Goal: Information Seeking & Learning: Learn about a topic

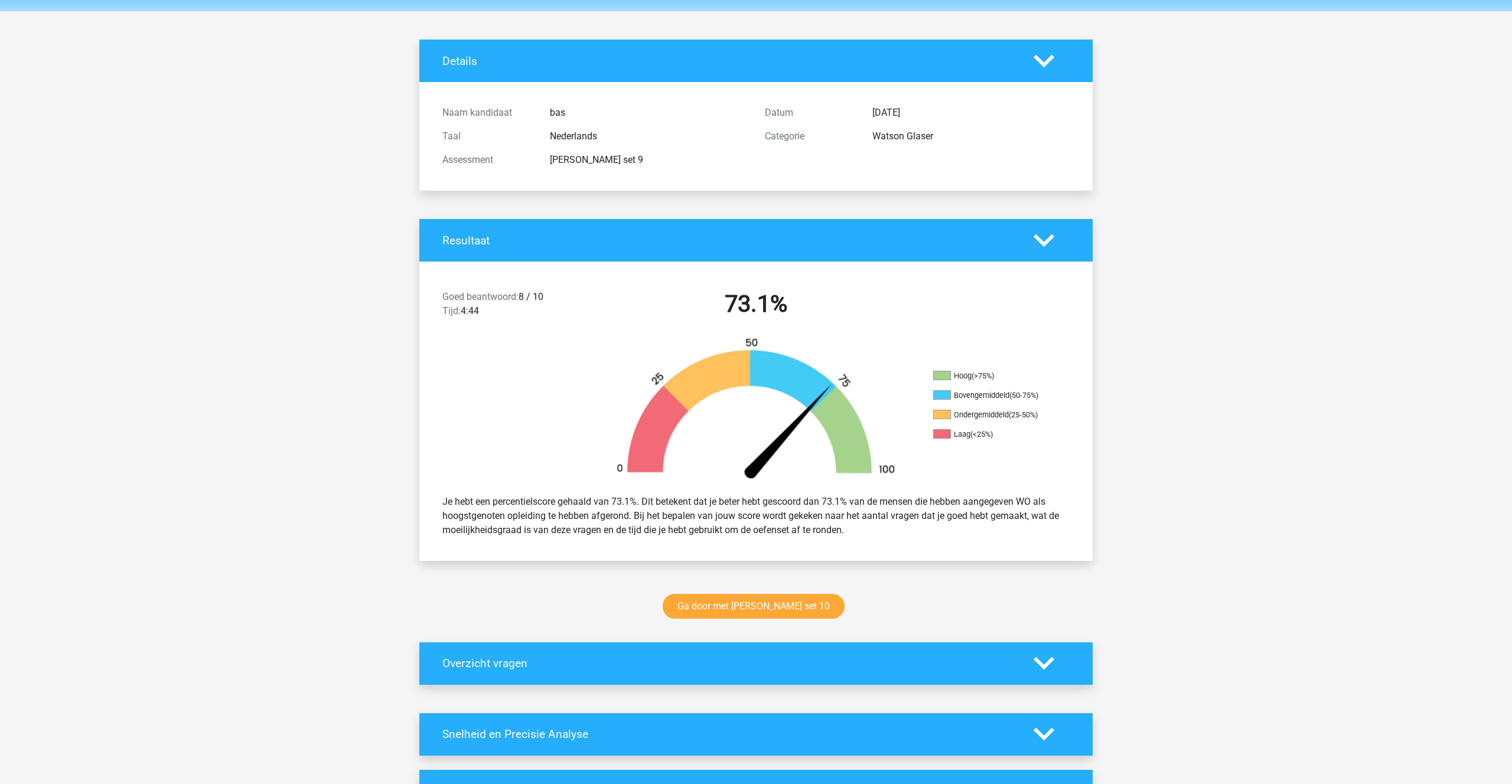
scroll to position [42, 0]
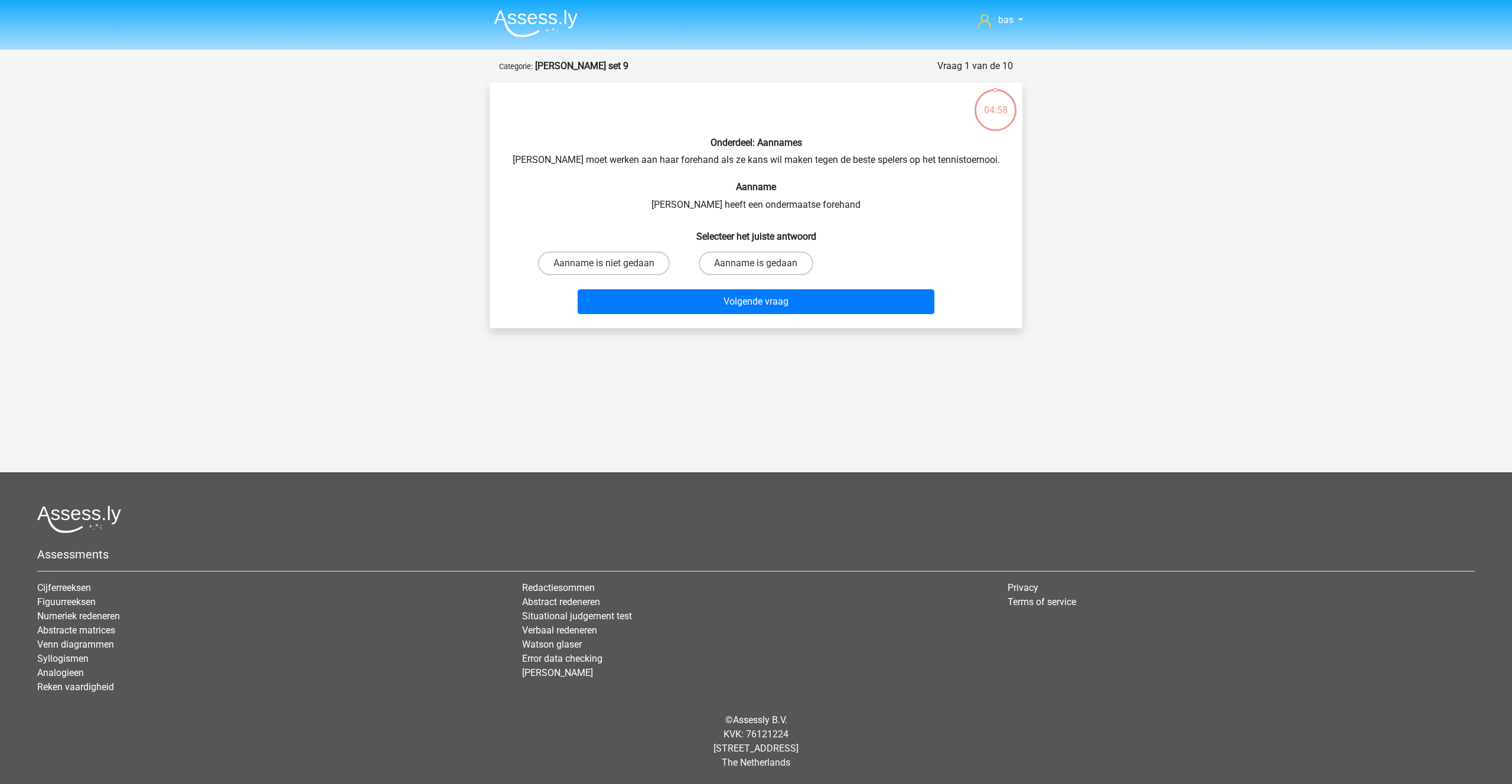
click at [536, 20] on img at bounding box center [535, 23] width 84 height 28
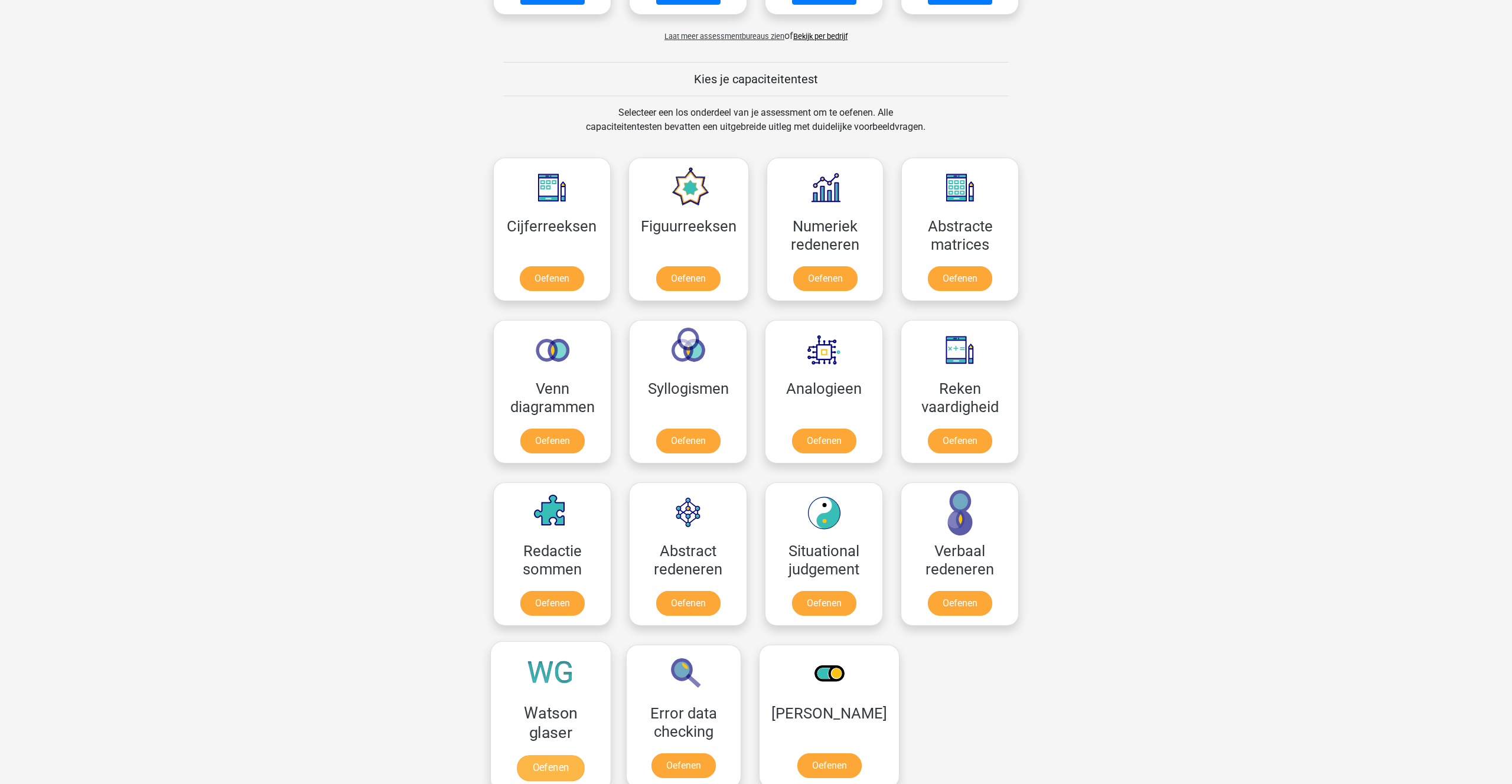
scroll to position [394, 0]
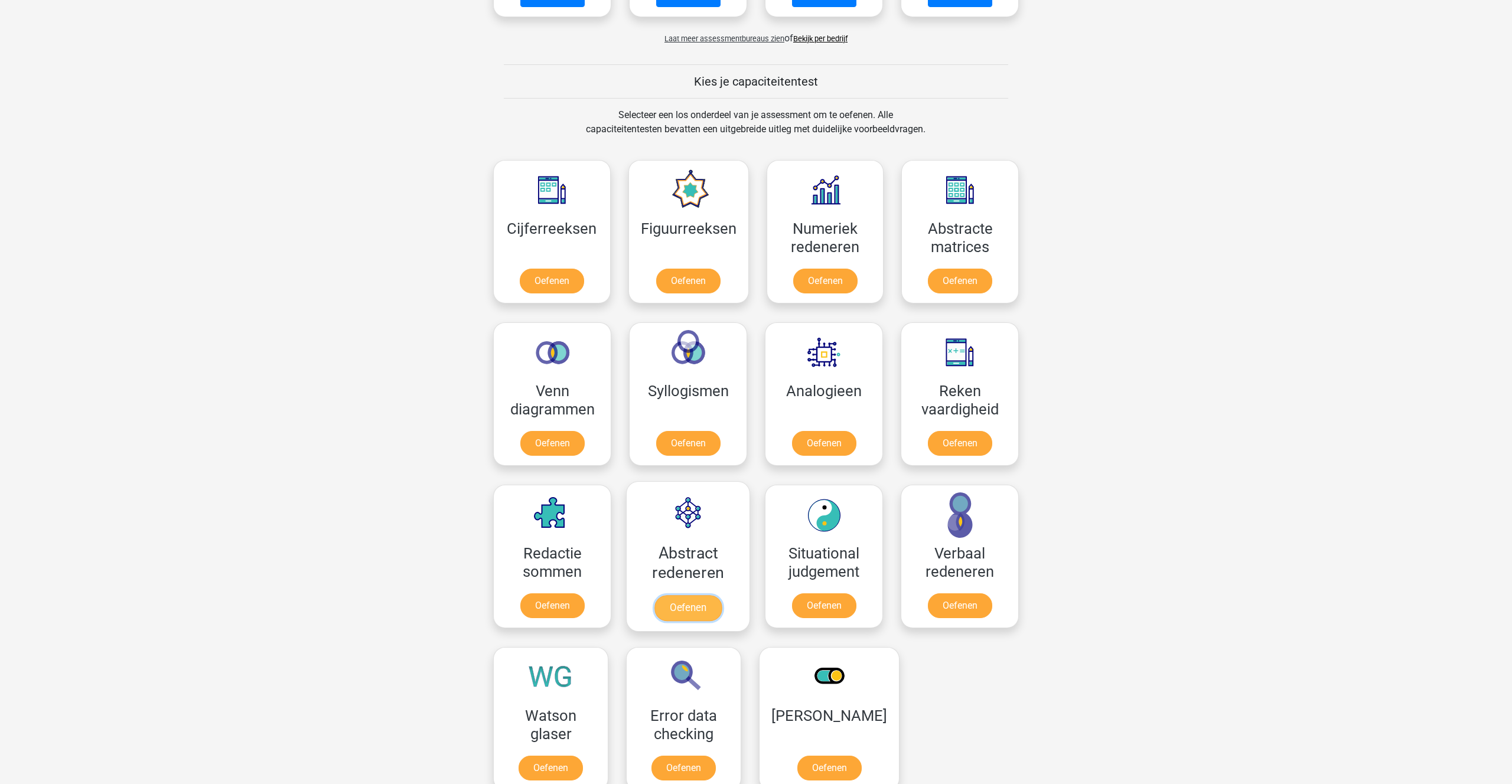
click at [673, 607] on link "Oefenen" at bounding box center [688, 608] width 67 height 26
click at [826, 441] on link "Oefenen" at bounding box center [824, 445] width 67 height 26
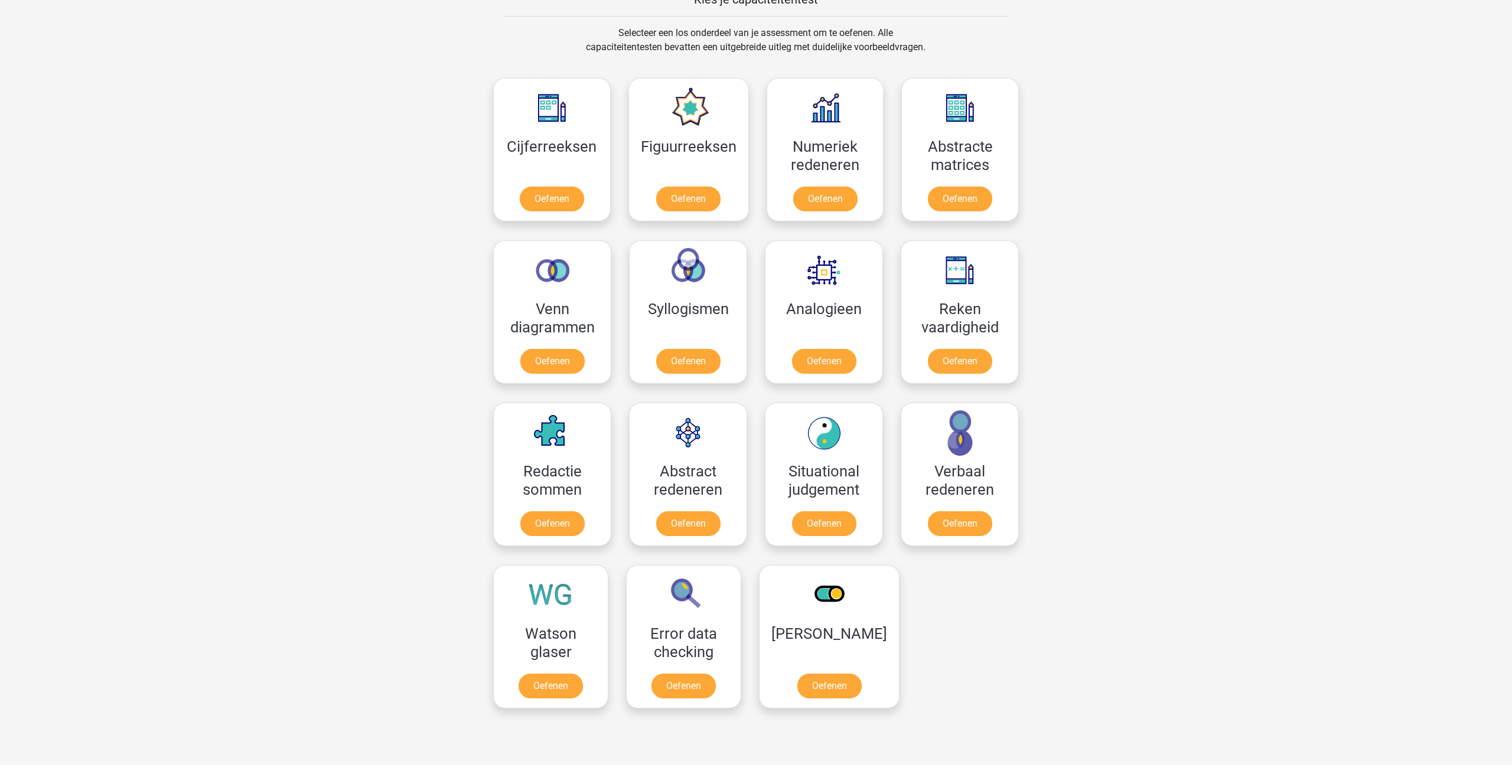
scroll to position [481, 0]
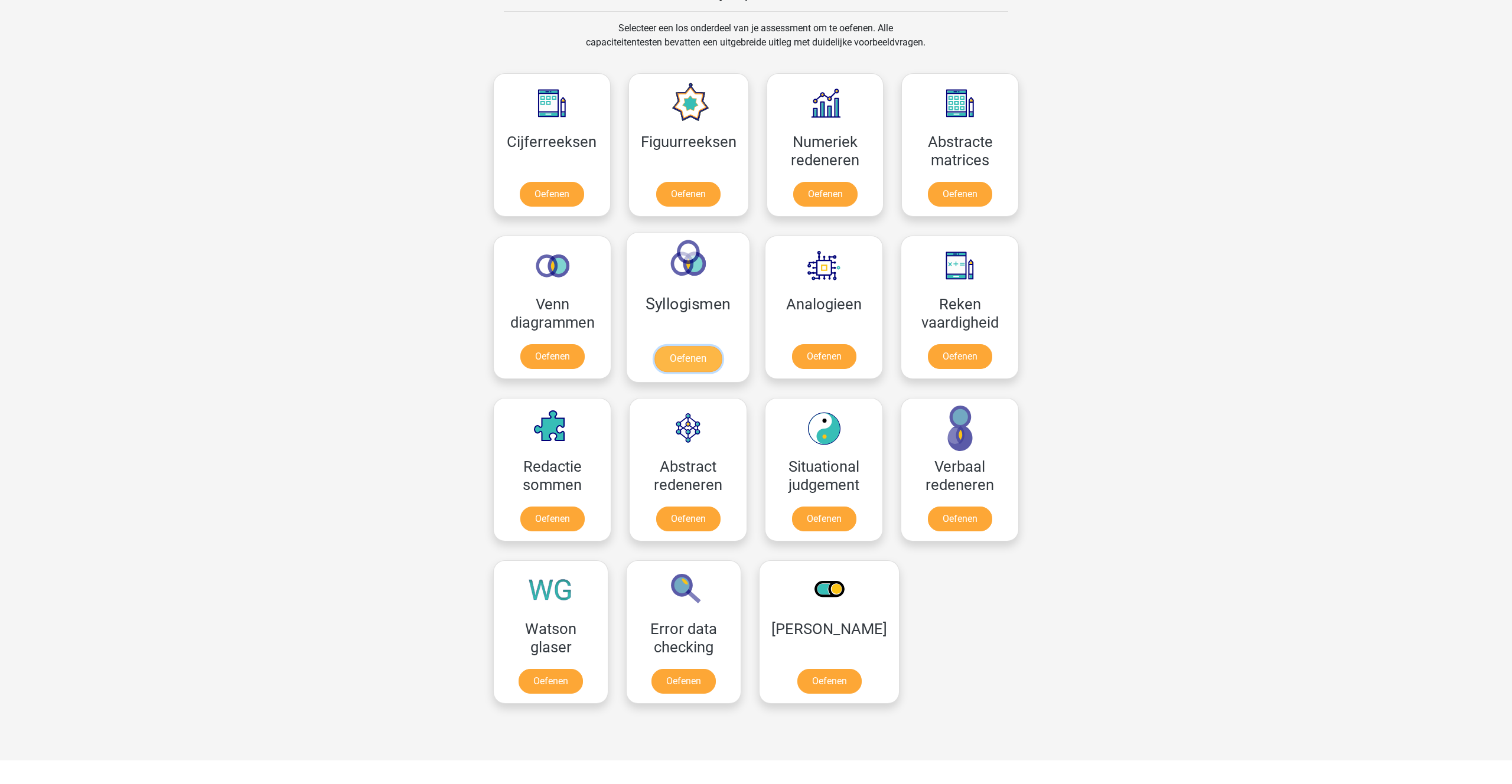
click at [671, 350] on link "Oefenen" at bounding box center [688, 358] width 67 height 26
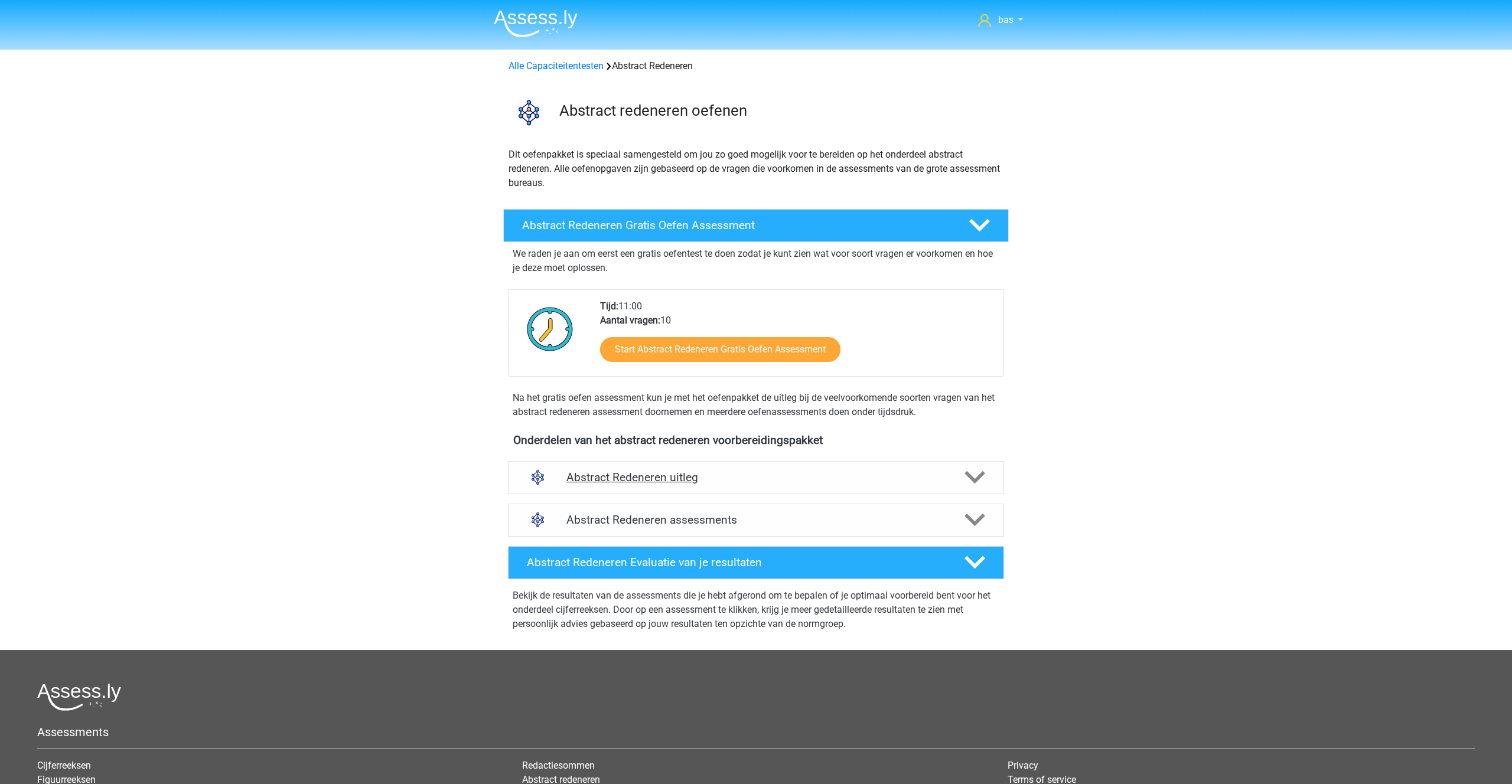
click at [613, 482] on h4 "Abstract Redeneren uitleg" at bounding box center [756, 477] width 379 height 14
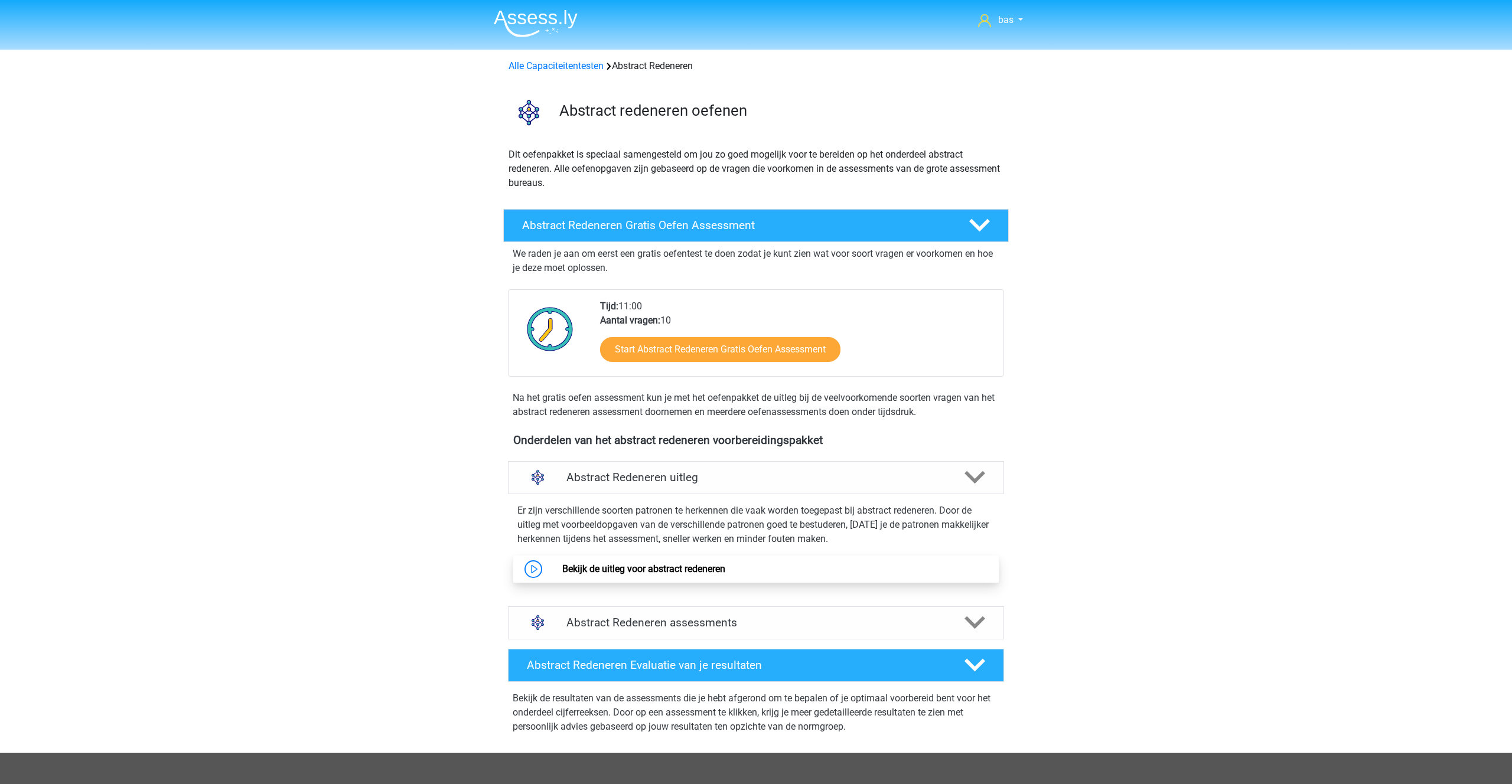
click at [615, 571] on link "Bekijk de uitleg voor abstract redeneren" at bounding box center [643, 569] width 163 height 11
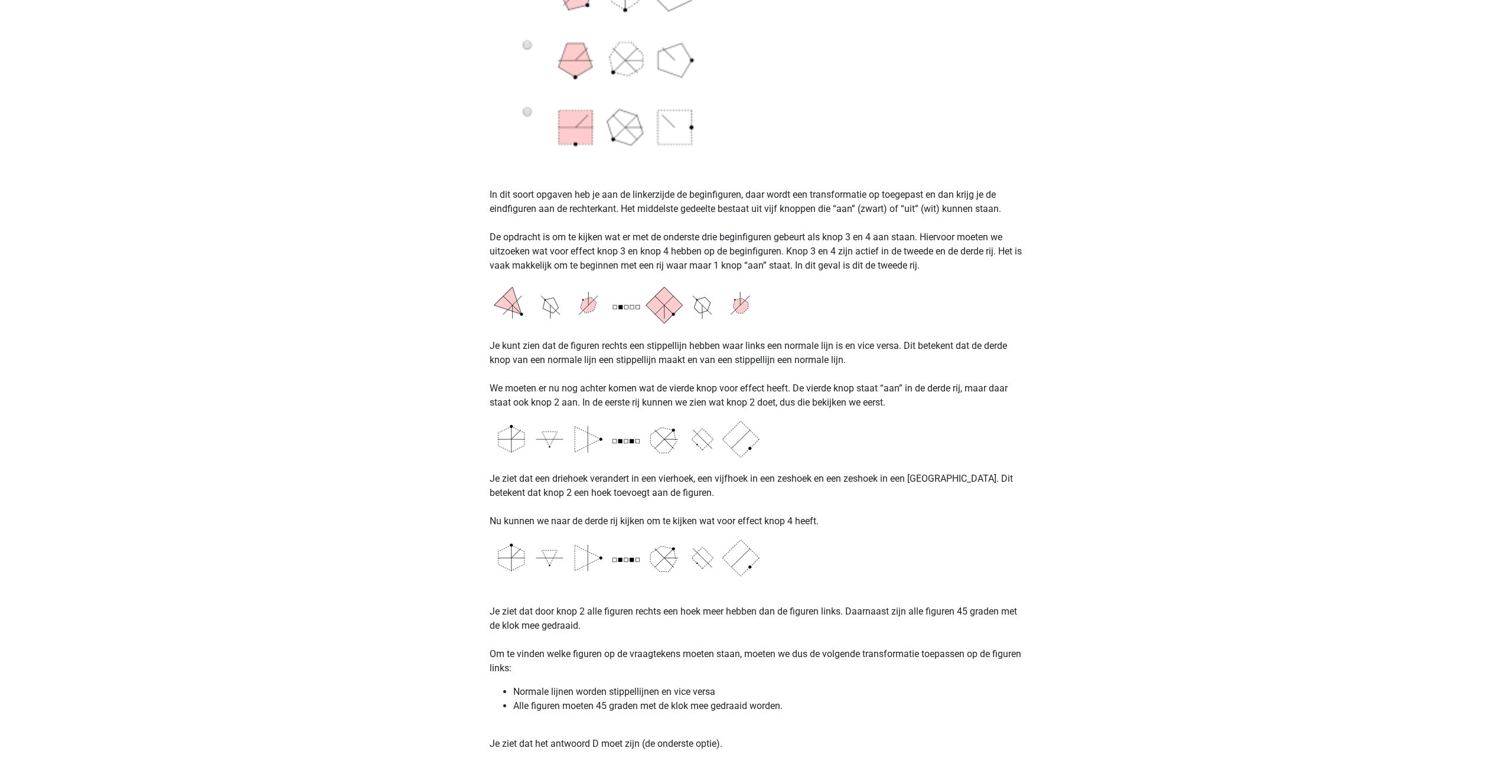
scroll to position [758, 0]
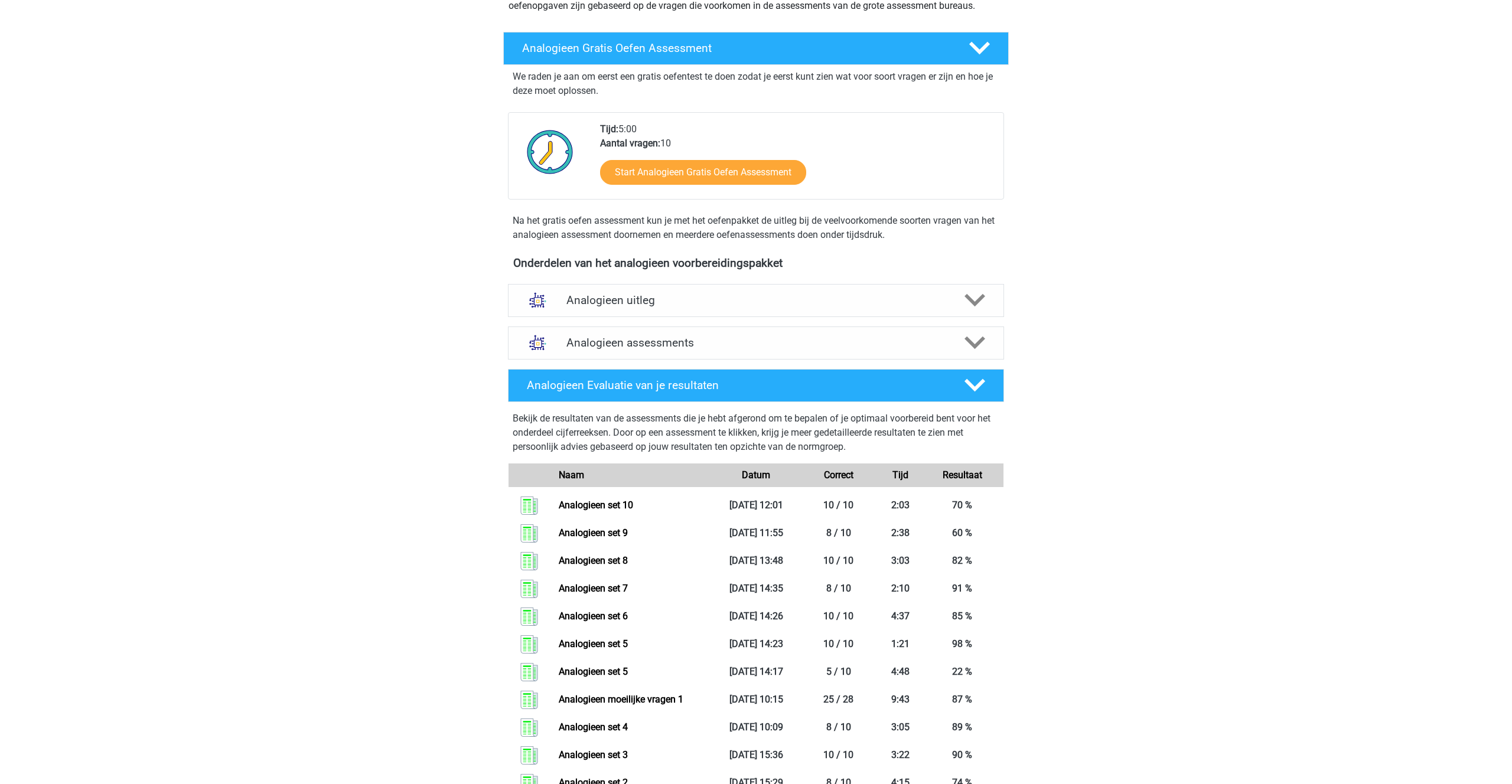
scroll to position [140, 0]
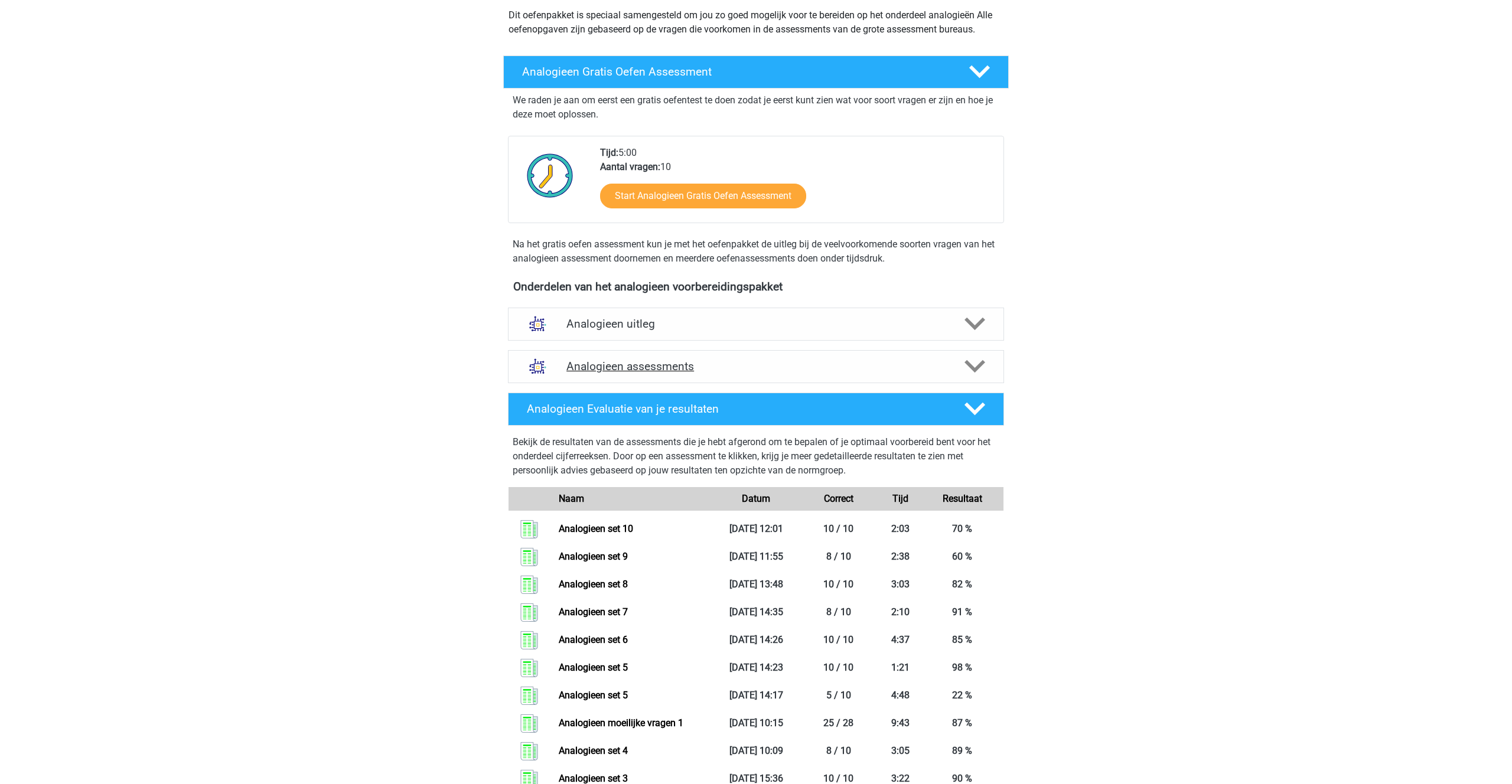
click at [611, 366] on h4 "Analogieen assessments" at bounding box center [756, 366] width 379 height 14
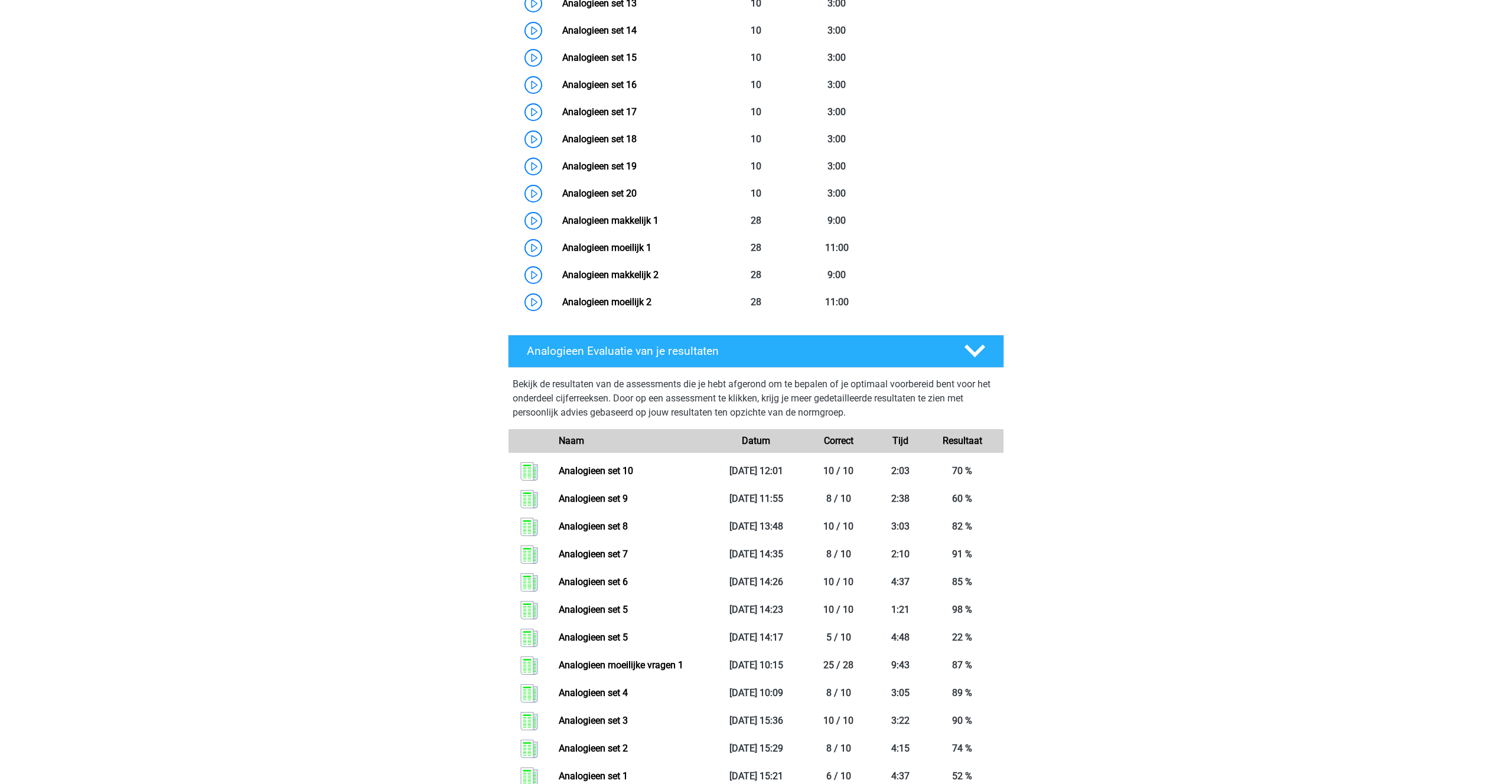
scroll to position [939, 0]
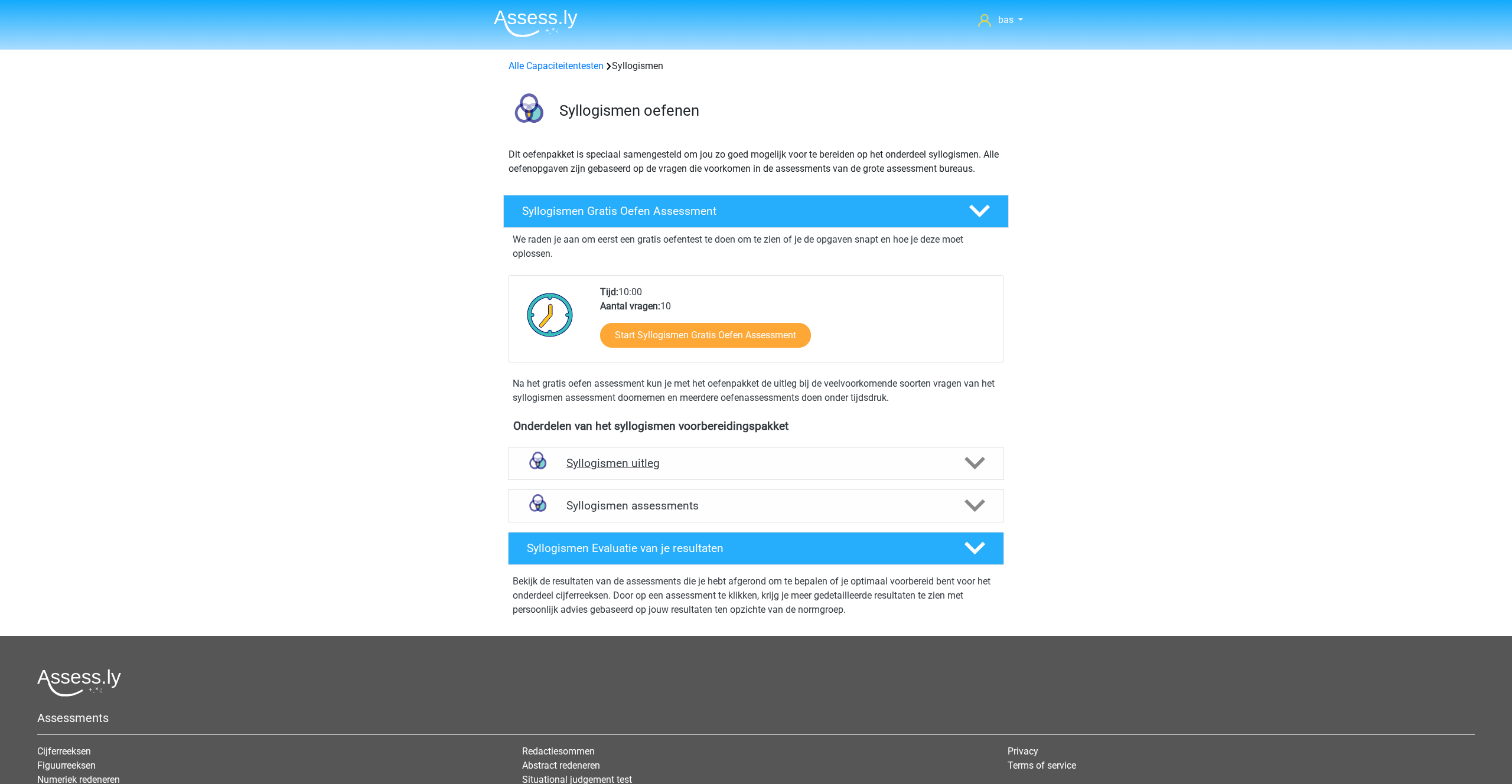
click at [619, 464] on h4 "Syllogismen uitleg" at bounding box center [756, 463] width 379 height 14
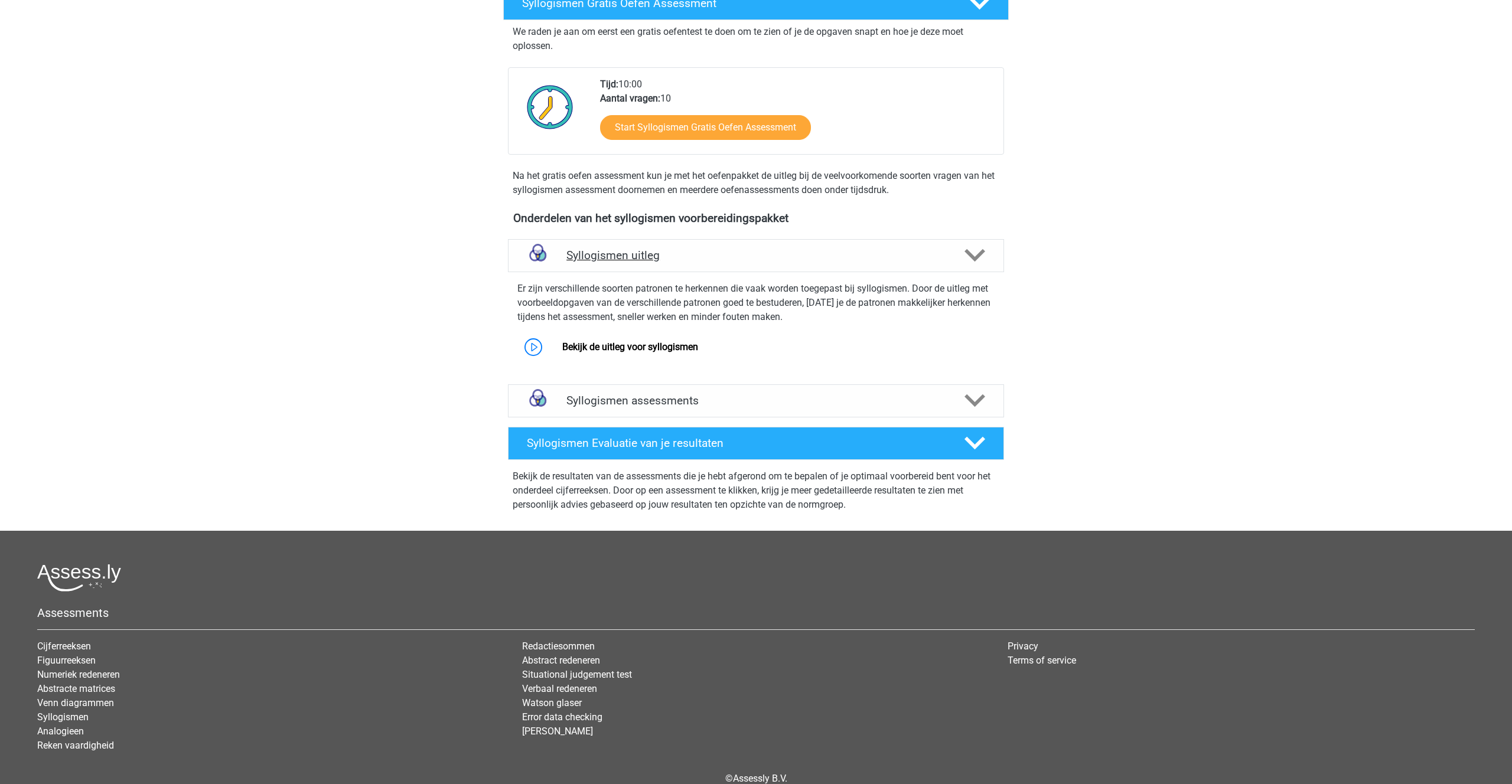
scroll to position [218, 0]
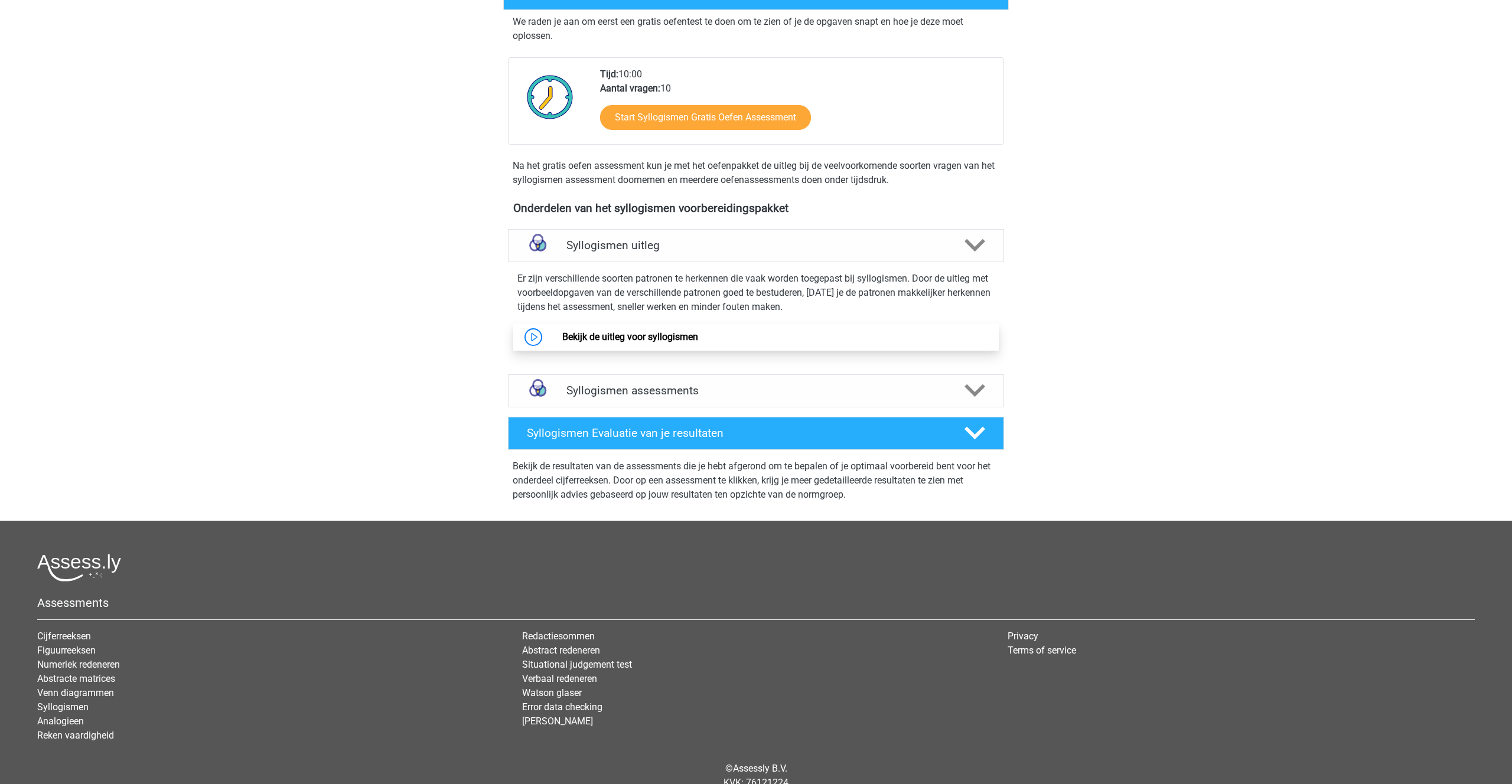
click at [611, 341] on link "Bekijk de uitleg voor syllogismen" at bounding box center [630, 337] width 136 height 11
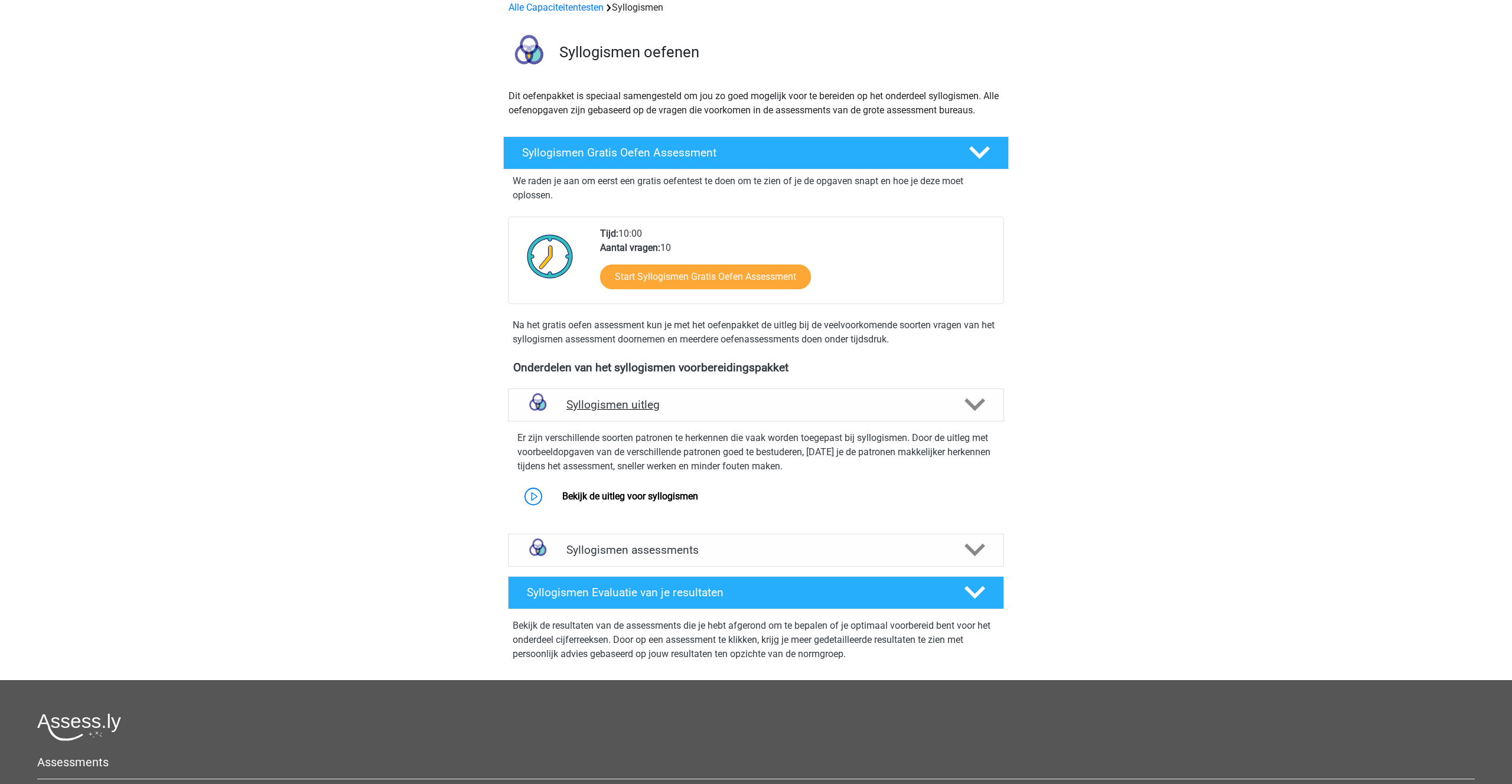
scroll to position [0, 0]
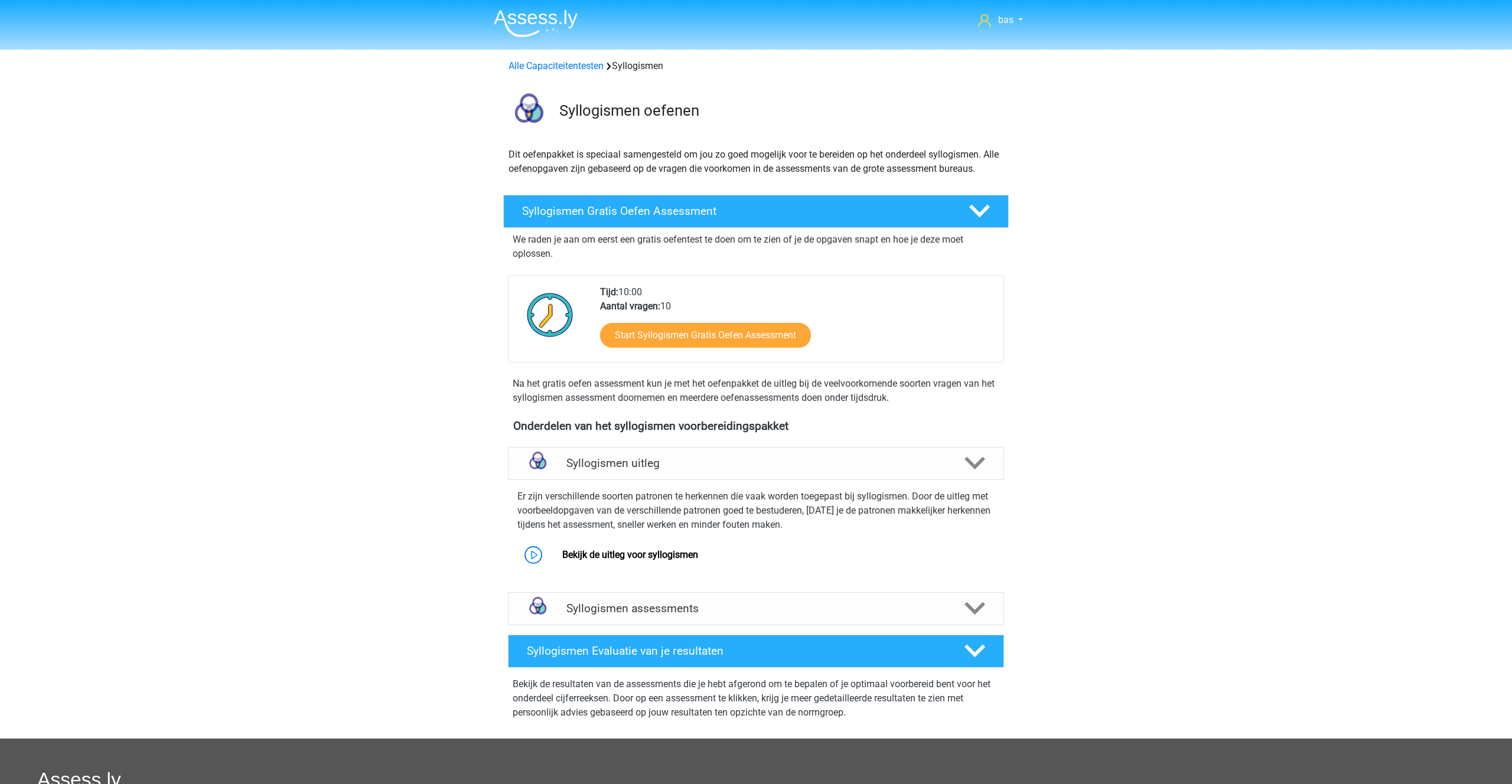
click at [515, 11] on img at bounding box center [535, 23] width 84 height 28
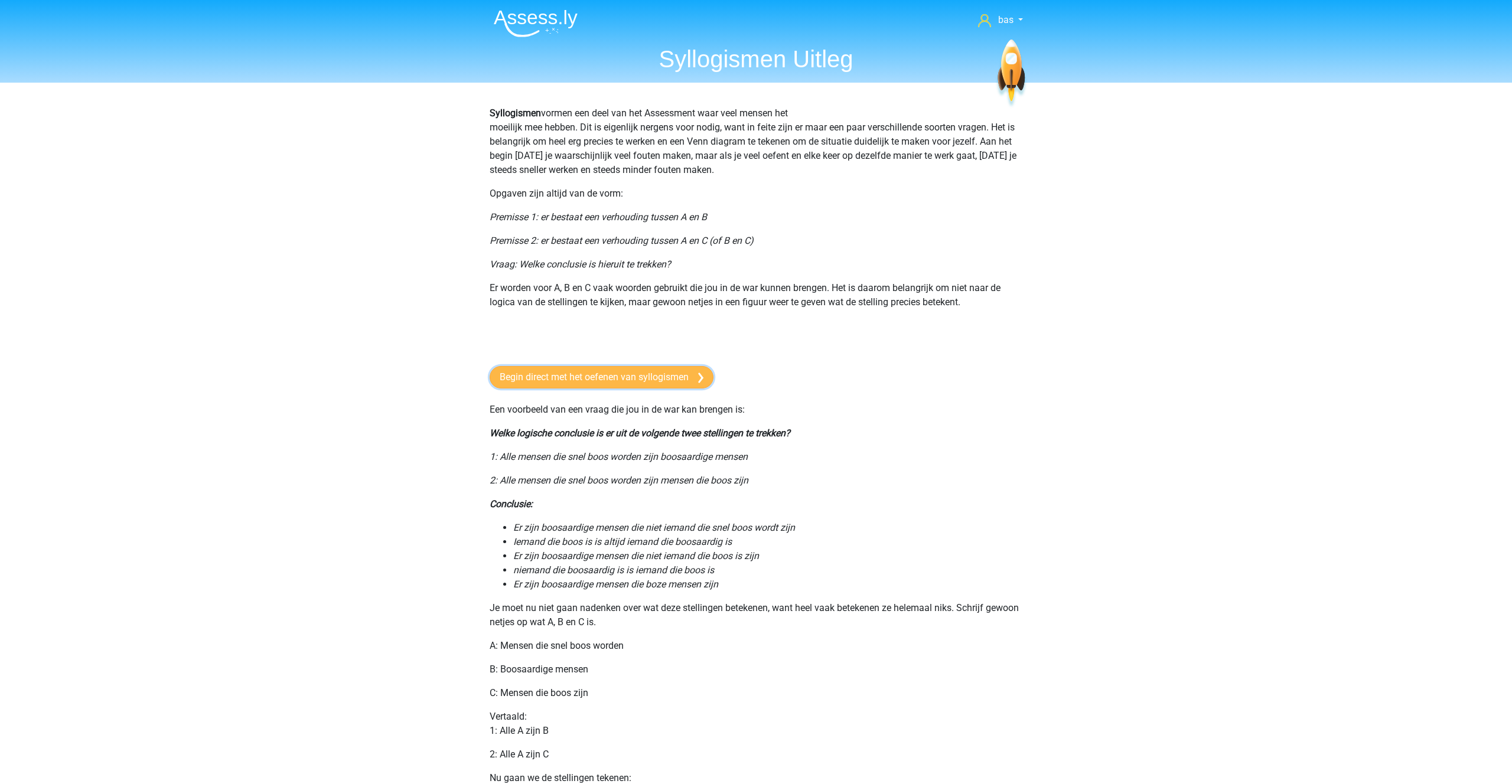
click at [590, 379] on link "Begin direct met het oefenen van syllogismen" at bounding box center [602, 378] width 224 height 22
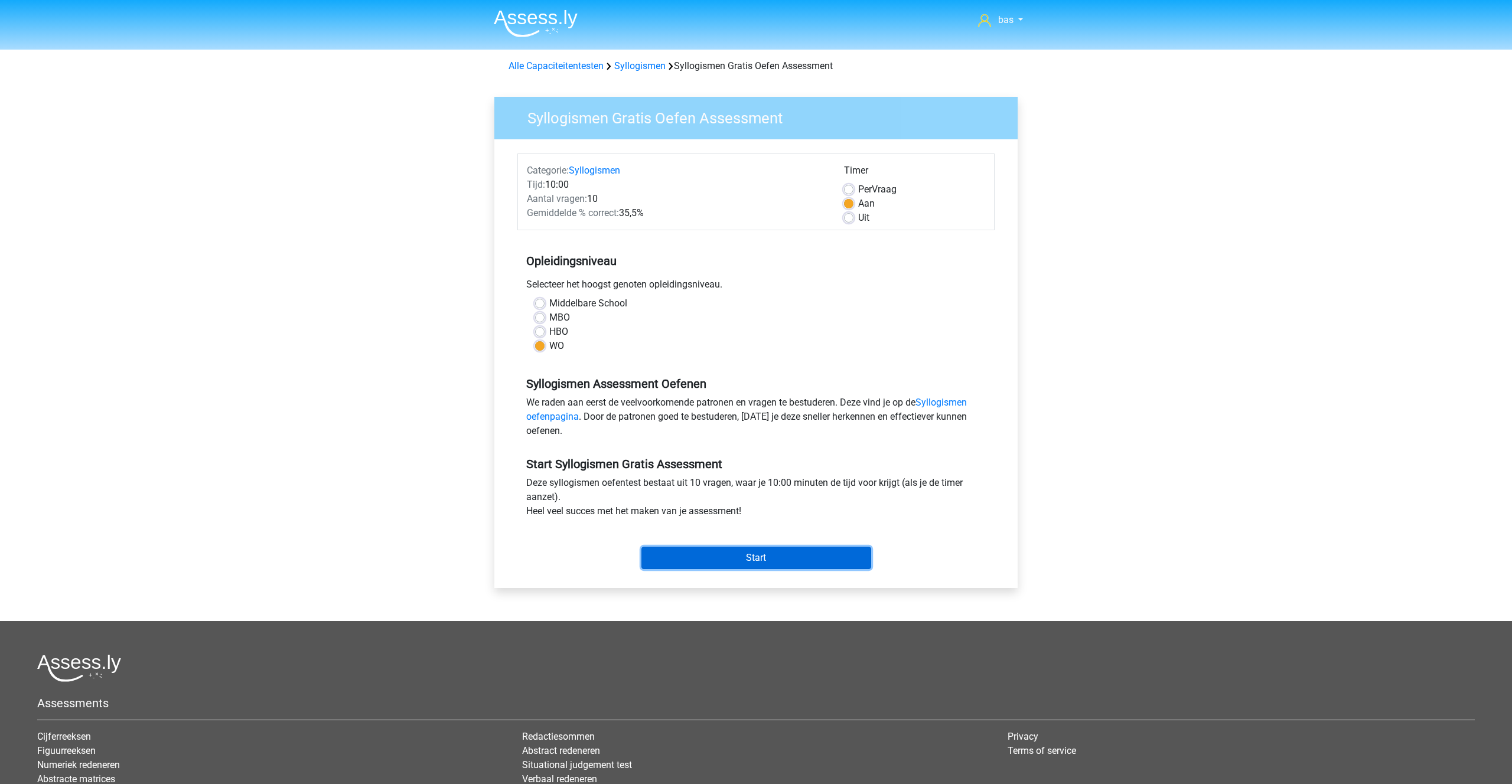
click at [738, 558] on input "Start" at bounding box center [756, 558] width 230 height 22
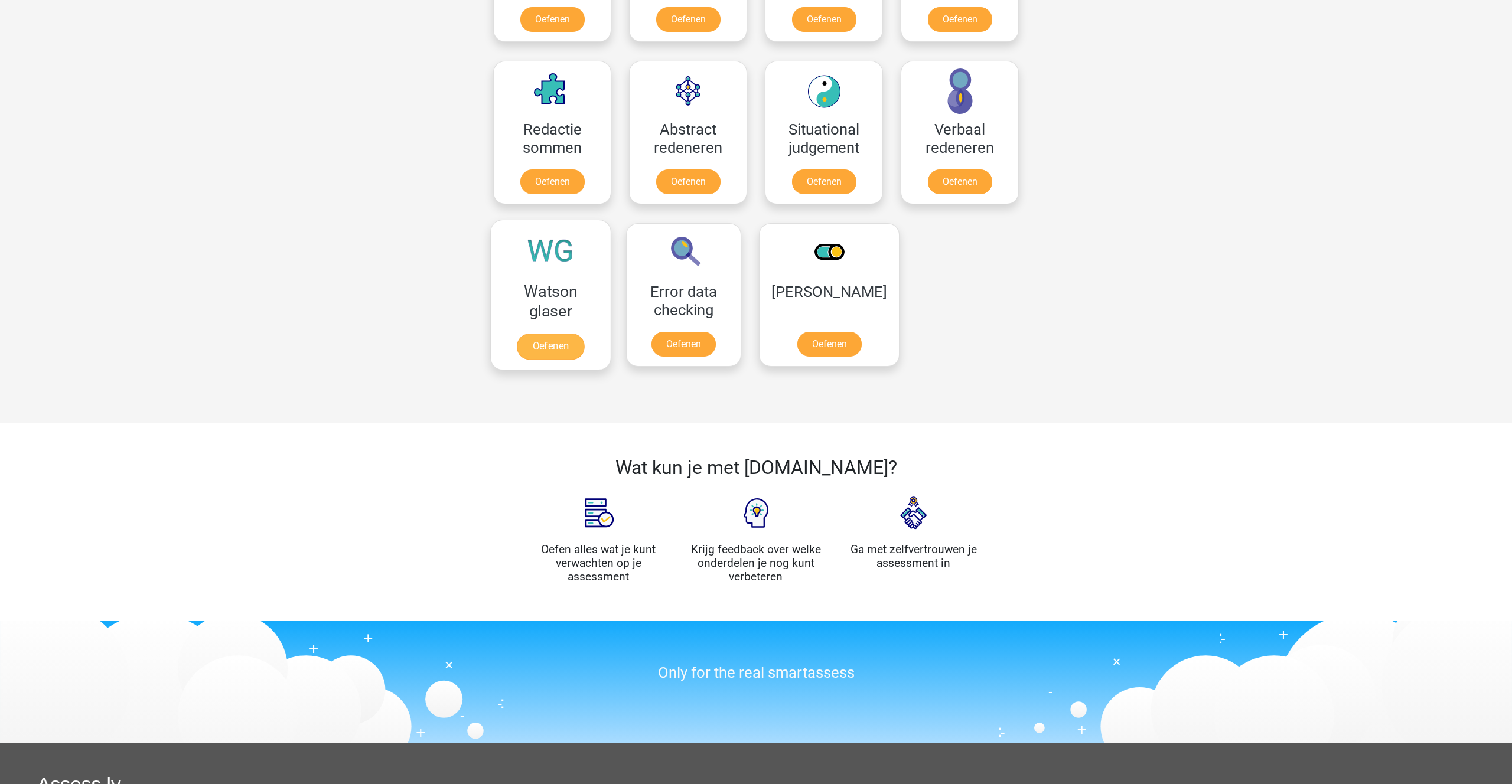
scroll to position [823, 0]
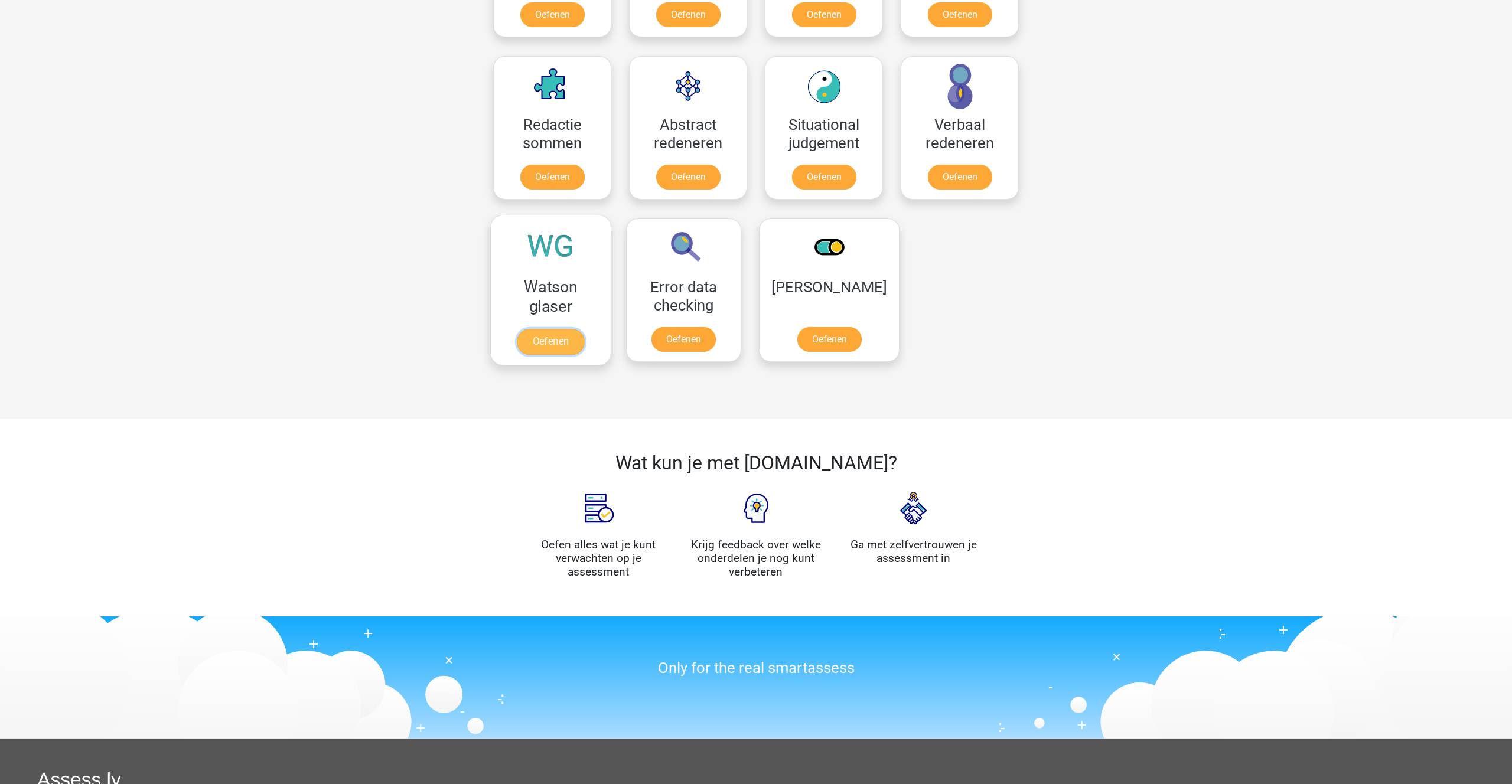
click at [549, 335] on link "Oefenen" at bounding box center [550, 341] width 67 height 26
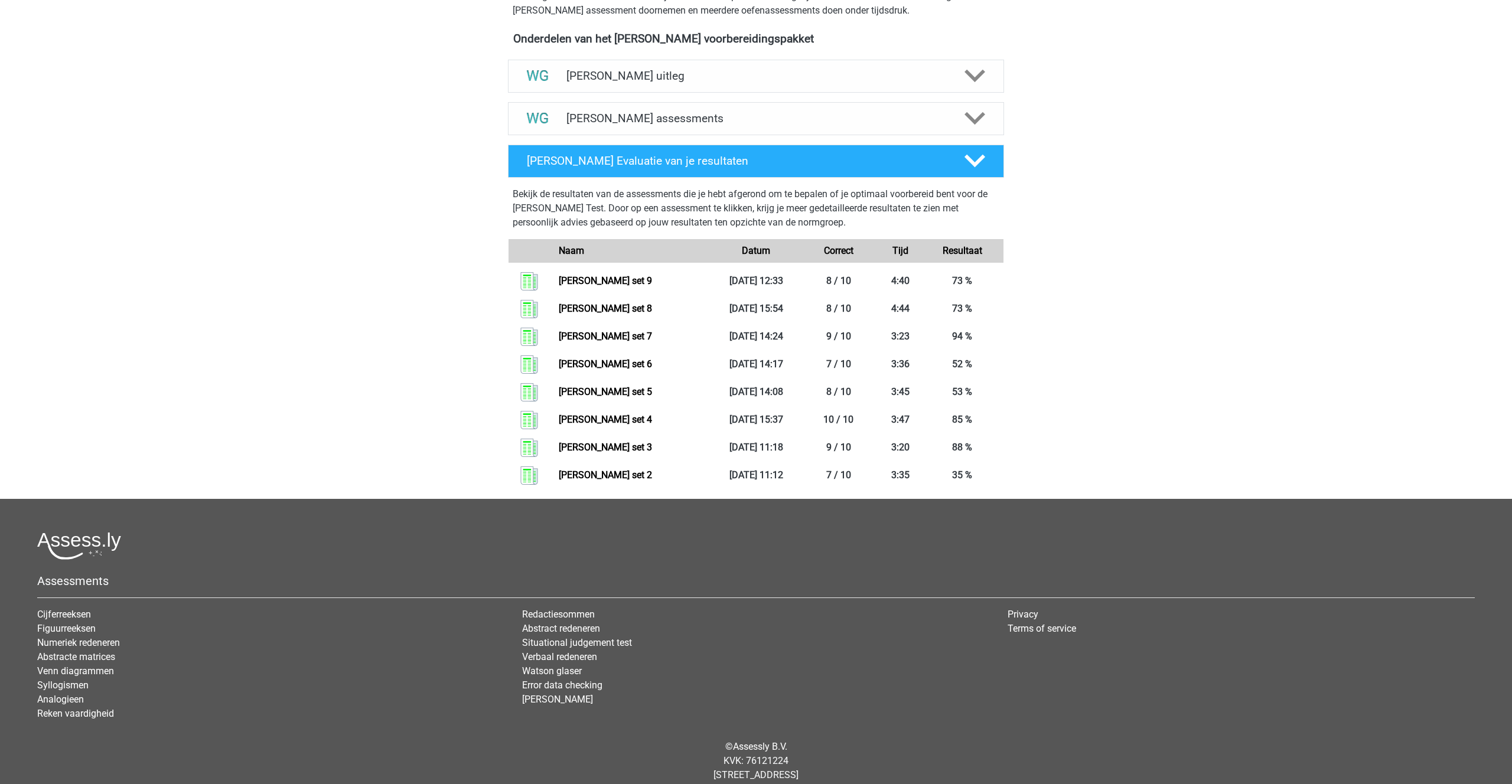
scroll to position [405, 0]
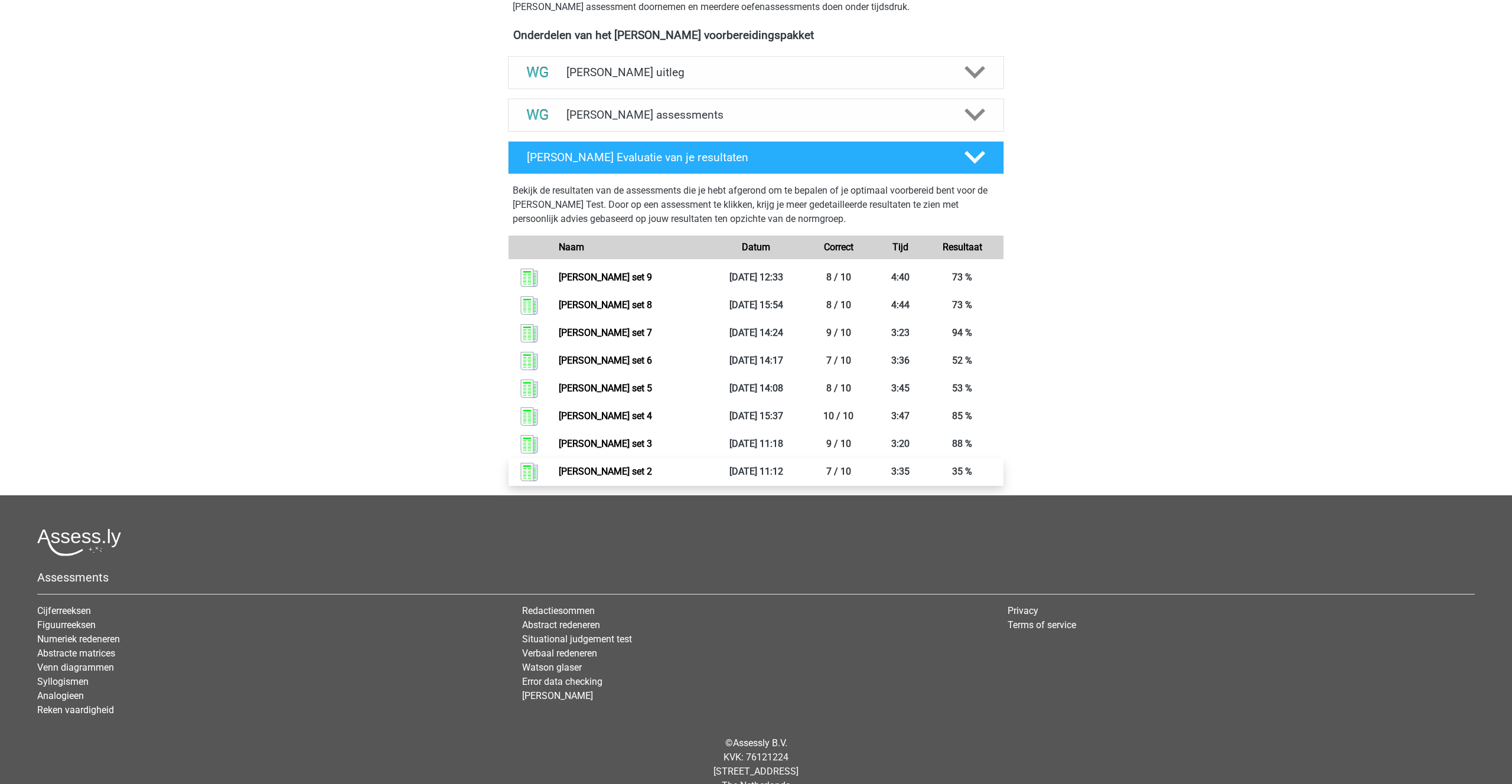
click at [652, 468] on link "Watson glaser set 2" at bounding box center [605, 471] width 94 height 11
click at [603, 473] on link "Watson glaser set 2" at bounding box center [605, 471] width 94 height 11
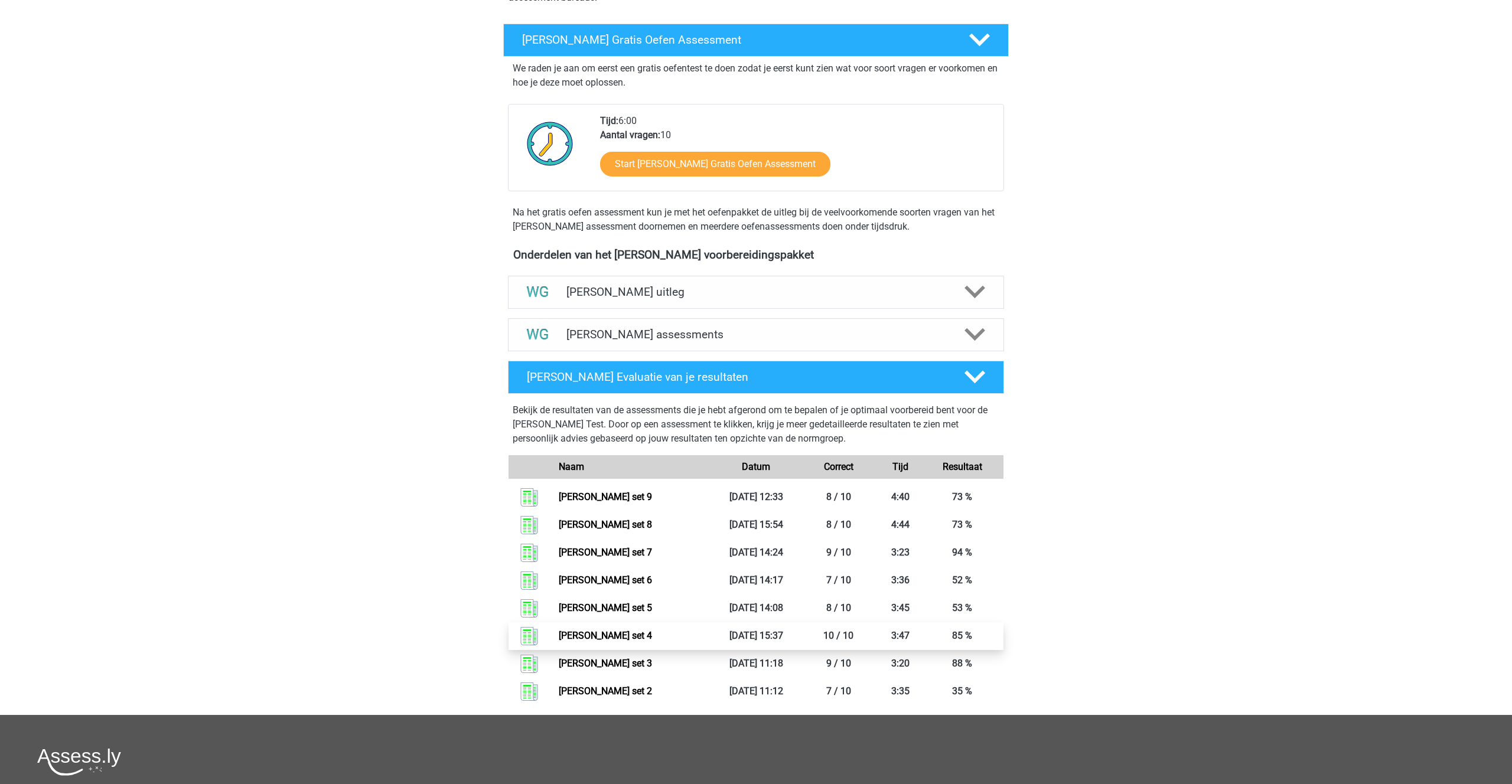
scroll to position [160, 0]
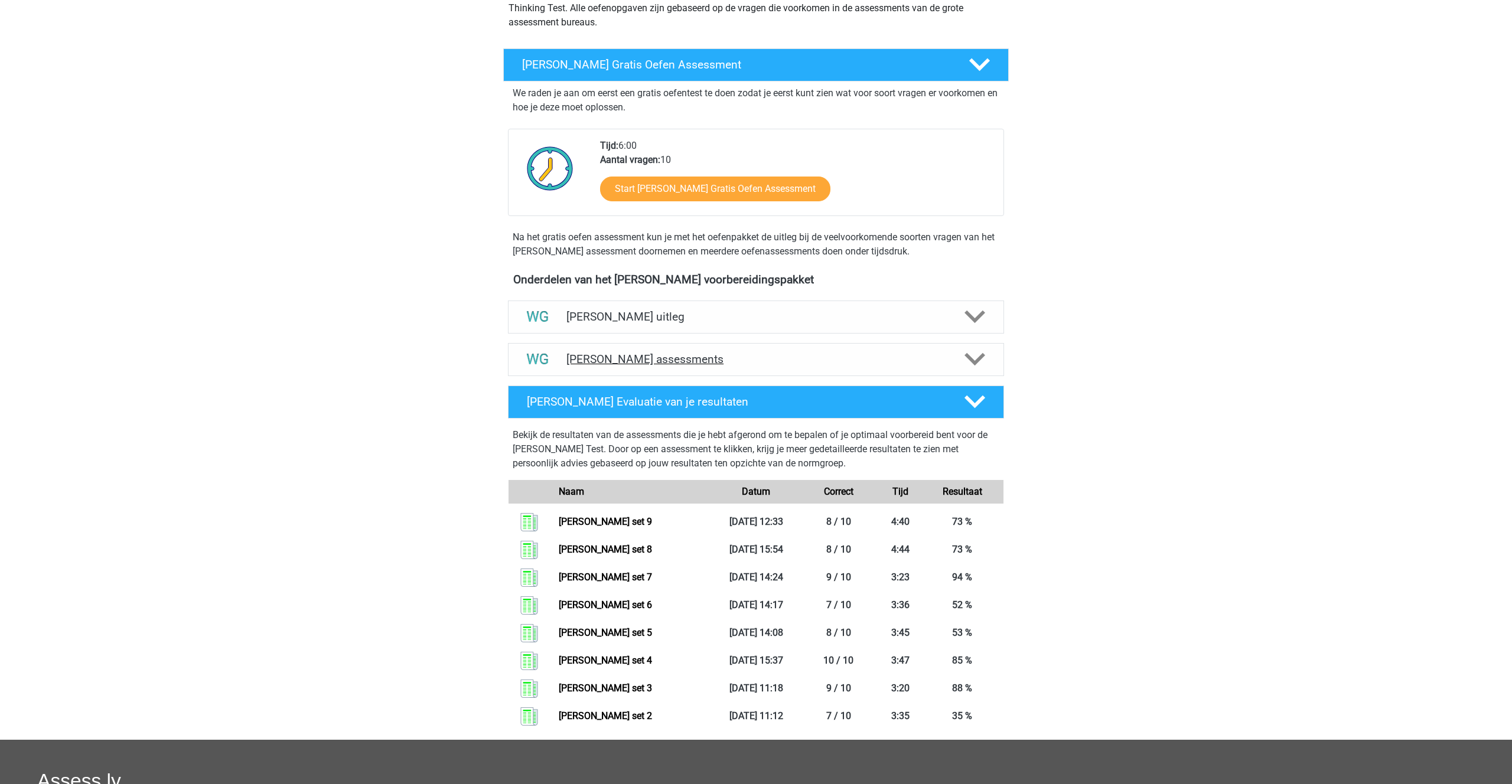
click at [594, 362] on h4 "Watson Glaser assessments" at bounding box center [756, 359] width 379 height 14
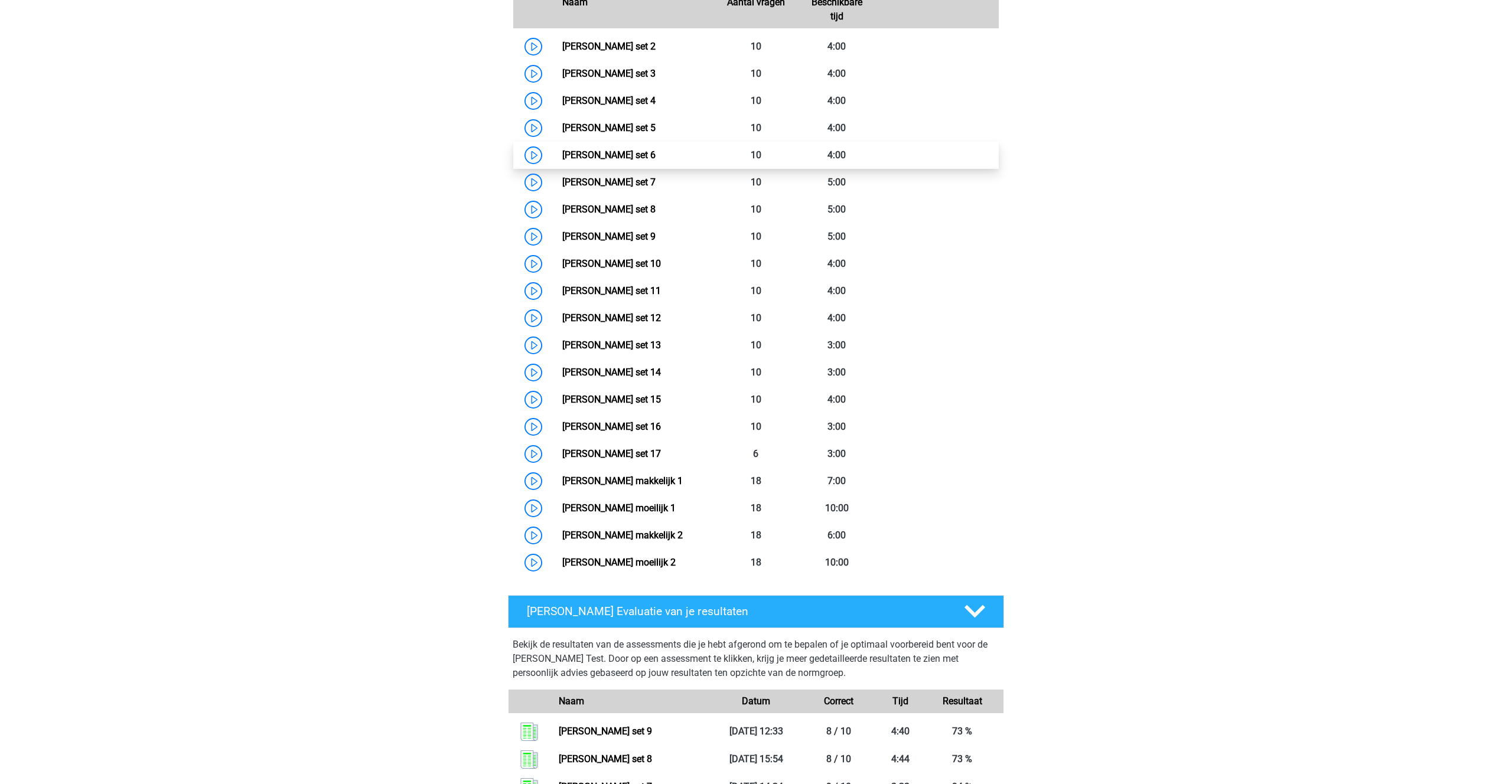
scroll to position [609, 0]
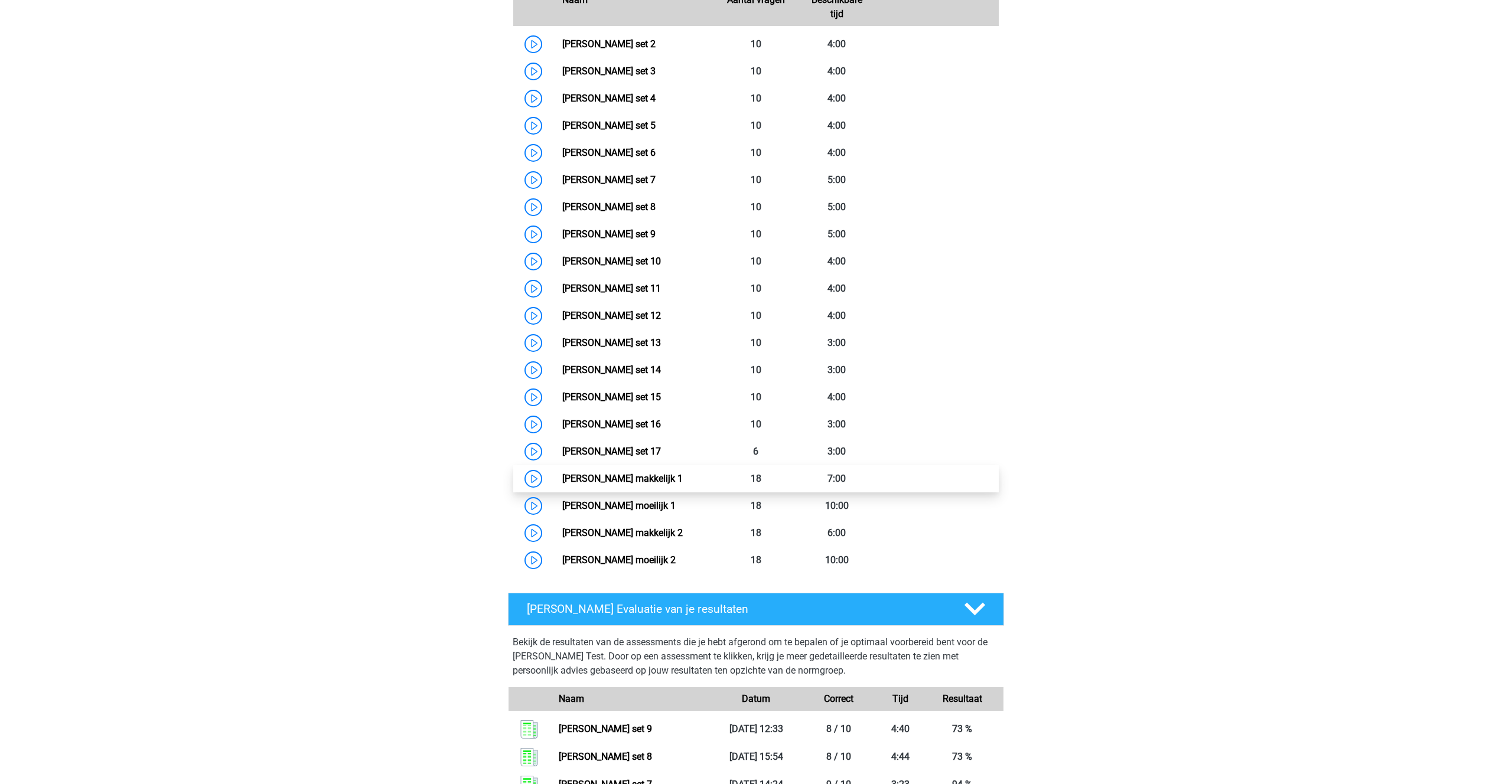
click at [604, 482] on link "Watson Glaser makkelijk 1" at bounding box center [622, 478] width 121 height 11
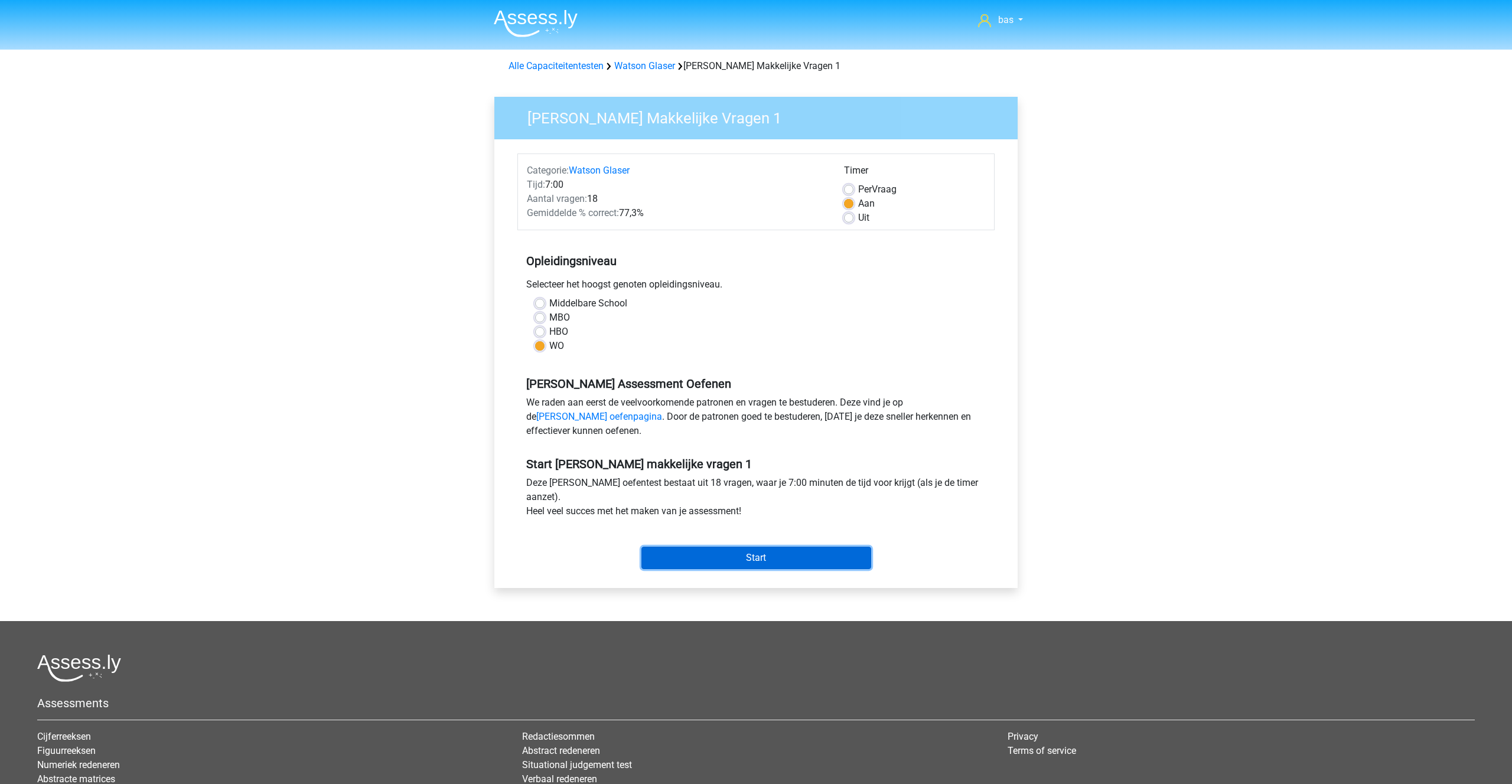
click at [738, 560] on input "Start" at bounding box center [756, 558] width 230 height 22
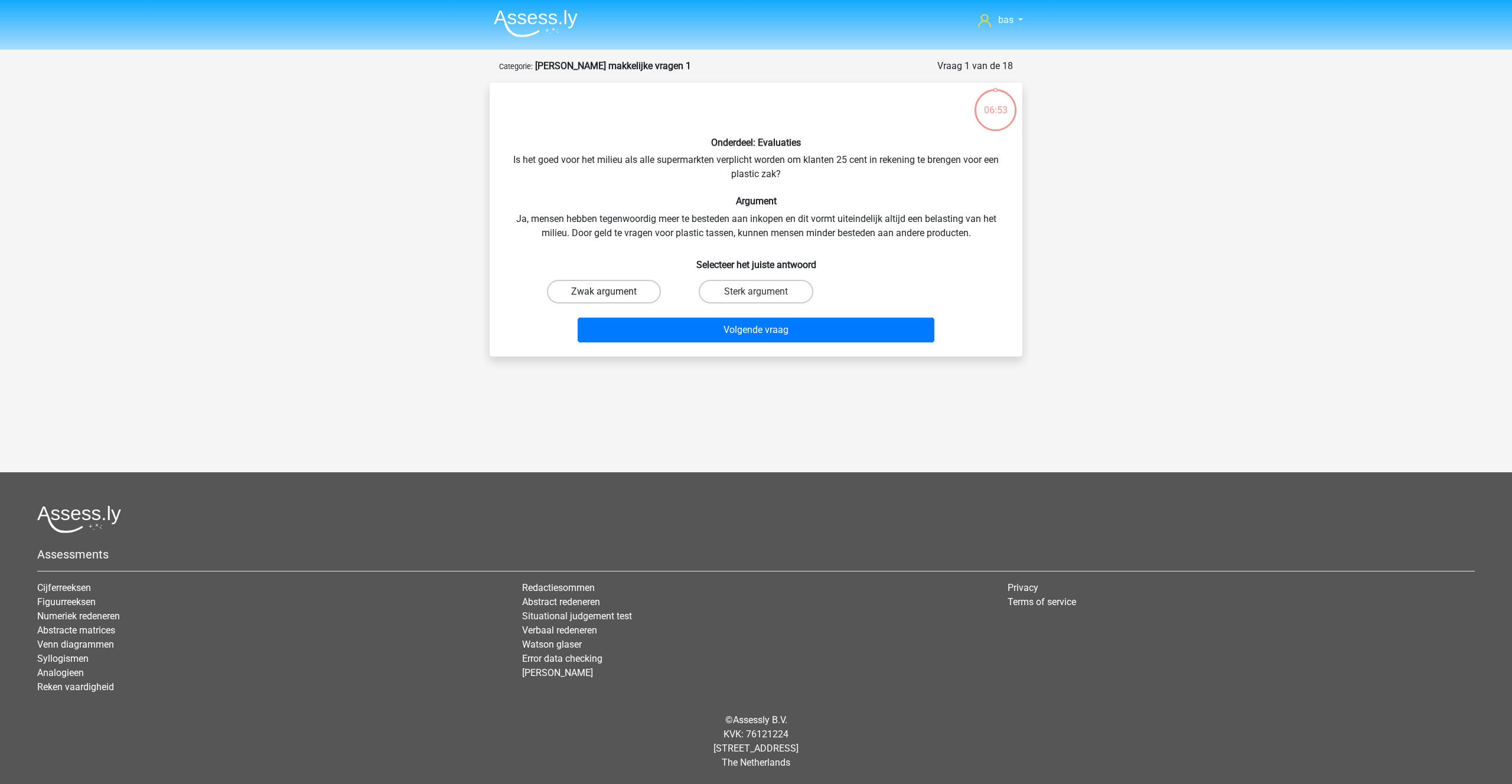
click at [606, 289] on label "Zwak argument" at bounding box center [603, 292] width 114 height 24
click at [606, 292] on input "Zwak argument" at bounding box center [608, 296] width 8 height 8
radio input "true"
click at [710, 337] on button "Volgende vraag" at bounding box center [756, 330] width 357 height 25
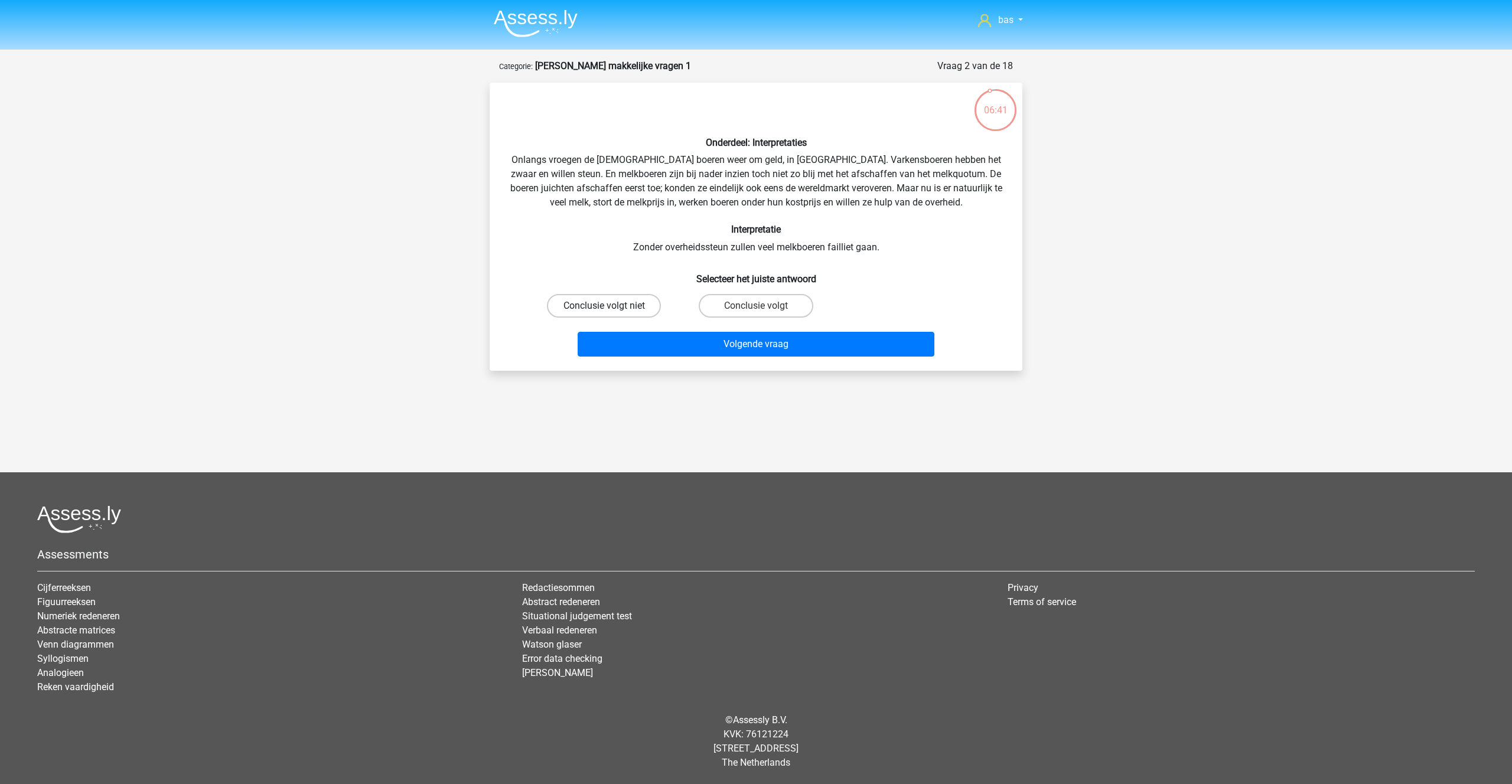
click at [582, 310] on label "Conclusie volgt niet" at bounding box center [603, 306] width 114 height 24
click at [604, 310] on input "Conclusie volgt niet" at bounding box center [608, 310] width 8 height 8
radio input "true"
click at [710, 349] on button "Volgende vraag" at bounding box center [756, 345] width 357 height 25
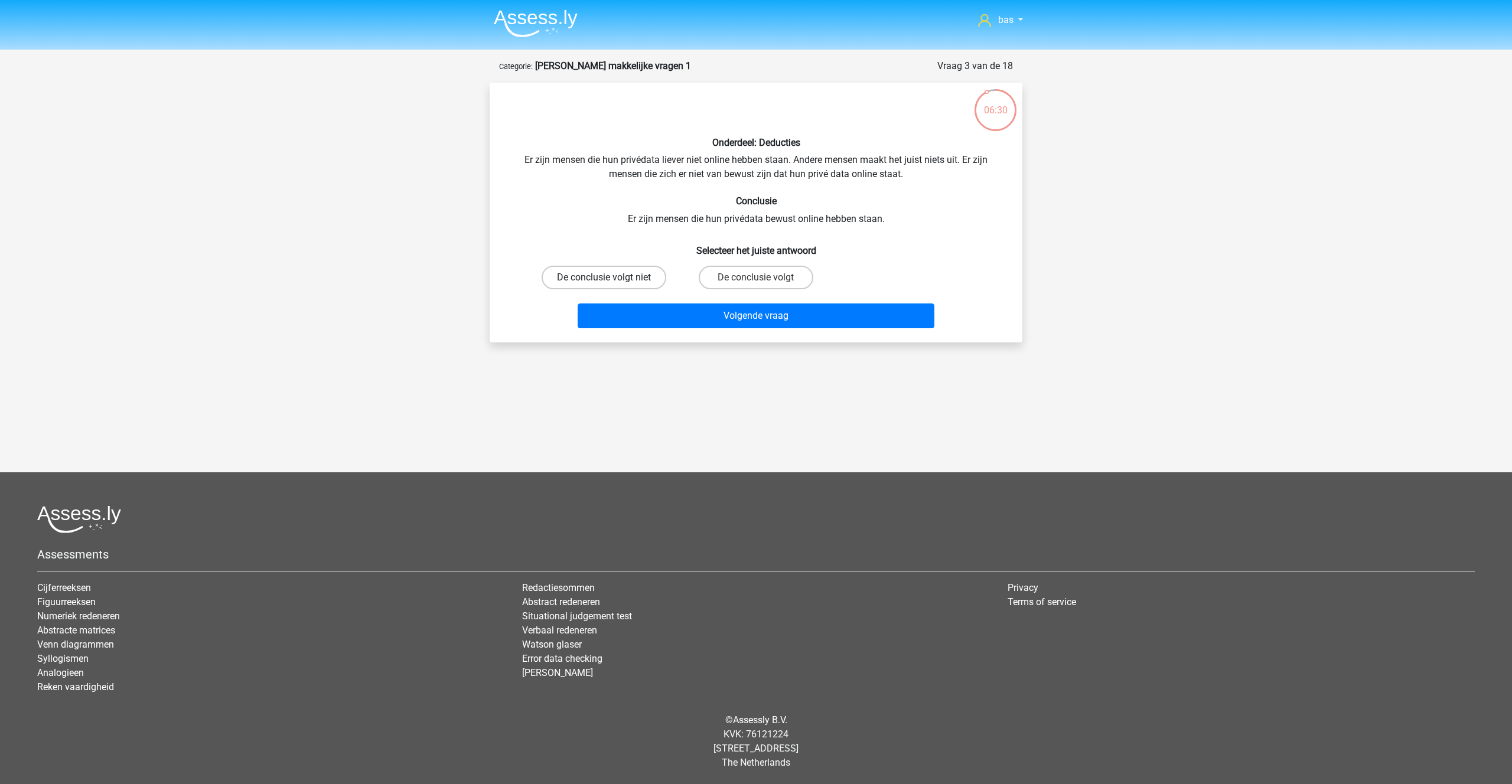
click at [621, 277] on label "De conclusie volgt niet" at bounding box center [603, 277] width 125 height 24
click at [612, 277] on input "De conclusie volgt niet" at bounding box center [608, 281] width 8 height 8
radio input "true"
click at [734, 315] on button "Volgende vraag" at bounding box center [756, 316] width 357 height 25
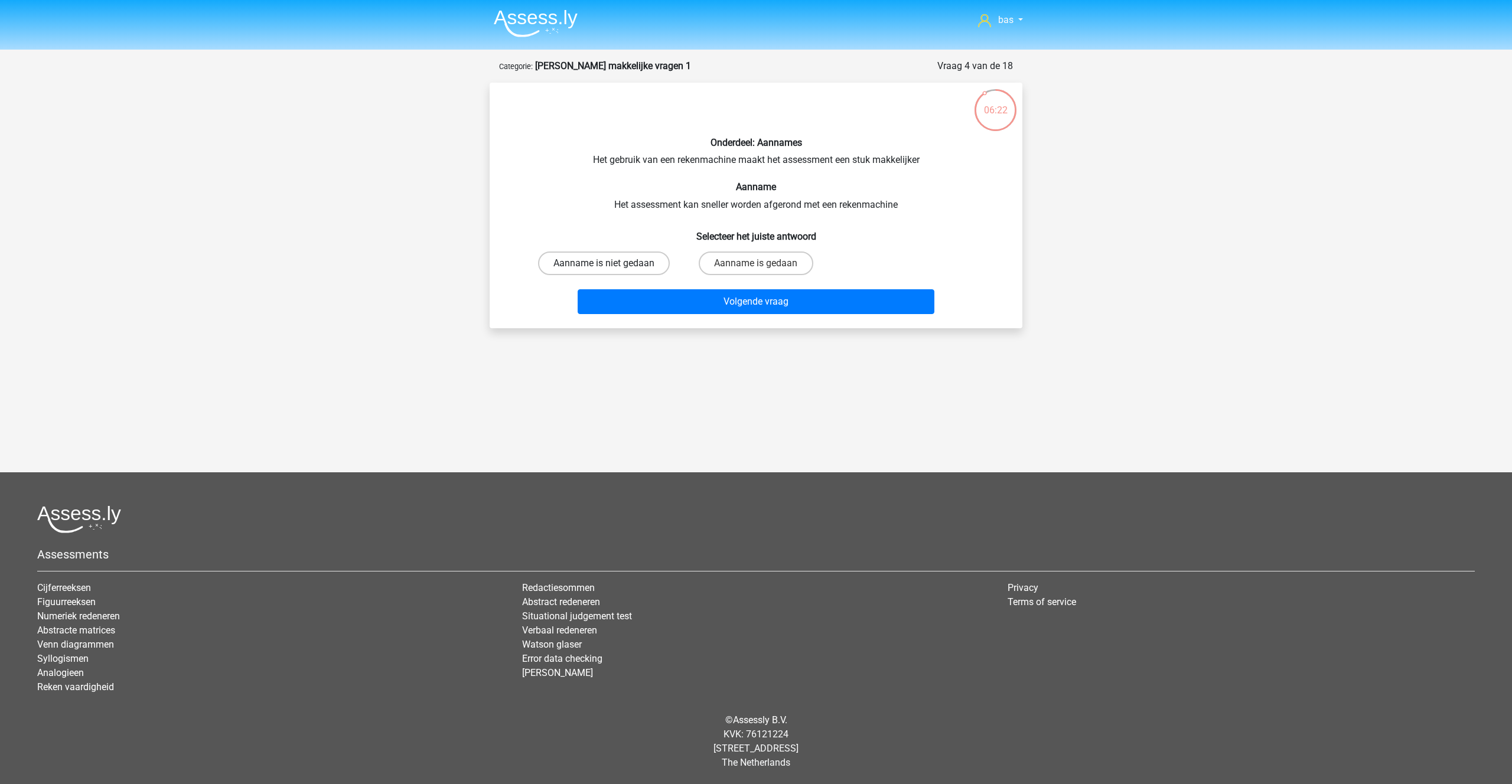
click at [584, 263] on label "Aanname is niet gedaan" at bounding box center [604, 264] width 132 height 24
click at [604, 264] on input "Aanname is niet gedaan" at bounding box center [608, 267] width 8 height 8
radio input "true"
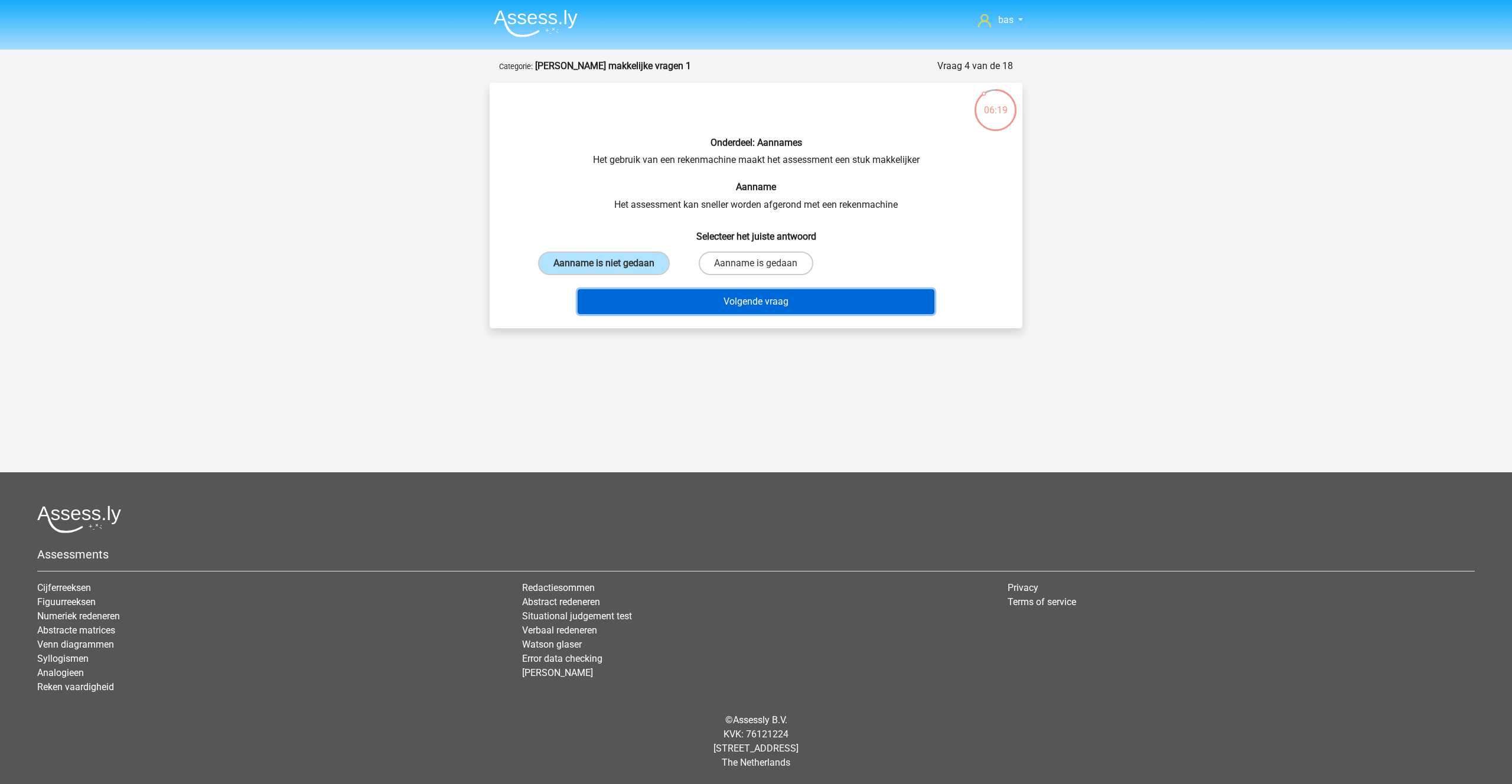
click at [768, 300] on button "Volgende vraag" at bounding box center [756, 302] width 357 height 25
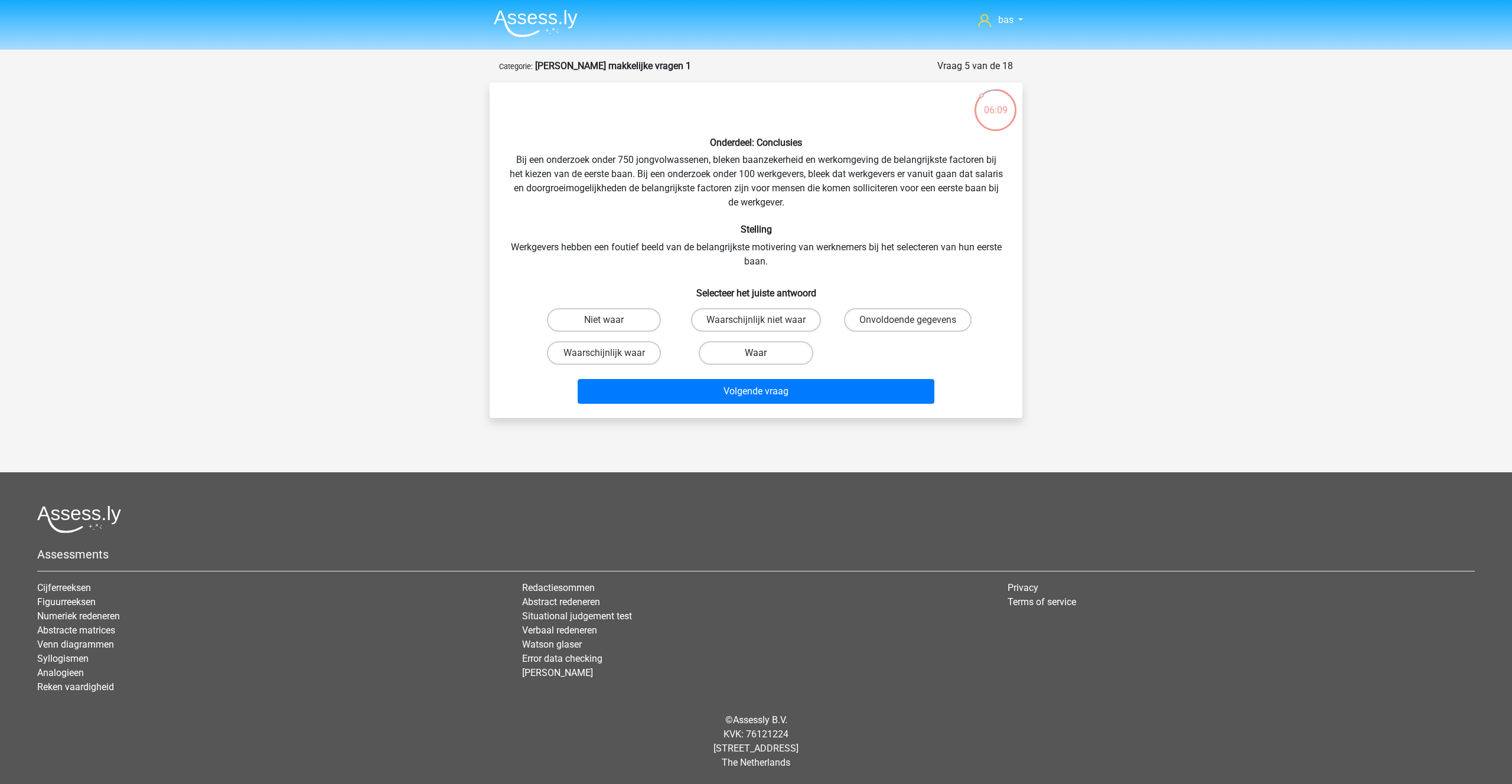
click at [738, 350] on label "Waar" at bounding box center [755, 353] width 114 height 24
click at [756, 353] on input "Waar" at bounding box center [760, 357] width 8 height 8
radio input "true"
click at [746, 383] on button "Volgende vraag" at bounding box center [756, 391] width 357 height 25
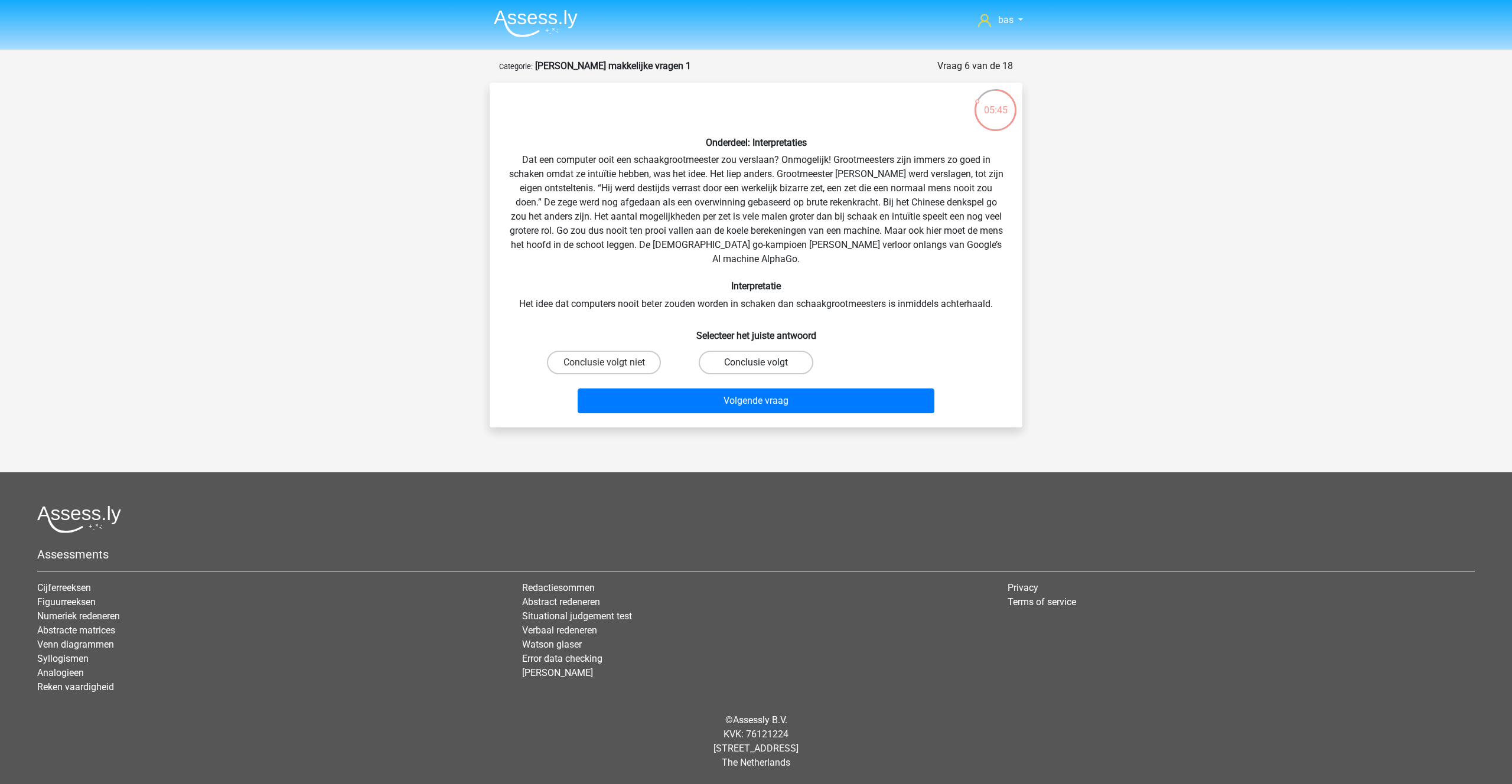
click at [739, 350] on label "Conclusie volgt" at bounding box center [755, 362] width 114 height 24
click at [756, 362] on input "Conclusie volgt" at bounding box center [760, 366] width 8 height 8
radio input "true"
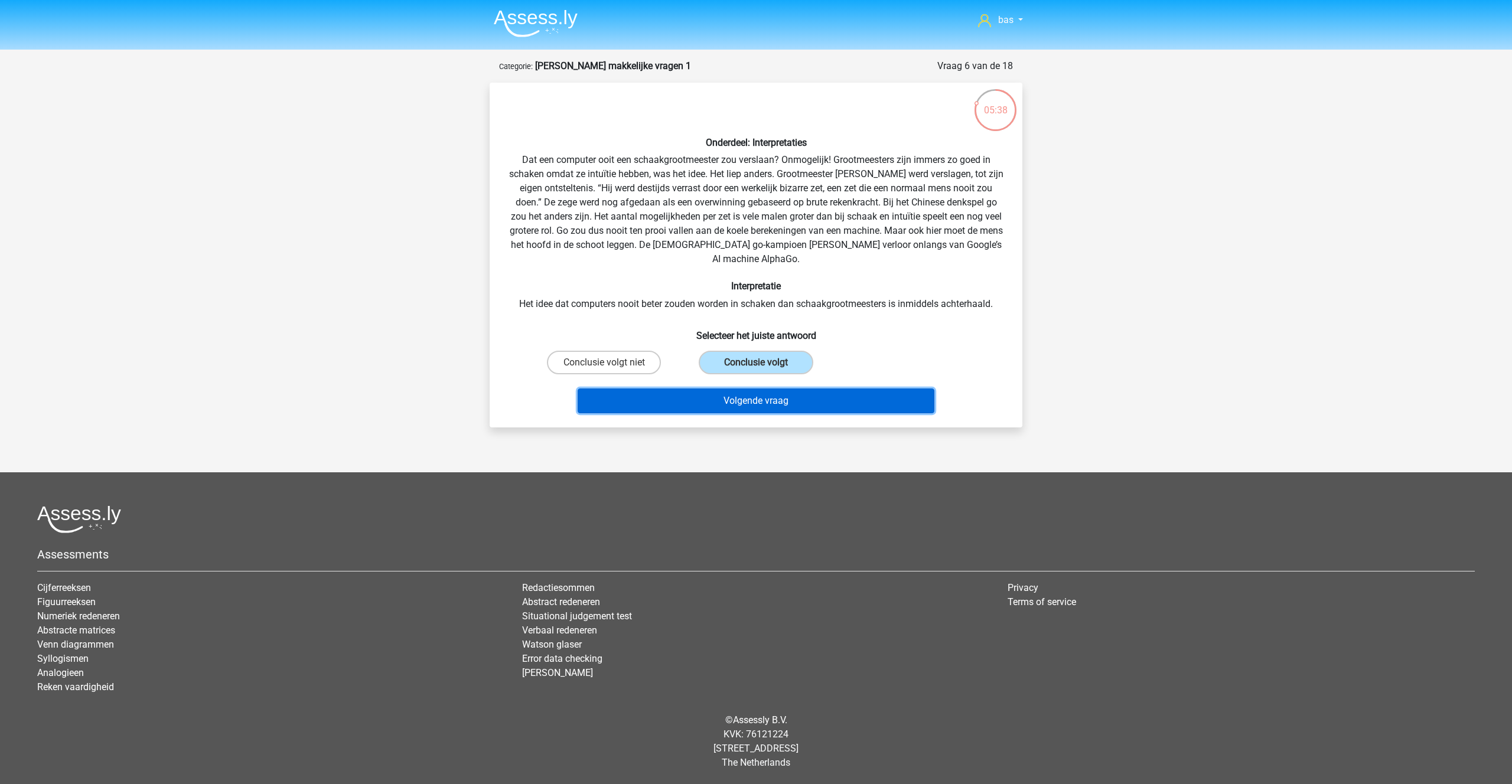
click at [727, 389] on button "Volgende vraag" at bounding box center [756, 401] width 357 height 25
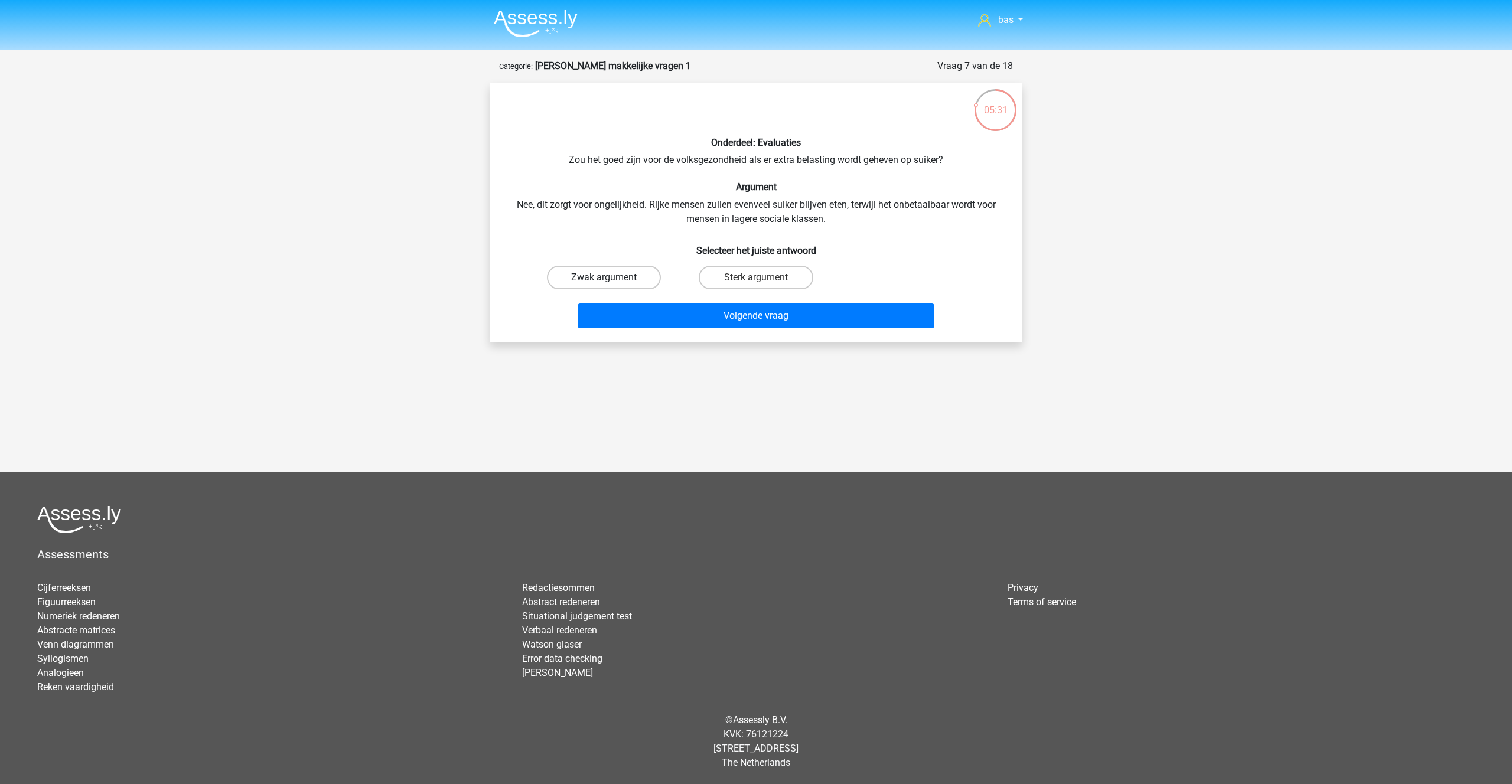
click at [611, 276] on label "Zwak argument" at bounding box center [603, 277] width 114 height 24
click at [611, 277] on input "Zwak argument" at bounding box center [608, 281] width 8 height 8
radio input "true"
click at [735, 316] on button "Volgende vraag" at bounding box center [756, 316] width 357 height 25
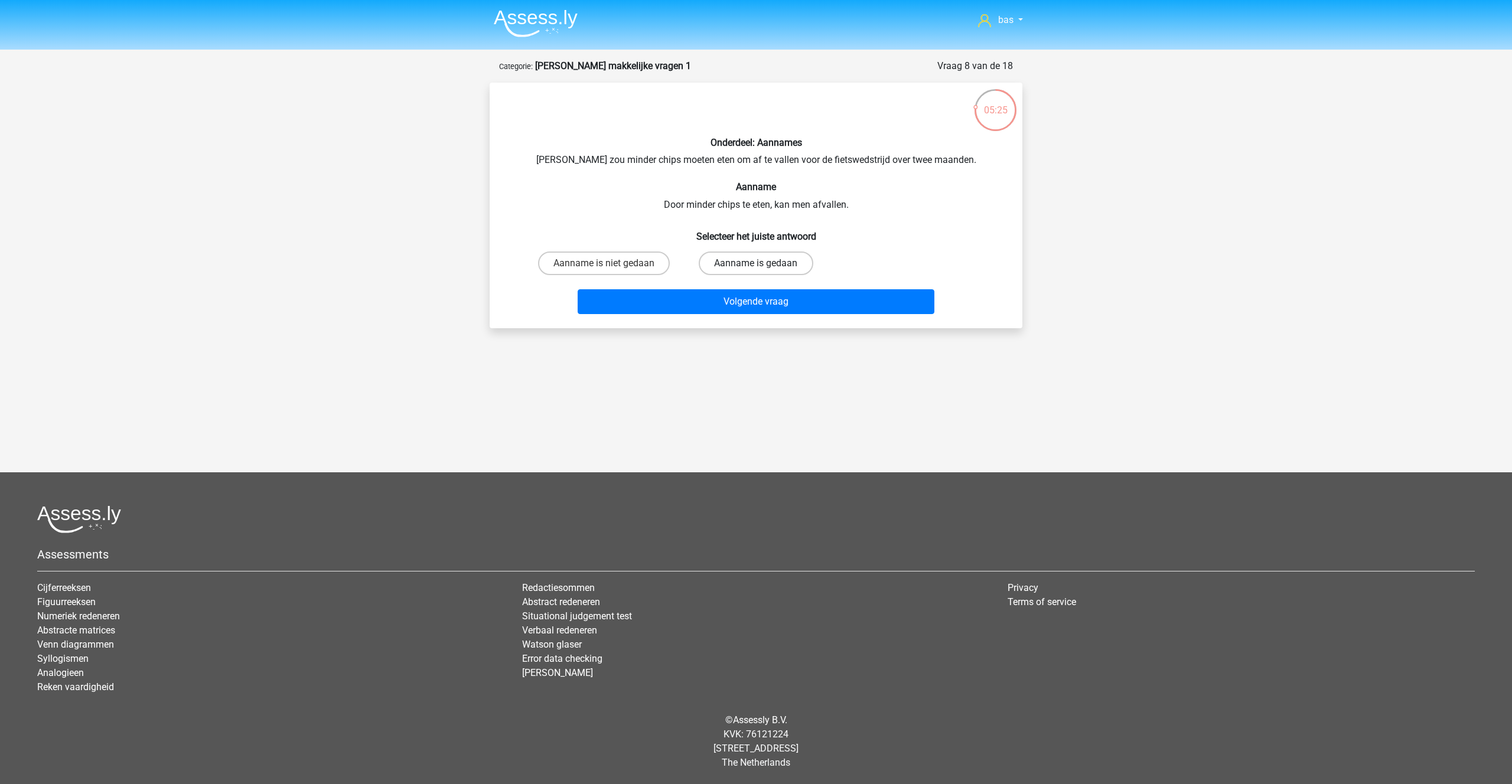
click at [723, 262] on label "Aanname is gedaan" at bounding box center [755, 264] width 114 height 24
click at [756, 264] on input "Aanname is gedaan" at bounding box center [760, 267] width 8 height 8
radio input "true"
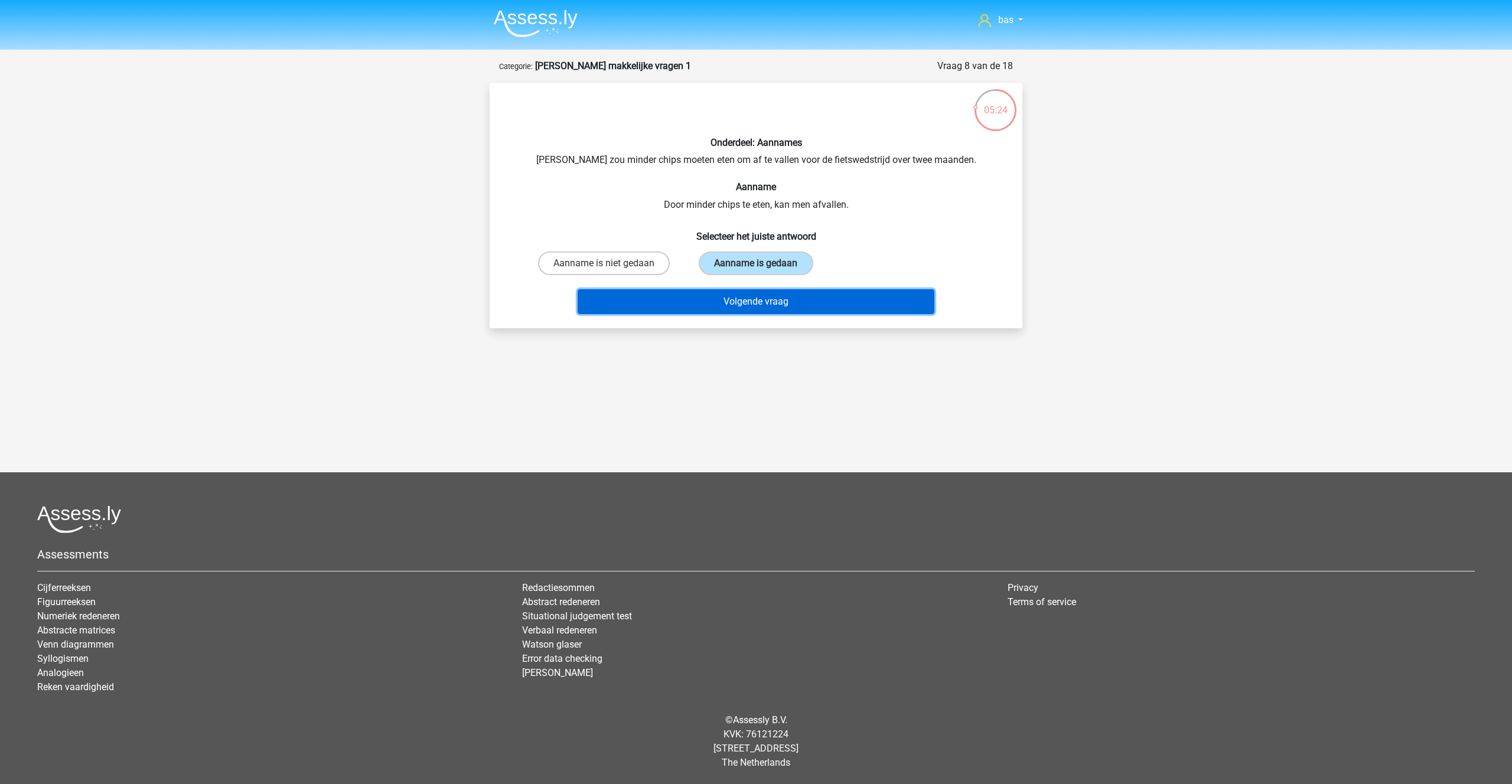
click at [737, 297] on button "Volgende vraag" at bounding box center [756, 302] width 357 height 25
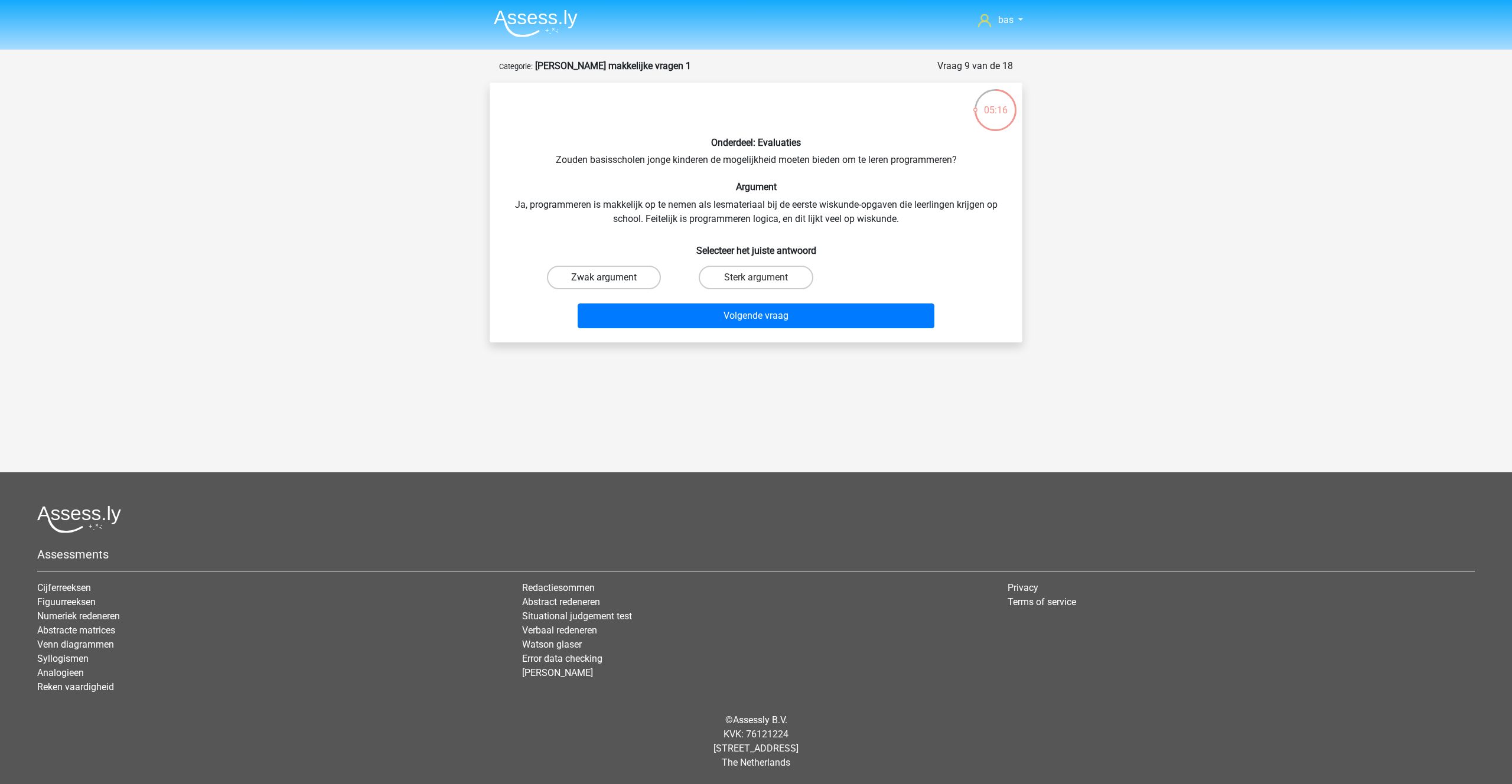
click at [598, 275] on label "Zwak argument" at bounding box center [603, 277] width 114 height 24
click at [604, 277] on input "Zwak argument" at bounding box center [608, 281] width 8 height 8
radio input "true"
click at [732, 316] on button "Volgende vraag" at bounding box center [756, 316] width 357 height 25
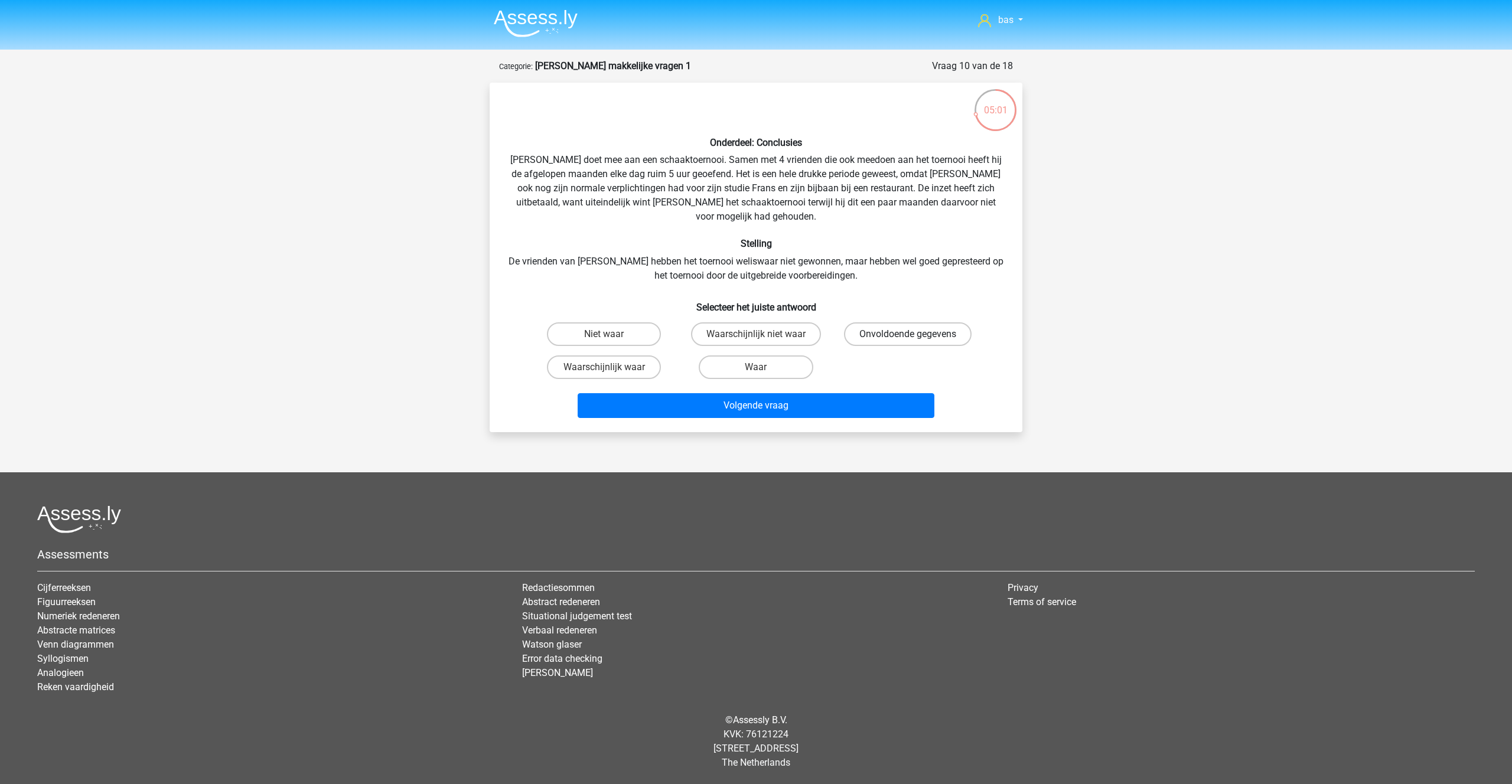
click at [895, 322] on label "Onvoldoende gegevens" at bounding box center [908, 334] width 128 height 24
click at [908, 334] on input "Onvoldoende gegevens" at bounding box center [912, 338] width 8 height 8
radio input "true"
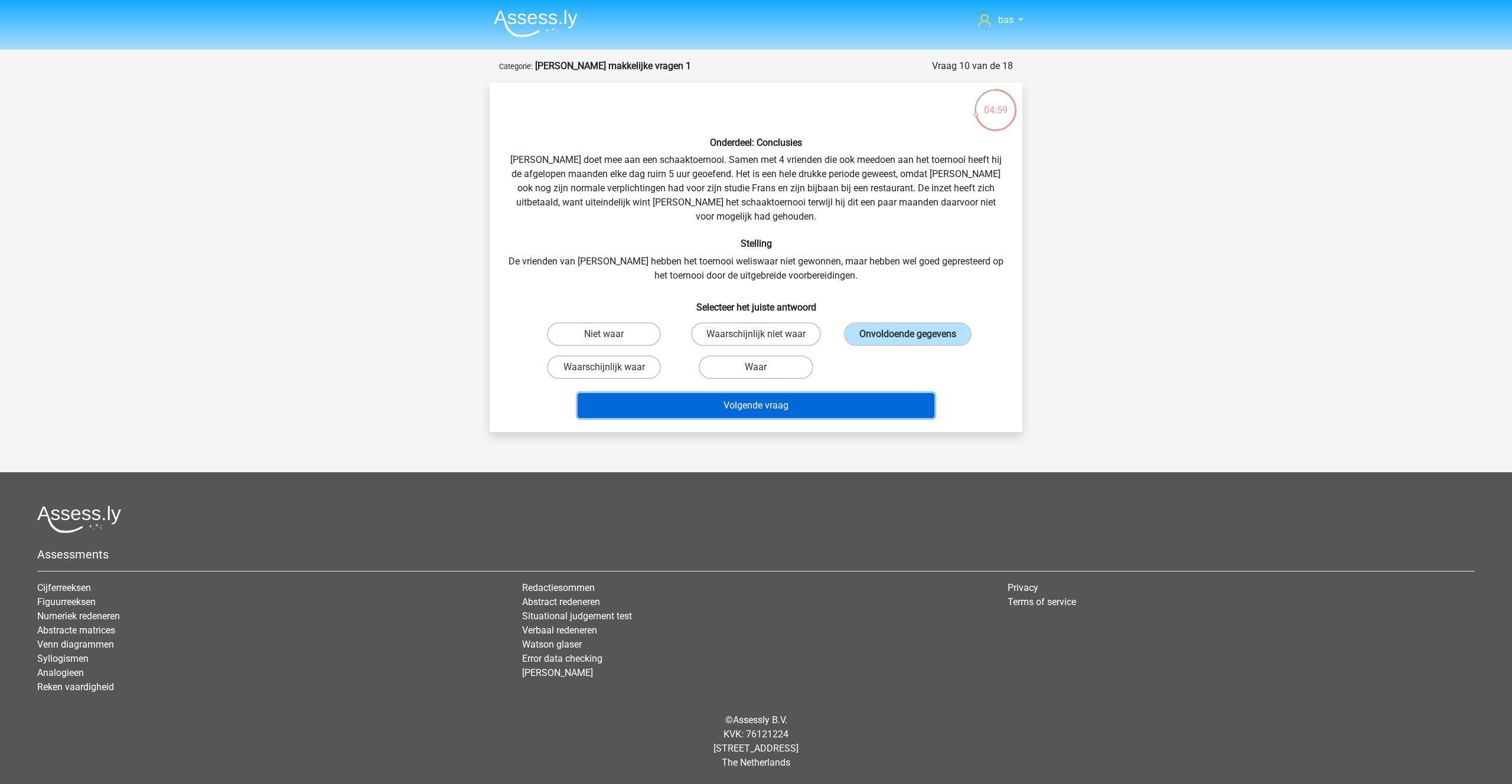
click at [748, 393] on button "Volgende vraag" at bounding box center [756, 406] width 357 height 25
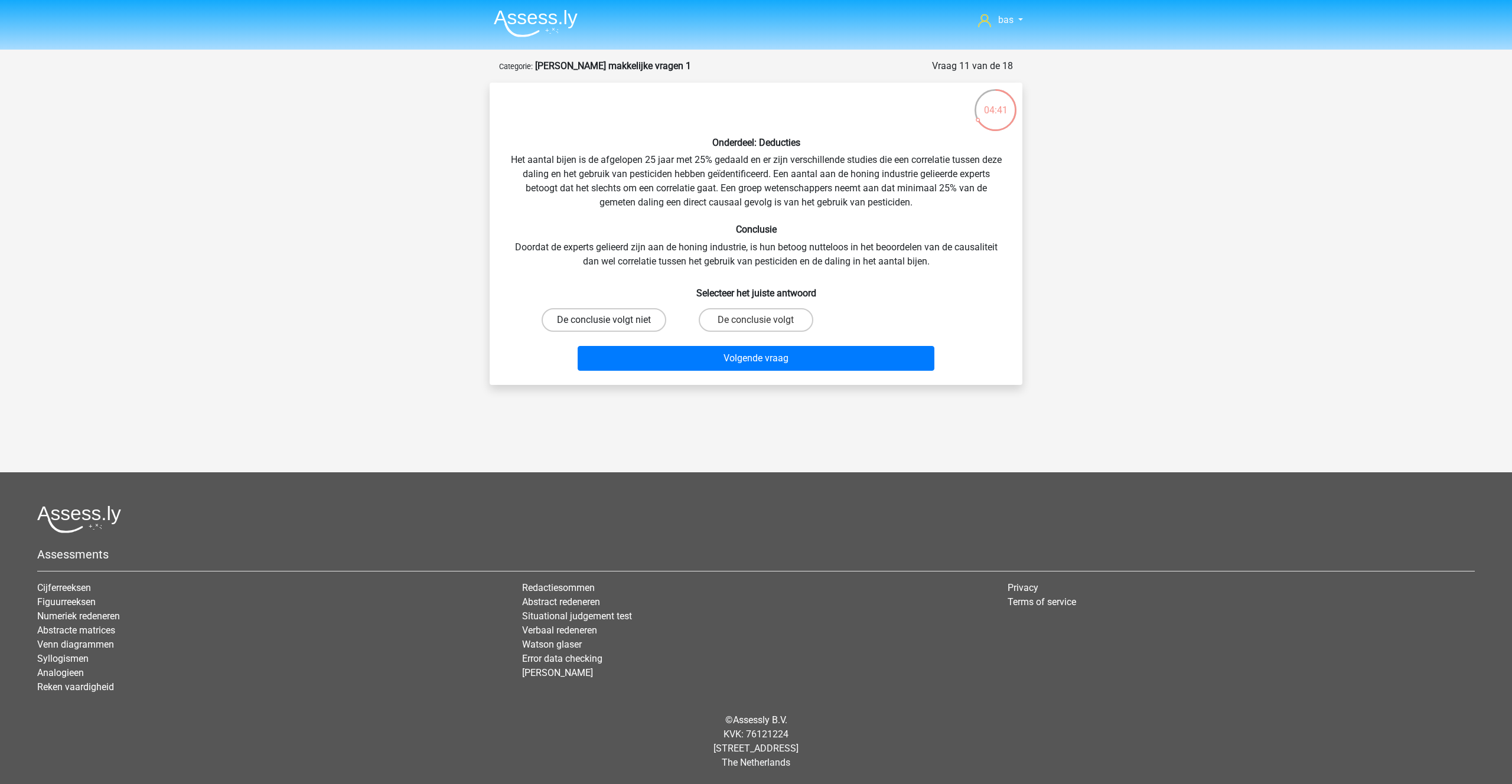
click at [597, 323] on label "De conclusie volgt niet" at bounding box center [603, 320] width 125 height 24
click at [604, 323] on input "De conclusie volgt niet" at bounding box center [608, 324] width 8 height 8
radio input "true"
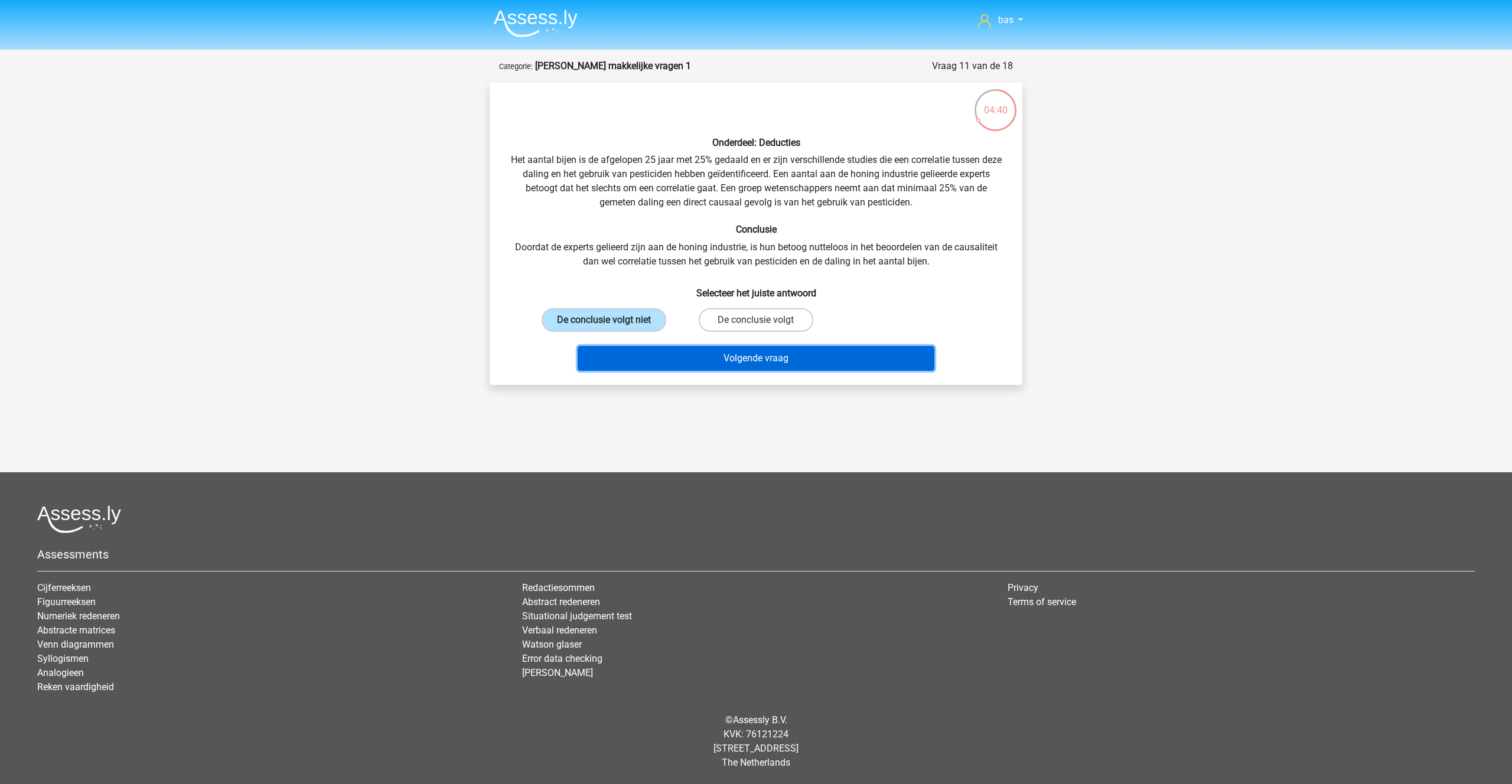
click at [733, 360] on button "Volgende vraag" at bounding box center [756, 358] width 357 height 25
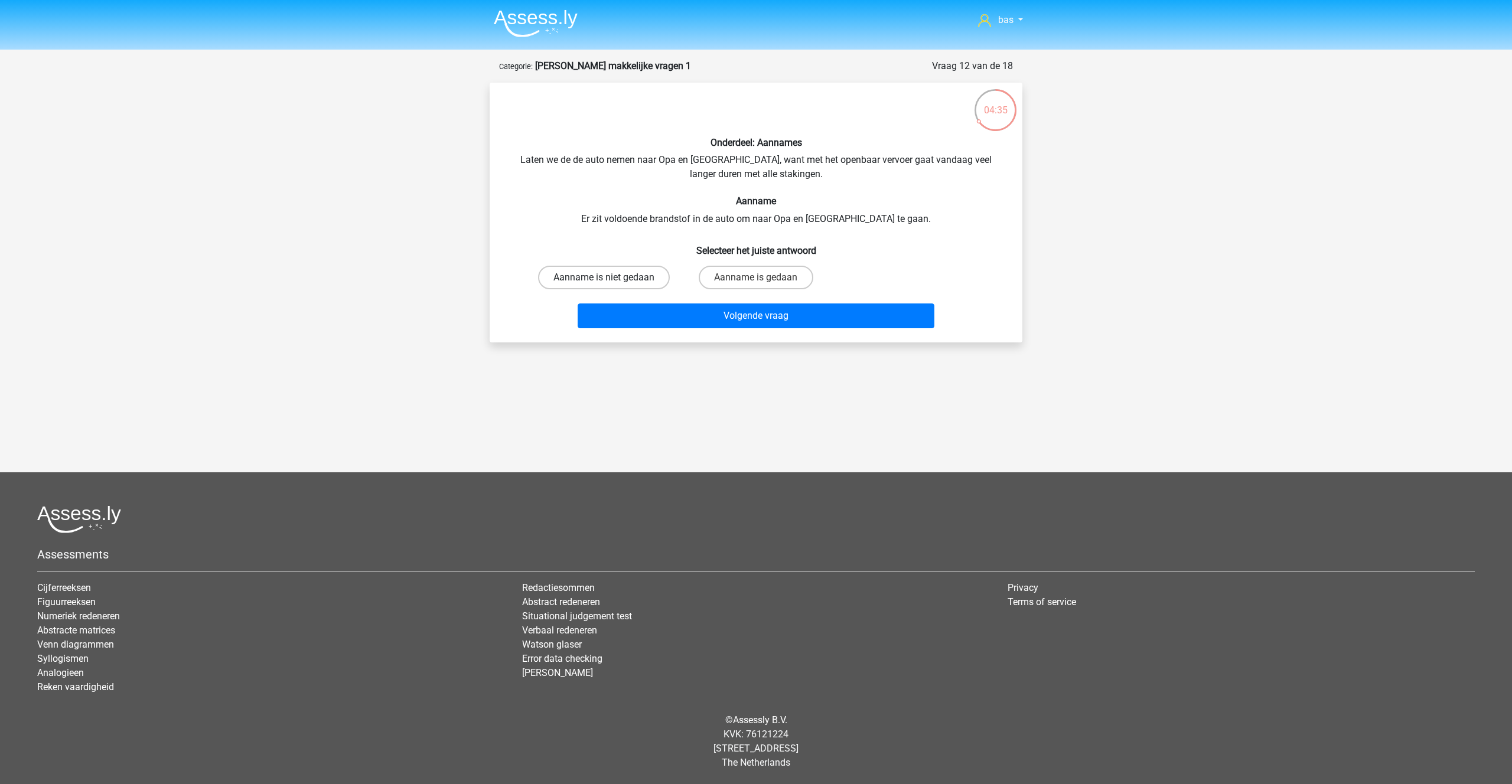
click at [618, 273] on label "Aanname is niet gedaan" at bounding box center [604, 277] width 132 height 24
click at [612, 277] on input "Aanname is niet gedaan" at bounding box center [608, 281] width 8 height 8
radio input "true"
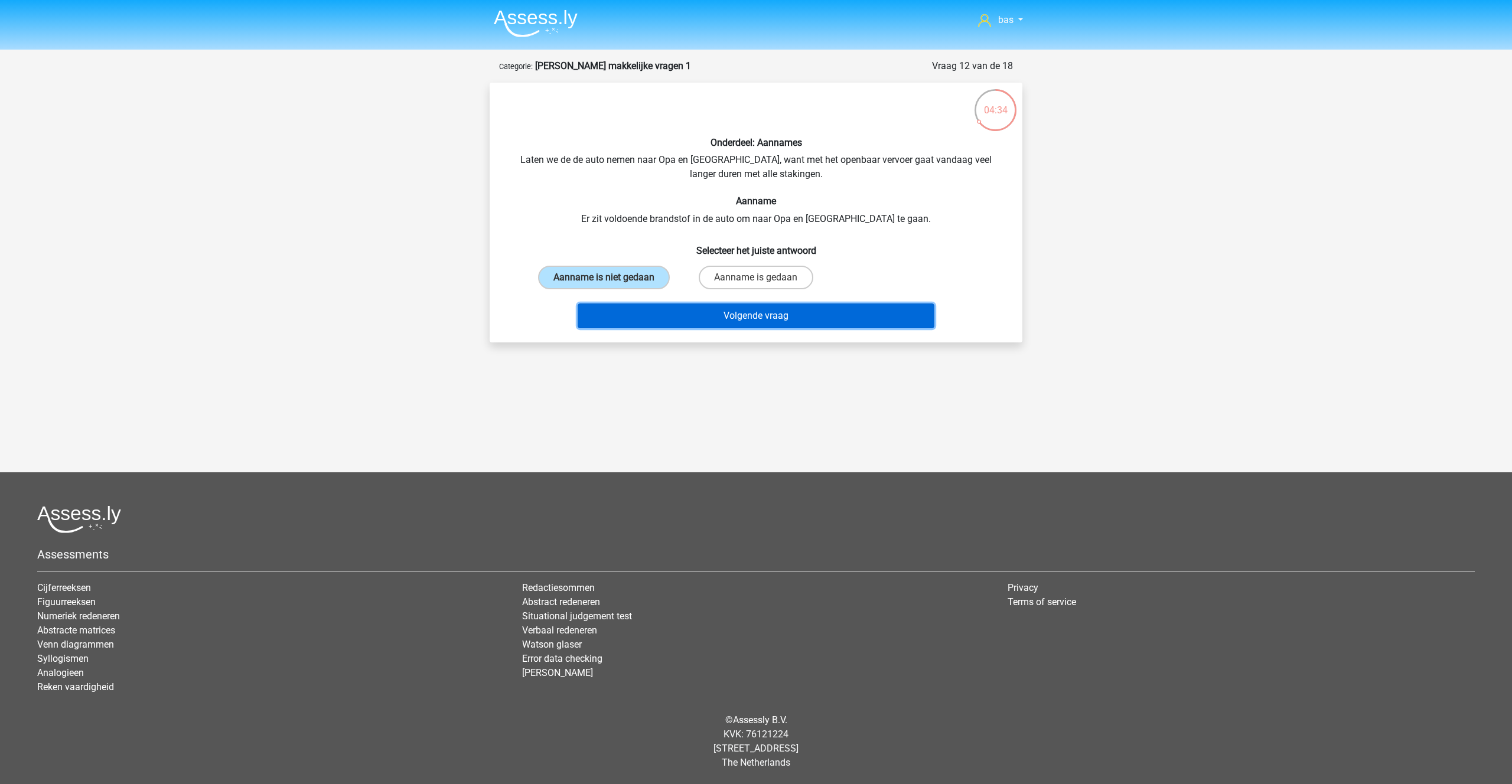
click at [735, 312] on button "Volgende vraag" at bounding box center [756, 316] width 357 height 25
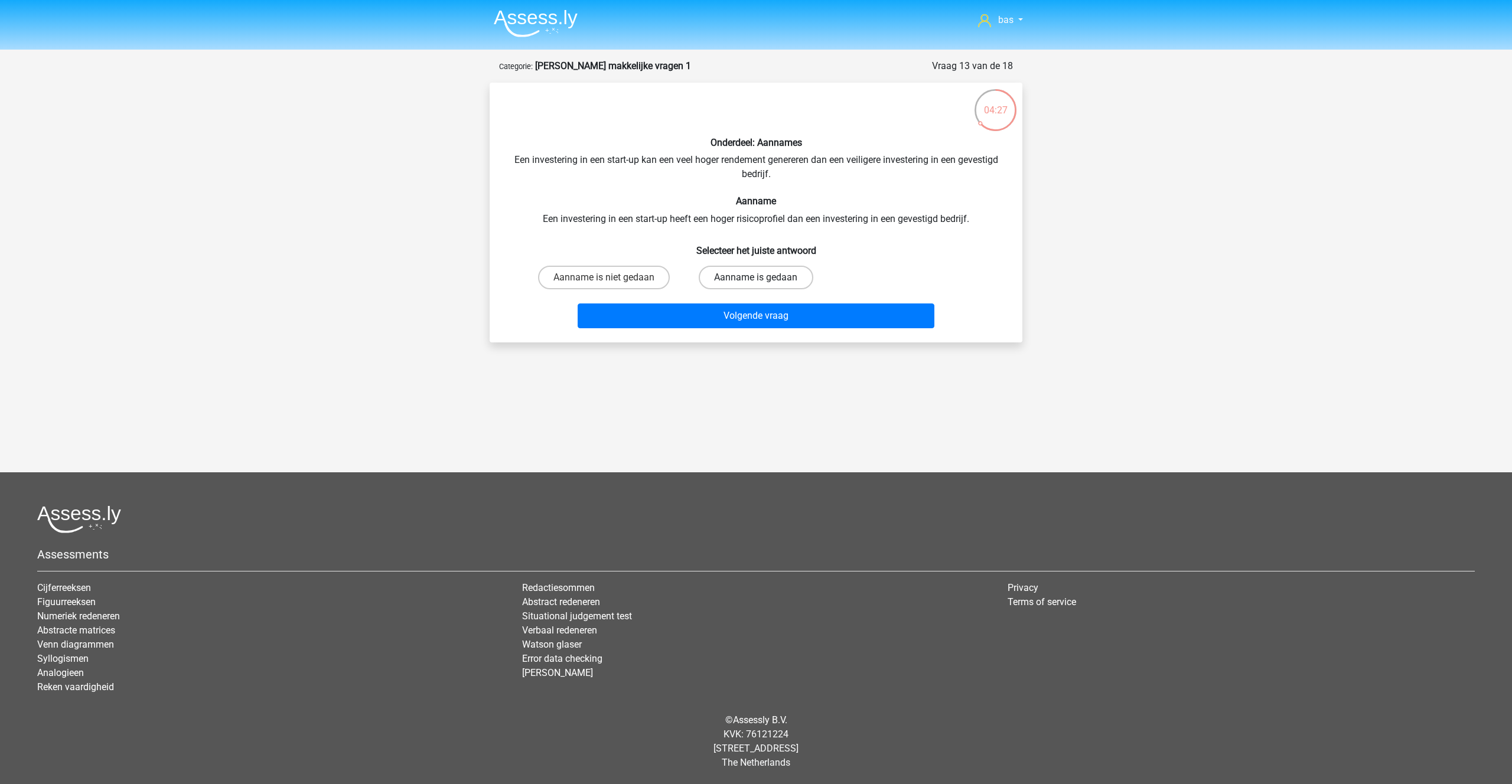
click at [731, 276] on label "Aanname is gedaan" at bounding box center [755, 277] width 114 height 24
click at [756, 277] on input "Aanname is gedaan" at bounding box center [760, 281] width 8 height 8
radio input "true"
click at [723, 315] on button "Volgende vraag" at bounding box center [756, 316] width 357 height 25
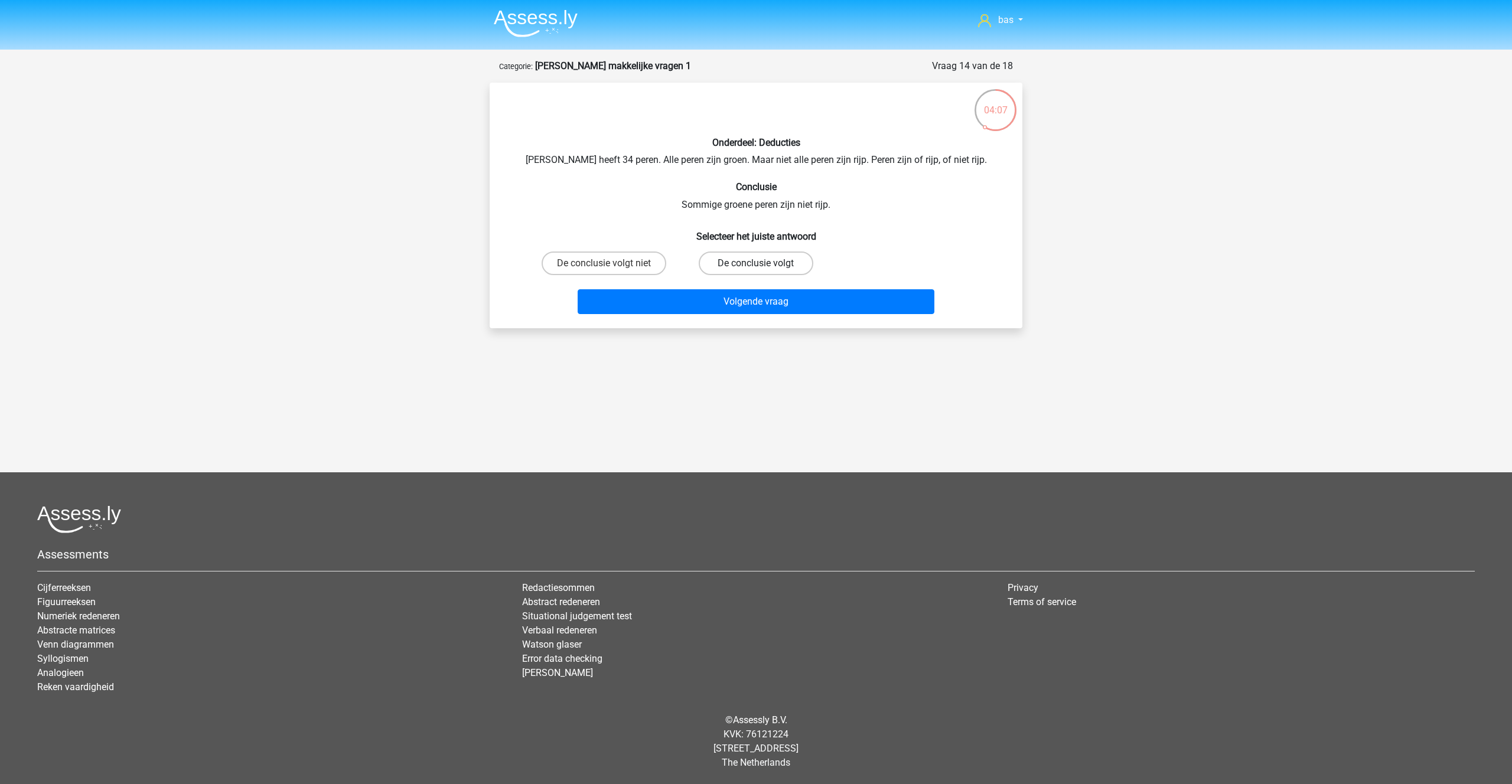
click at [747, 265] on label "De conclusie volgt" at bounding box center [755, 264] width 114 height 24
click at [756, 265] on input "De conclusie volgt" at bounding box center [760, 267] width 8 height 8
radio input "true"
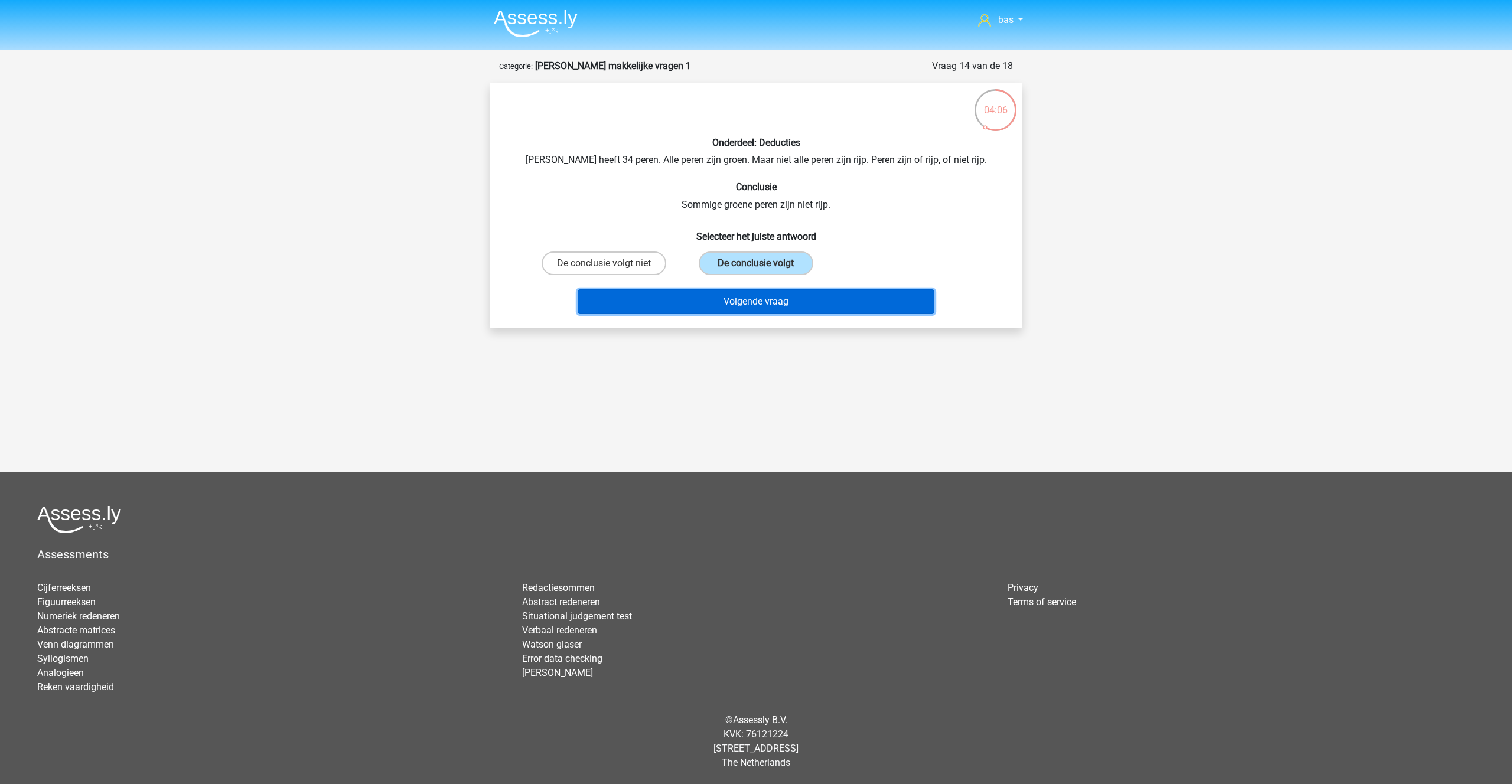
click at [728, 302] on button "Volgende vraag" at bounding box center [756, 302] width 357 height 25
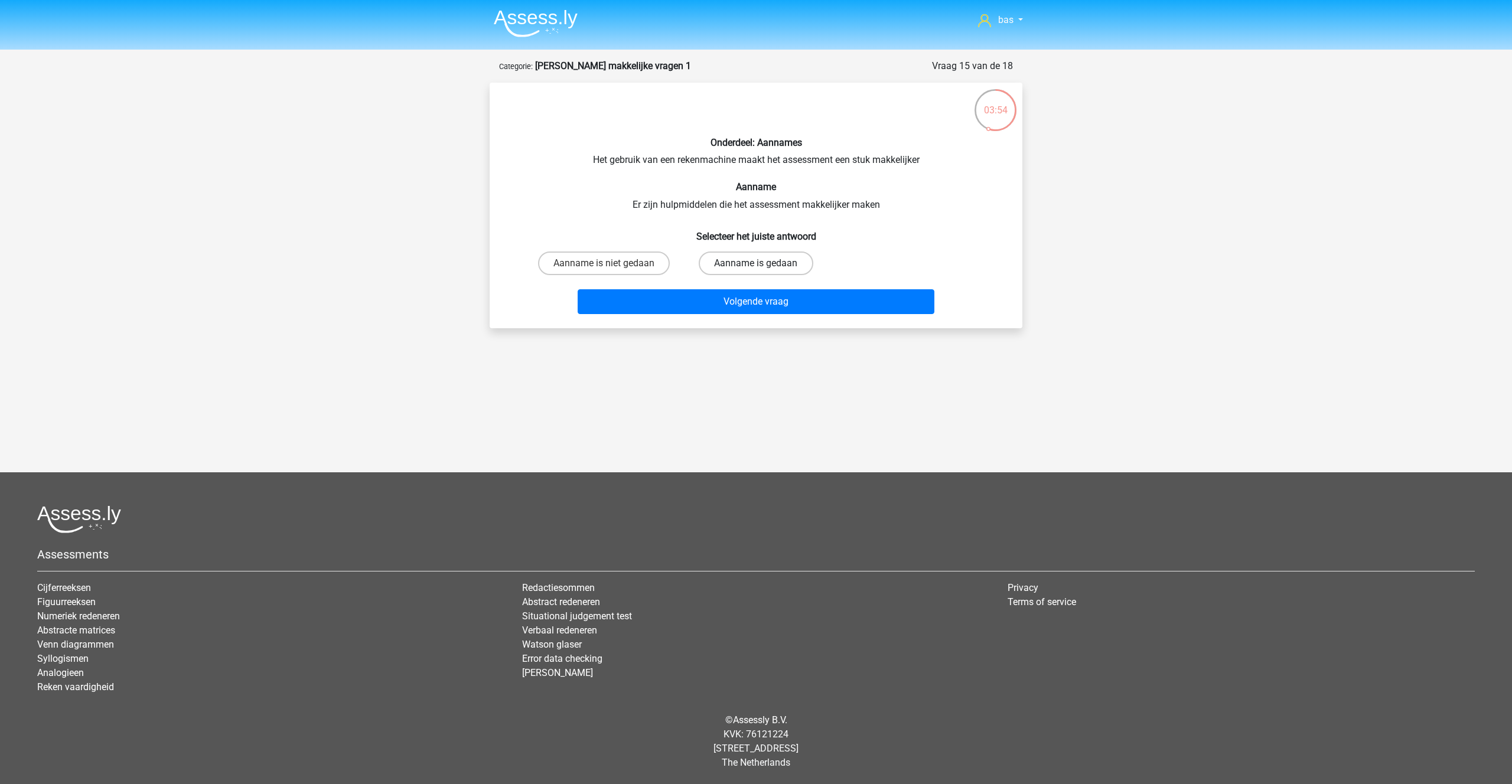
click at [735, 263] on label "Aanname is gedaan" at bounding box center [755, 264] width 114 height 24
click at [756, 264] on input "Aanname is gedaan" at bounding box center [760, 267] width 8 height 8
radio input "true"
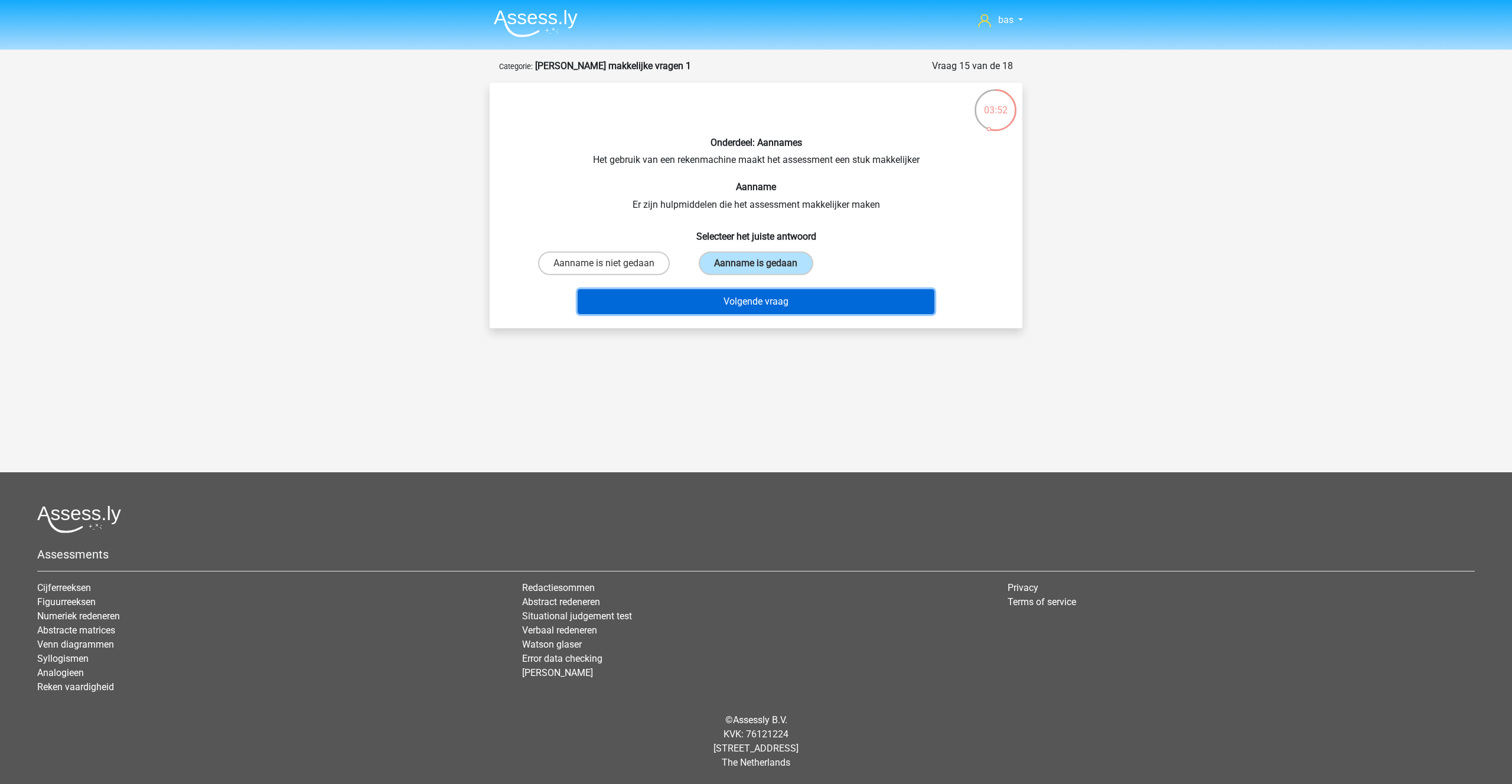
click at [747, 299] on button "Volgende vraag" at bounding box center [756, 302] width 357 height 25
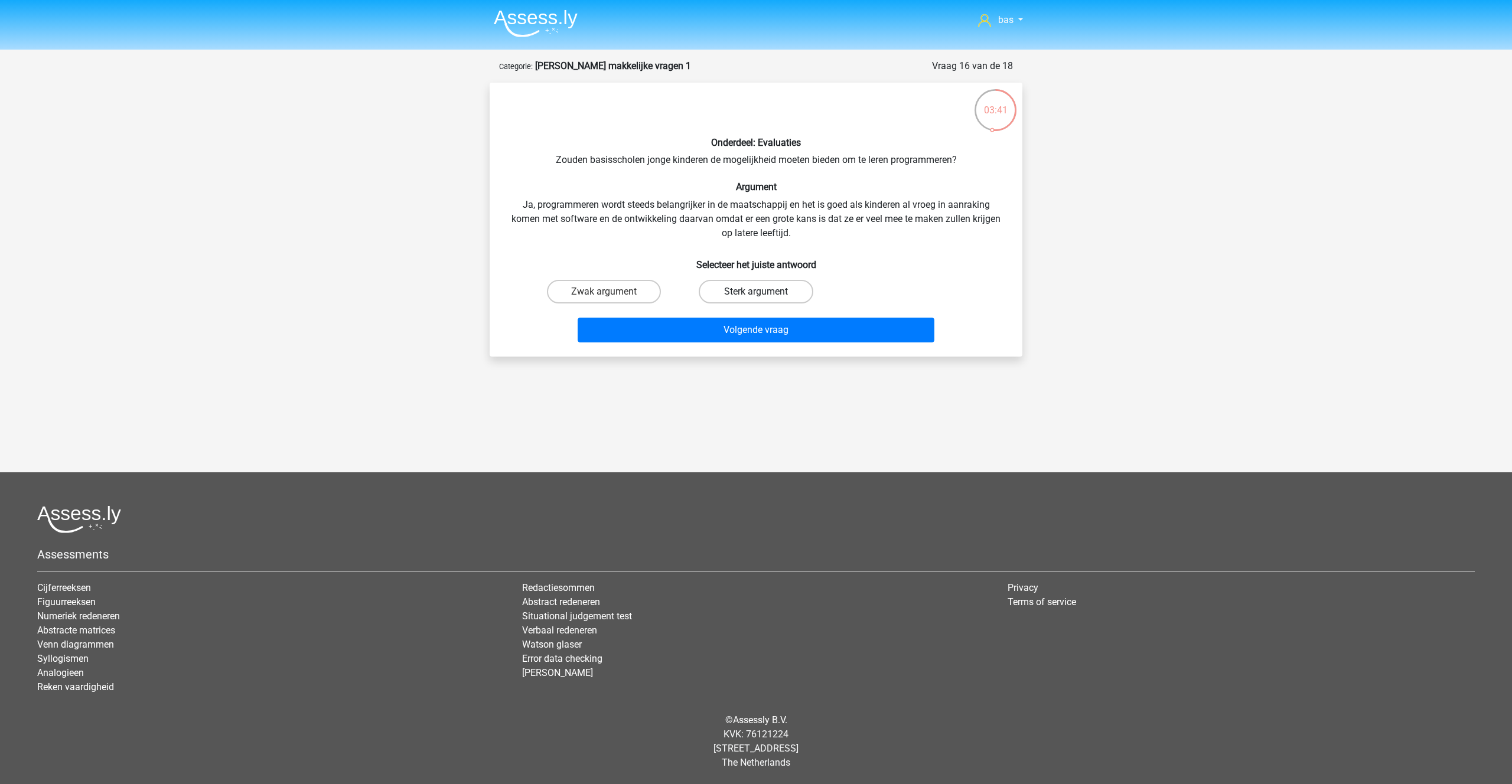
click at [721, 290] on label "Sterk argument" at bounding box center [755, 292] width 114 height 24
click at [756, 292] on input "Sterk argument" at bounding box center [760, 296] width 8 height 8
radio input "true"
click at [735, 329] on button "Volgende vraag" at bounding box center [756, 330] width 357 height 25
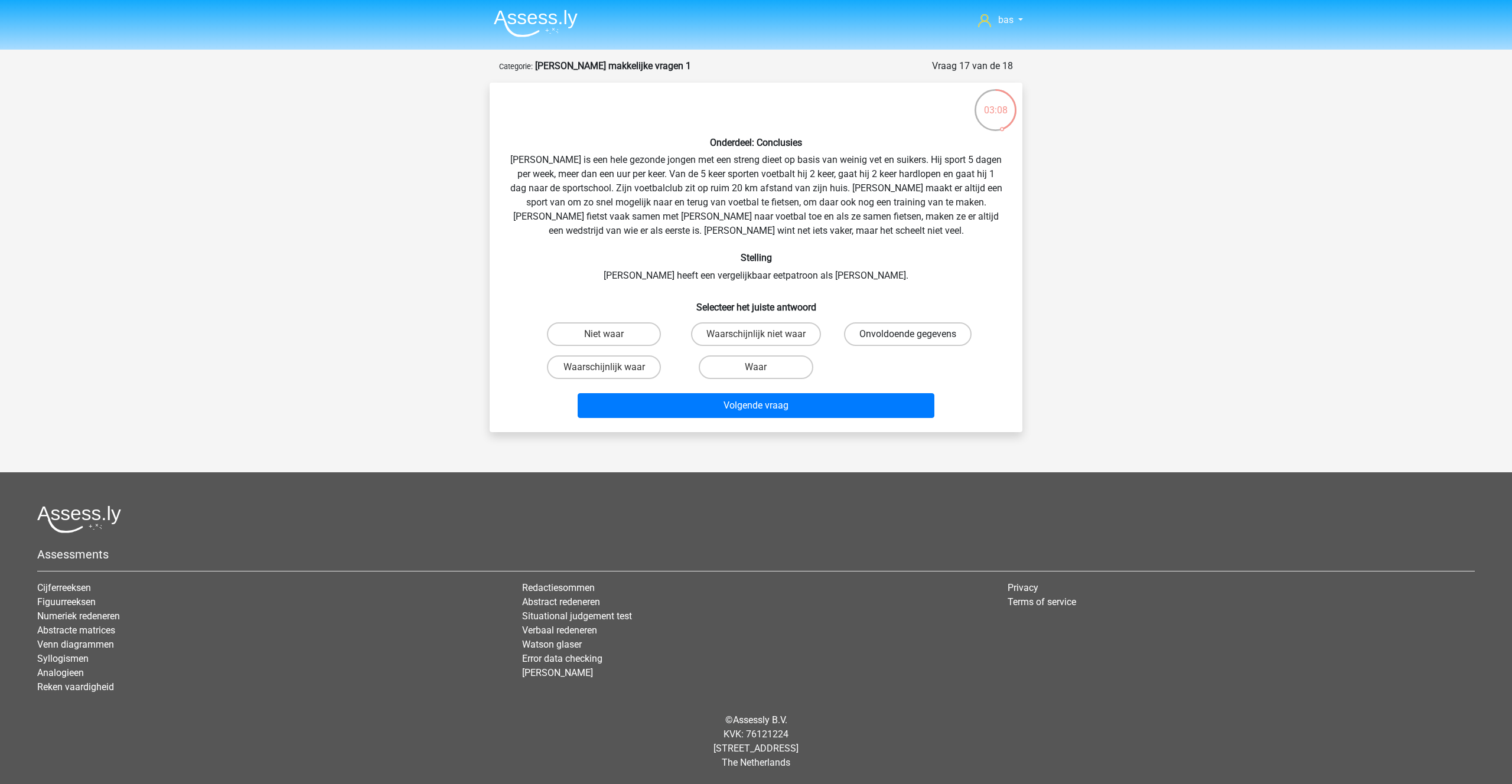
click at [867, 338] on label "Onvoldoende gegevens" at bounding box center [908, 334] width 128 height 24
click at [908, 338] on input "Onvoldoende gegevens" at bounding box center [912, 338] width 8 height 8
radio input "true"
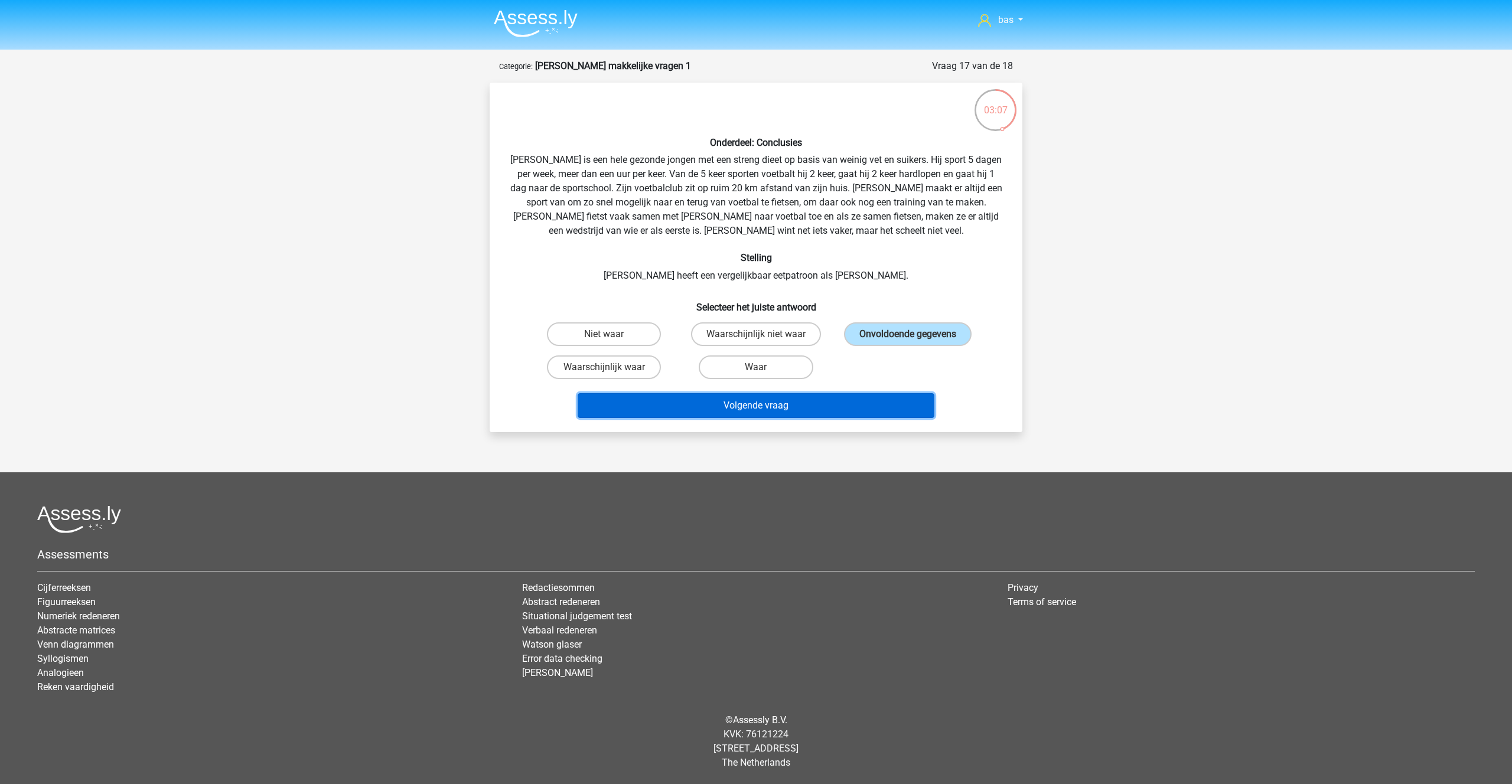
click at [729, 408] on button "Volgende vraag" at bounding box center [756, 406] width 357 height 25
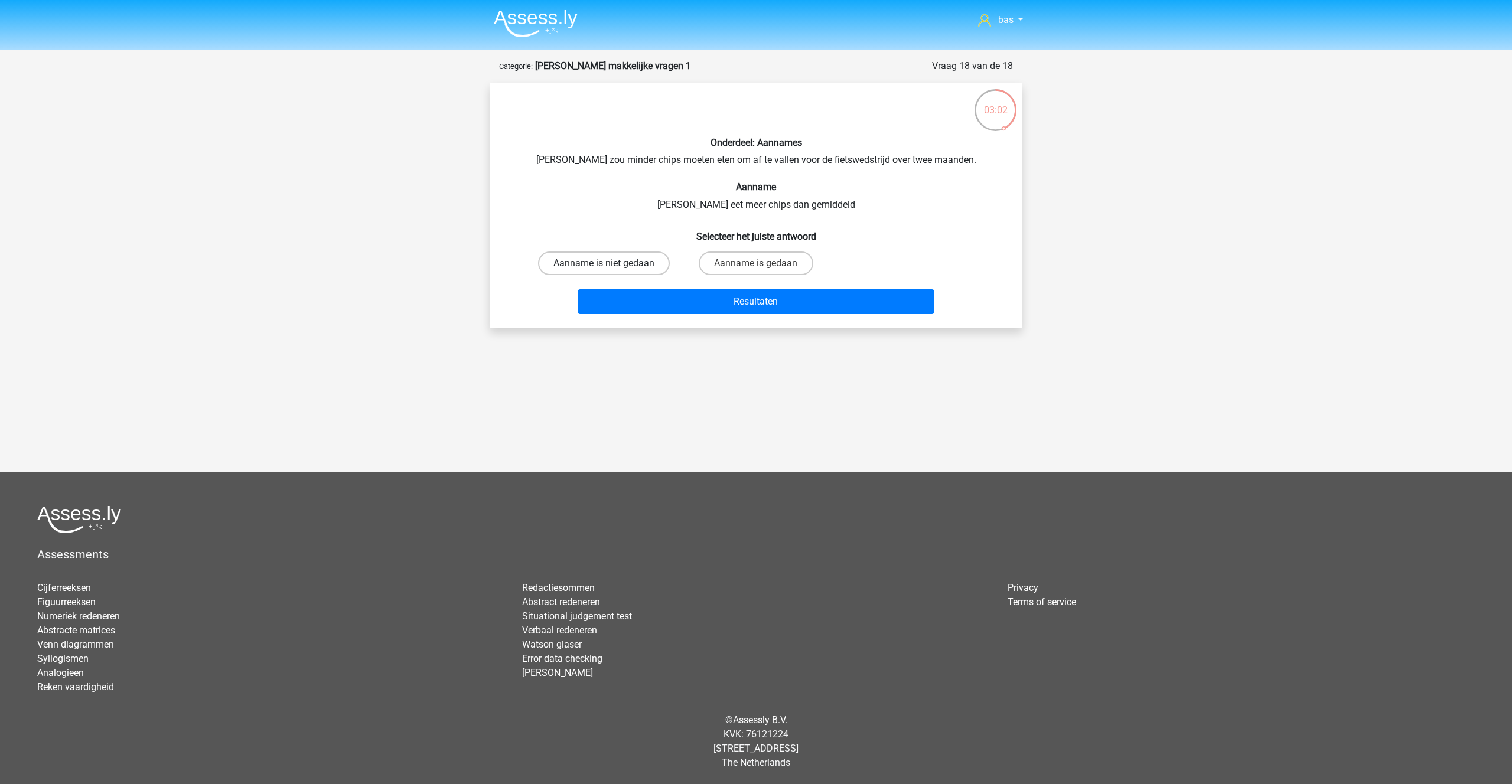
click at [613, 266] on label "Aanname is niet gedaan" at bounding box center [604, 264] width 132 height 24
click at [612, 266] on input "Aanname is niet gedaan" at bounding box center [608, 267] width 8 height 8
radio input "true"
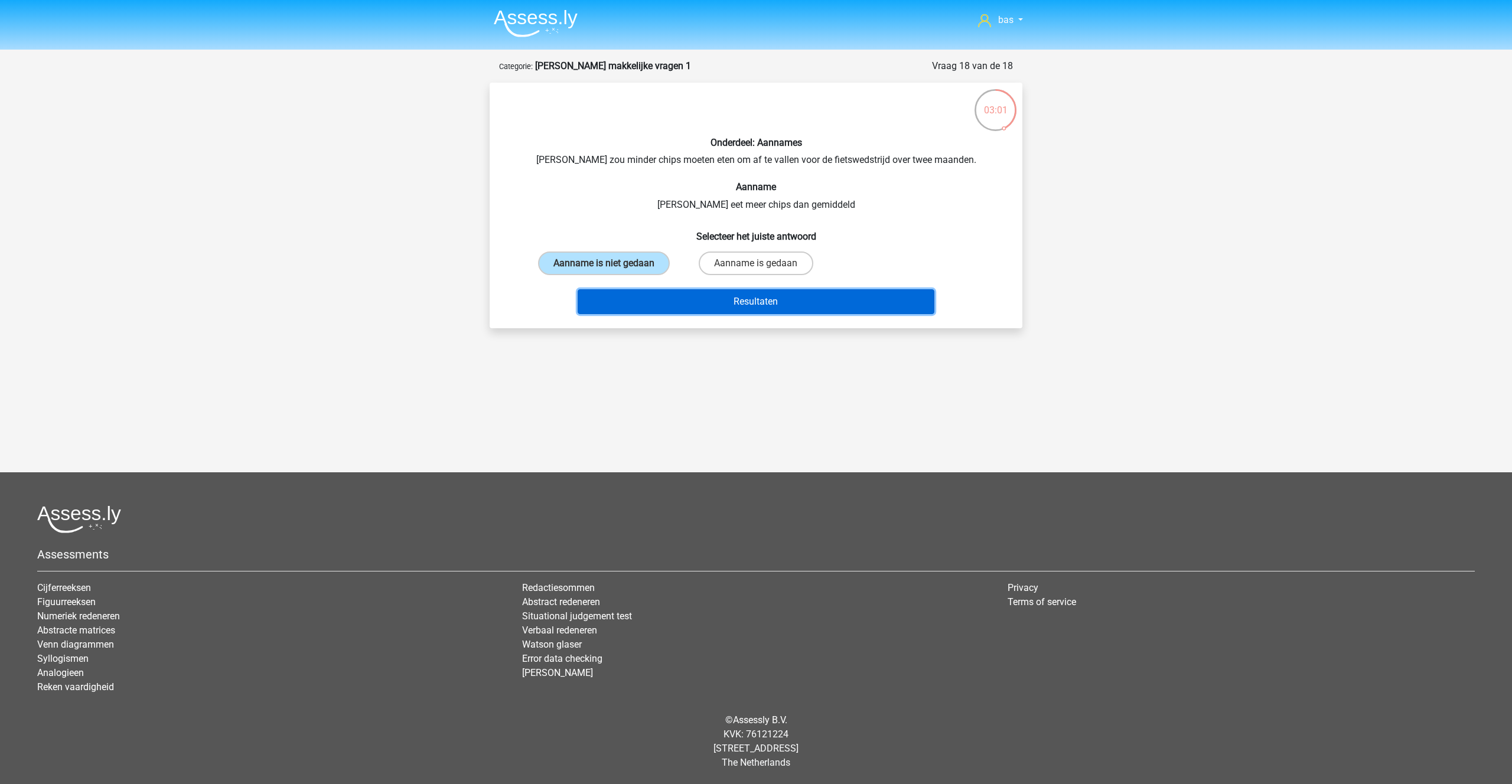
click at [761, 295] on button "Resultaten" at bounding box center [756, 302] width 357 height 25
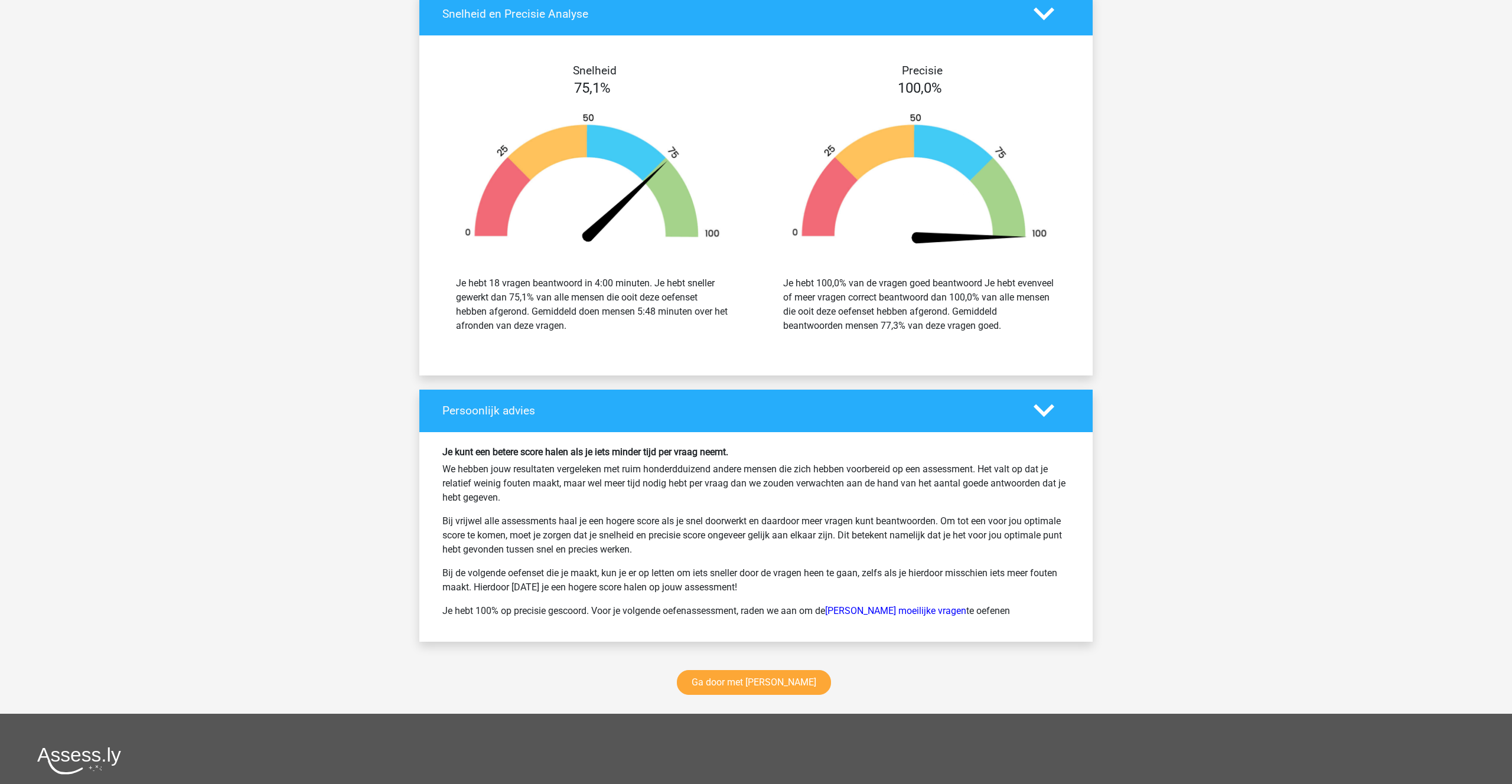
scroll to position [1453, 0]
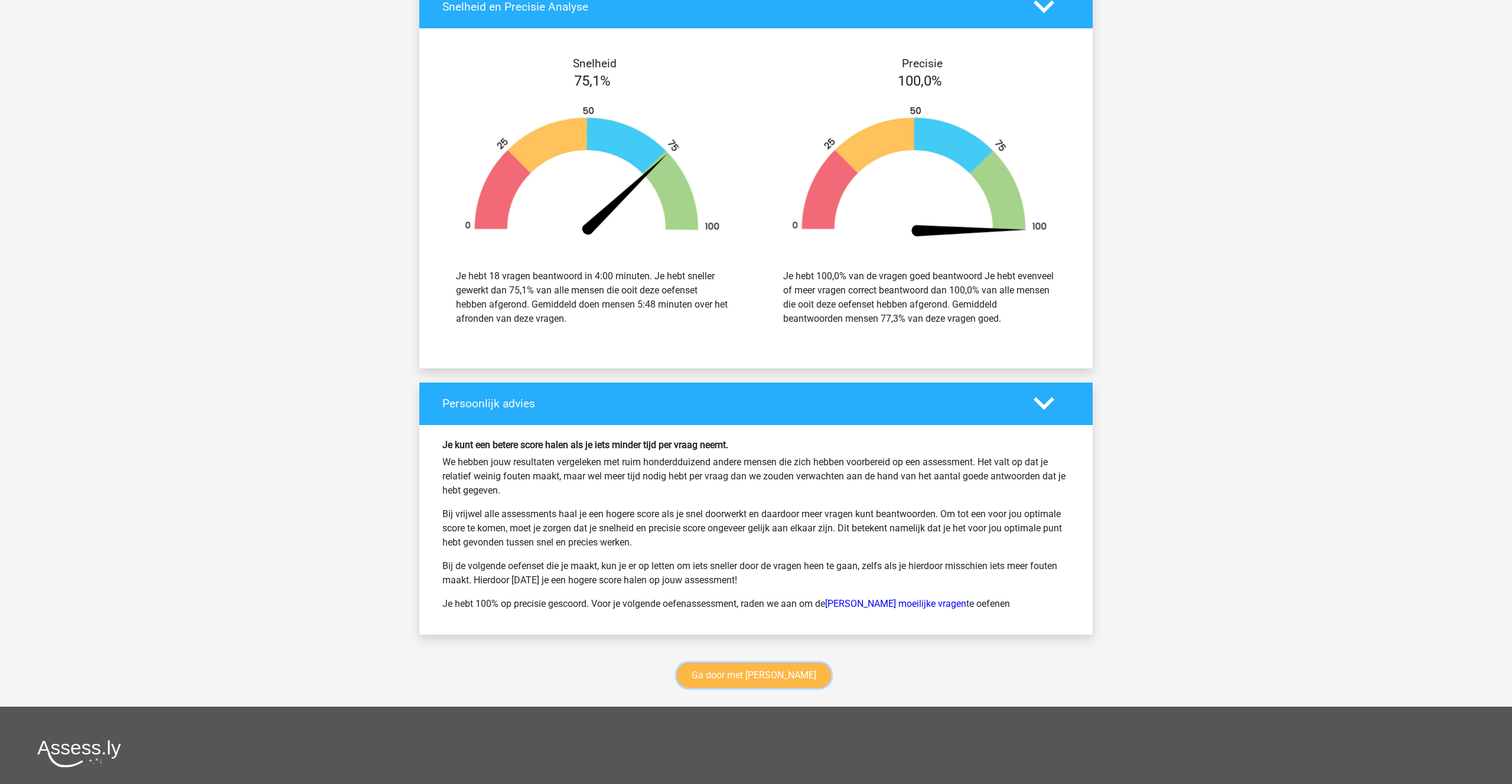
click at [727, 672] on link "Ga door met [PERSON_NAME]" at bounding box center [754, 676] width 154 height 25
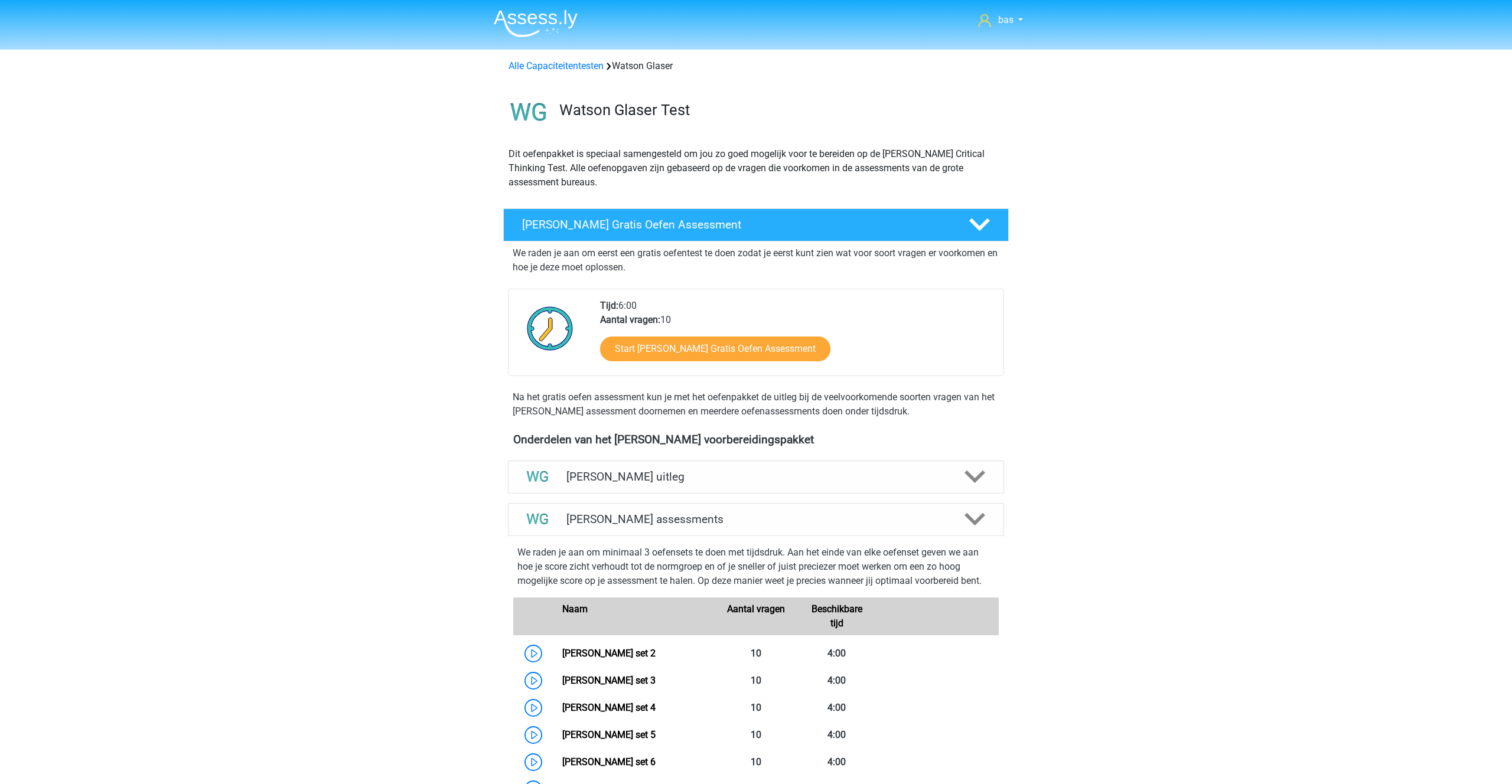
click at [526, 24] on img at bounding box center [535, 23] width 84 height 28
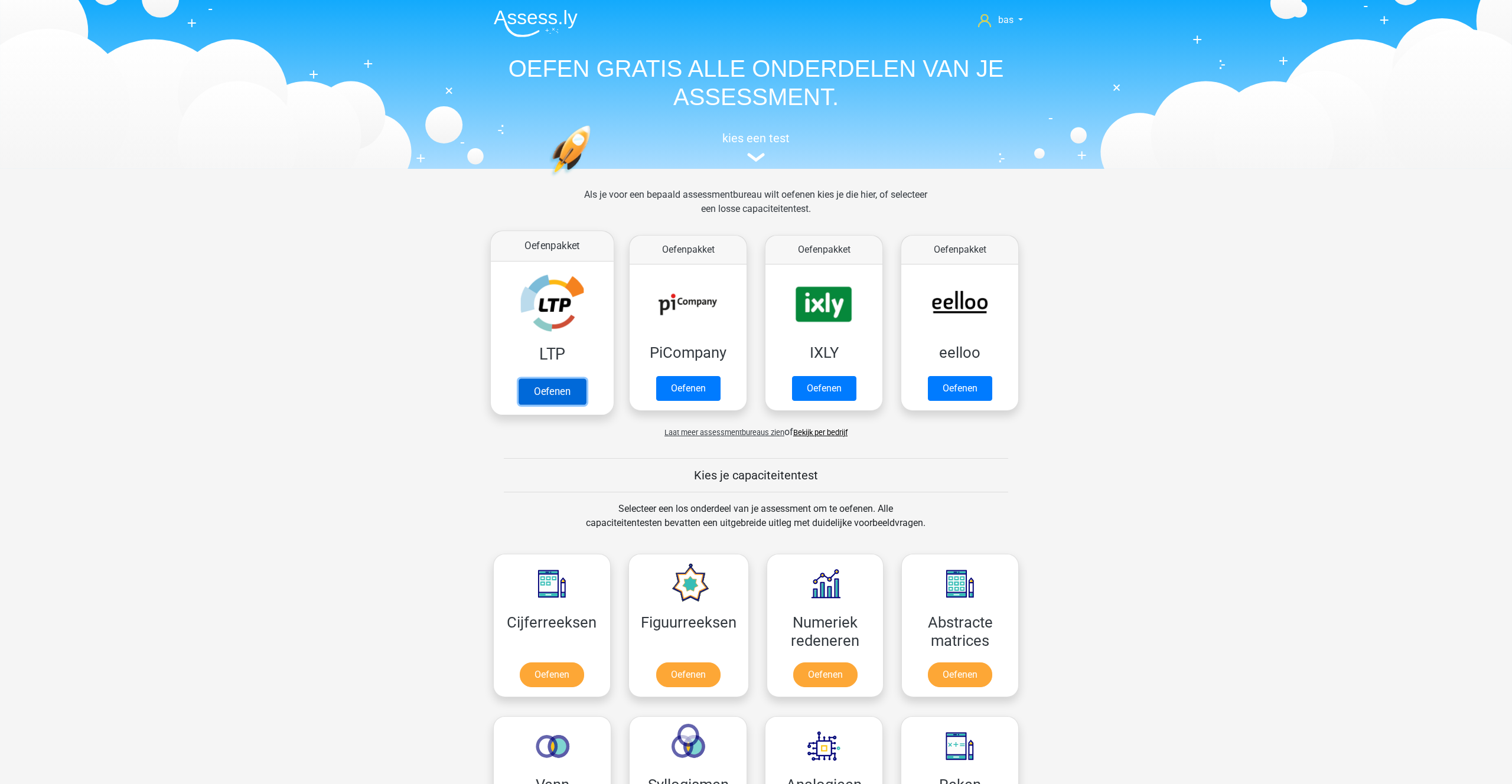
click at [559, 394] on link "Oefenen" at bounding box center [552, 391] width 67 height 26
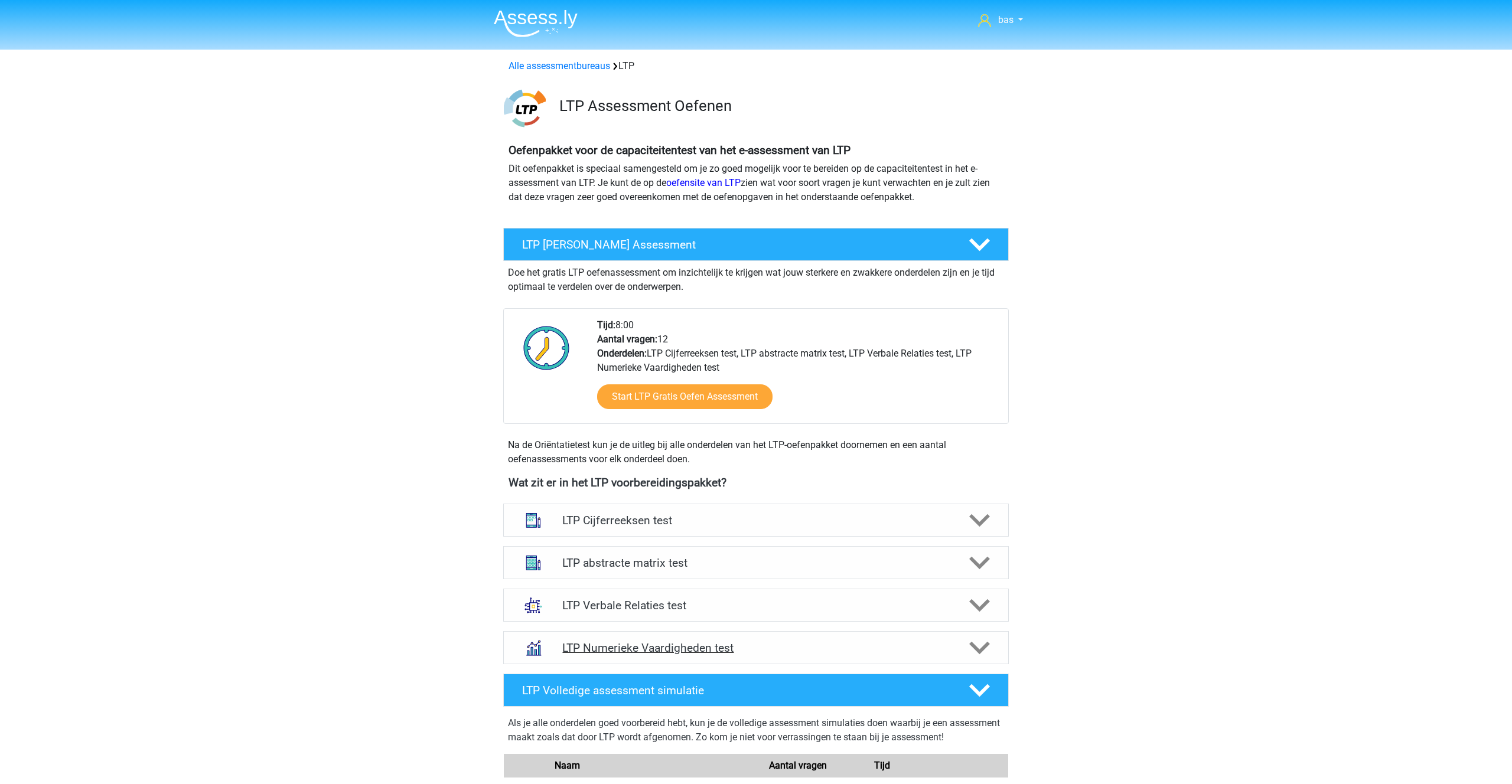
click at [715, 642] on h4 "LTP Numerieke Vaardigheden test" at bounding box center [755, 648] width 387 height 14
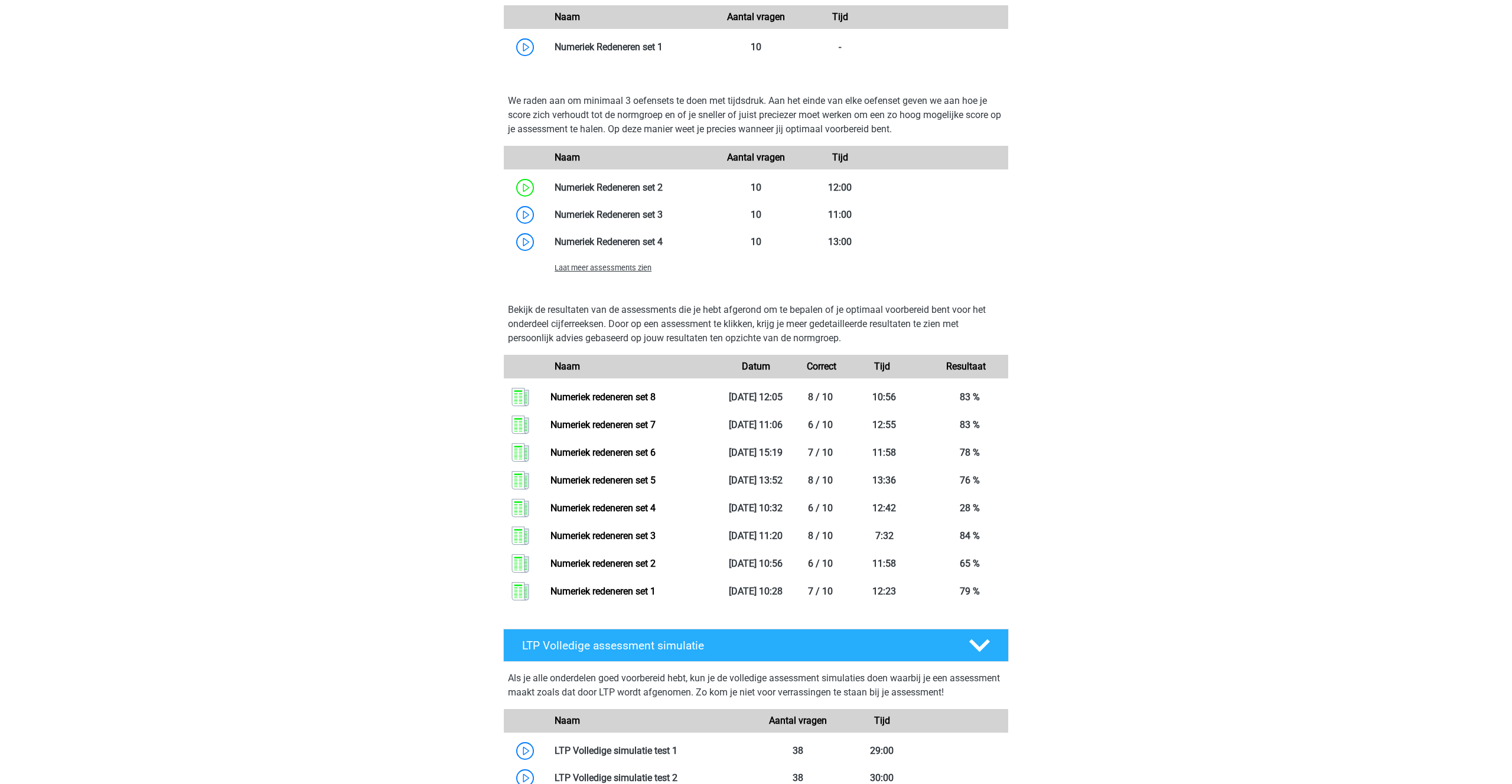
scroll to position [797, 0]
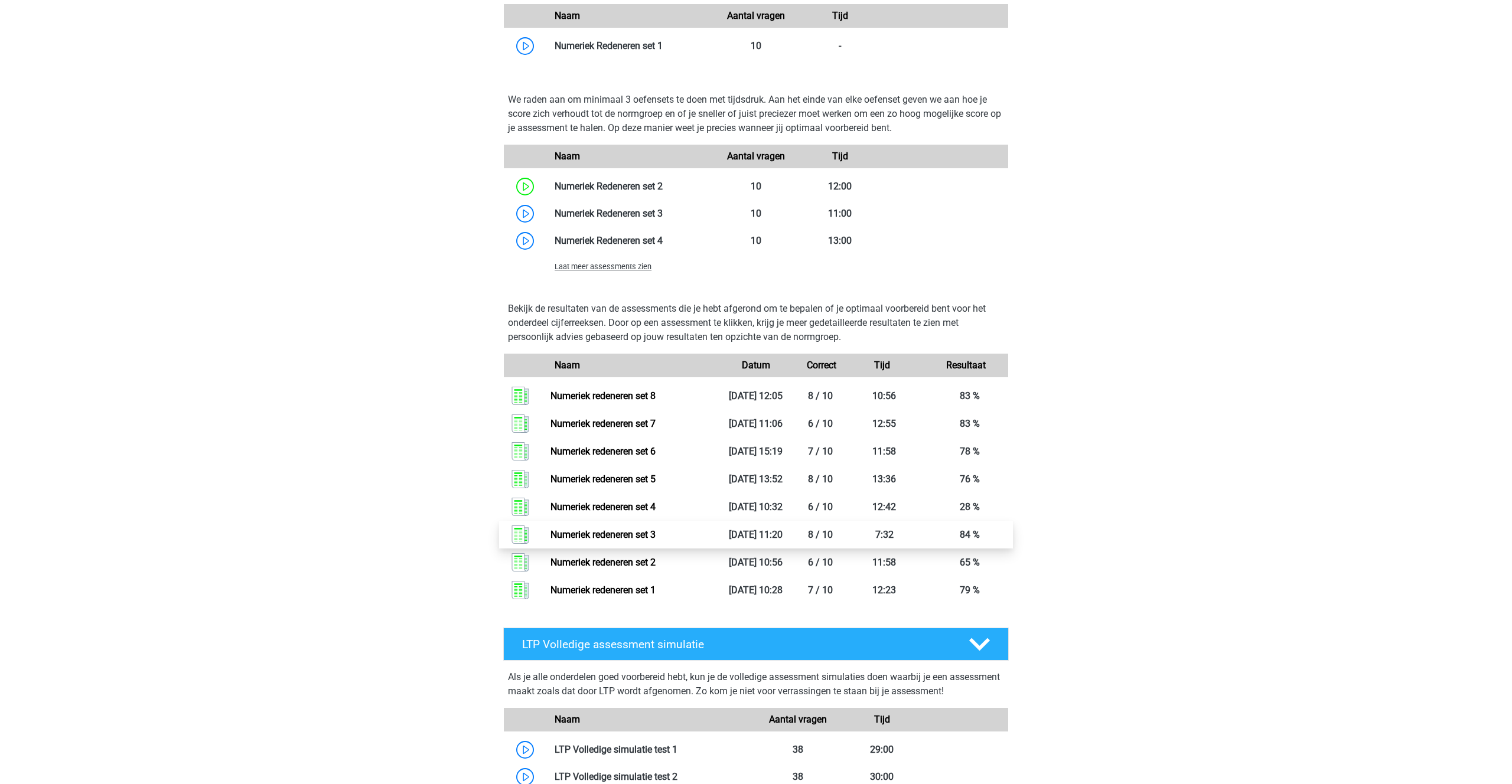
click at [621, 532] on link "Numeriek redeneren set 3" at bounding box center [603, 534] width 105 height 11
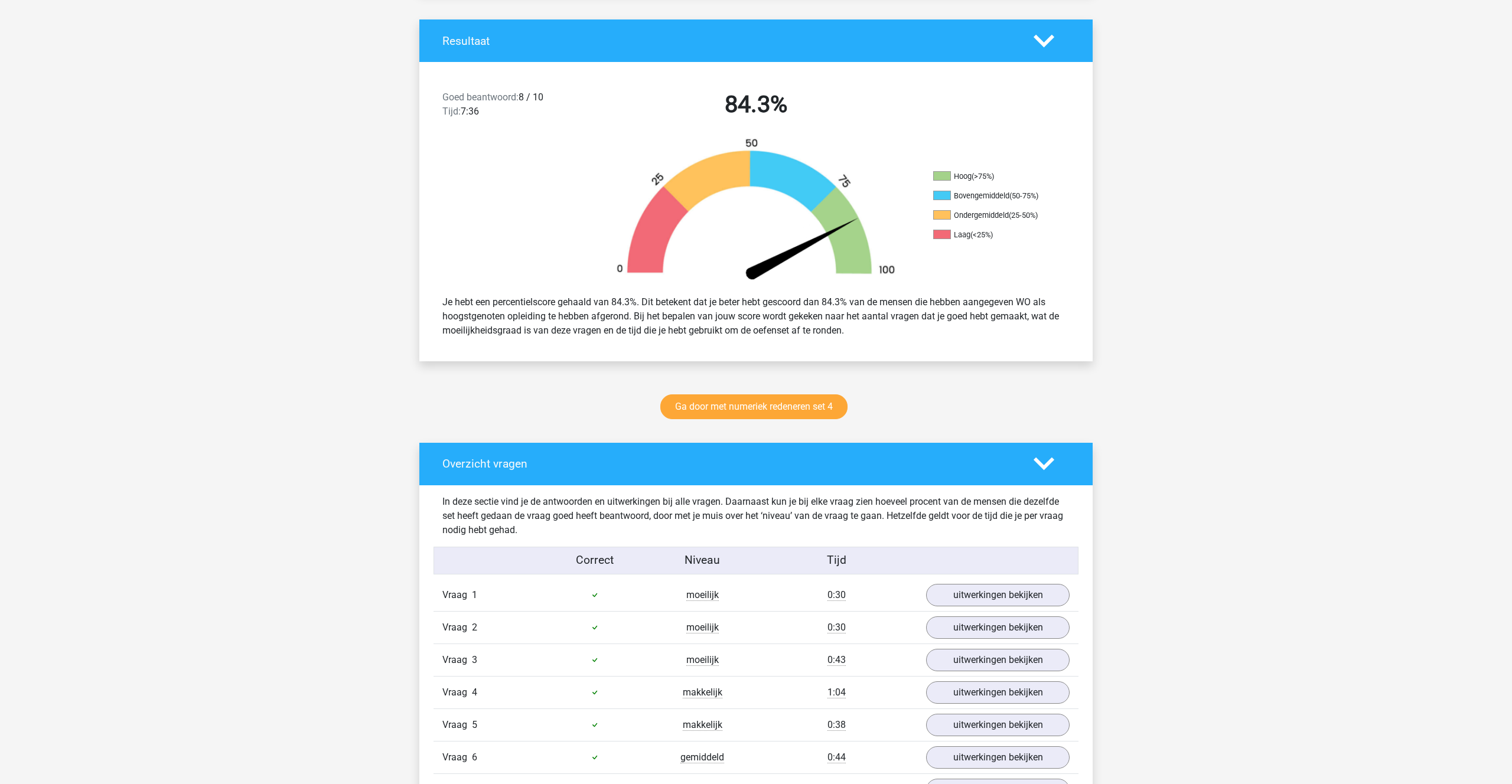
scroll to position [236, 0]
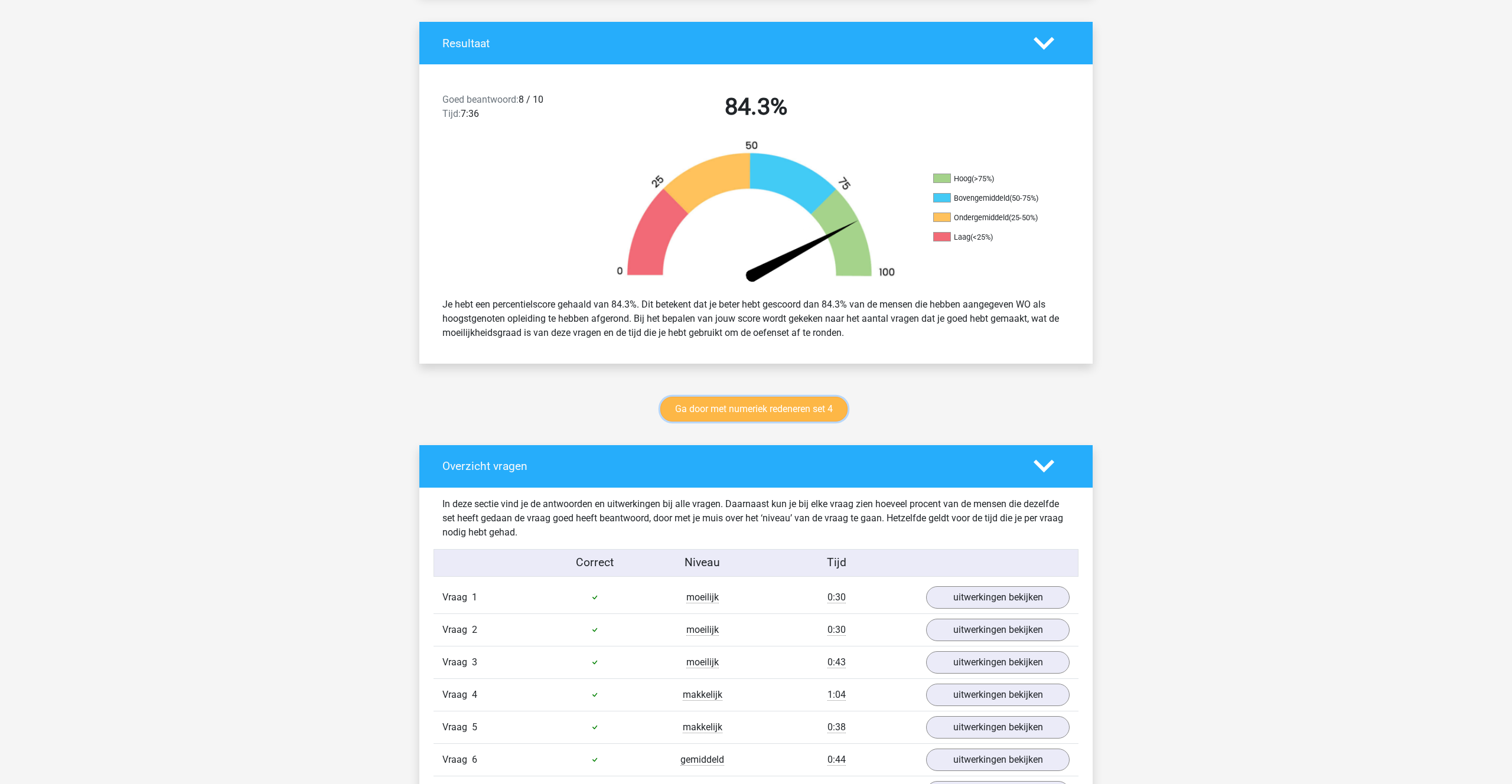
click at [744, 408] on link "Ga door met numeriek redeneren set 4" at bounding box center [754, 409] width 187 height 25
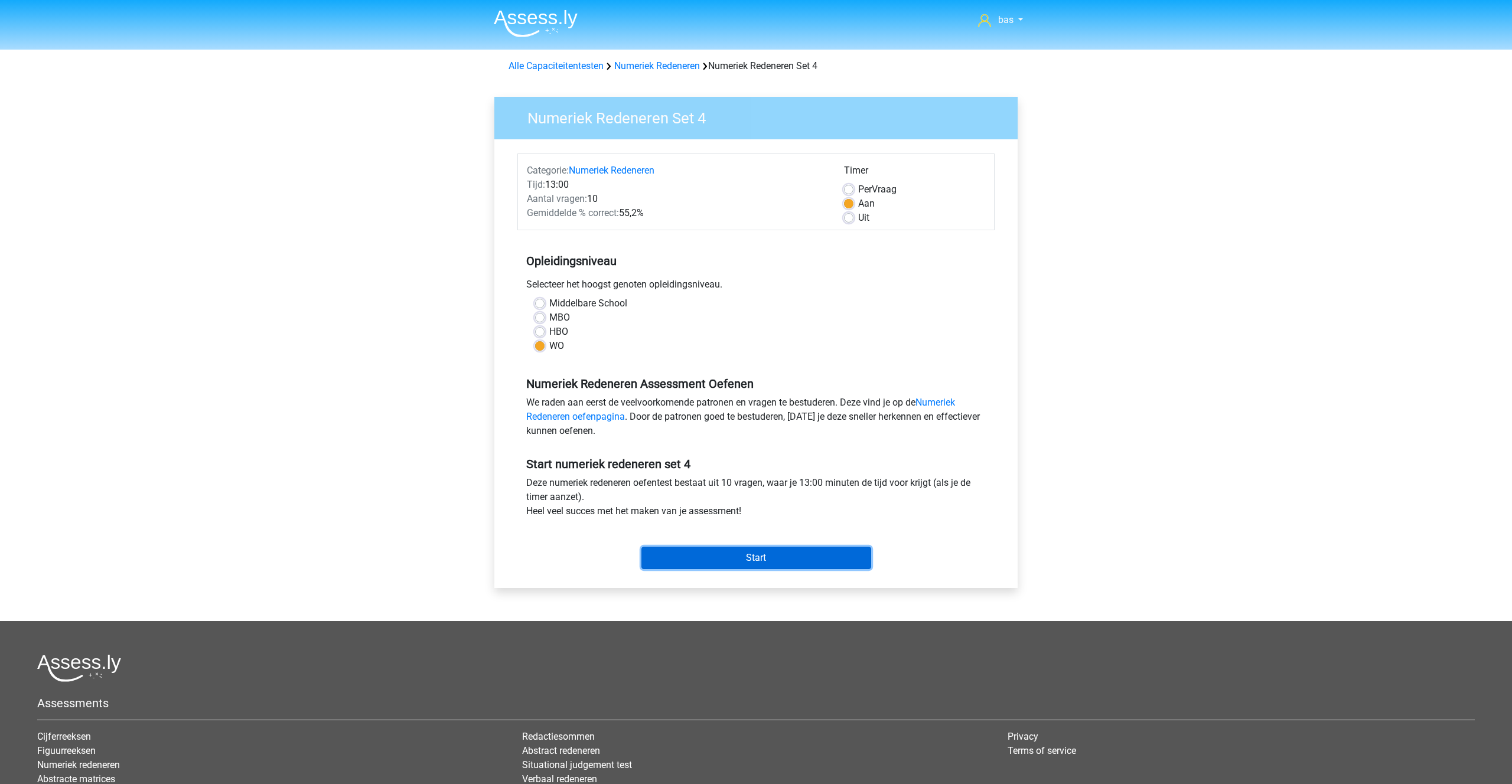
click at [738, 551] on input "Start" at bounding box center [756, 558] width 230 height 22
click at [738, 555] on input "Start" at bounding box center [756, 558] width 230 height 22
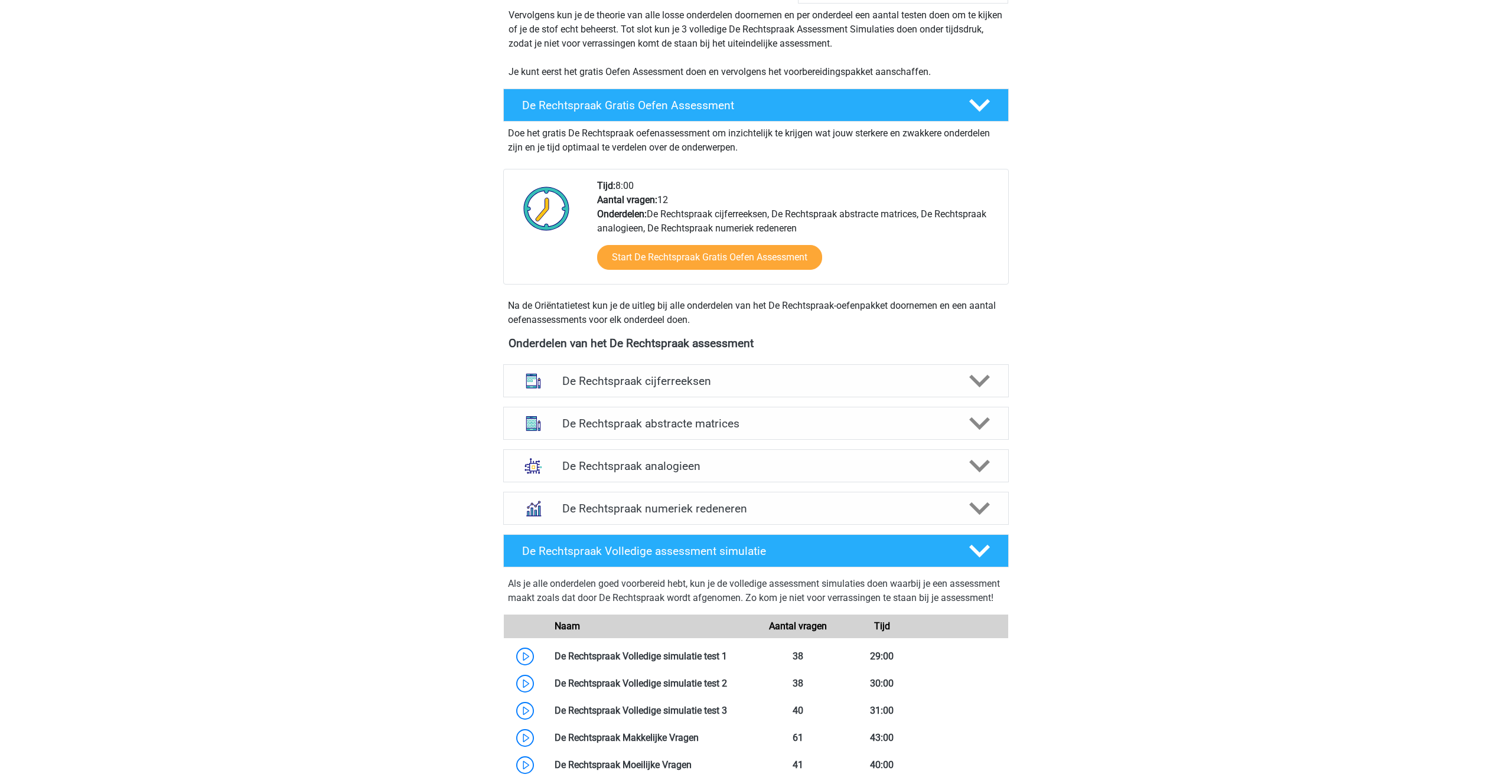
scroll to position [308, 0]
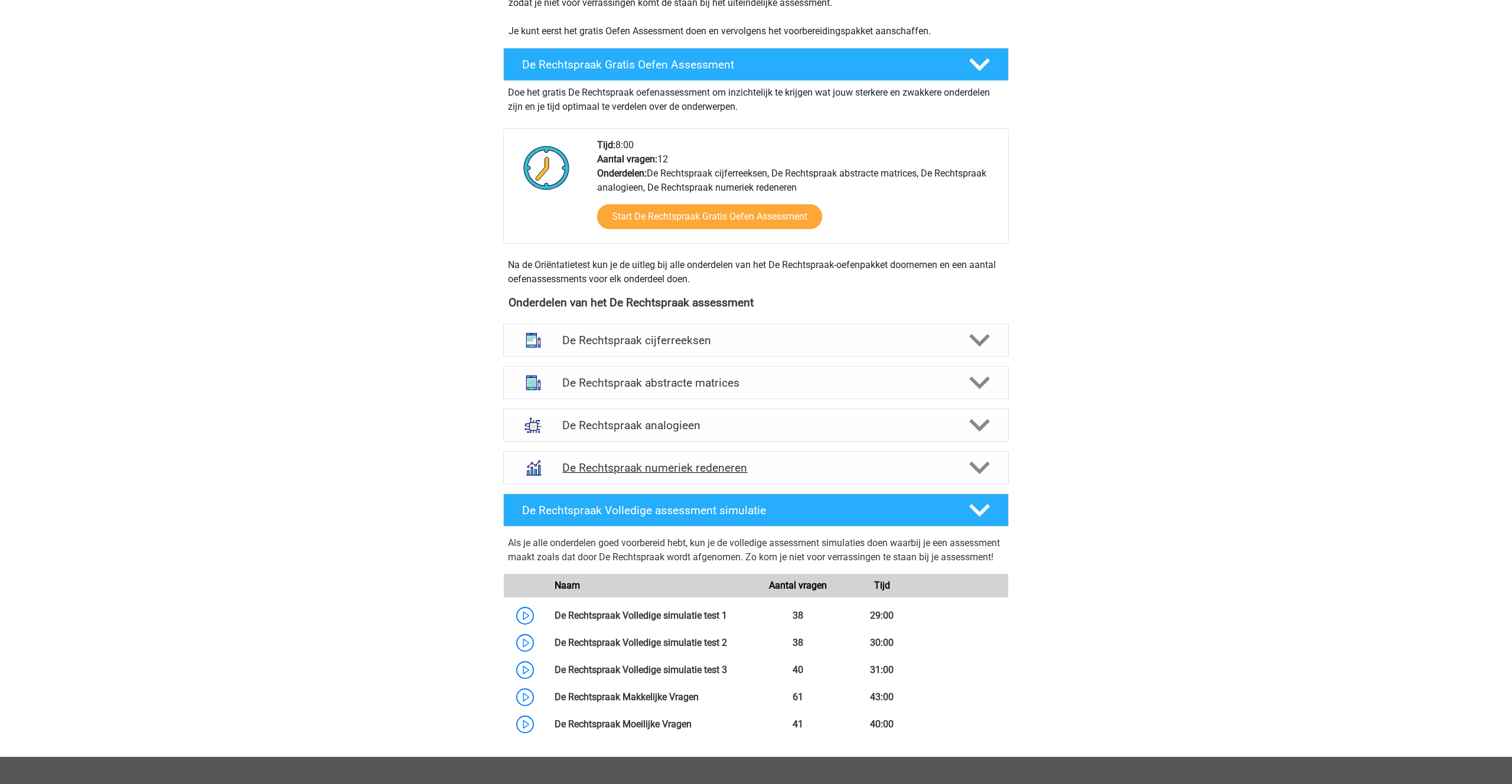
click at [622, 463] on h4 "De Rechtspraak numeriek redeneren" at bounding box center [755, 468] width 387 height 14
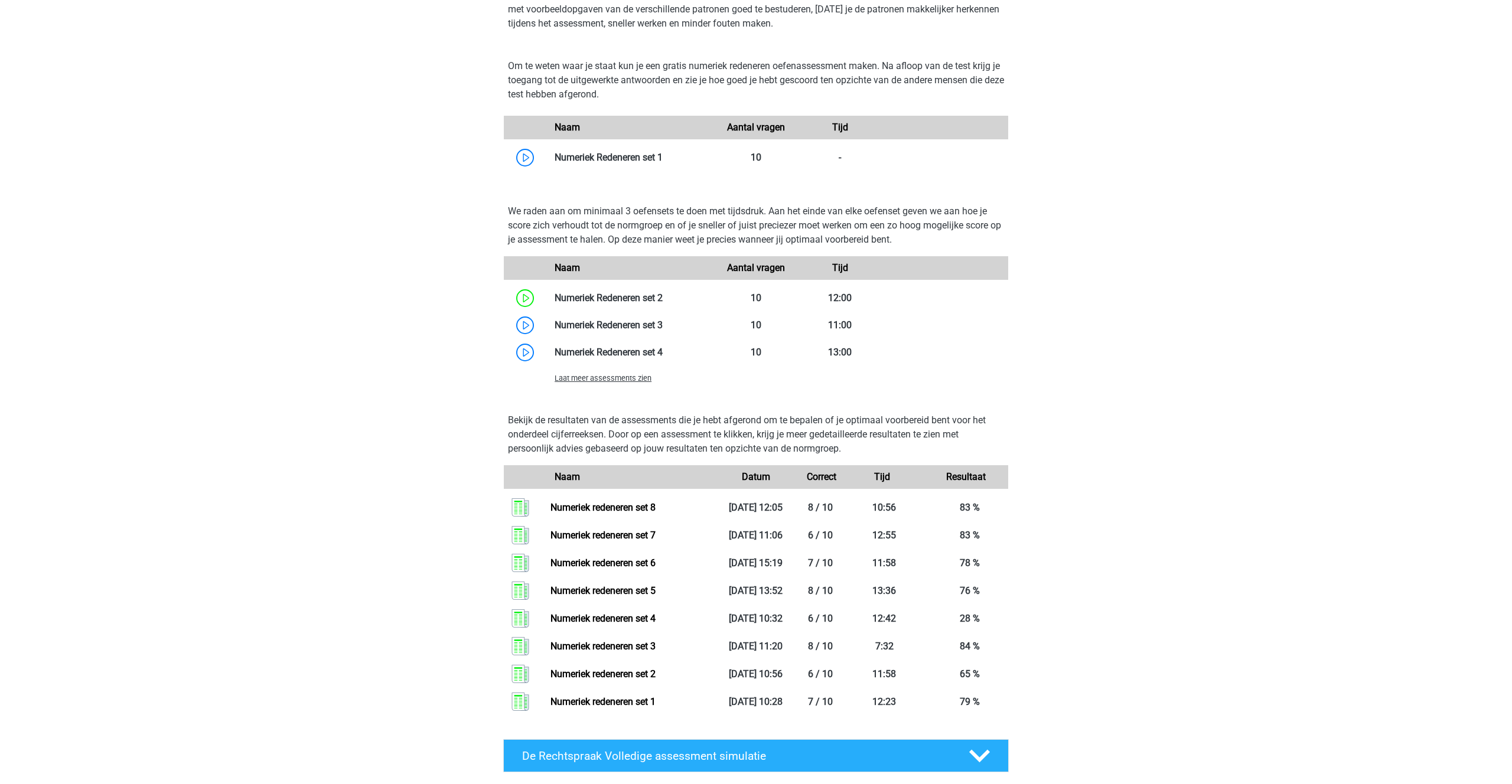
scroll to position [829, 0]
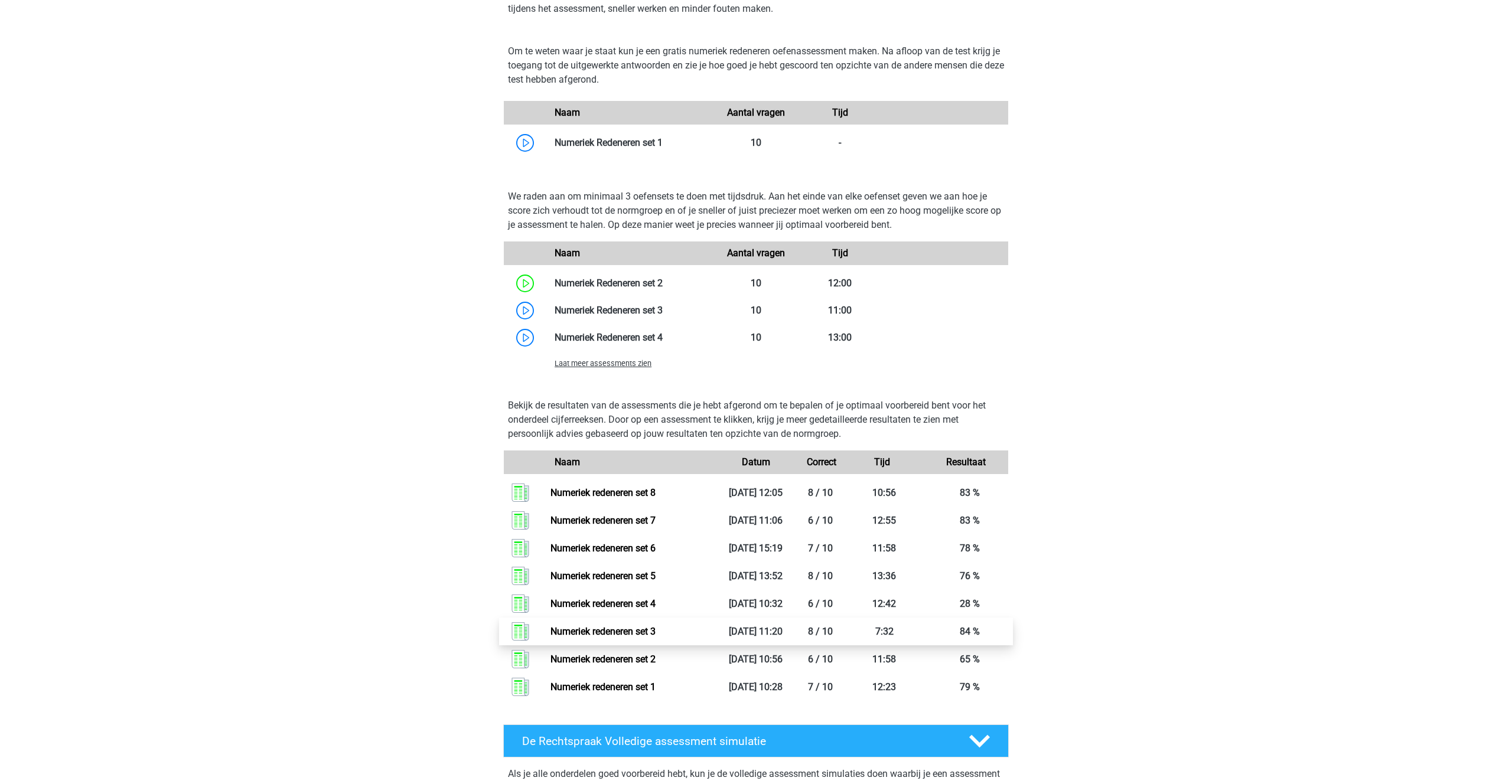
click at [604, 637] on link "Numeriek redeneren set 3" at bounding box center [603, 631] width 105 height 11
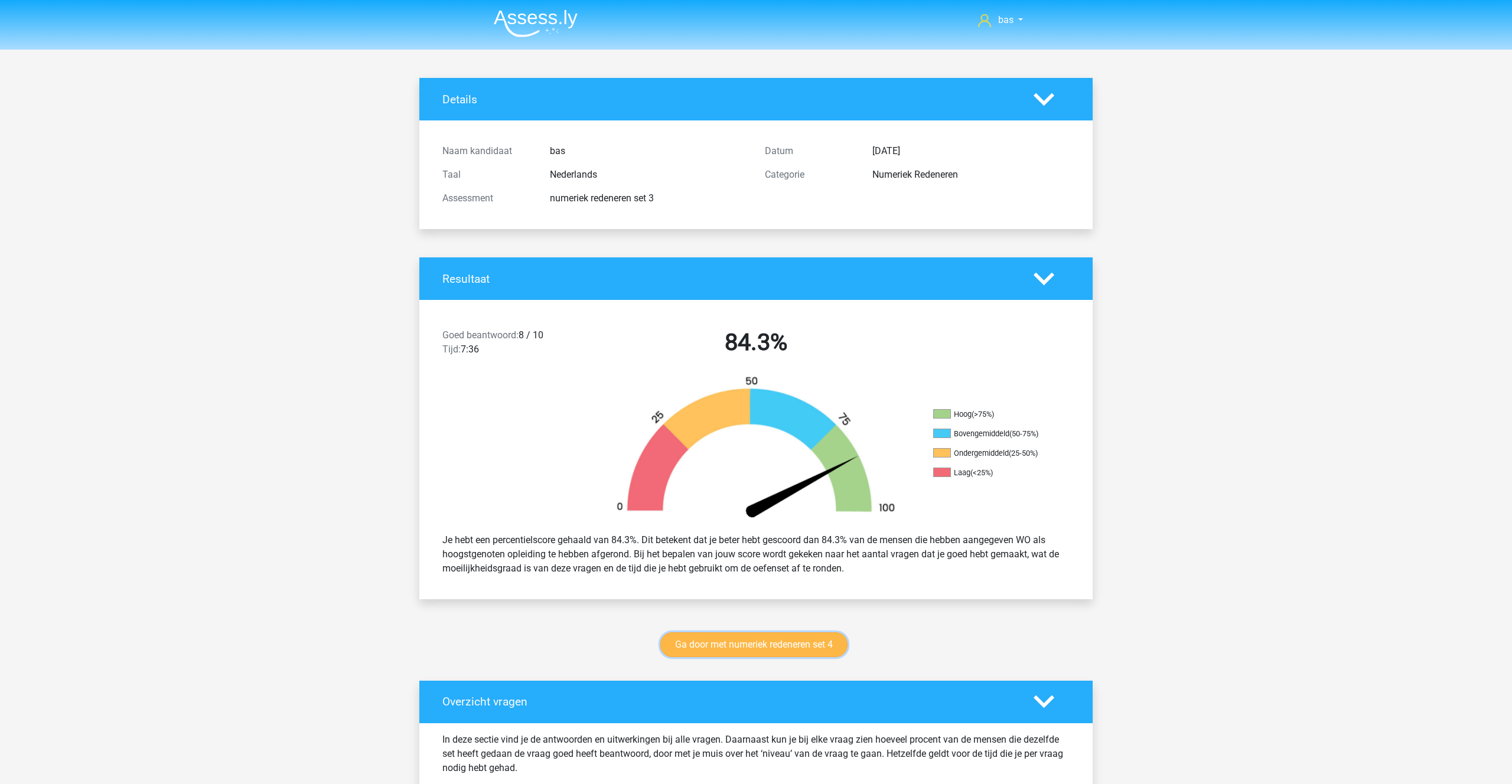
click at [706, 637] on link "Ga door met numeriek redeneren set 4" at bounding box center [754, 645] width 187 height 25
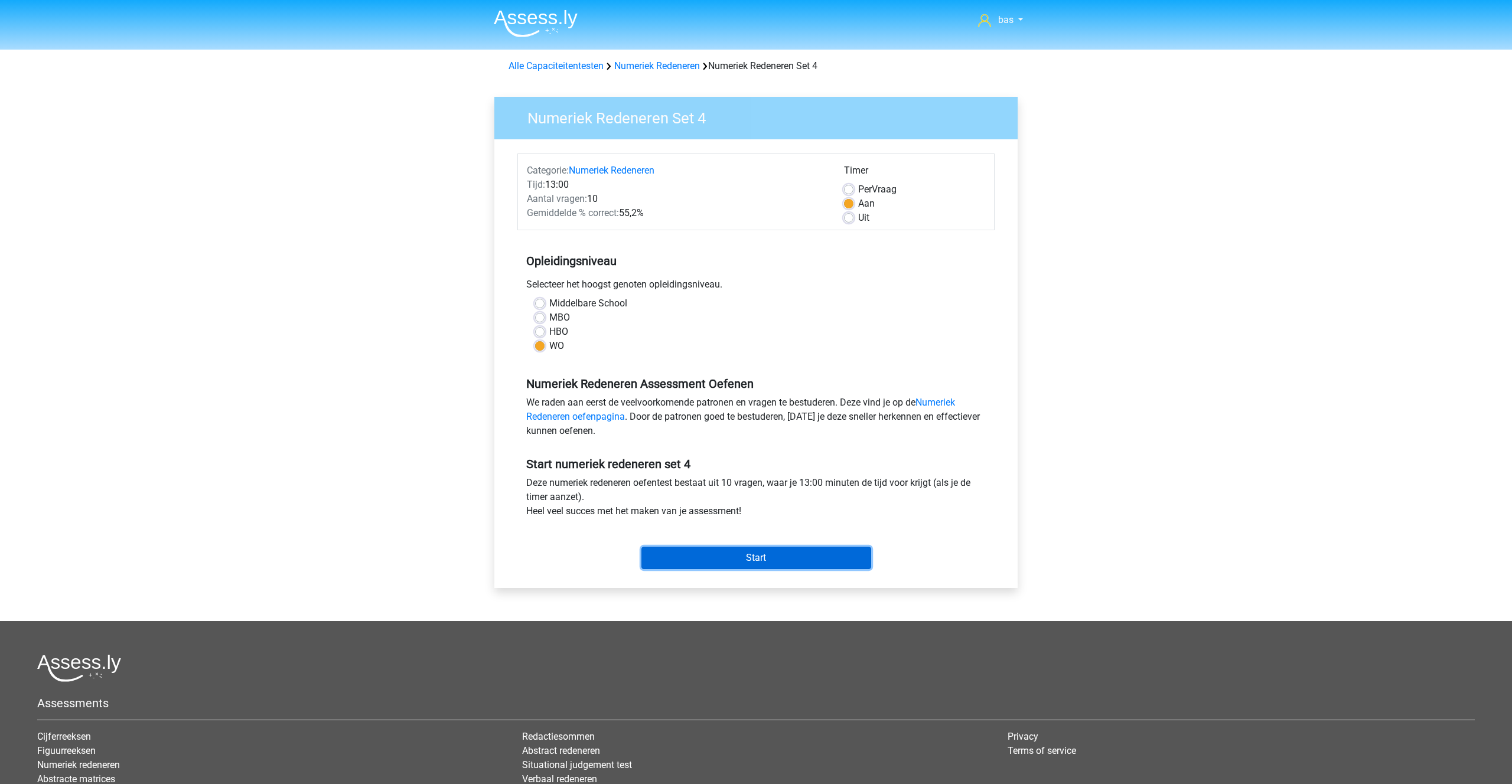
click at [719, 559] on input "Start" at bounding box center [756, 558] width 230 height 22
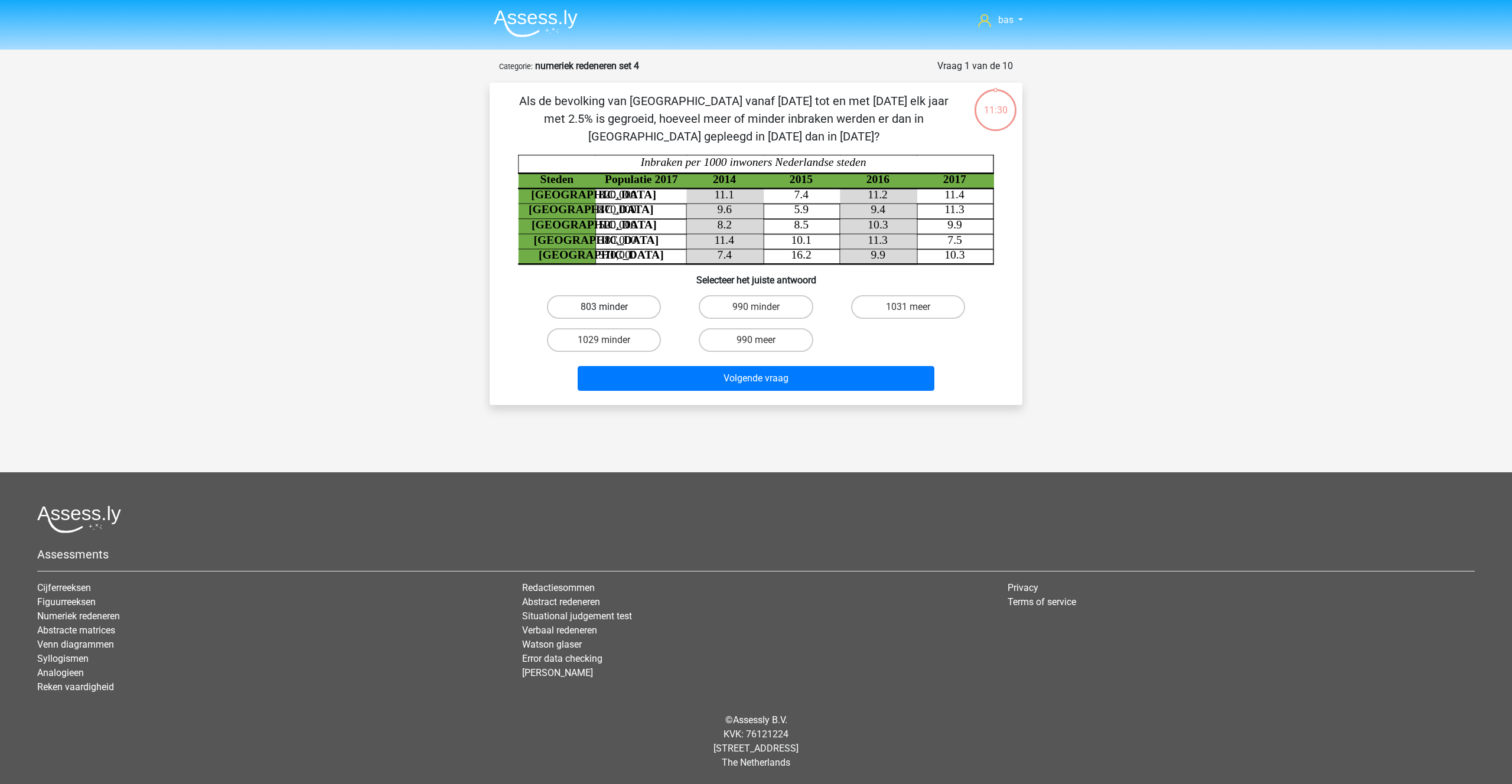
click at [617, 311] on label "803 minder" at bounding box center [603, 307] width 114 height 24
click at [612, 311] on input "803 minder" at bounding box center [608, 311] width 8 height 8
radio input "true"
click at [748, 370] on button "Volgende vraag" at bounding box center [756, 379] width 357 height 25
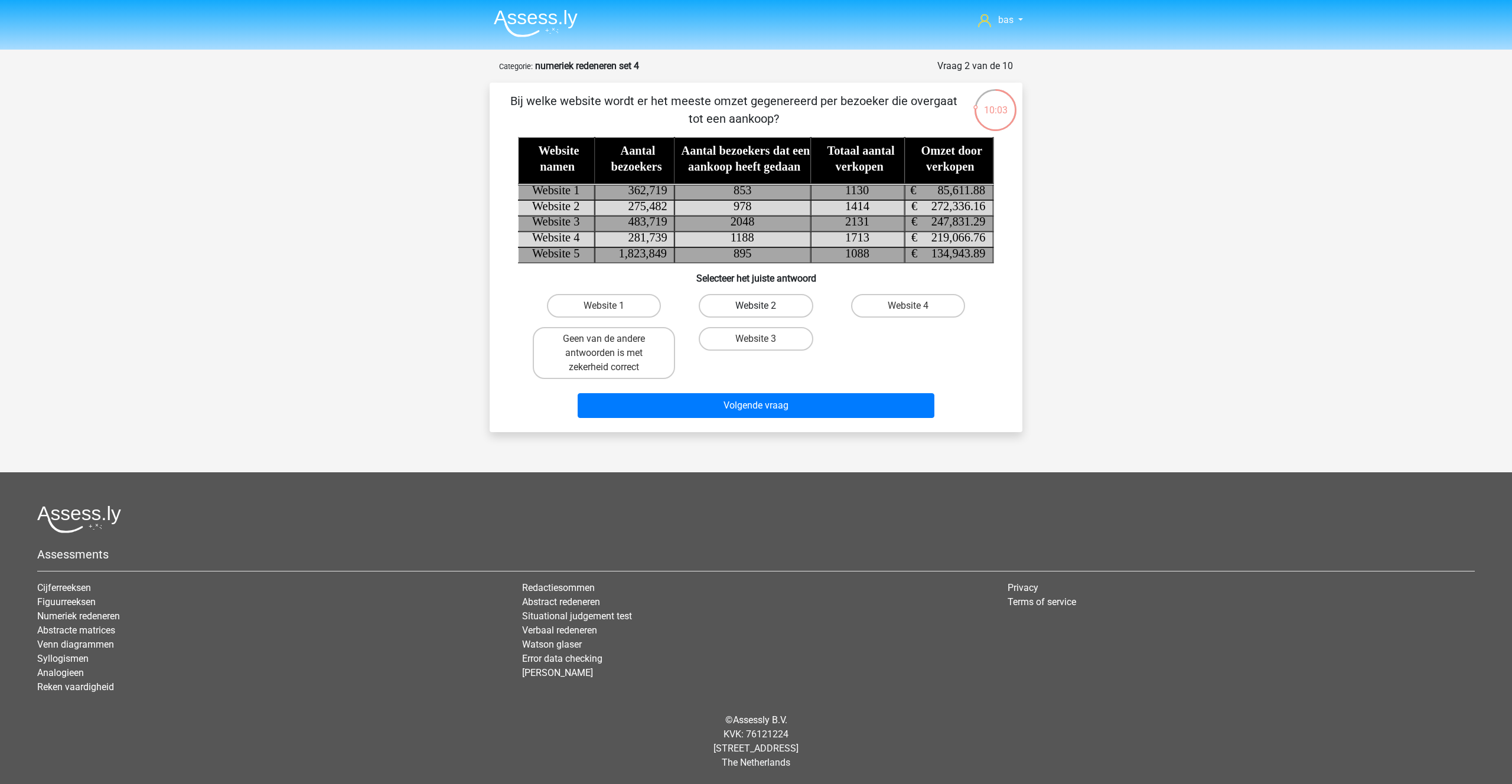
click at [755, 301] on label "Website 2" at bounding box center [755, 306] width 114 height 24
click at [756, 306] on input "Website 2" at bounding box center [760, 310] width 8 height 8
radio input "true"
click at [731, 410] on button "Volgende vraag" at bounding box center [756, 406] width 357 height 25
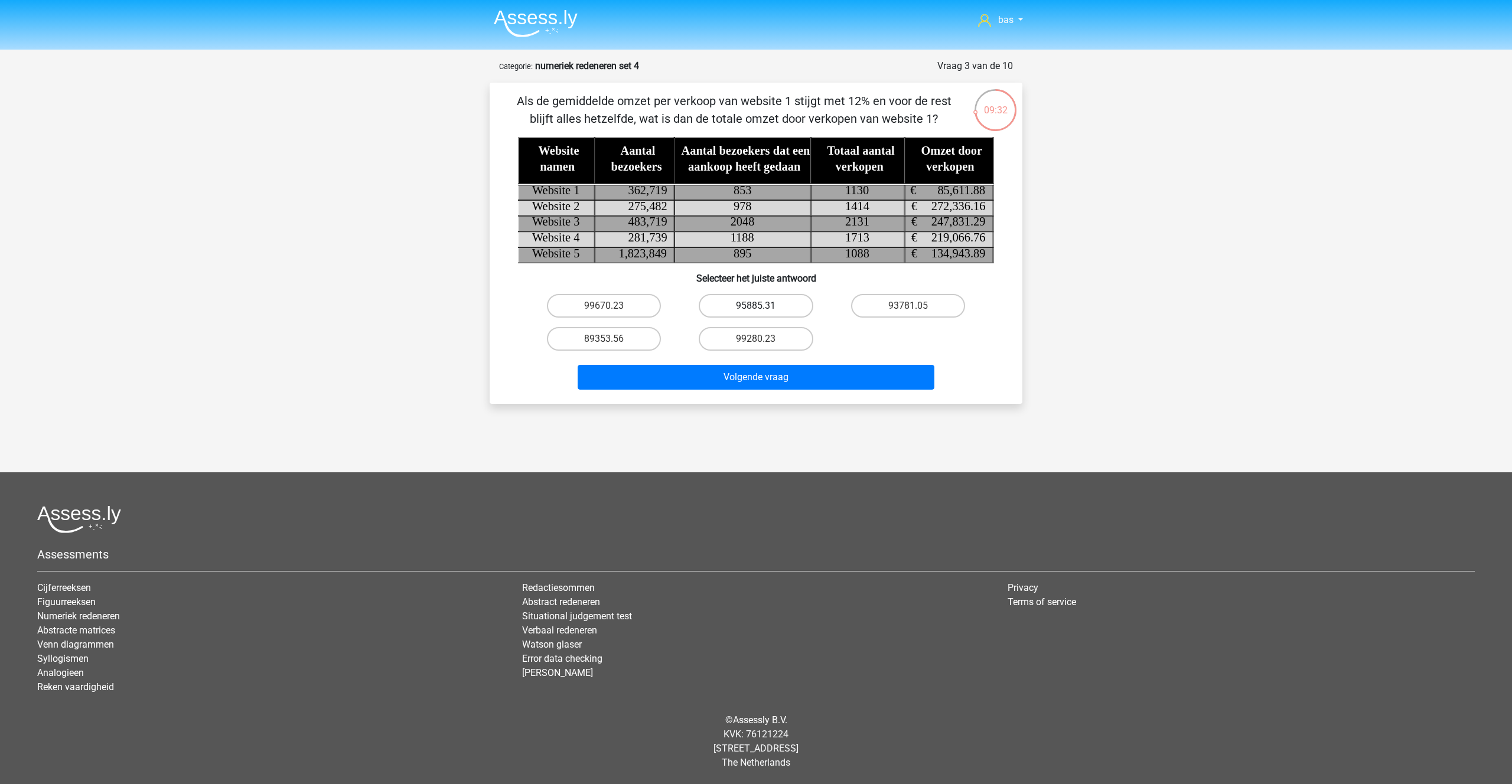
click at [755, 310] on label "95885.31" at bounding box center [755, 306] width 114 height 24
click at [756, 310] on input "95885.31" at bounding box center [760, 310] width 8 height 8
radio input "true"
click at [742, 379] on button "Volgende vraag" at bounding box center [756, 378] width 357 height 25
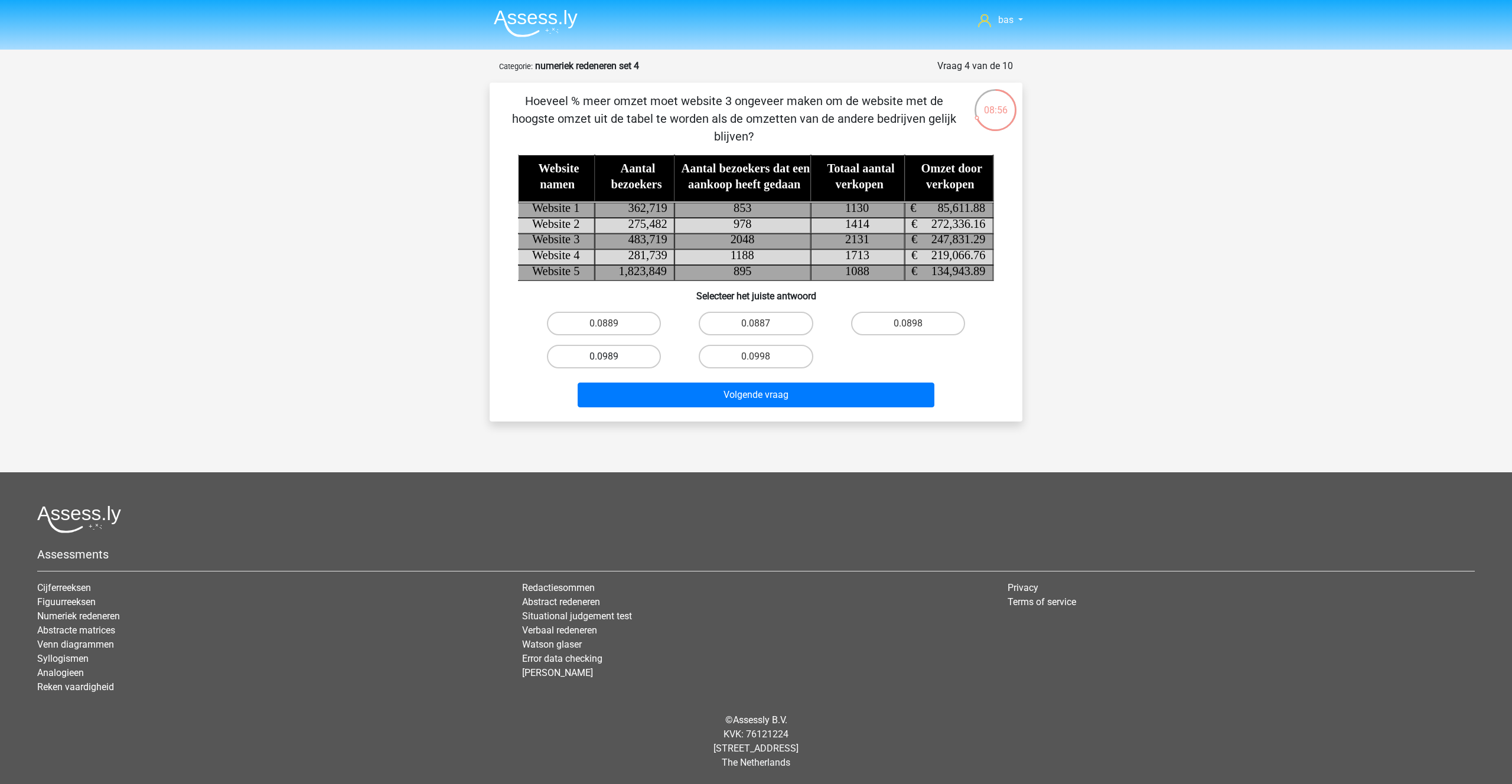
click at [624, 361] on label "0.0989" at bounding box center [603, 356] width 114 height 24
click at [612, 361] on input "0.0989" at bounding box center [608, 360] width 8 height 8
radio input "true"
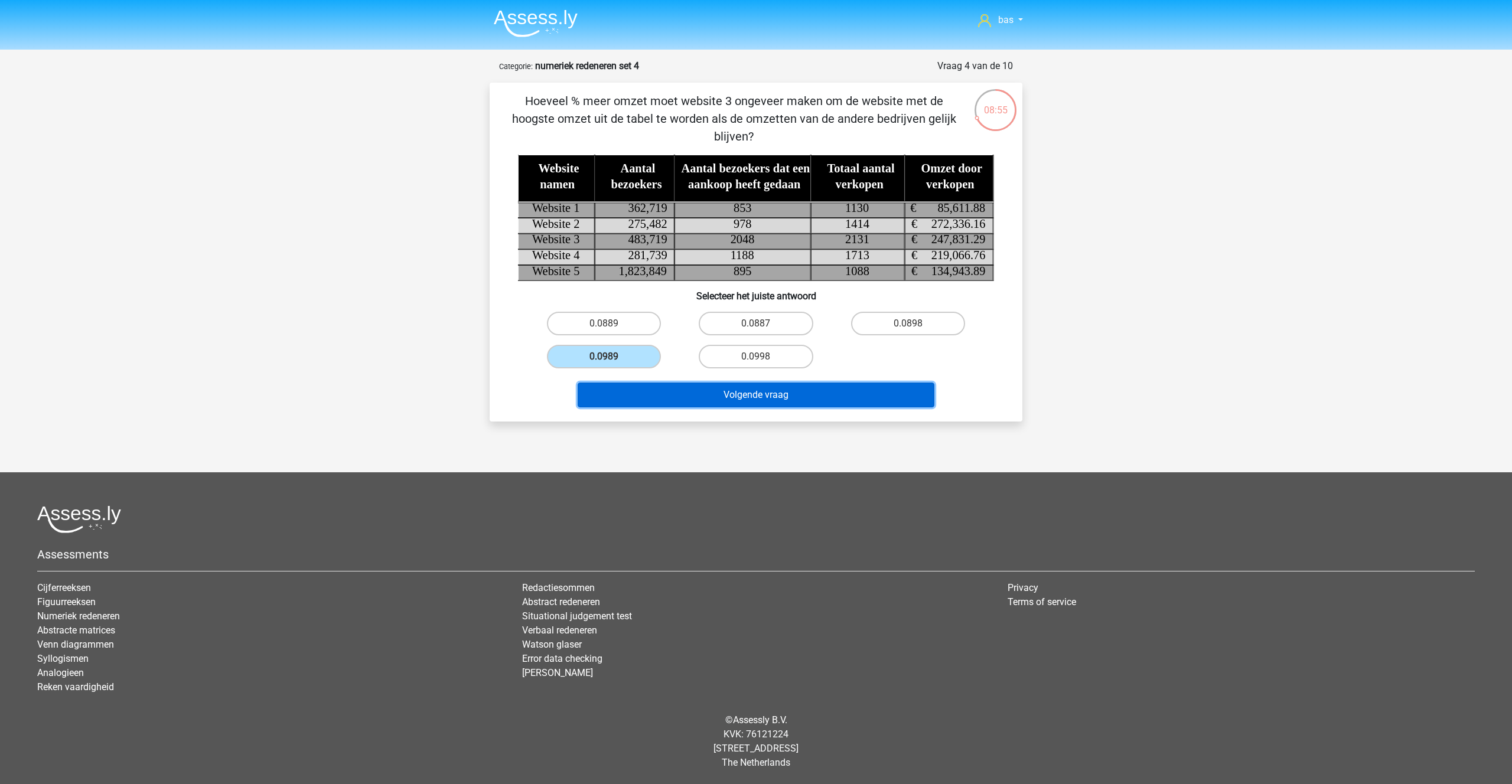
click at [745, 393] on button "Volgende vraag" at bounding box center [756, 395] width 357 height 25
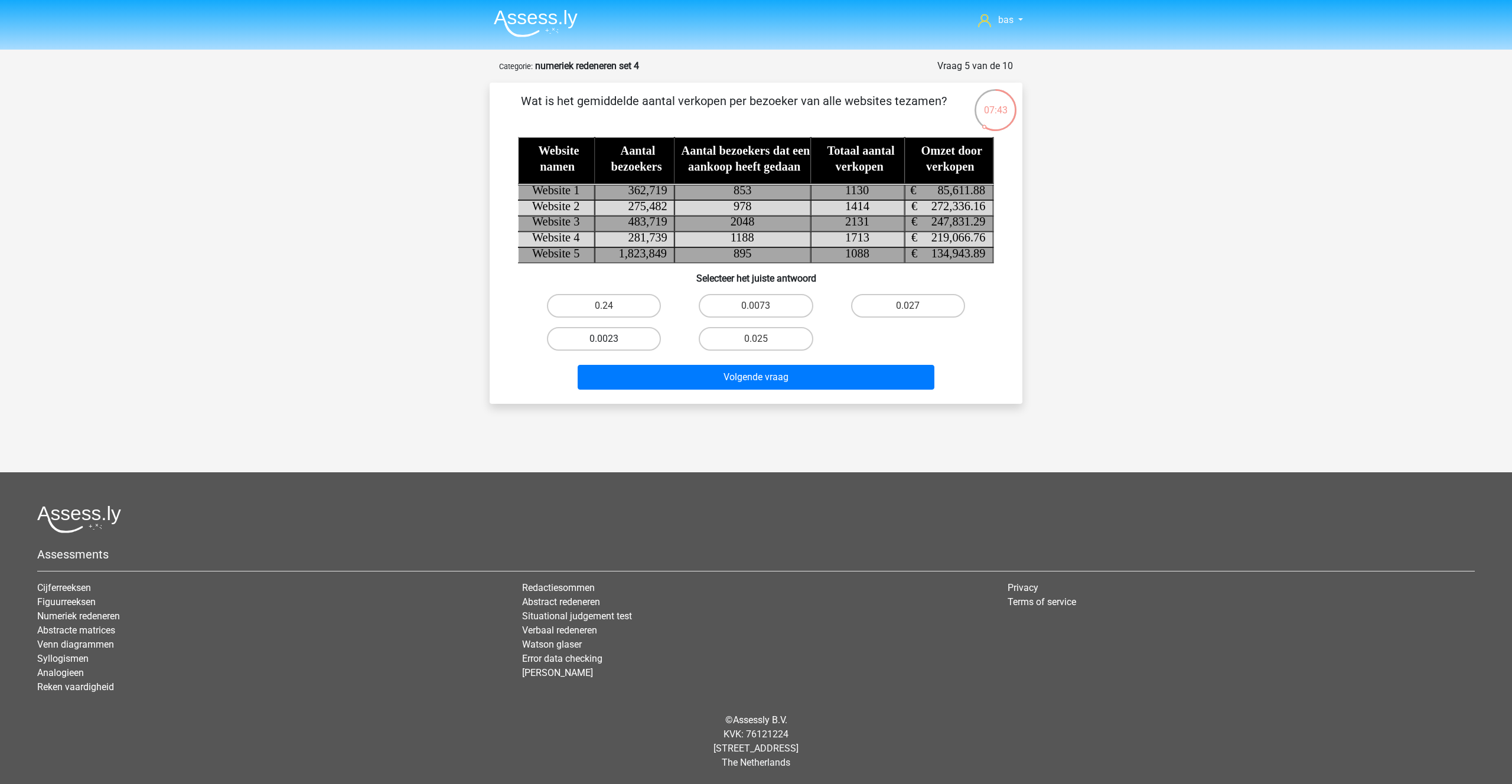
click at [612, 339] on label "0.0023" at bounding box center [603, 339] width 114 height 24
click at [612, 339] on input "0.0023" at bounding box center [608, 343] width 8 height 8
radio input "true"
click at [761, 376] on button "Volgende vraag" at bounding box center [756, 378] width 357 height 25
click at [764, 306] on label "19.5% minder" at bounding box center [755, 306] width 114 height 24
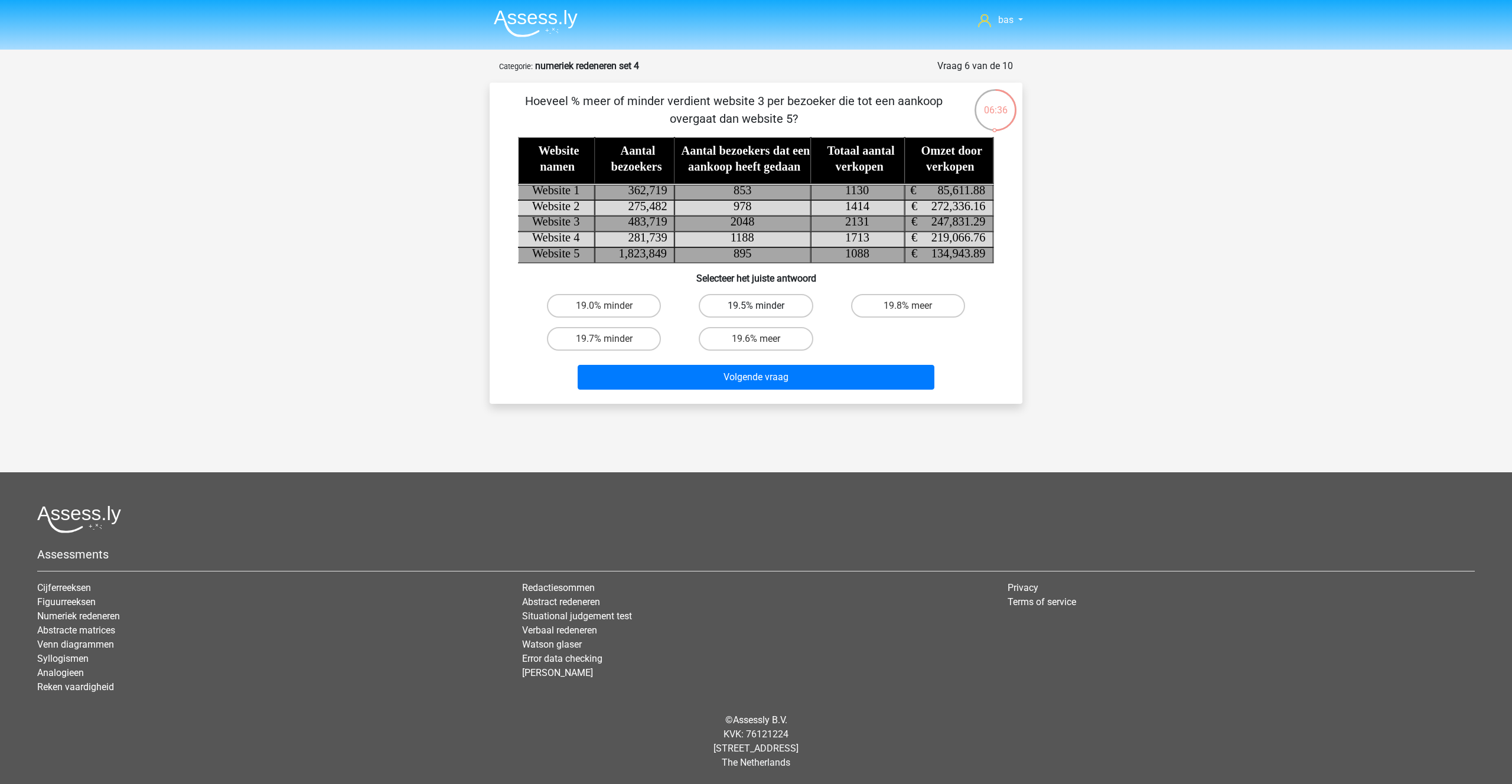
click at [764, 306] on input "19.5% minder" at bounding box center [760, 310] width 8 height 8
radio input "true"
click at [746, 381] on button "Volgende vraag" at bounding box center [756, 378] width 357 height 25
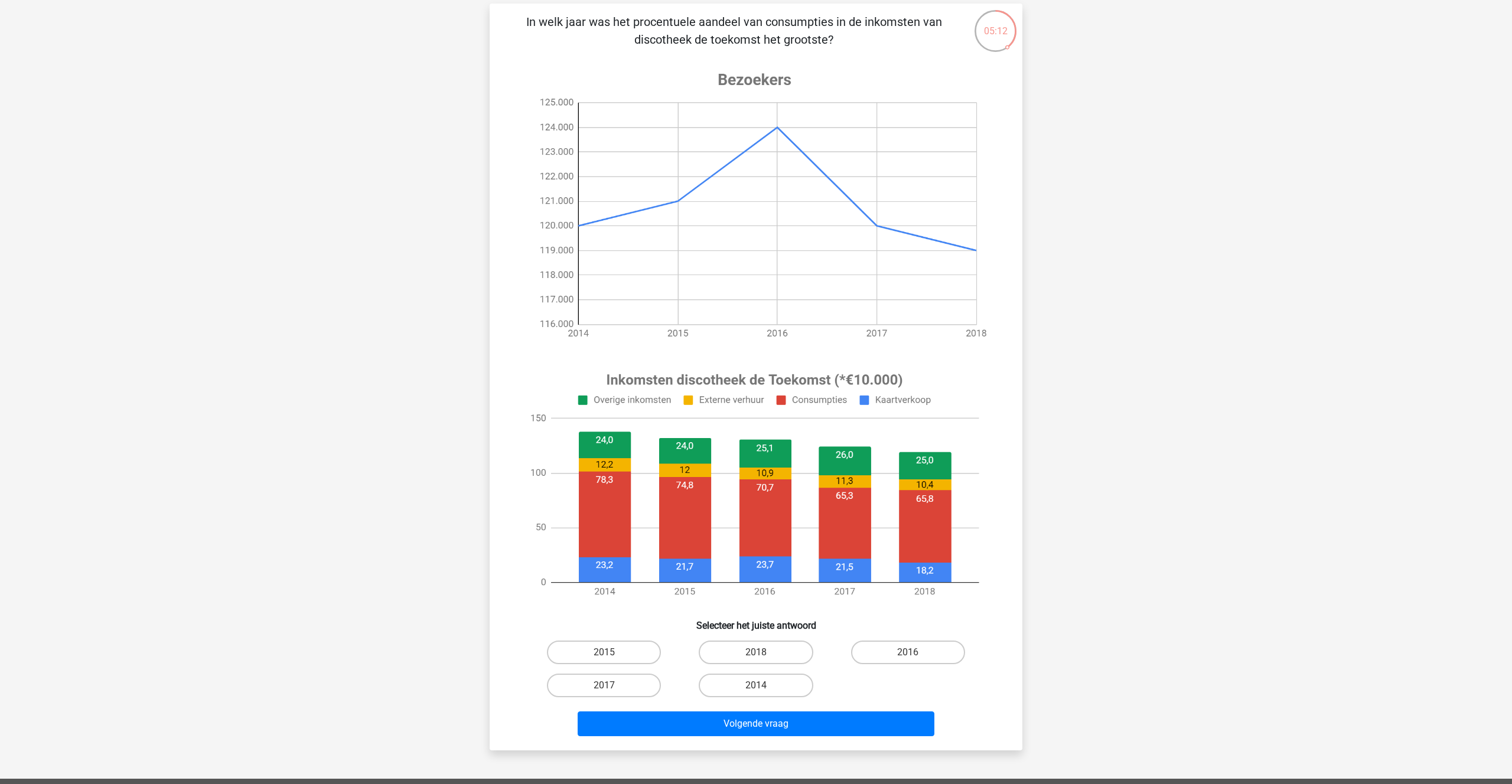
scroll to position [80, 0]
click at [833, 461] on image at bounding box center [754, 485] width 473 height 247
drag, startPoint x: 604, startPoint y: 647, endPoint x: 639, endPoint y: 665, distance: 39.4
click at [604, 647] on label "2015" at bounding box center [603, 652] width 114 height 24
click at [604, 652] on input "2015" at bounding box center [608, 656] width 8 height 8
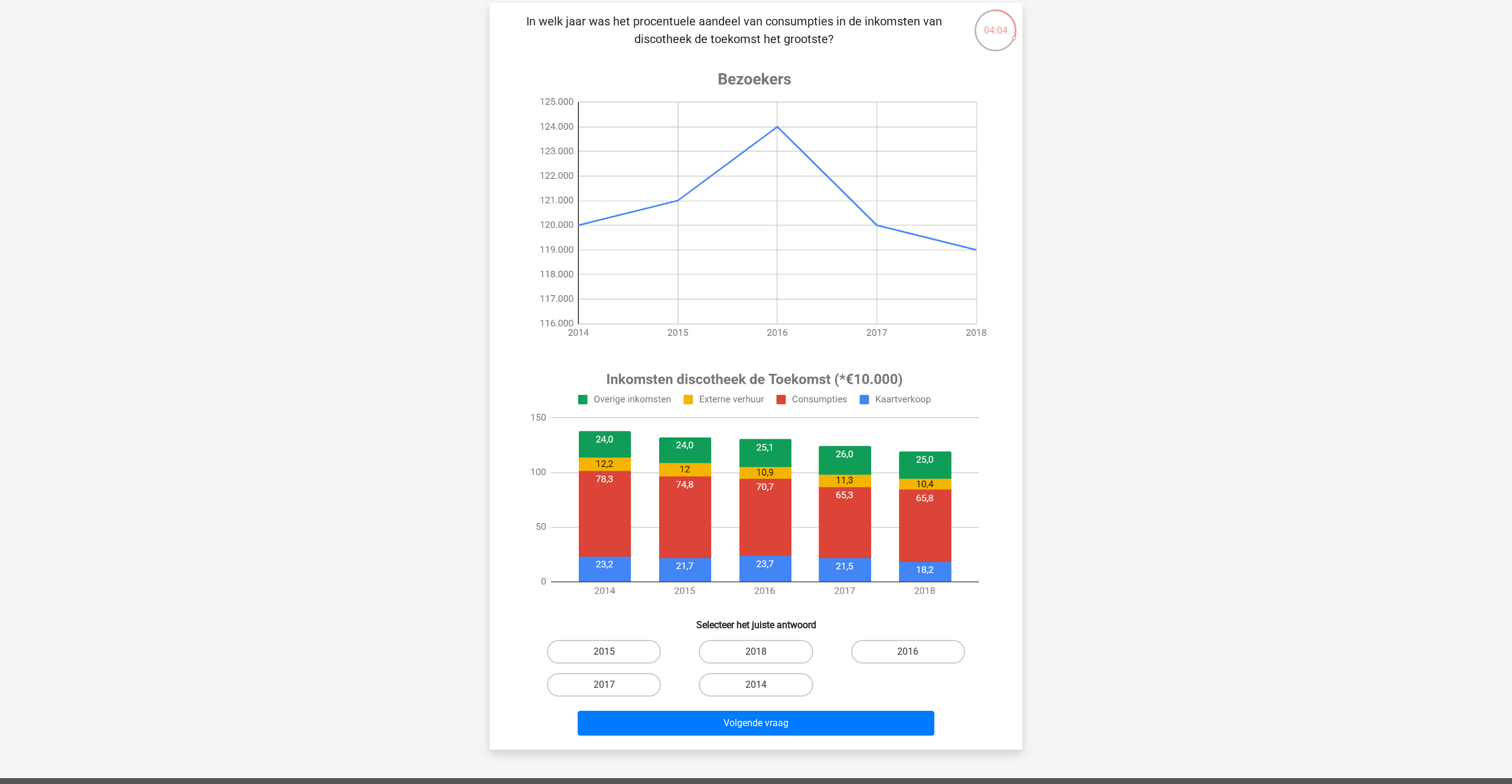
radio input "true"
click at [710, 716] on button "Volgende vraag" at bounding box center [756, 723] width 357 height 25
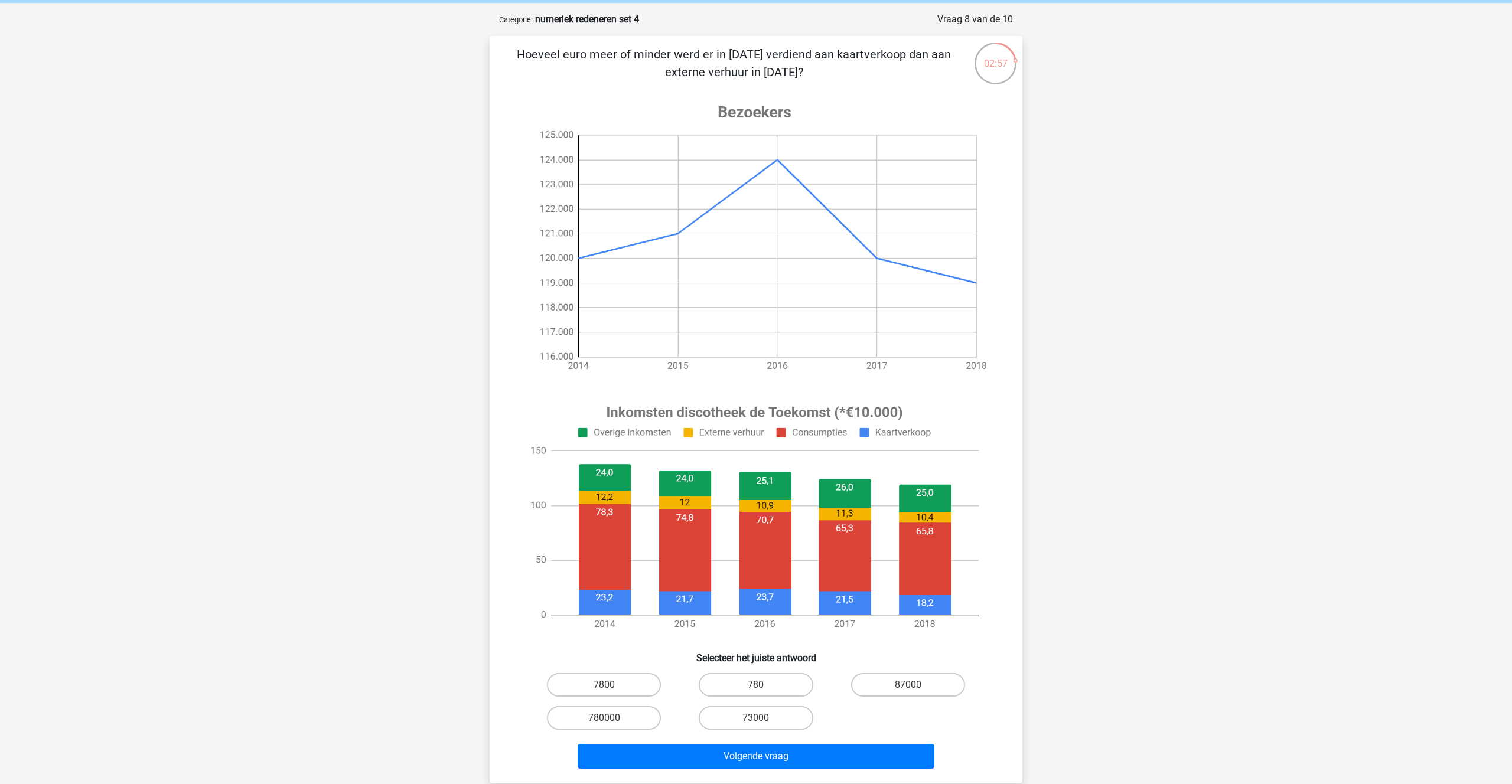
scroll to position [45, 0]
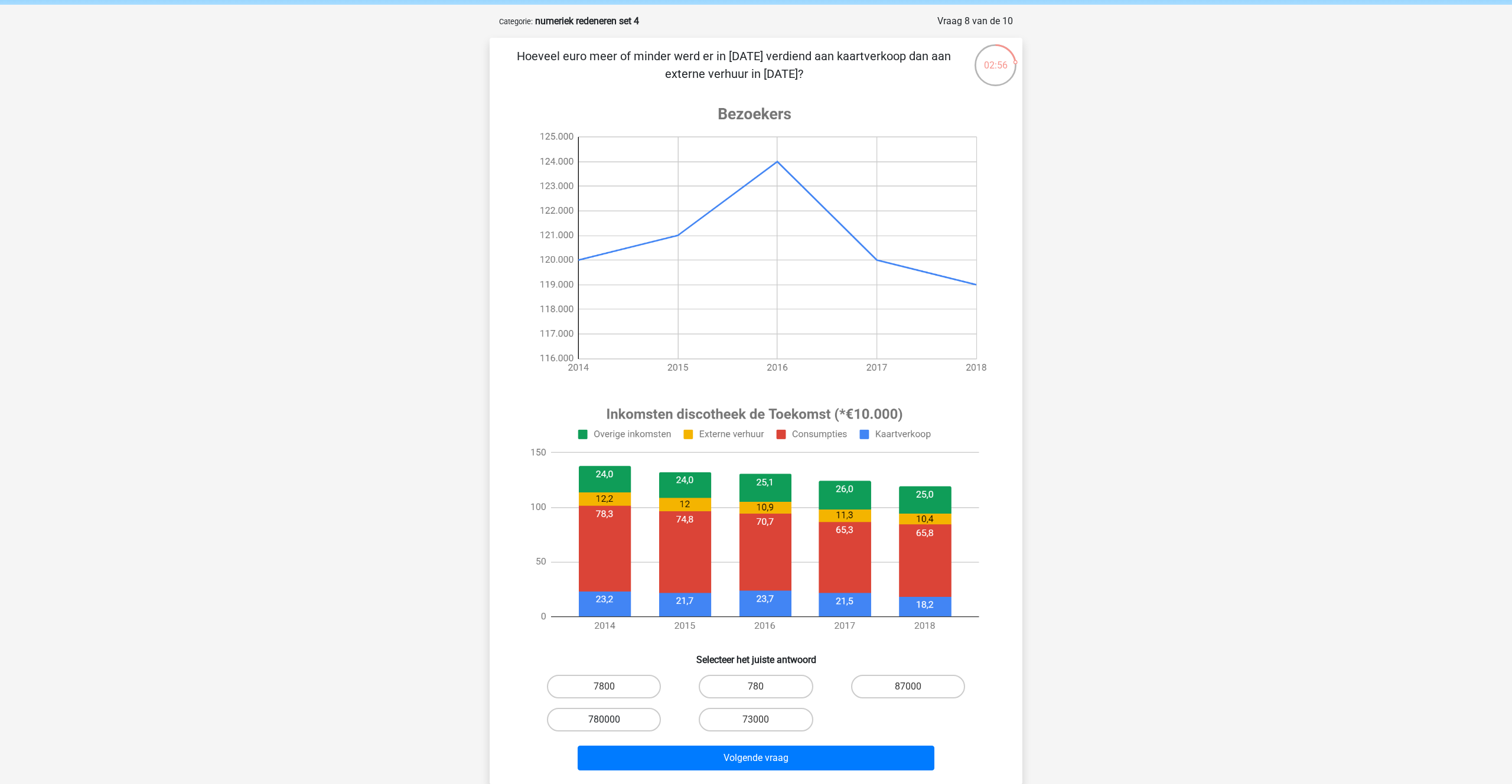
click at [630, 719] on label "780000" at bounding box center [603, 720] width 114 height 24
click at [612, 720] on input "780000" at bounding box center [608, 724] width 8 height 8
radio input "true"
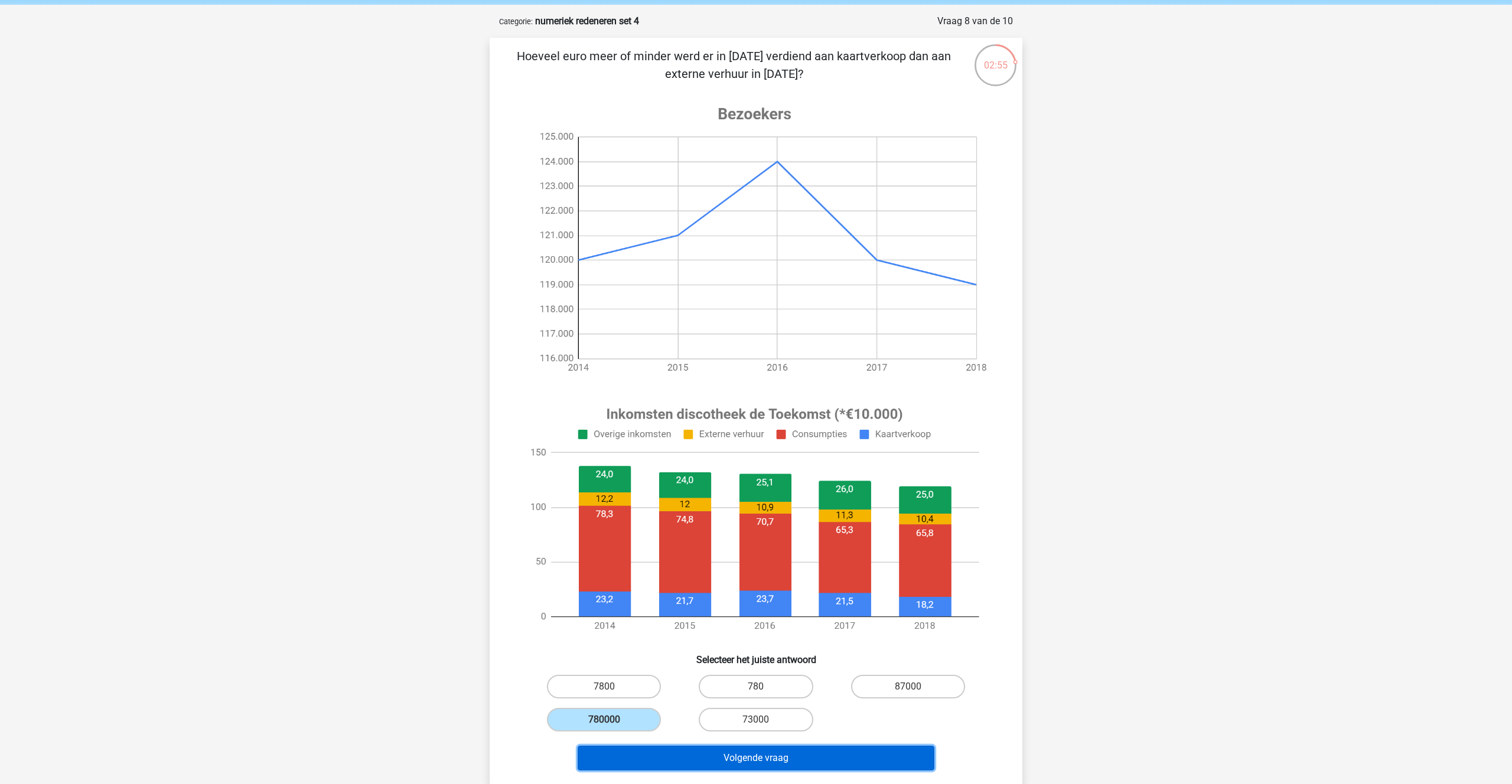
click at [727, 760] on button "Volgende vraag" at bounding box center [756, 758] width 357 height 25
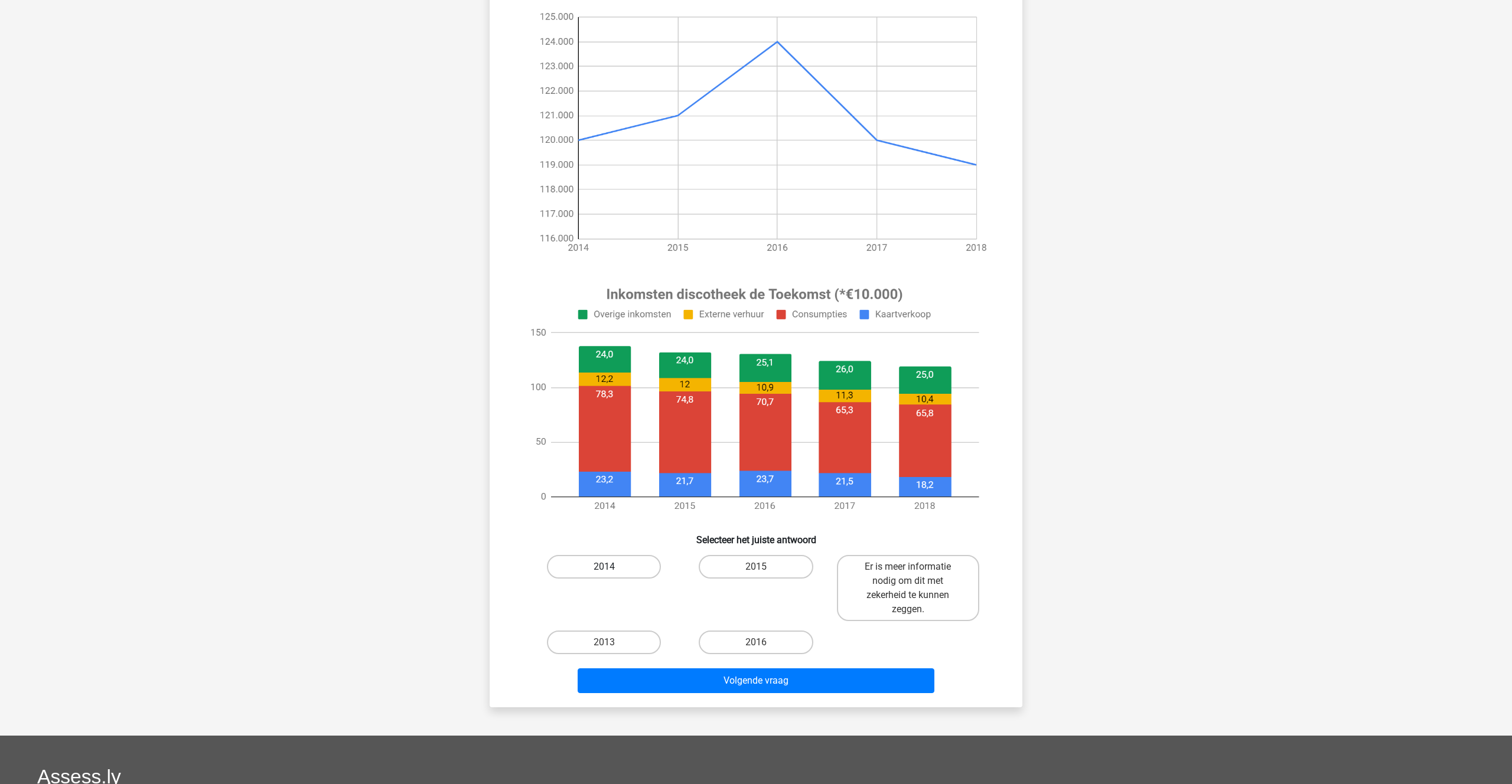
scroll to position [206, 0]
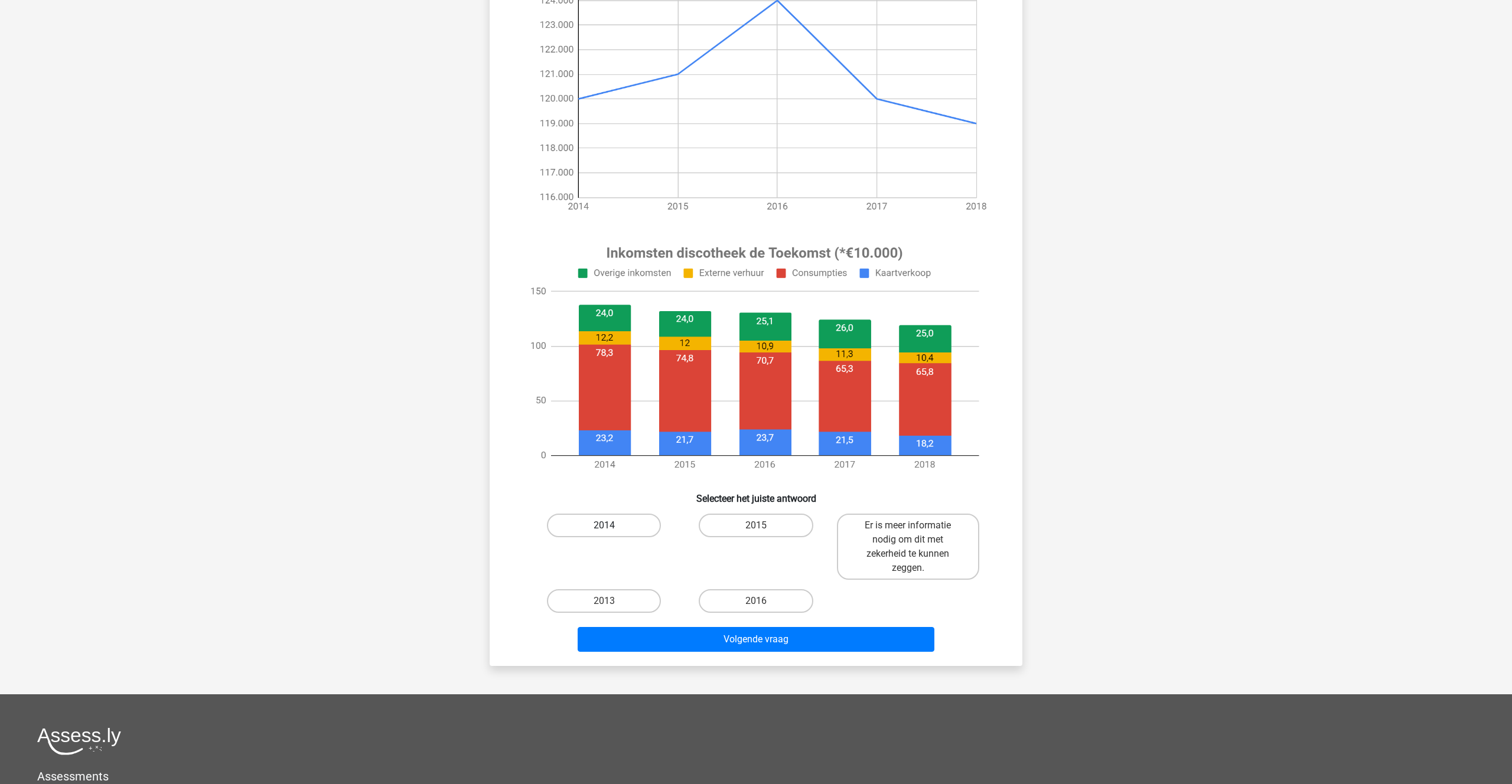
click at [610, 518] on label "2014" at bounding box center [603, 526] width 114 height 24
click at [610, 526] on input "2014" at bounding box center [608, 530] width 8 height 8
radio input "true"
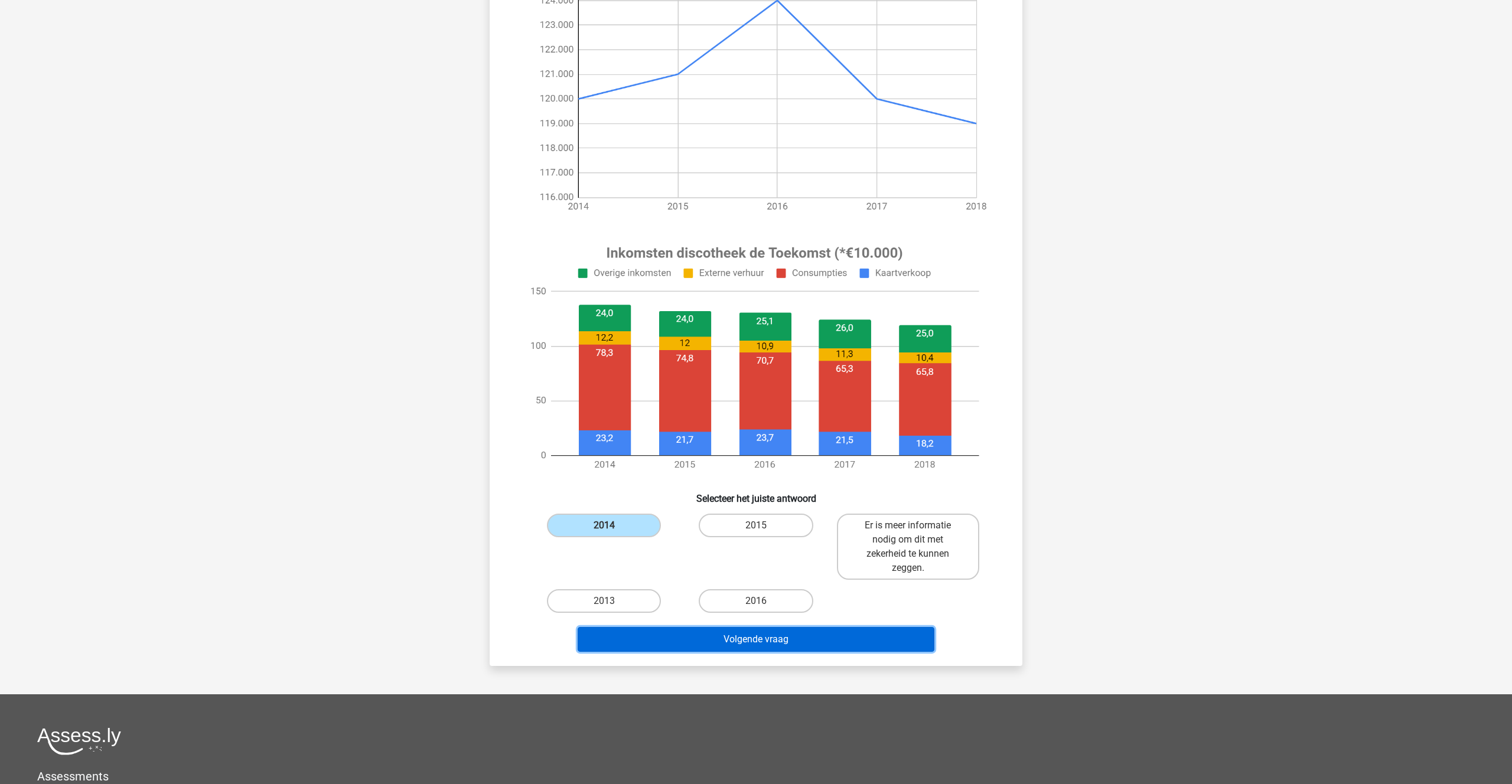
click at [761, 641] on button "Volgende vraag" at bounding box center [756, 640] width 357 height 25
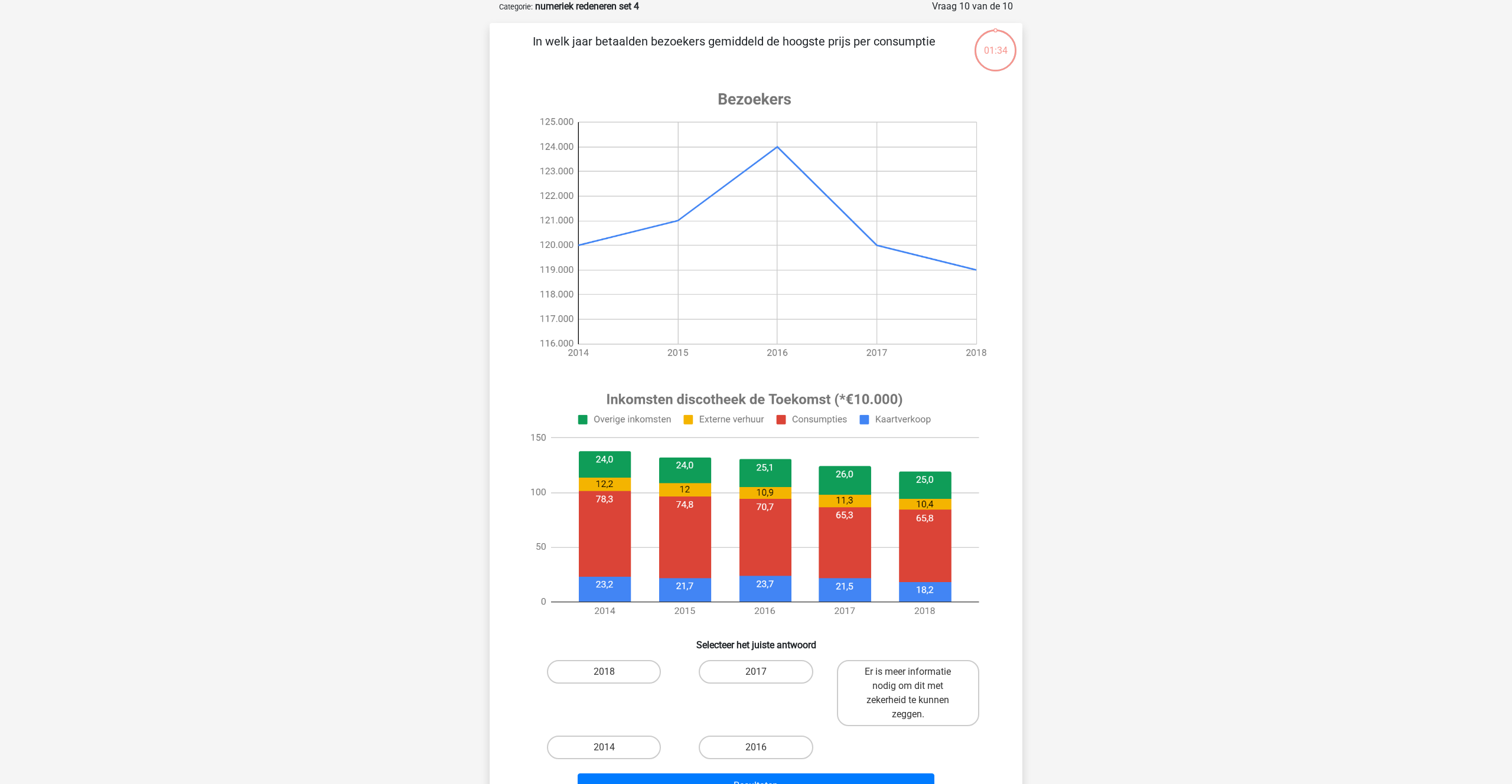
scroll to position [59, 0]
click at [607, 748] on input "2014" at bounding box center [608, 752] width 8 height 8
radio input "true"
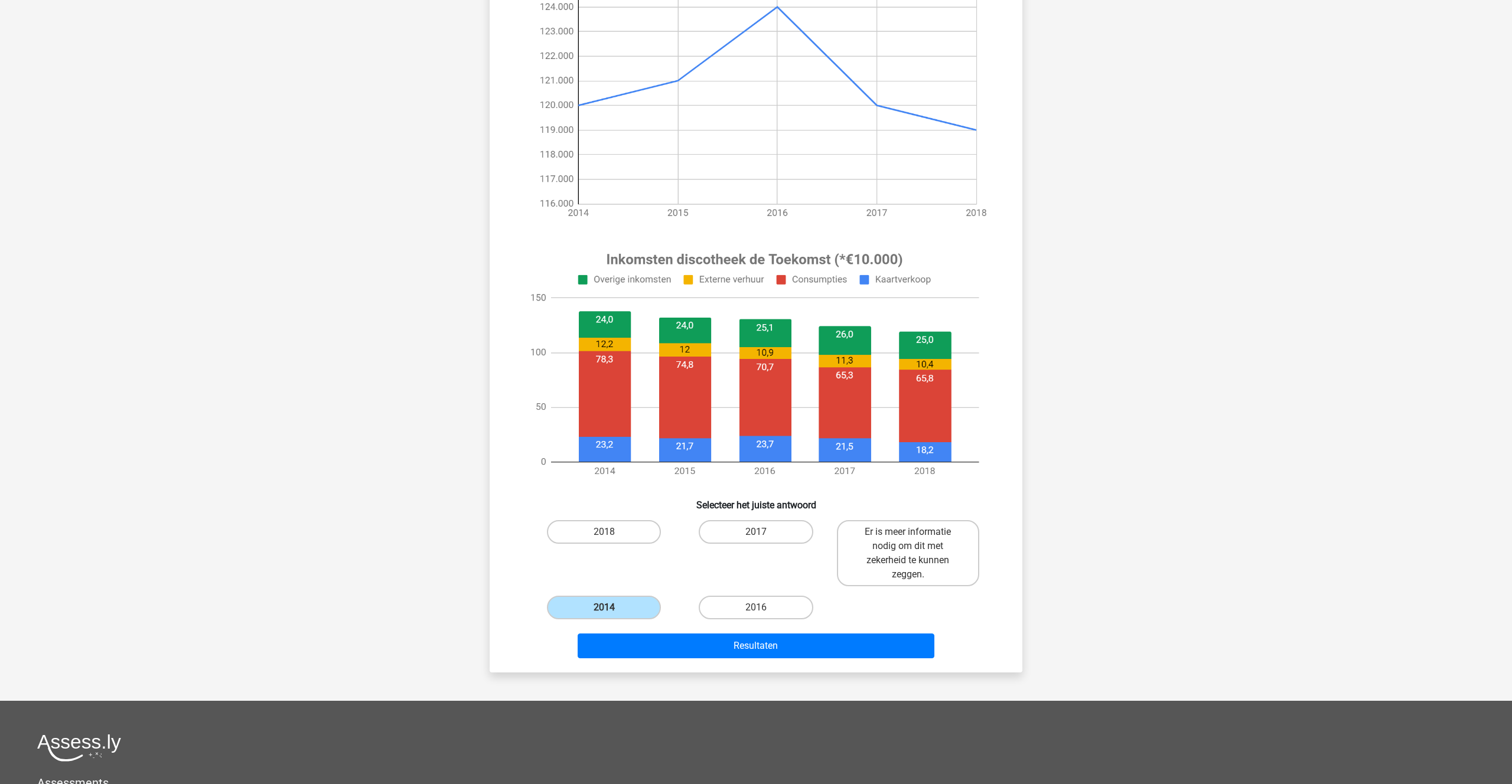
scroll to position [216, 0]
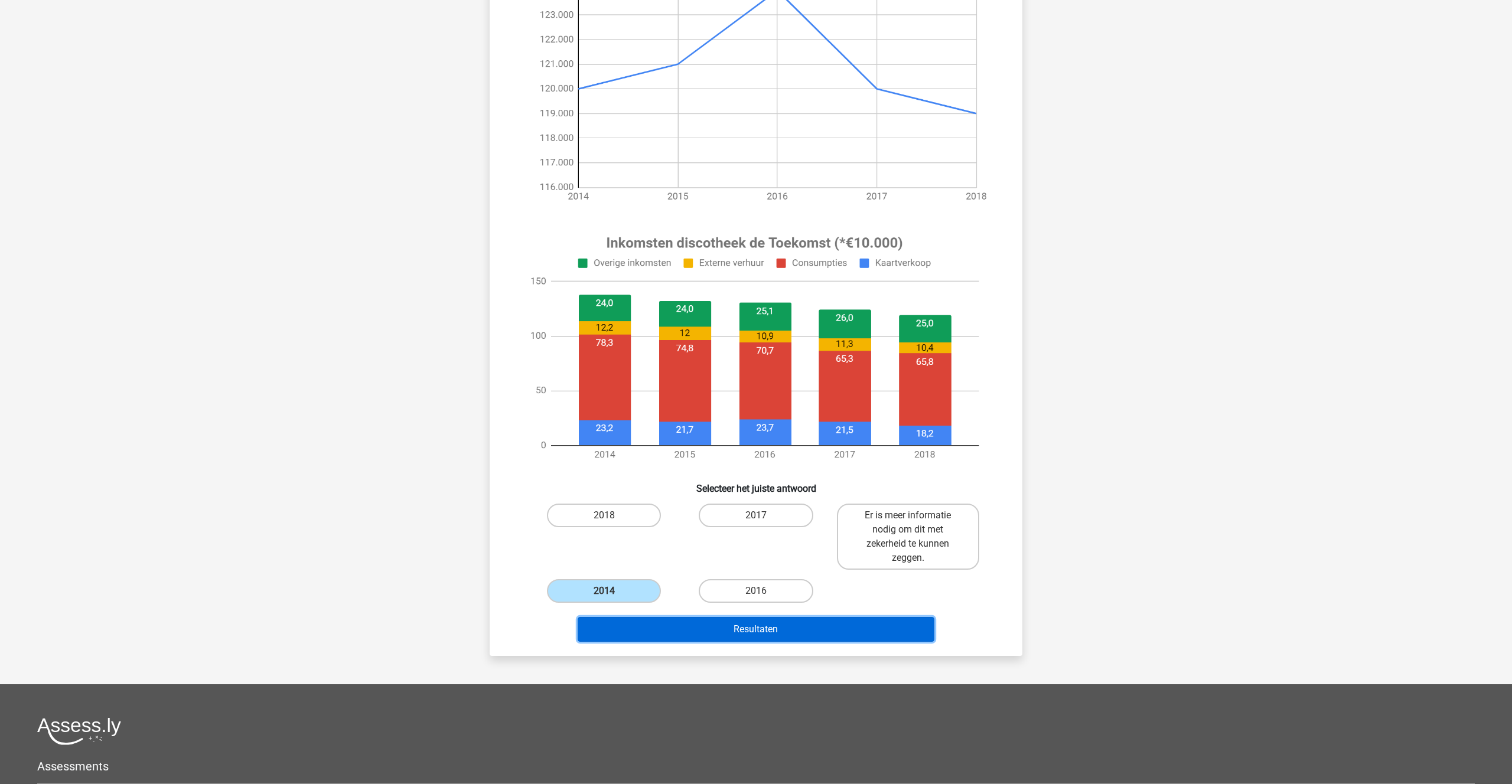
click at [767, 634] on button "Resultaten" at bounding box center [756, 630] width 357 height 25
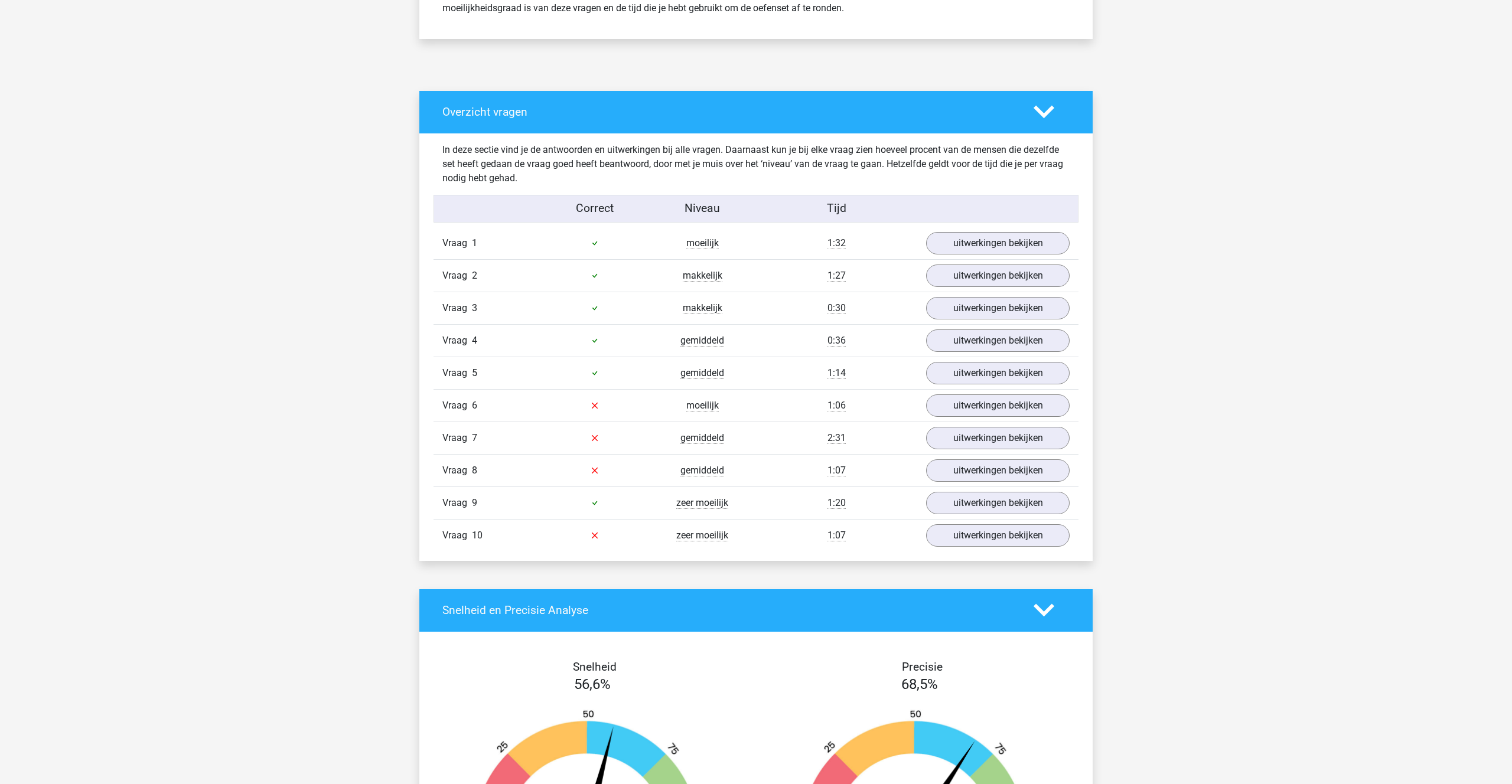
scroll to position [555, 0]
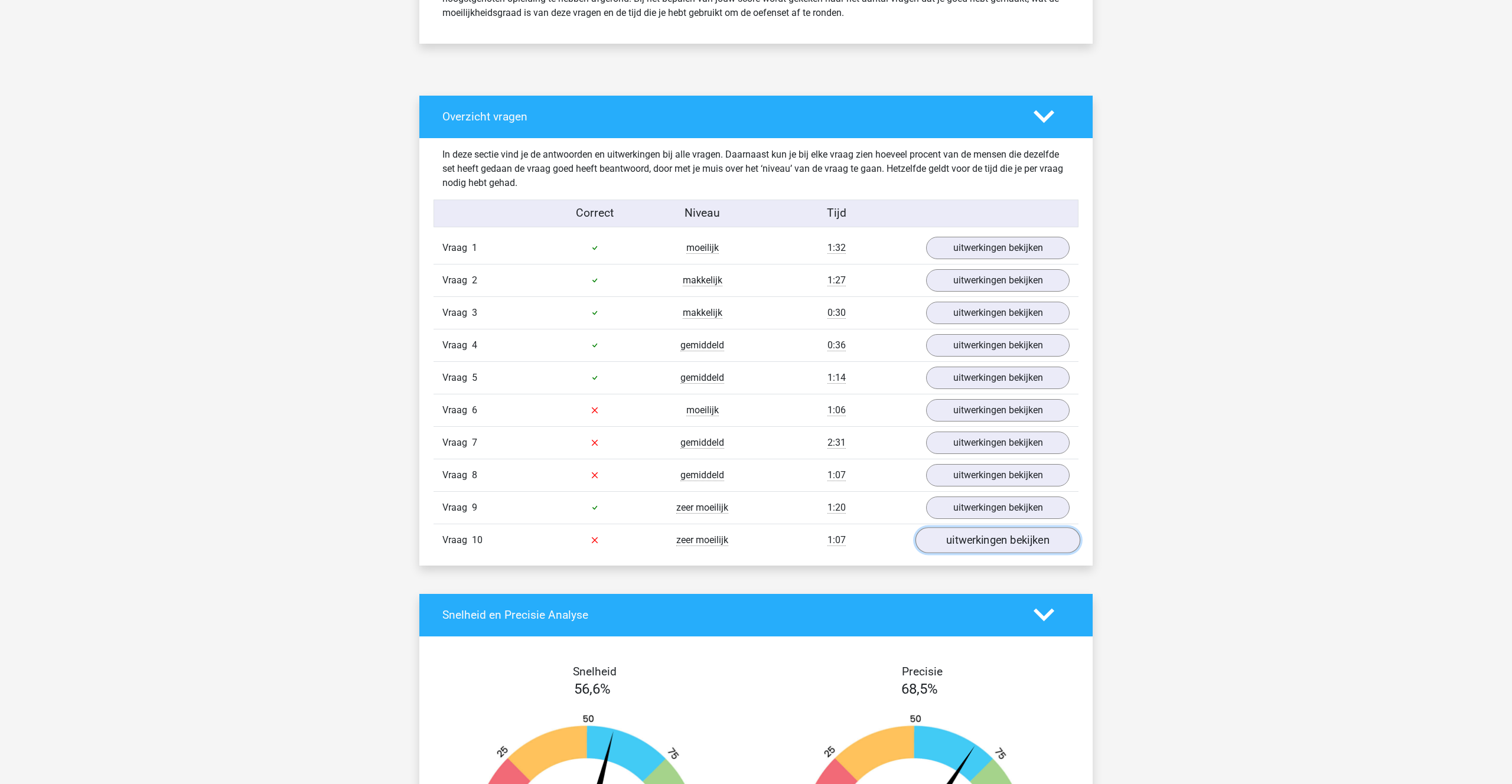
click at [966, 543] on link "uitwerkingen bekijken" at bounding box center [997, 540] width 165 height 26
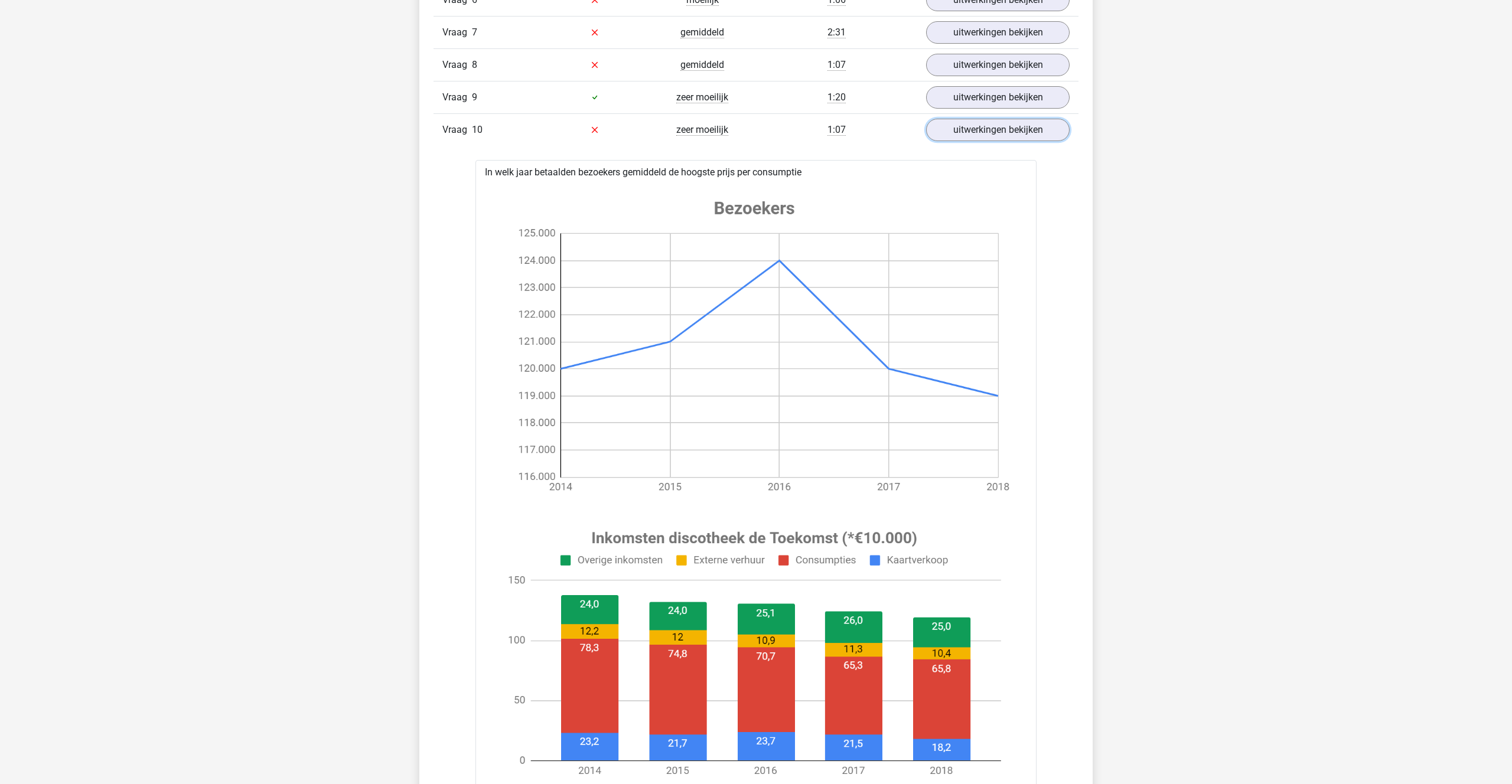
scroll to position [948, 0]
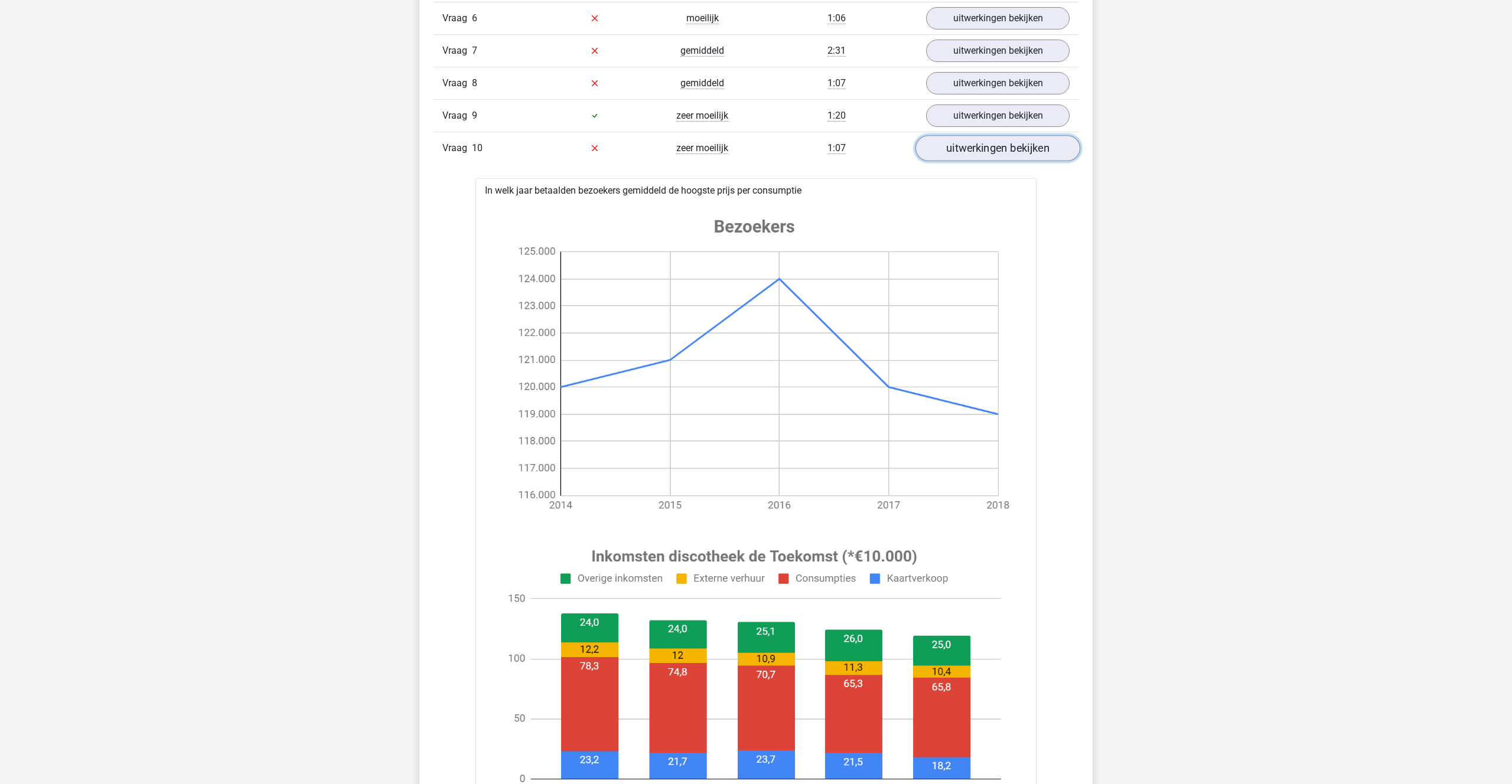
click at [977, 140] on link "uitwerkingen bekijken" at bounding box center [997, 148] width 165 height 26
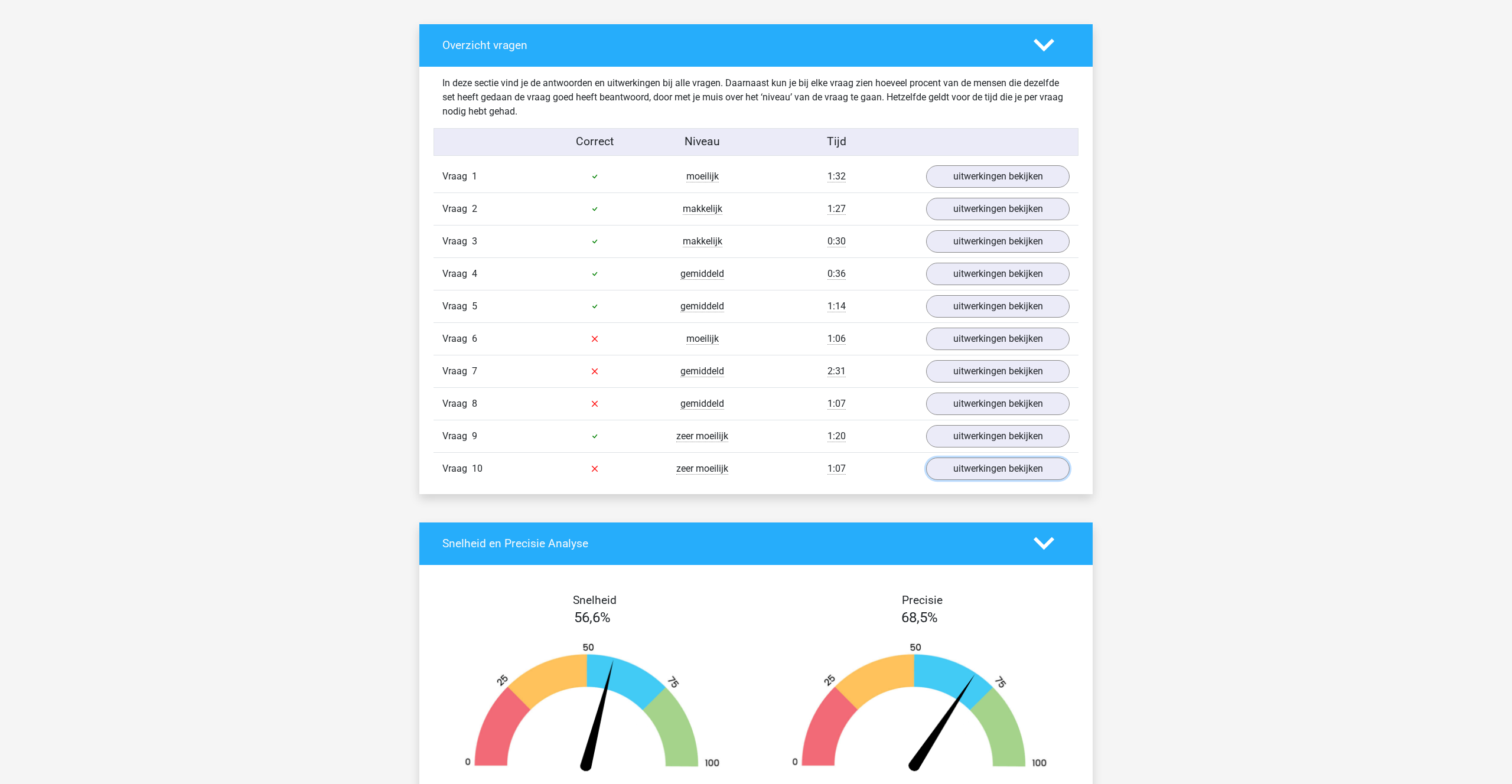
scroll to position [625, 0]
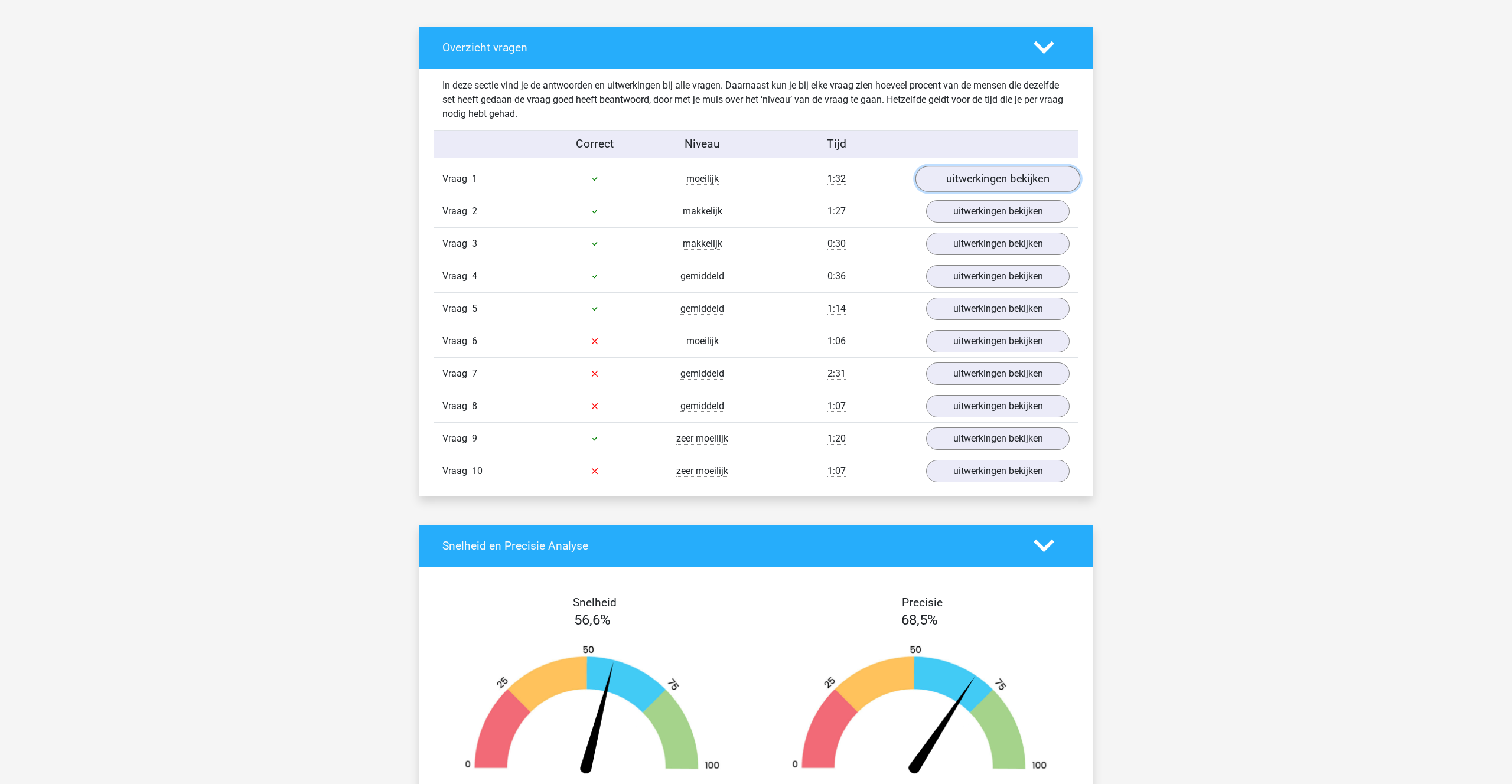
click at [988, 181] on link "uitwerkingen bekijken" at bounding box center [997, 179] width 165 height 26
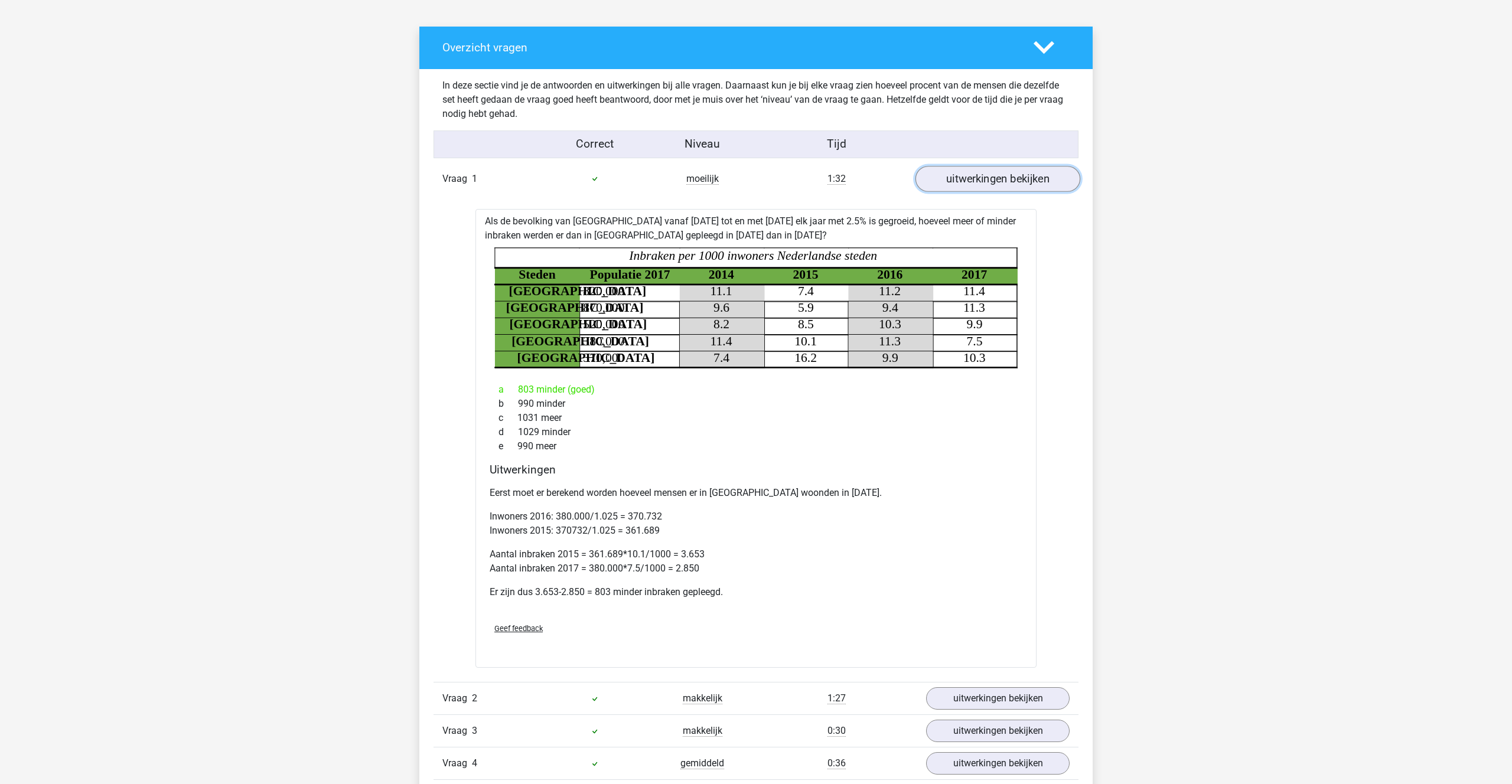
click at [980, 173] on link "uitwerkingen bekijken" at bounding box center [997, 179] width 165 height 26
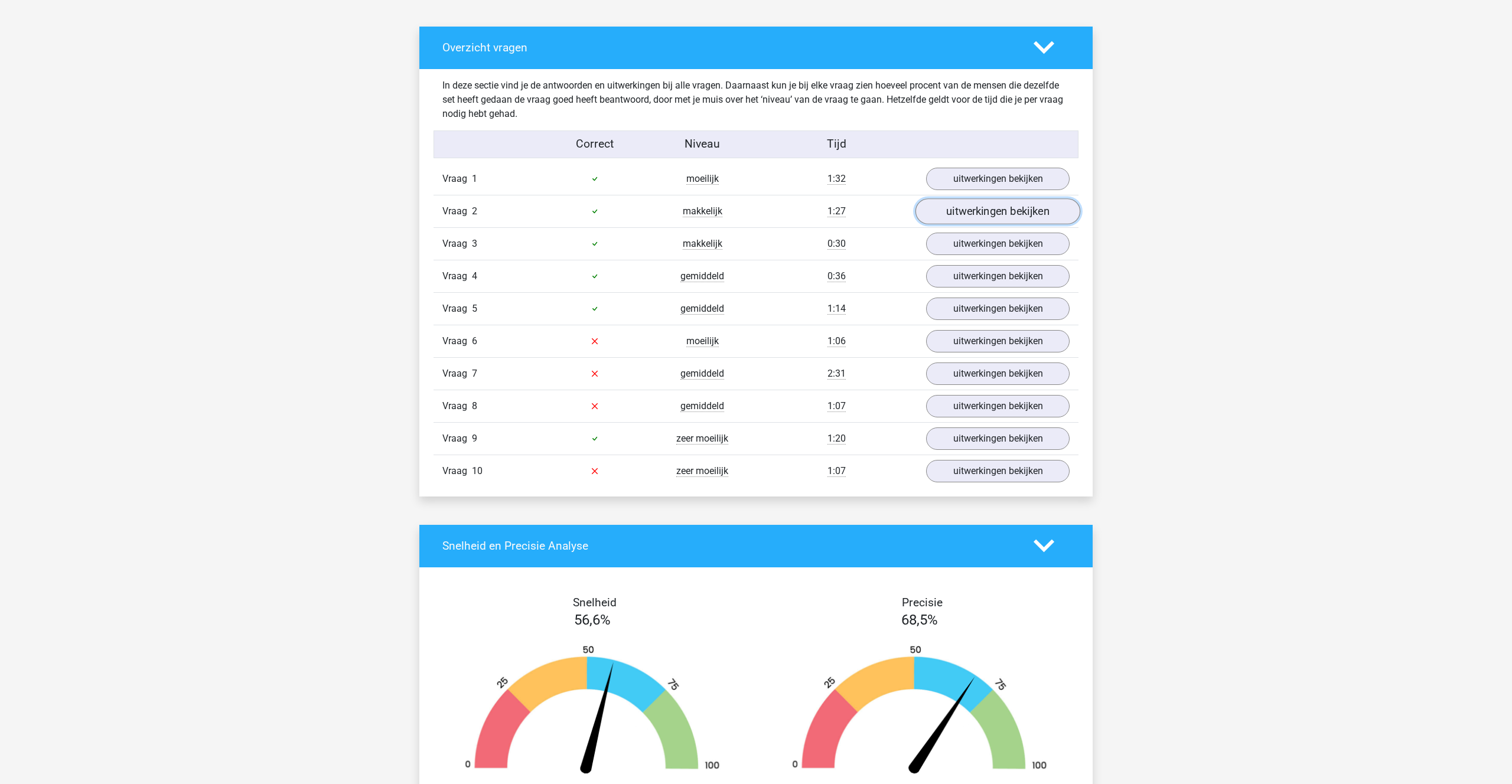
click at [981, 210] on link "uitwerkingen bekijken" at bounding box center [997, 211] width 165 height 26
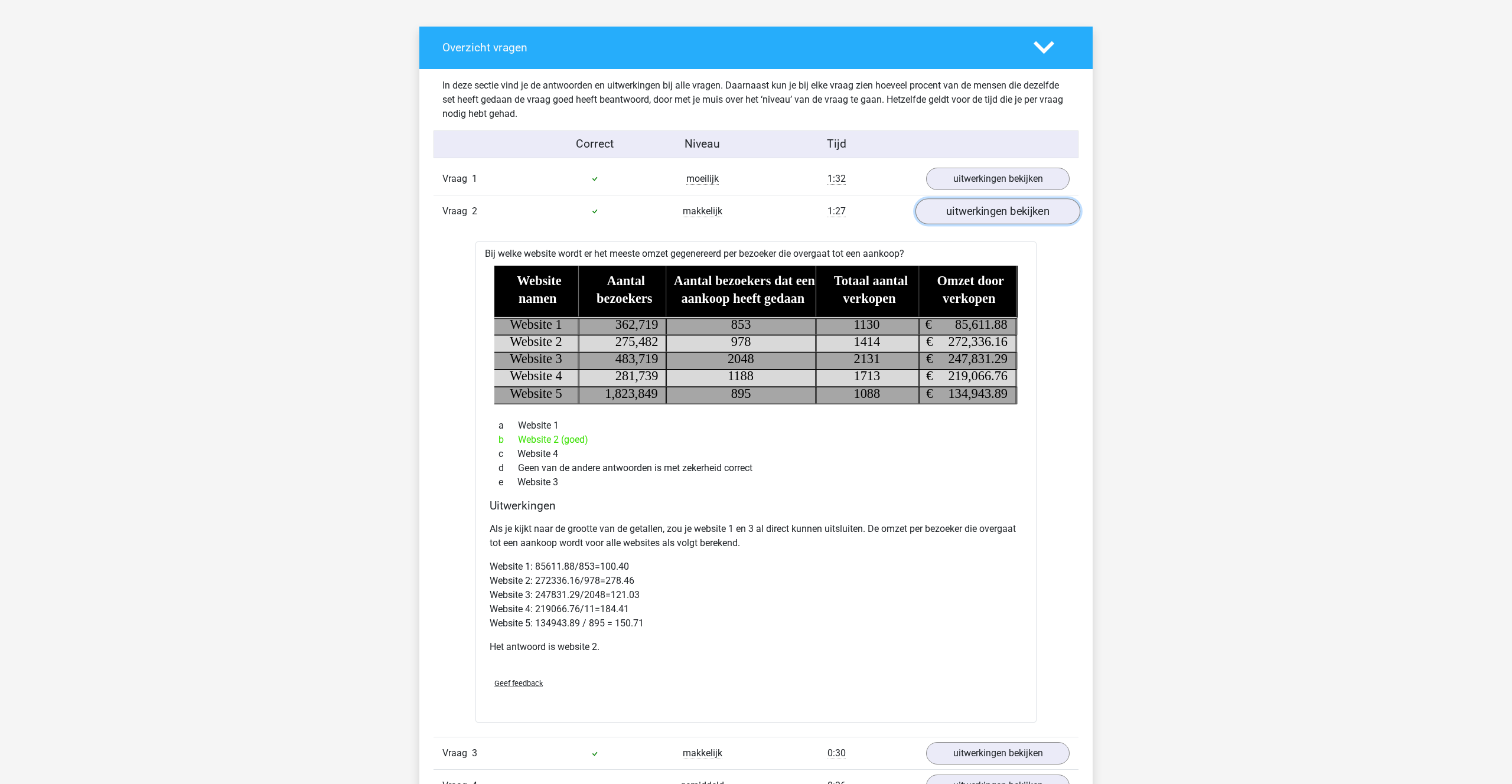
click at [981, 210] on link "uitwerkingen bekijken" at bounding box center [997, 211] width 165 height 26
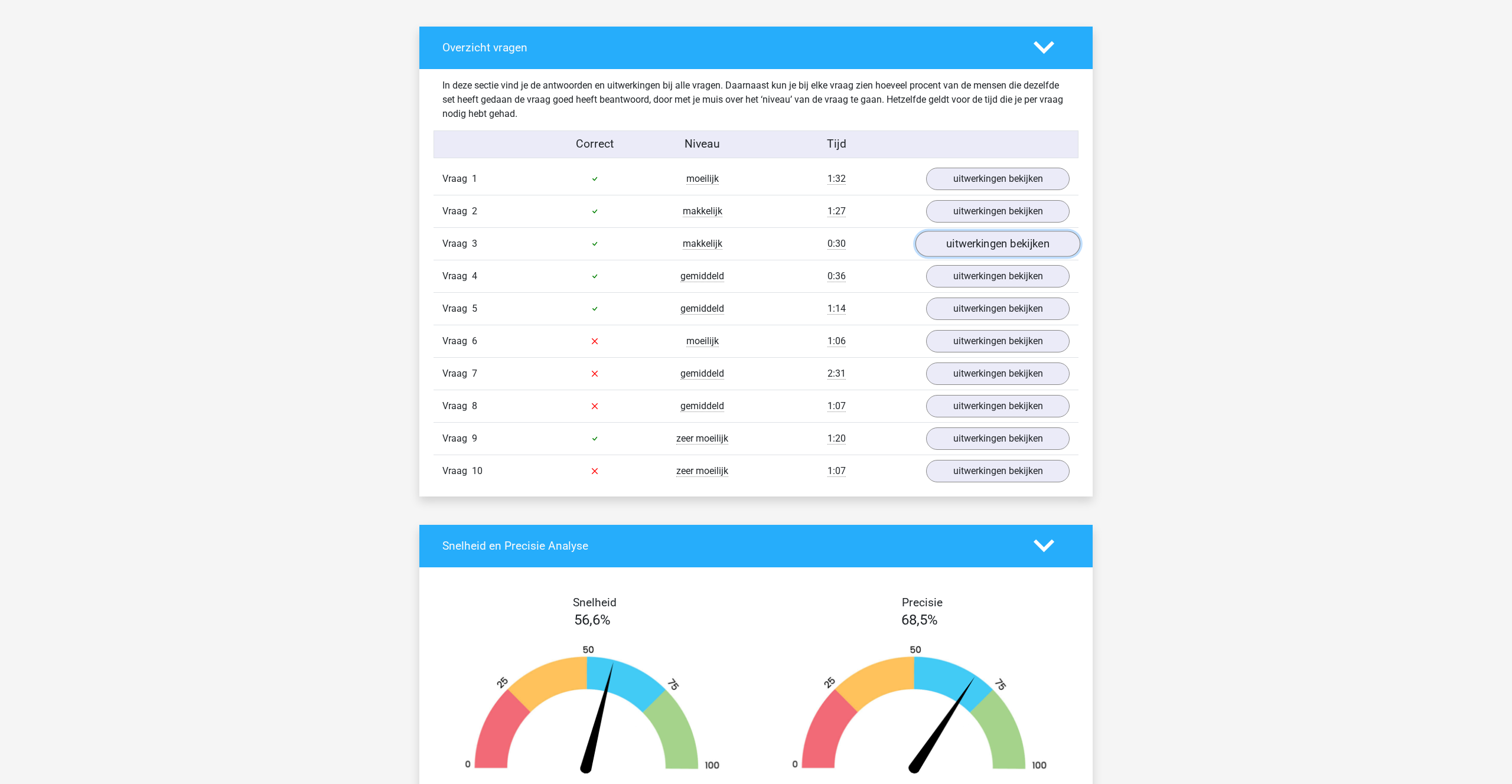
click at [990, 239] on link "uitwerkingen bekijken" at bounding box center [997, 243] width 165 height 26
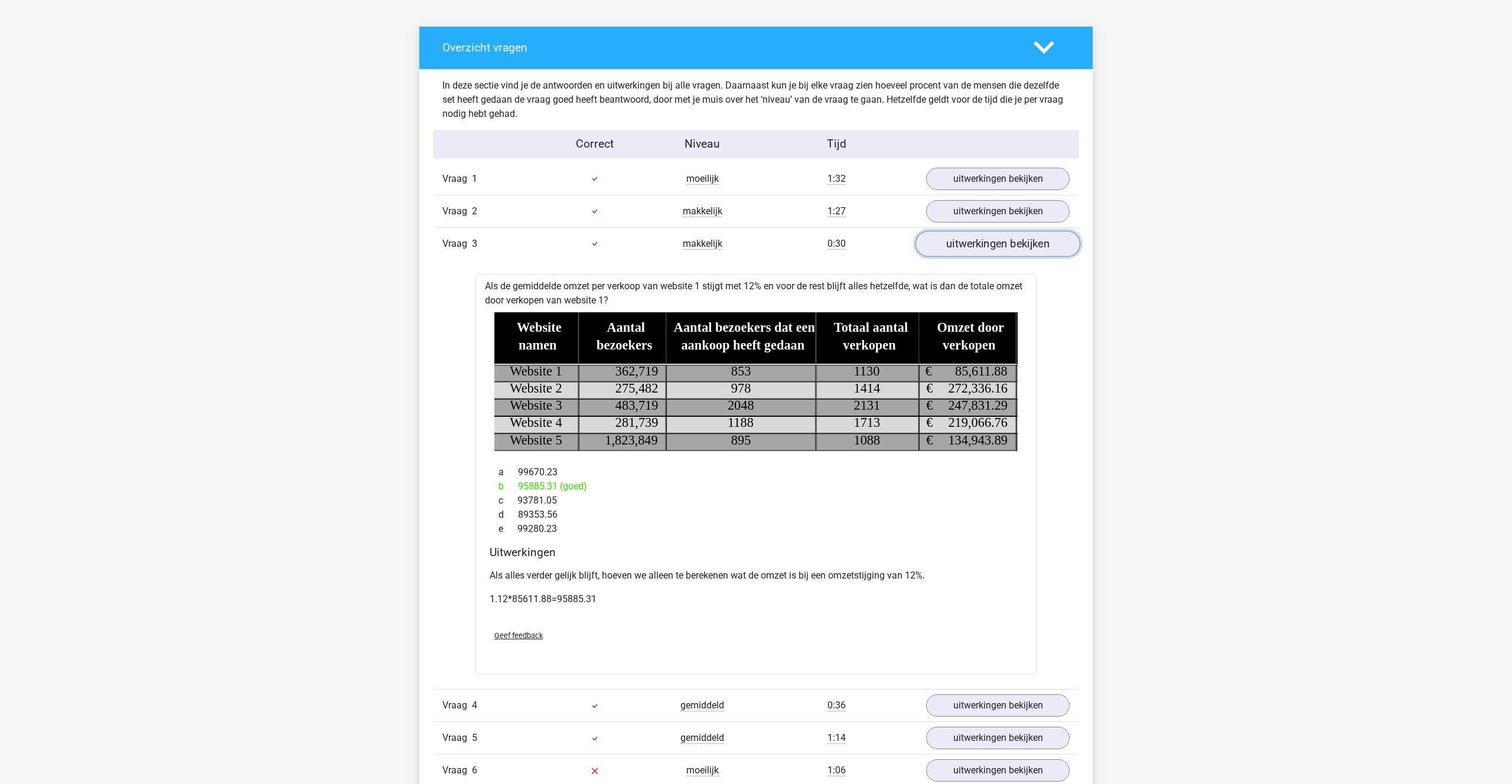
click at [990, 239] on link "uitwerkingen bekijken" at bounding box center [997, 243] width 165 height 26
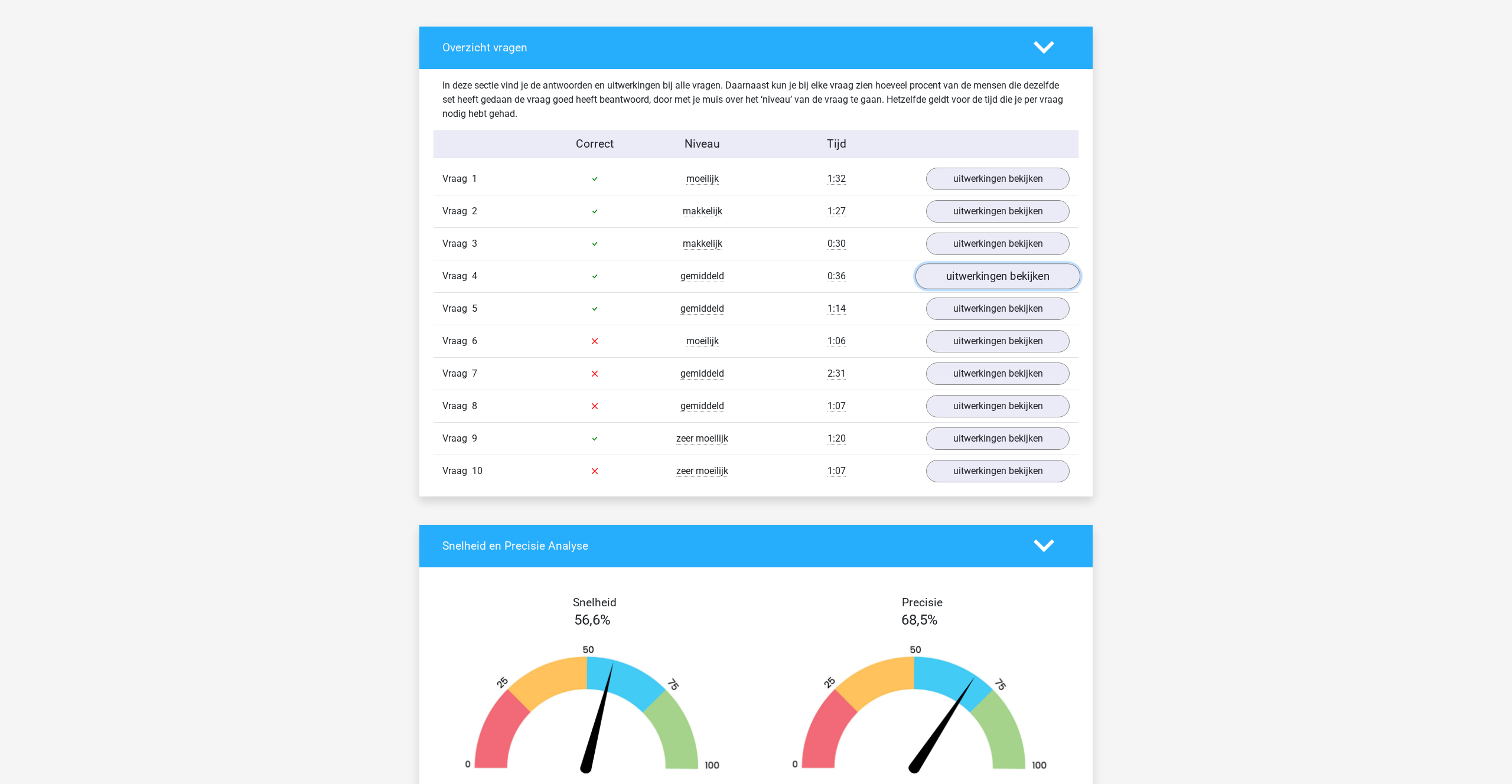
click at [994, 269] on link "uitwerkingen bekijken" at bounding box center [997, 276] width 165 height 26
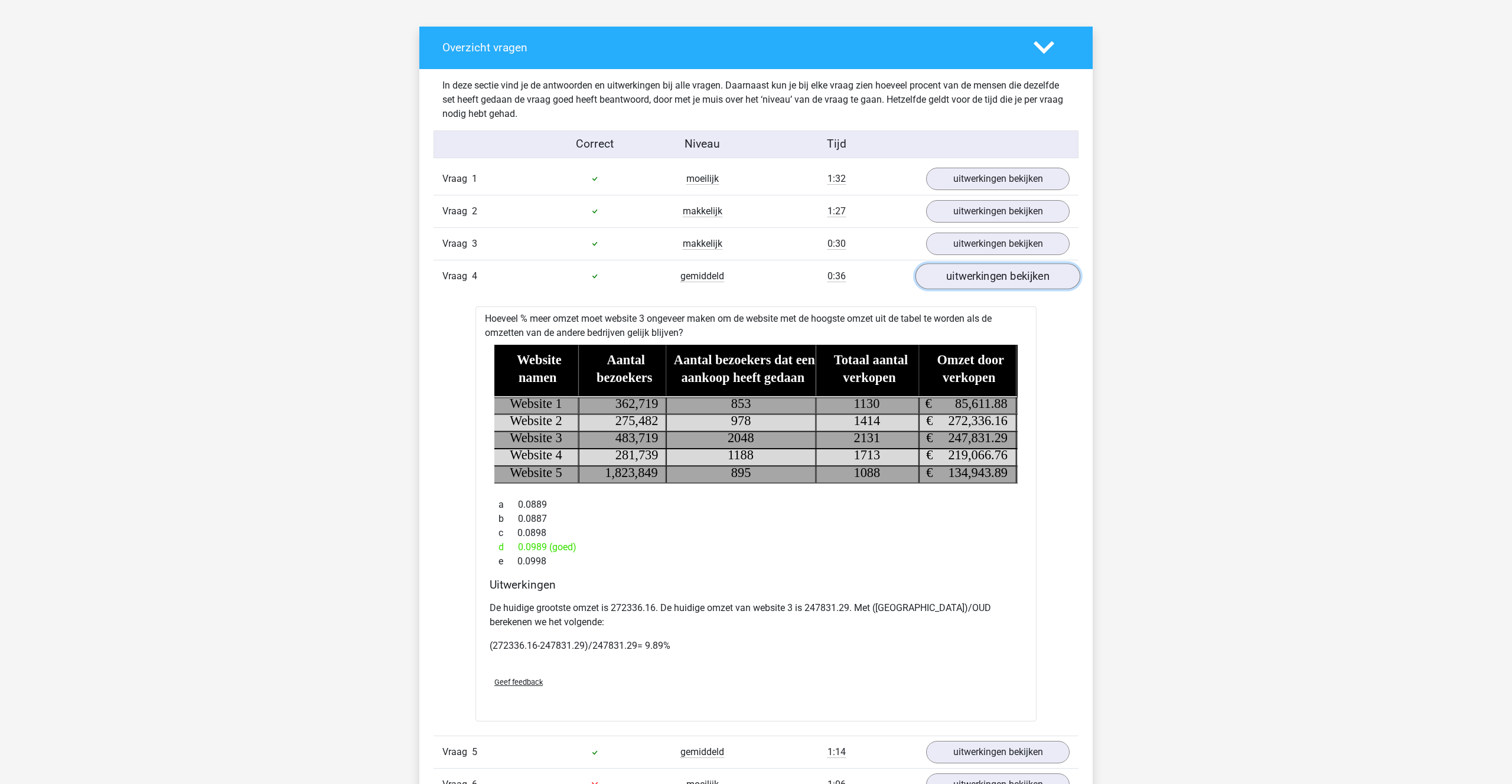
click at [994, 269] on link "uitwerkingen bekijken" at bounding box center [997, 276] width 165 height 26
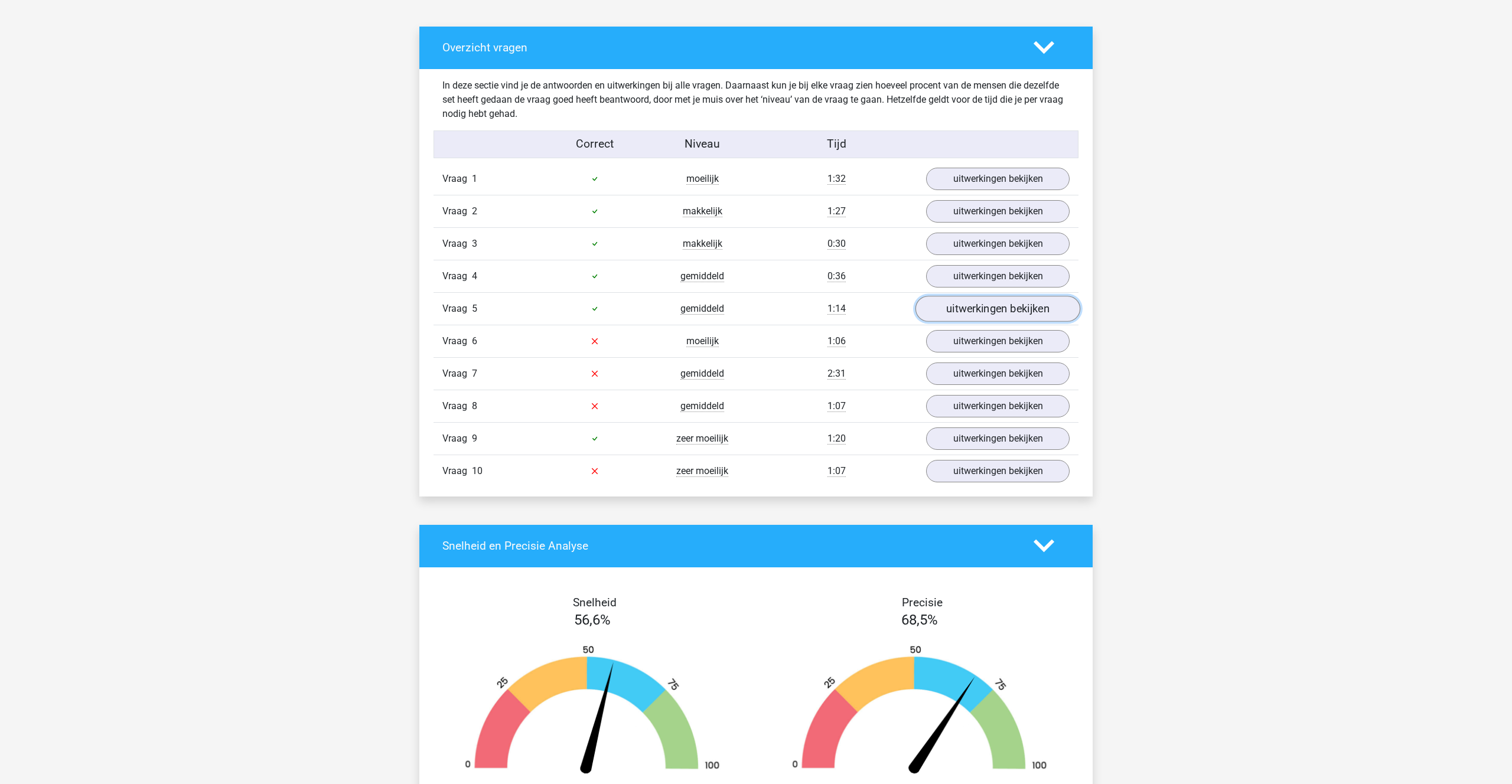
click at [992, 314] on link "uitwerkingen bekijken" at bounding box center [997, 308] width 165 height 26
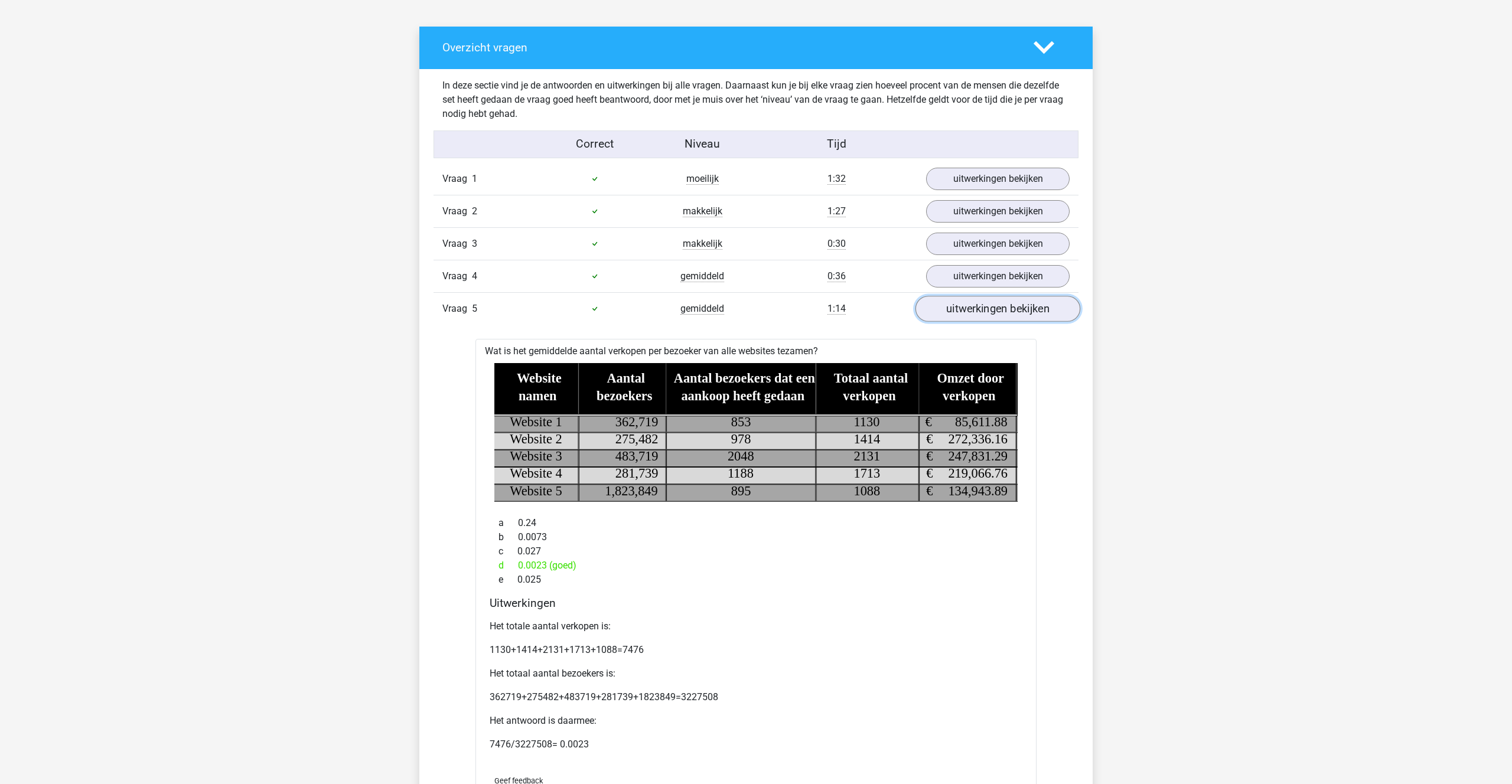
click at [992, 314] on link "uitwerkingen bekijken" at bounding box center [997, 308] width 165 height 26
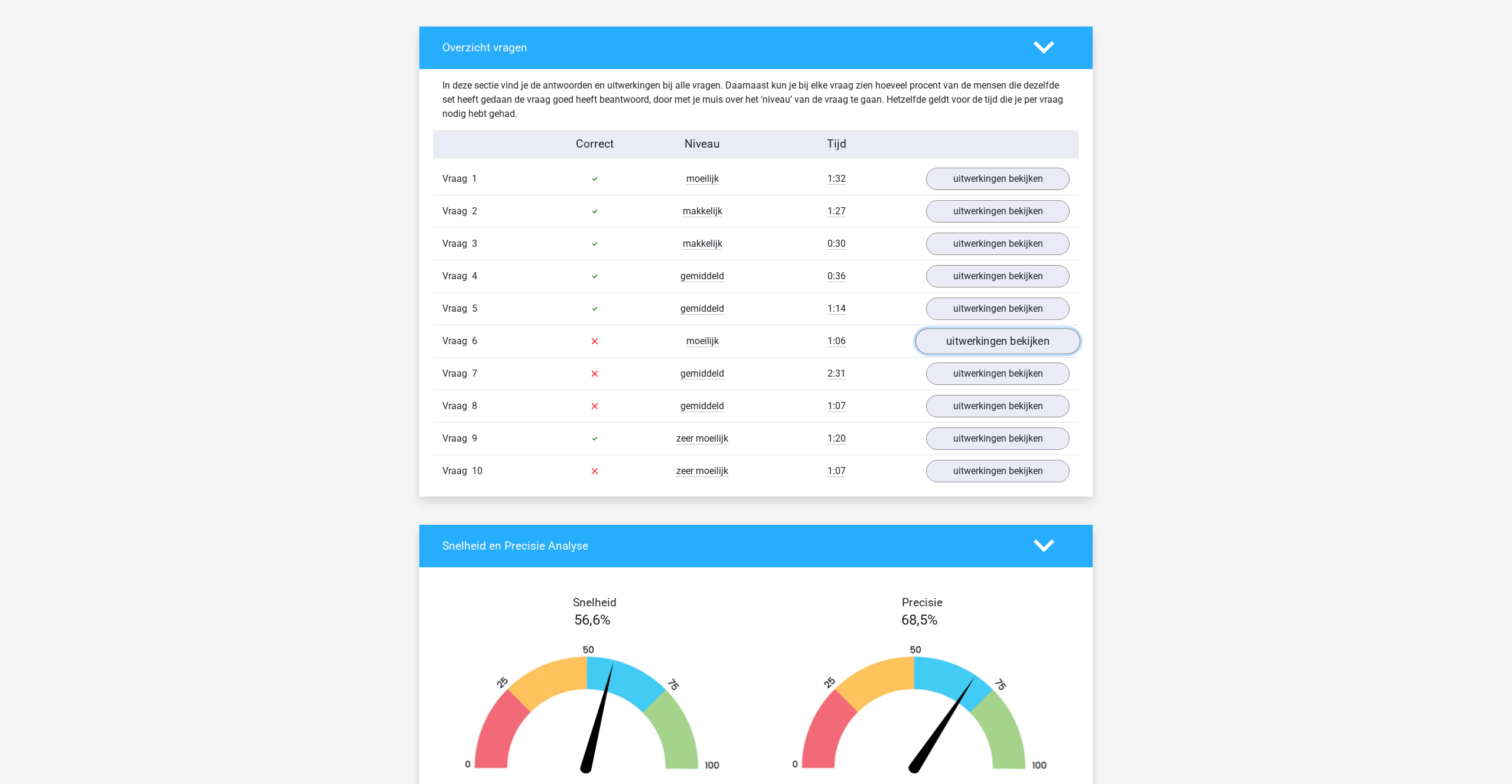
click at [984, 342] on link "uitwerkingen bekijken" at bounding box center [997, 341] width 165 height 26
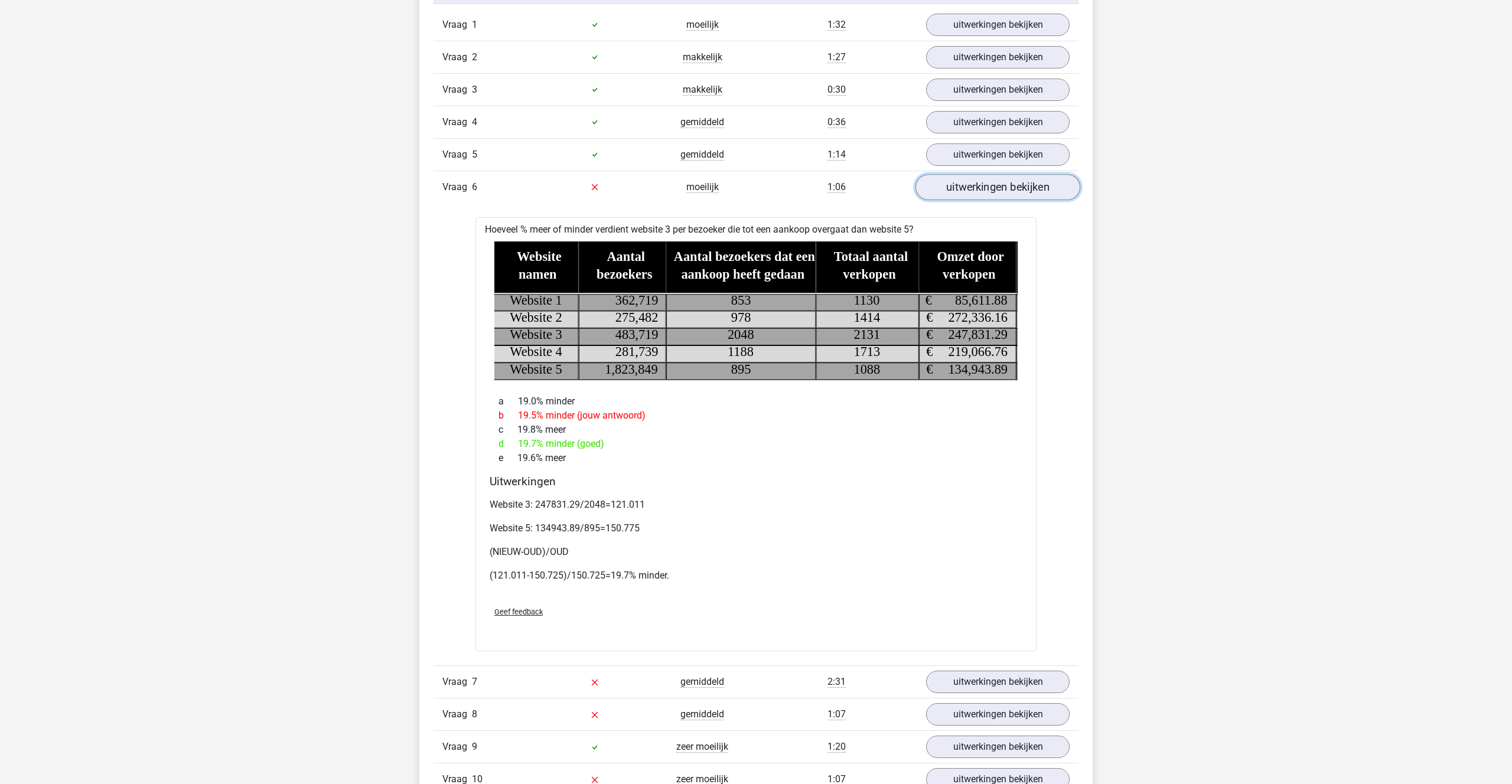
scroll to position [783, 0]
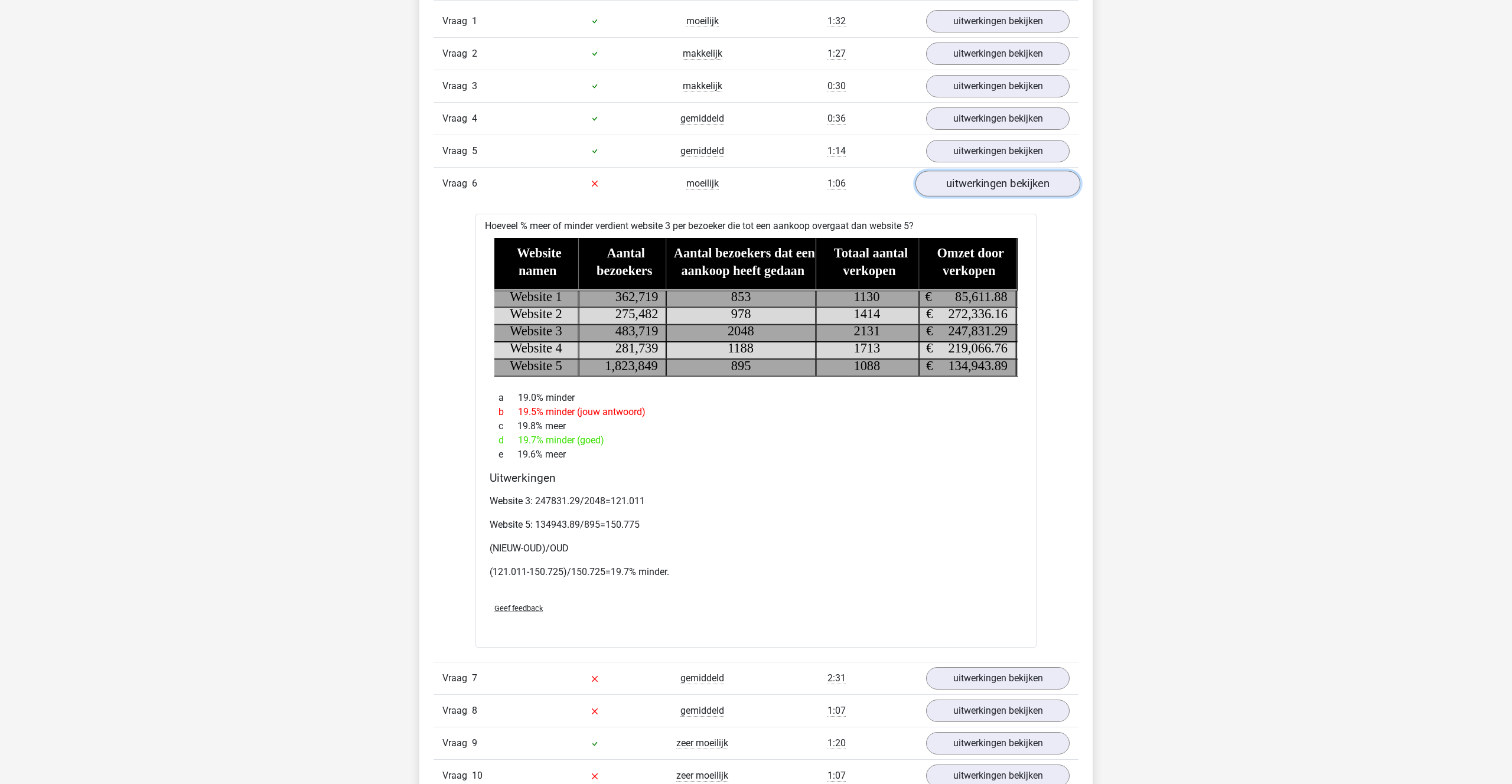
click at [977, 185] on link "uitwerkingen bekijken" at bounding box center [997, 183] width 165 height 26
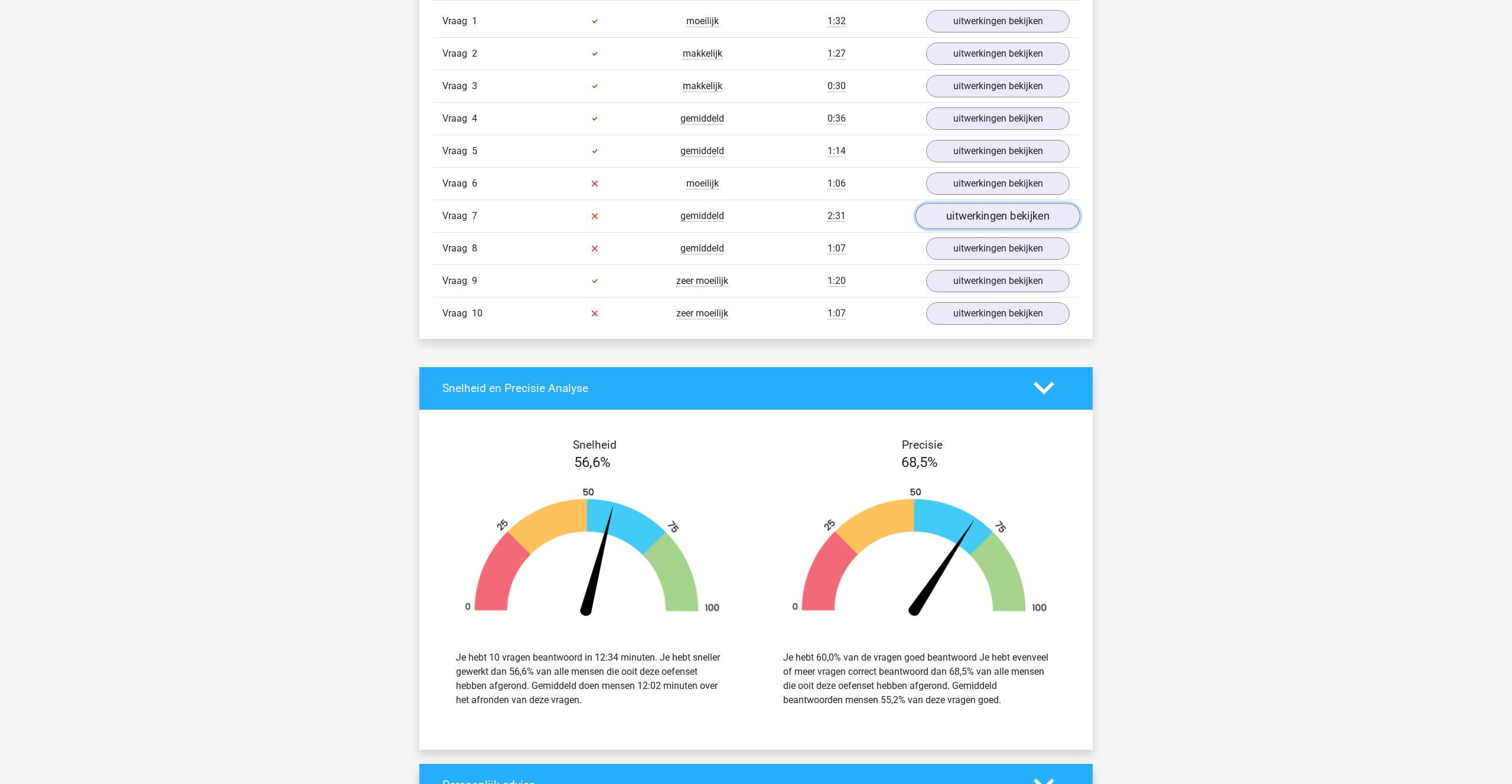
click at [972, 215] on link "uitwerkingen bekijken" at bounding box center [997, 215] width 165 height 26
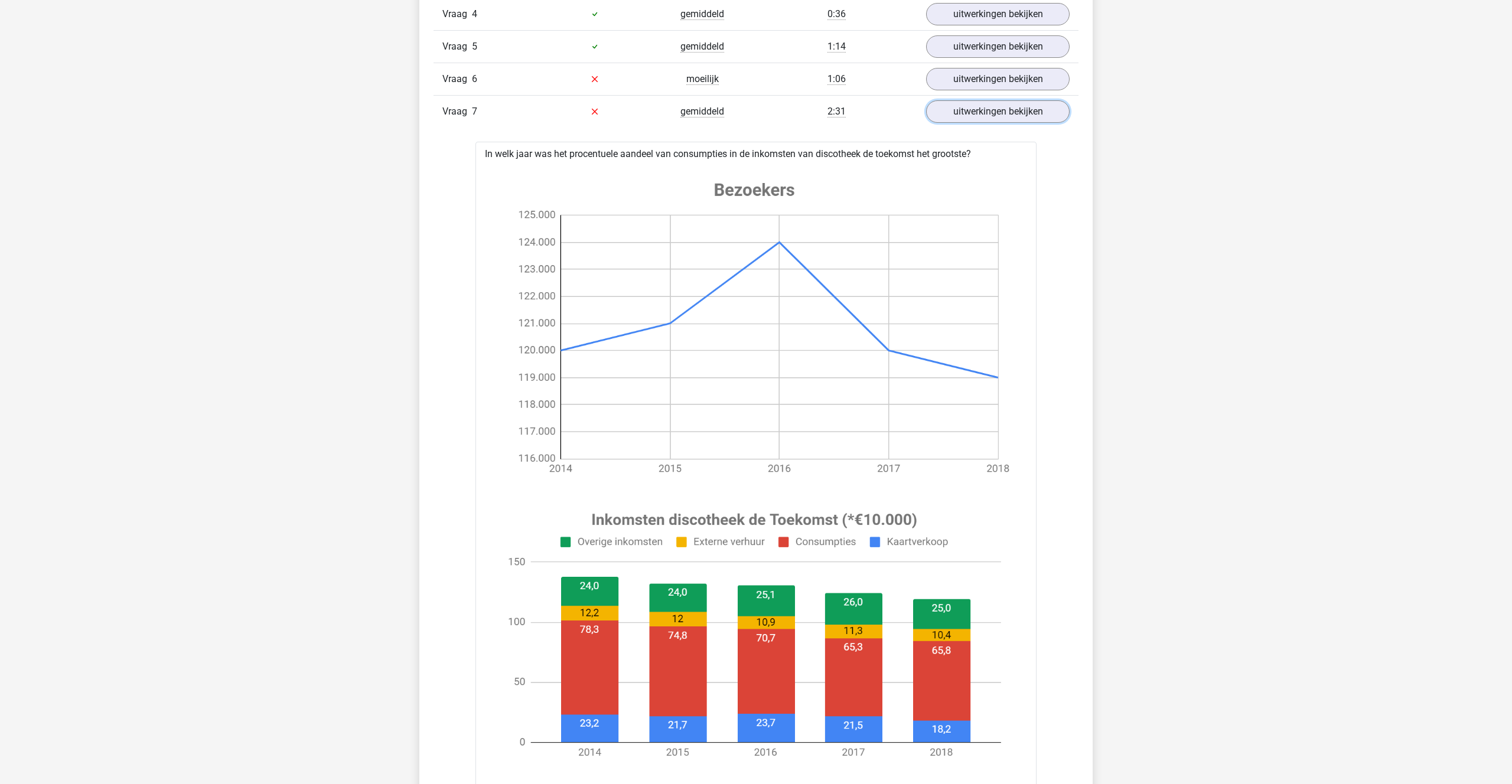
scroll to position [844, 0]
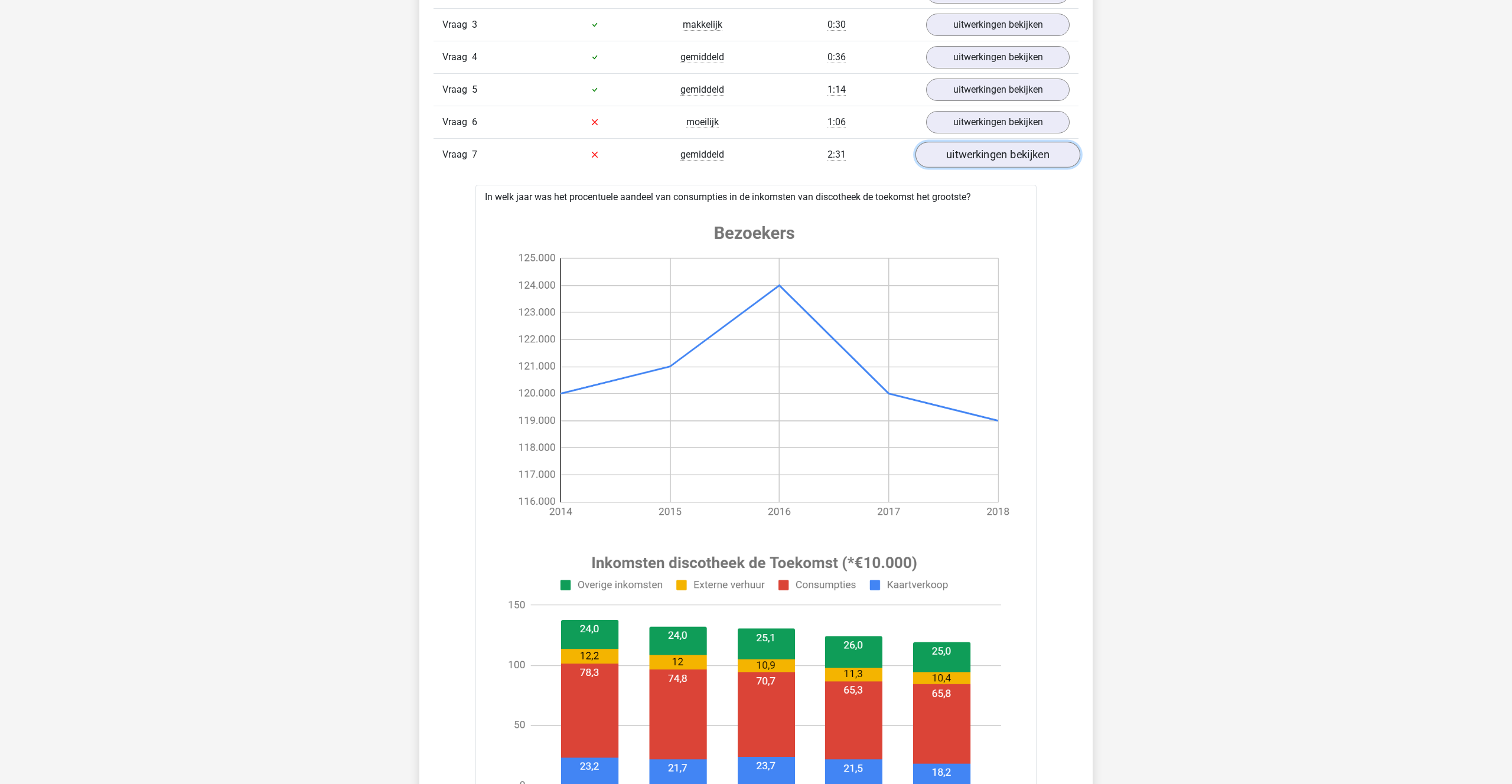
click at [1001, 163] on link "uitwerkingen bekijken" at bounding box center [997, 154] width 165 height 26
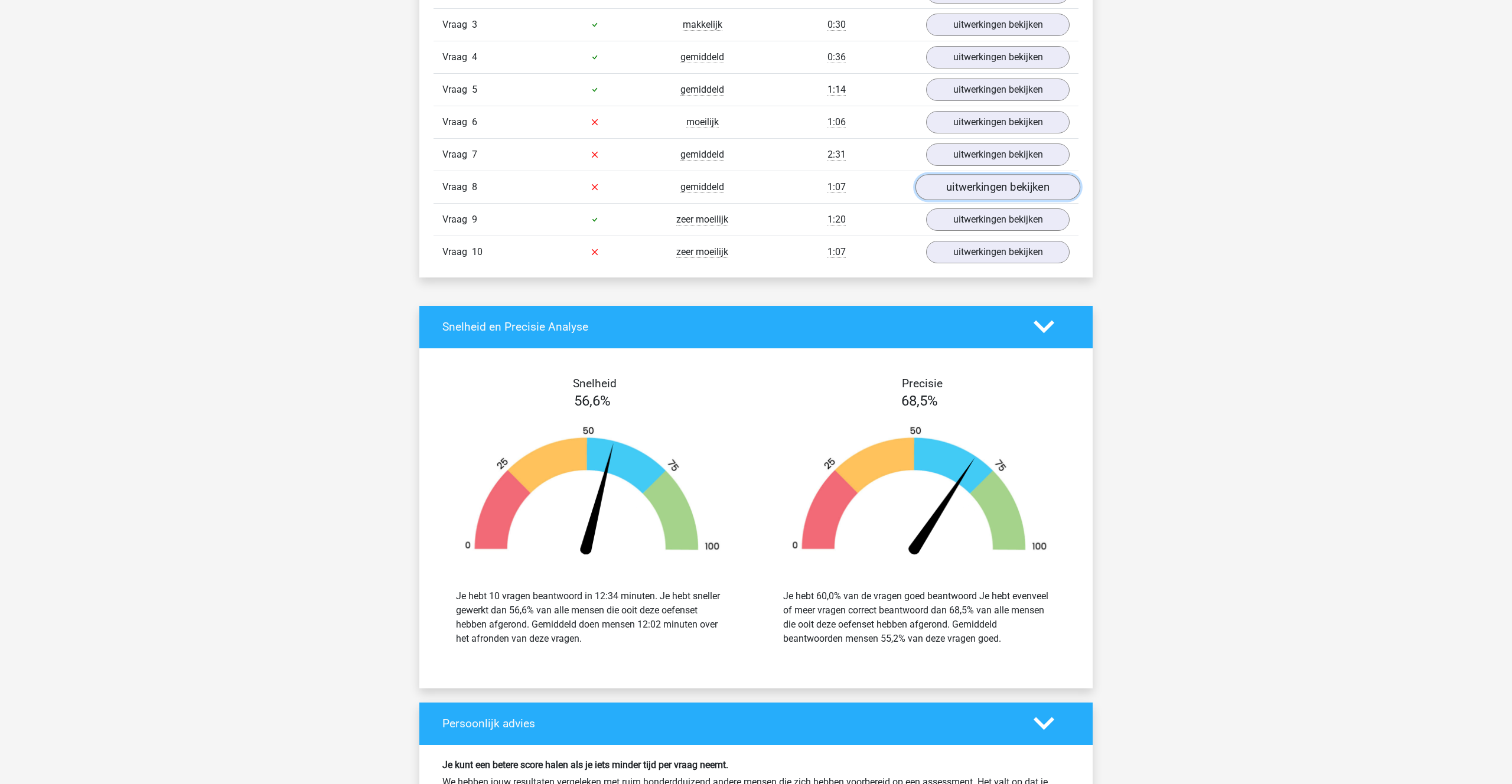
click at [972, 190] on link "uitwerkingen bekijken" at bounding box center [997, 186] width 165 height 26
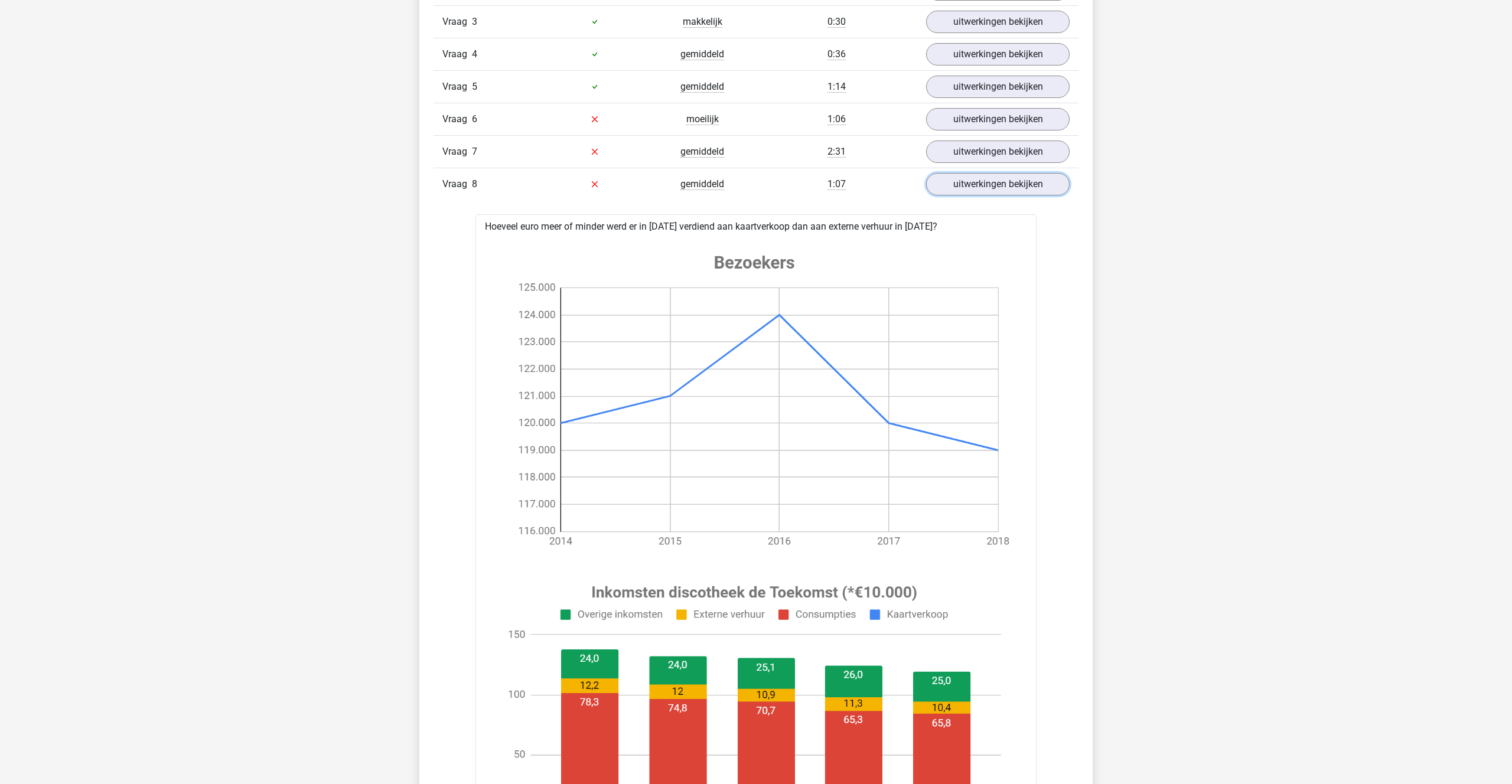
scroll to position [806, 0]
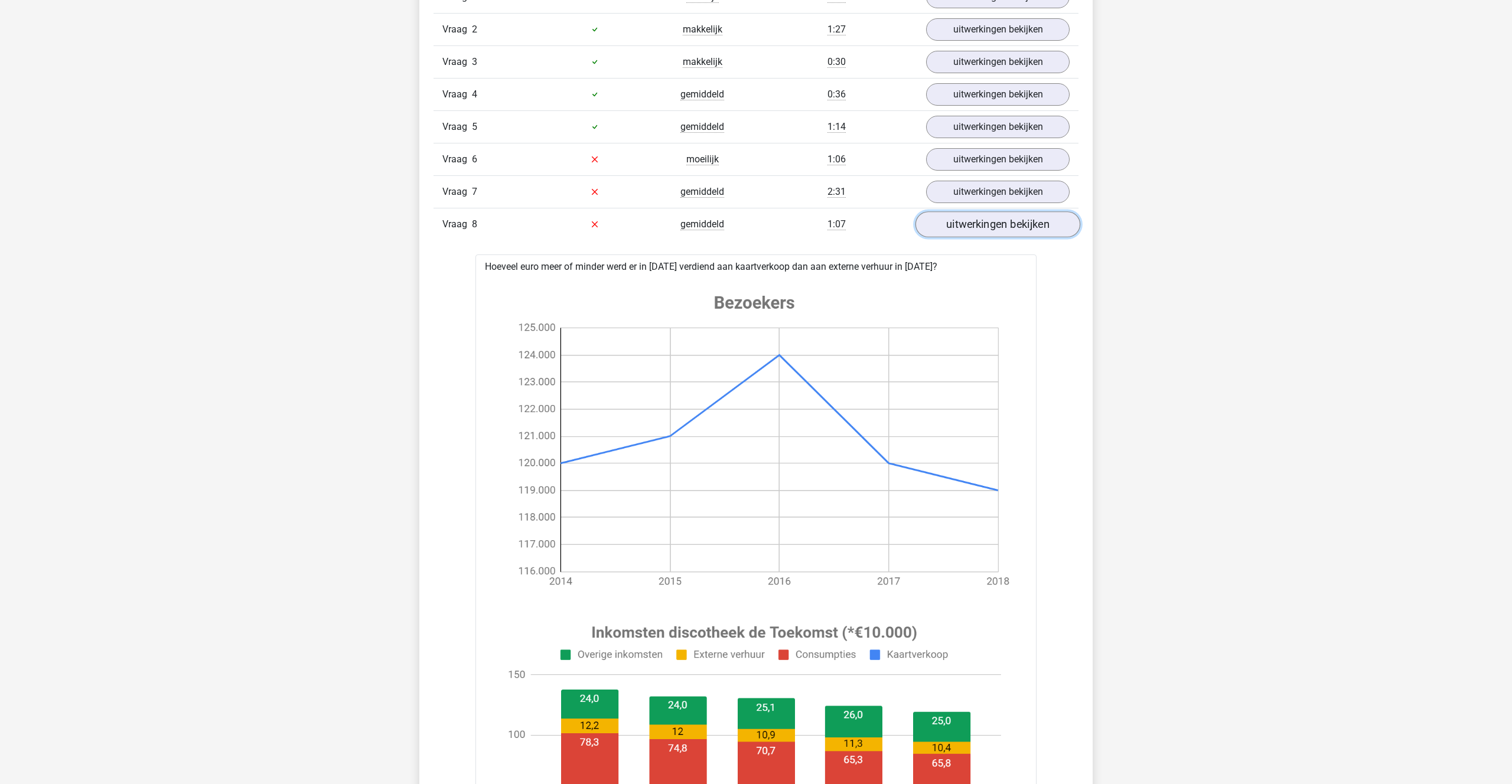
click at [964, 226] on link "uitwerkingen bekijken" at bounding box center [997, 224] width 165 height 26
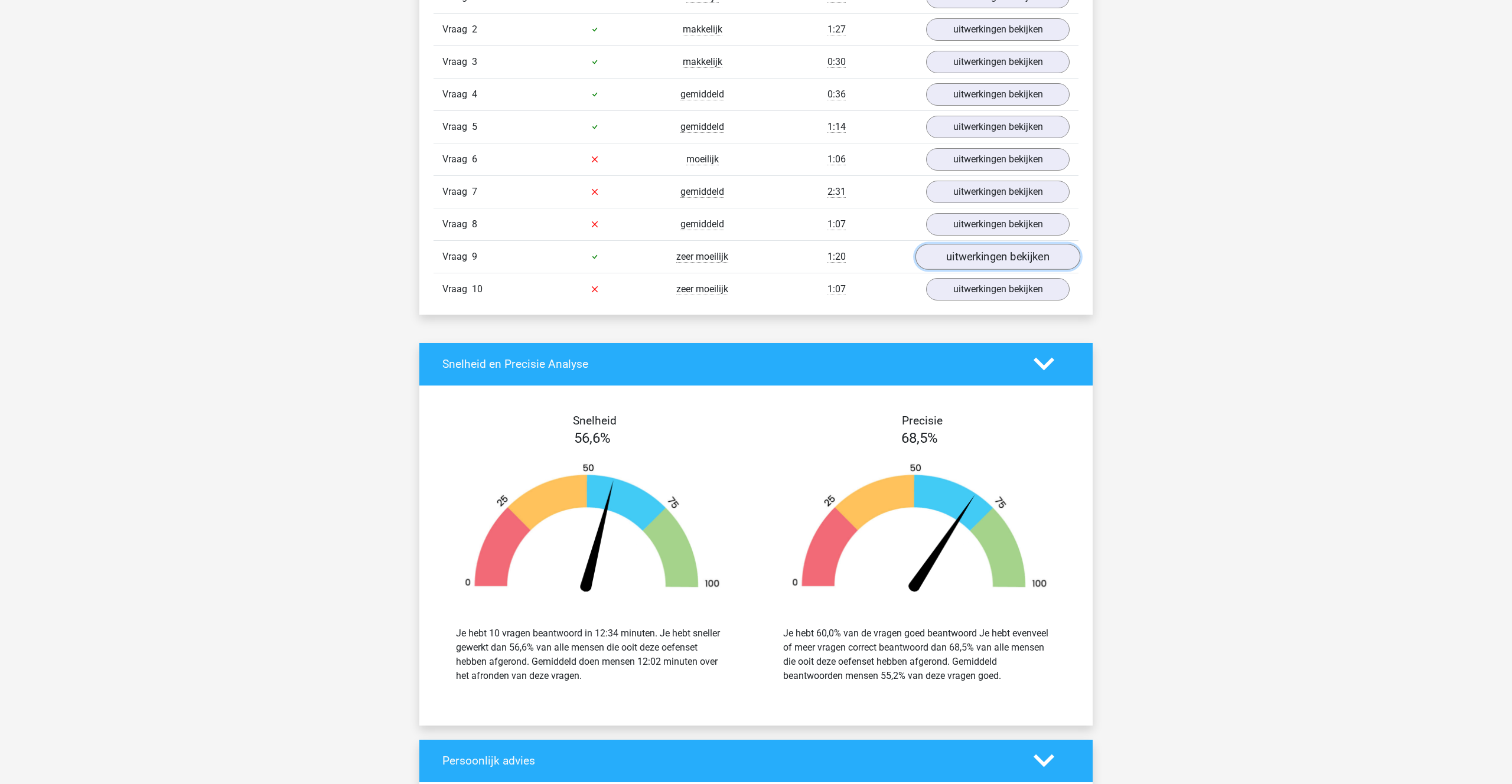
click at [965, 252] on link "uitwerkingen bekijken" at bounding box center [997, 256] width 165 height 26
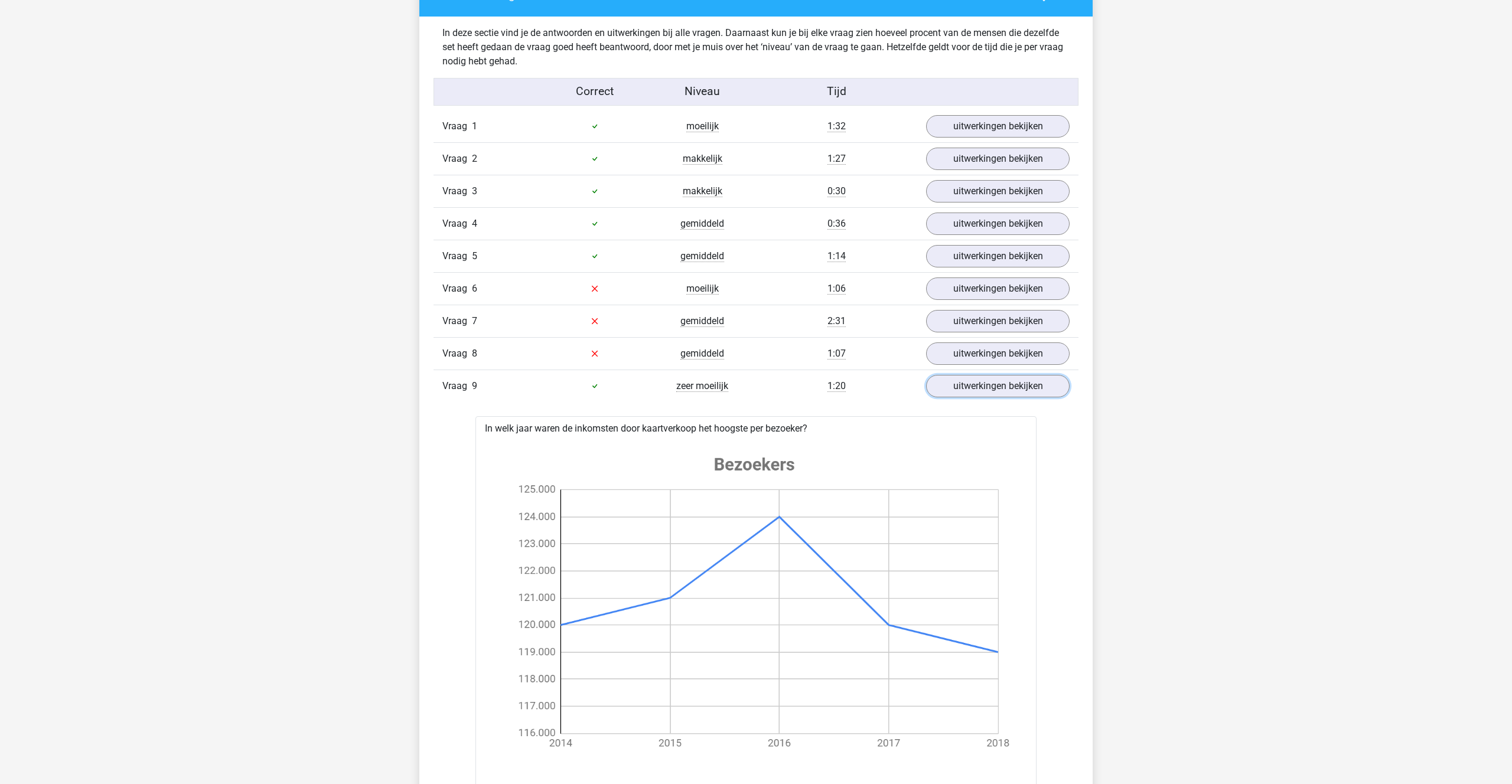
scroll to position [630, 0]
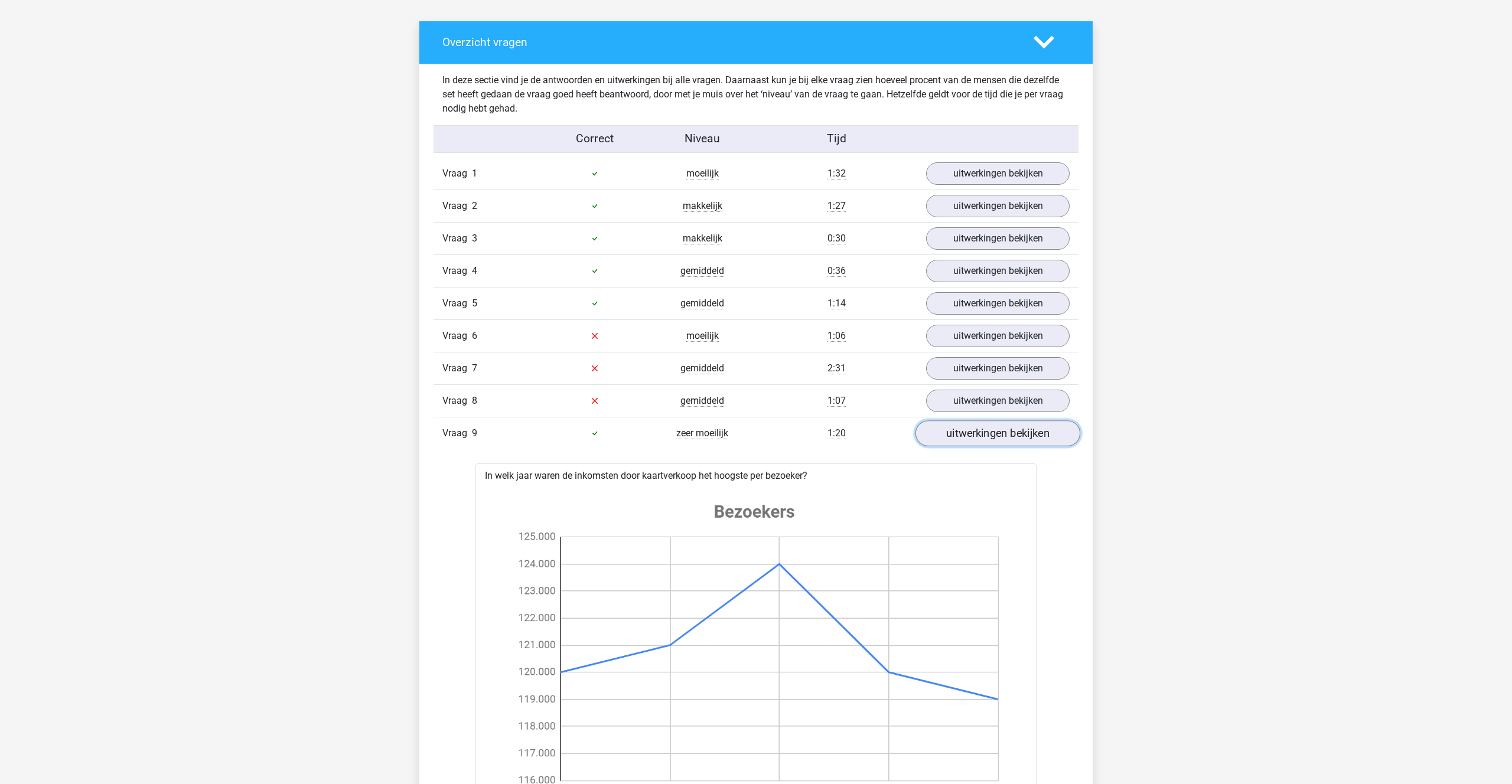
click at [967, 430] on link "uitwerkingen bekijken" at bounding box center [997, 433] width 165 height 26
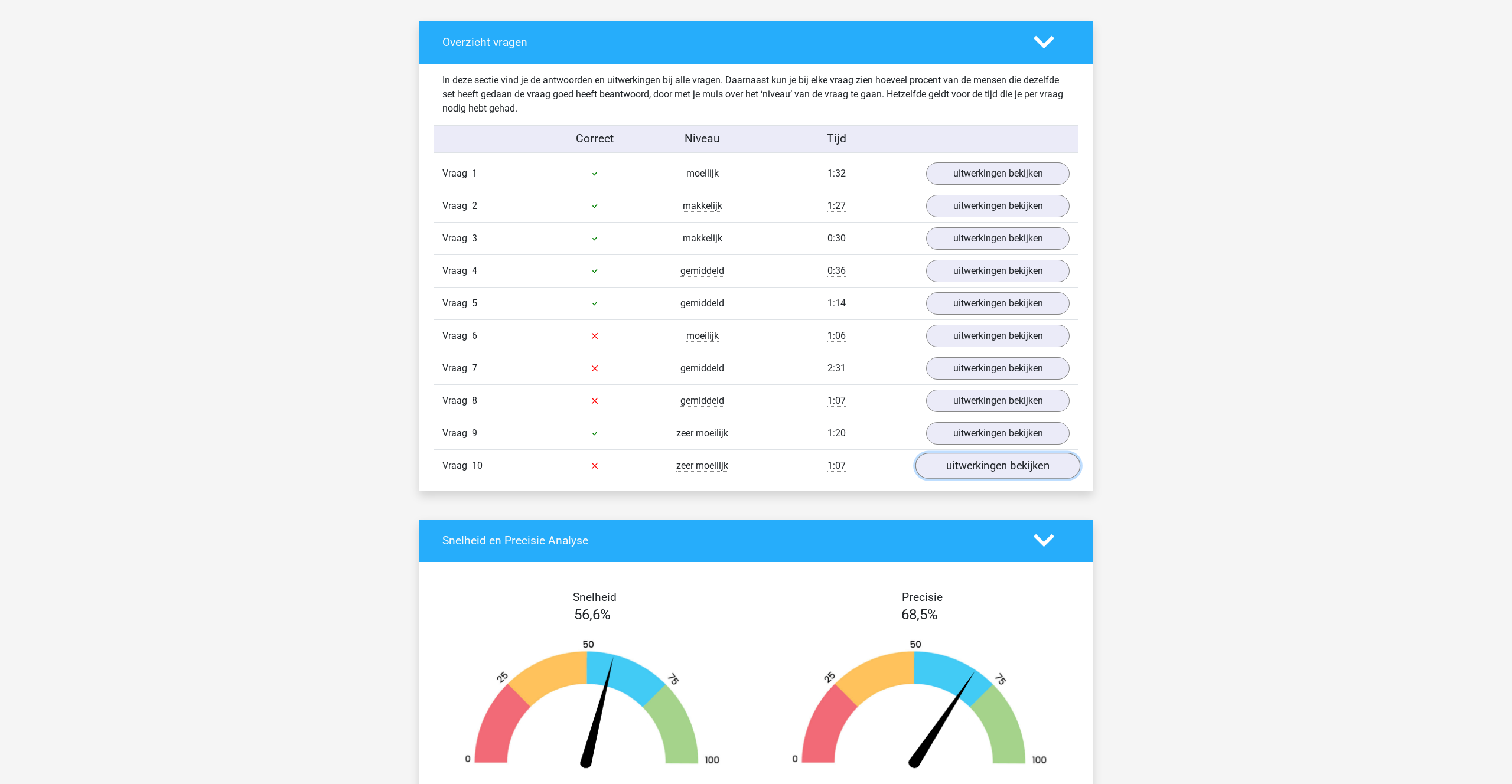
click at [964, 456] on link "uitwerkingen bekijken" at bounding box center [997, 466] width 165 height 26
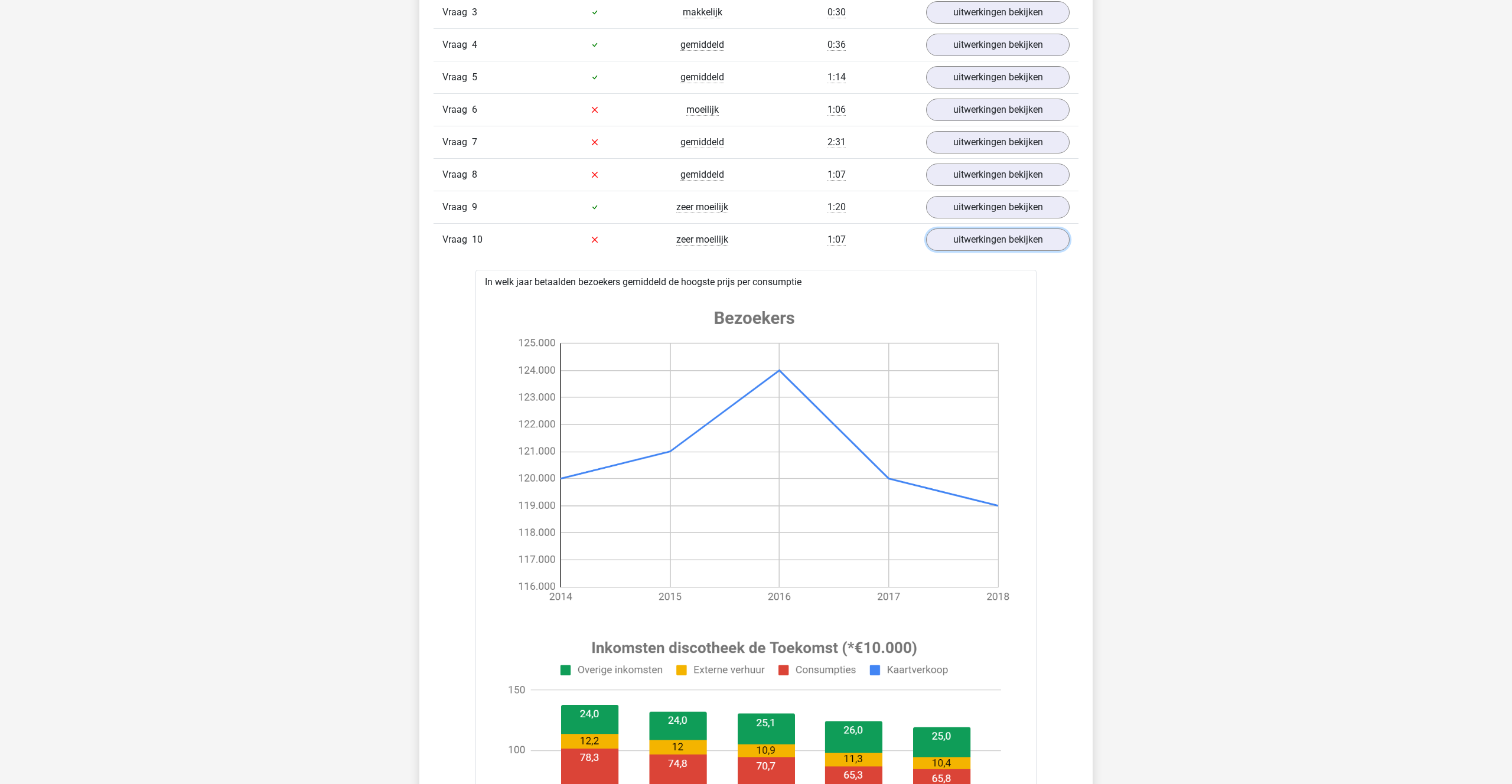
scroll to position [829, 0]
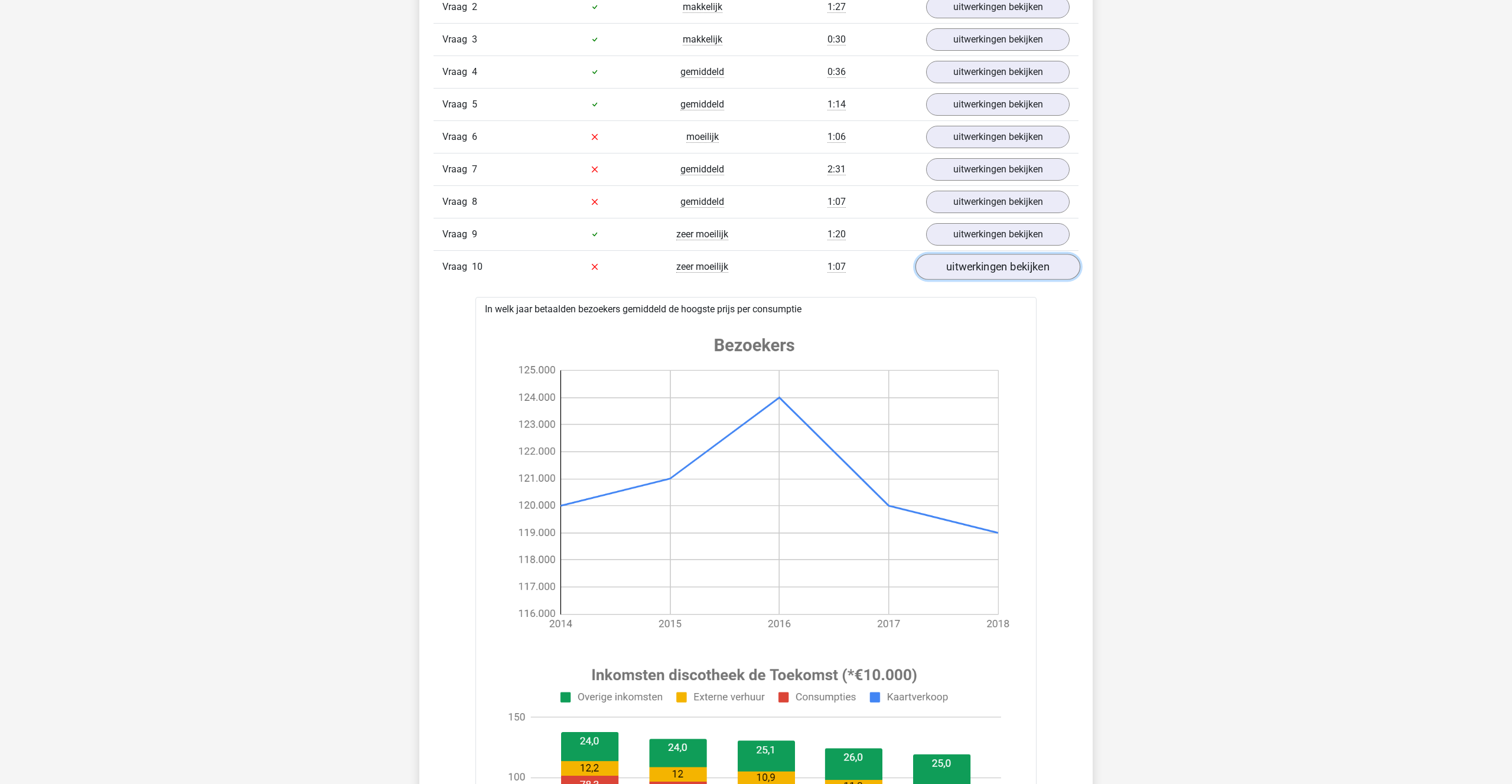
click at [979, 258] on link "uitwerkingen bekijken" at bounding box center [997, 266] width 165 height 26
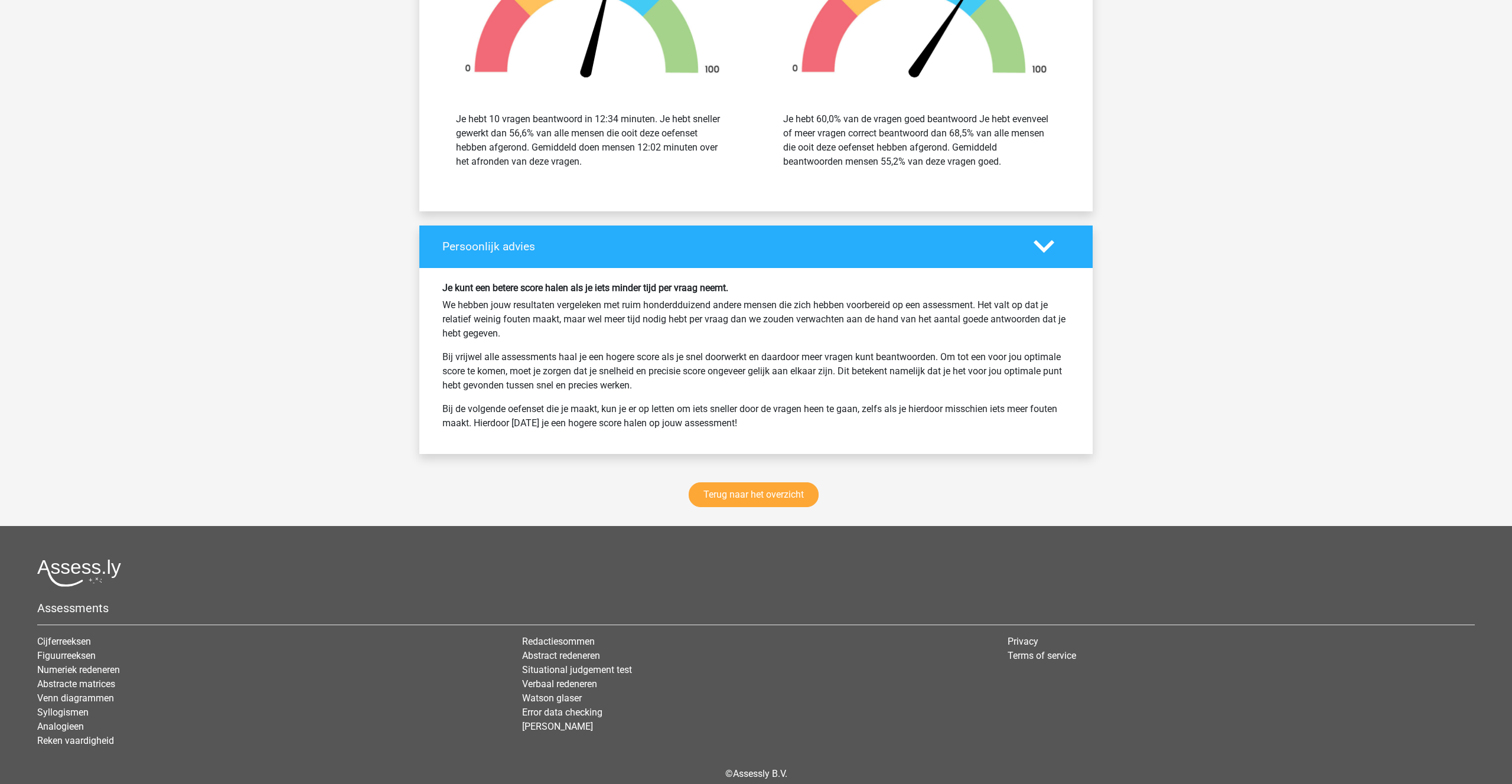
scroll to position [1375, 0]
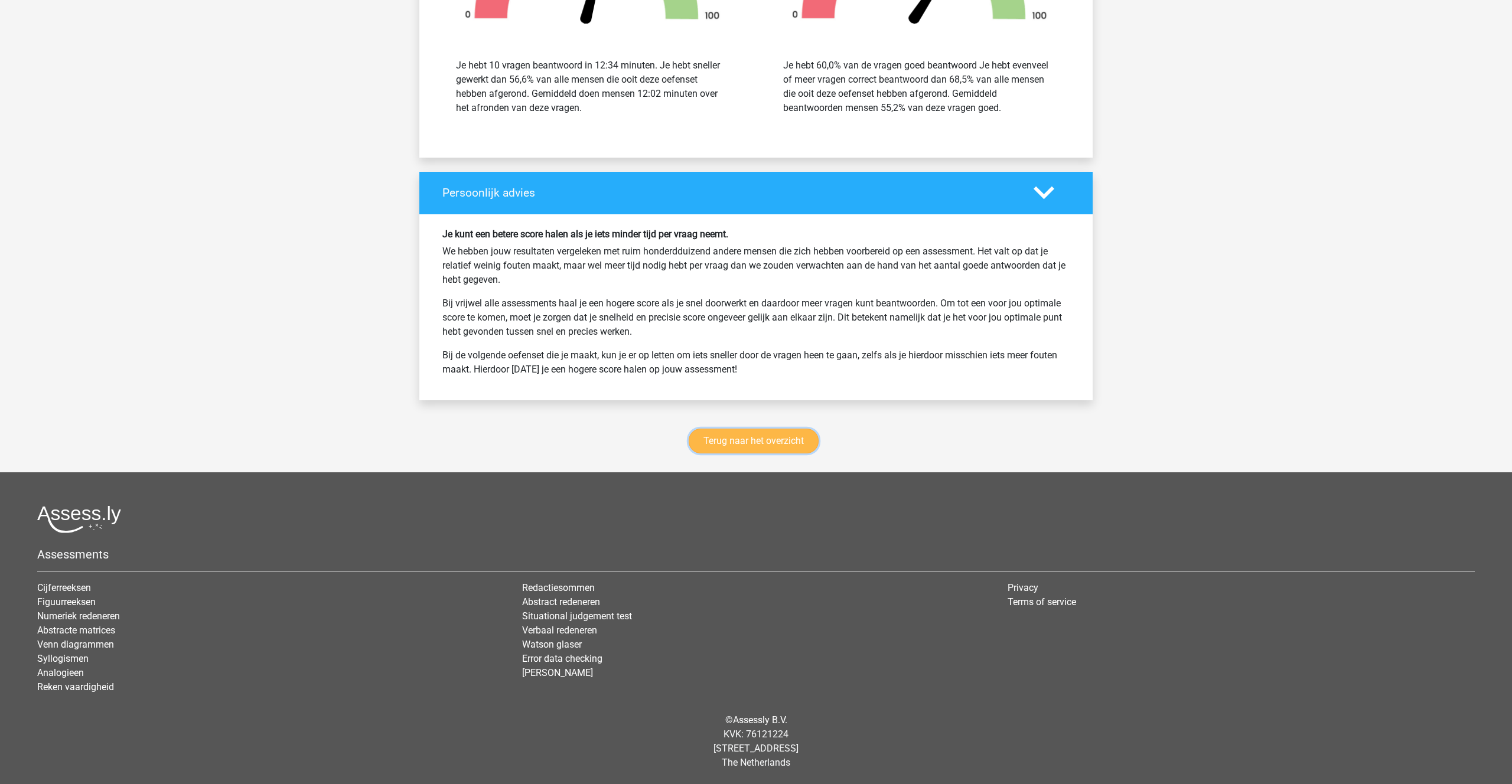
click at [717, 434] on link "Terug naar het overzicht" at bounding box center [753, 441] width 130 height 25
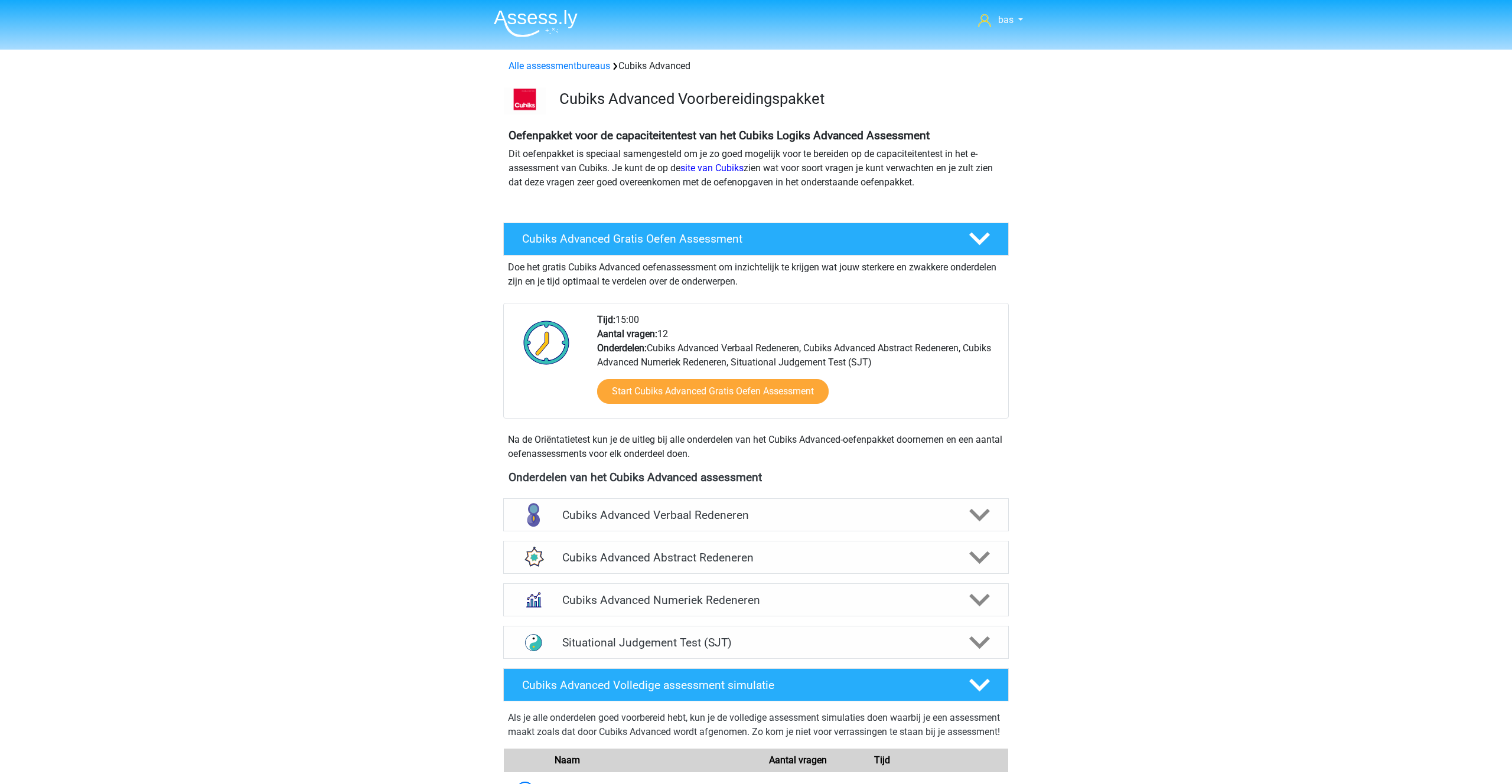
click at [522, 20] on img at bounding box center [535, 23] width 84 height 28
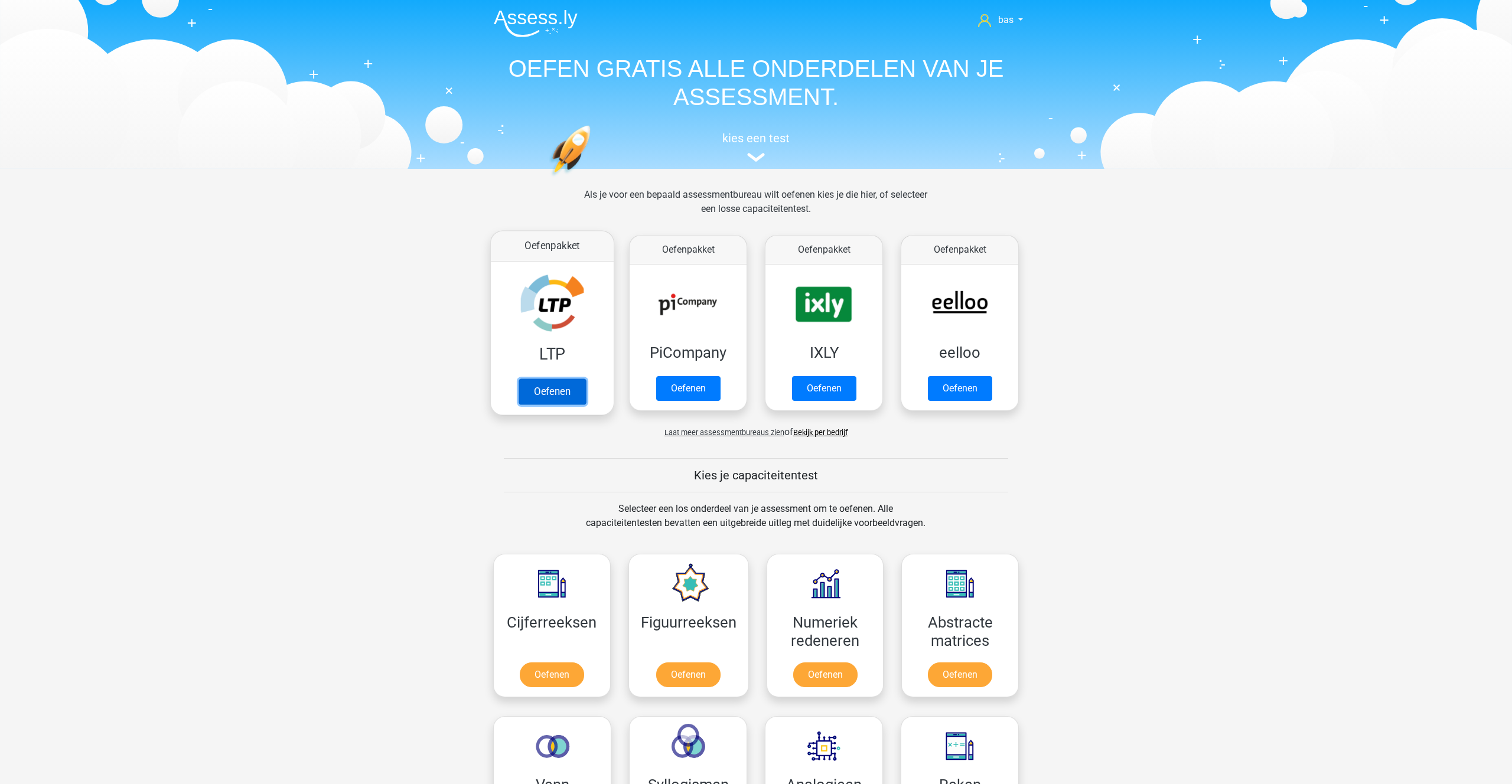
click at [534, 381] on link "Oefenen" at bounding box center [552, 391] width 67 height 26
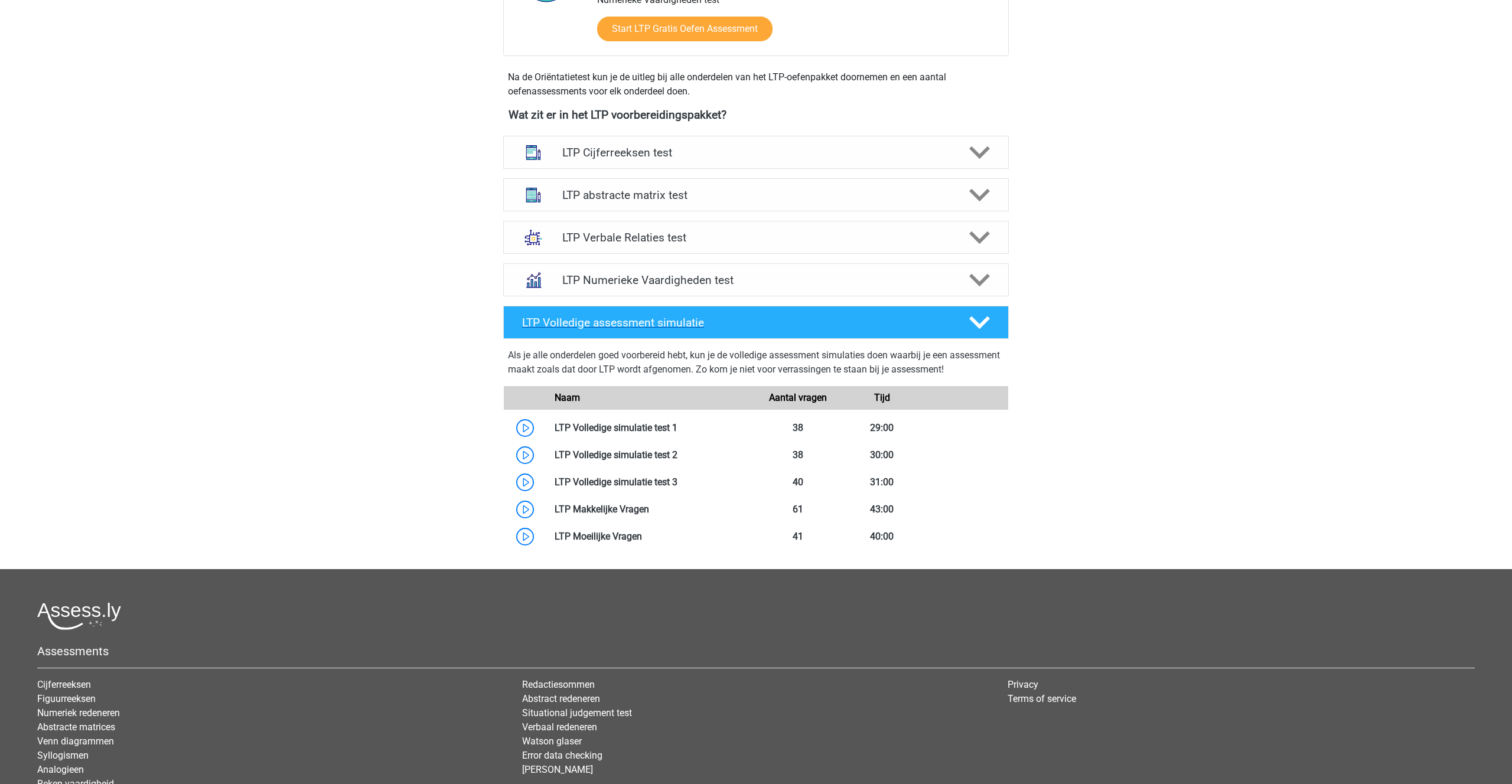
scroll to position [370, 0]
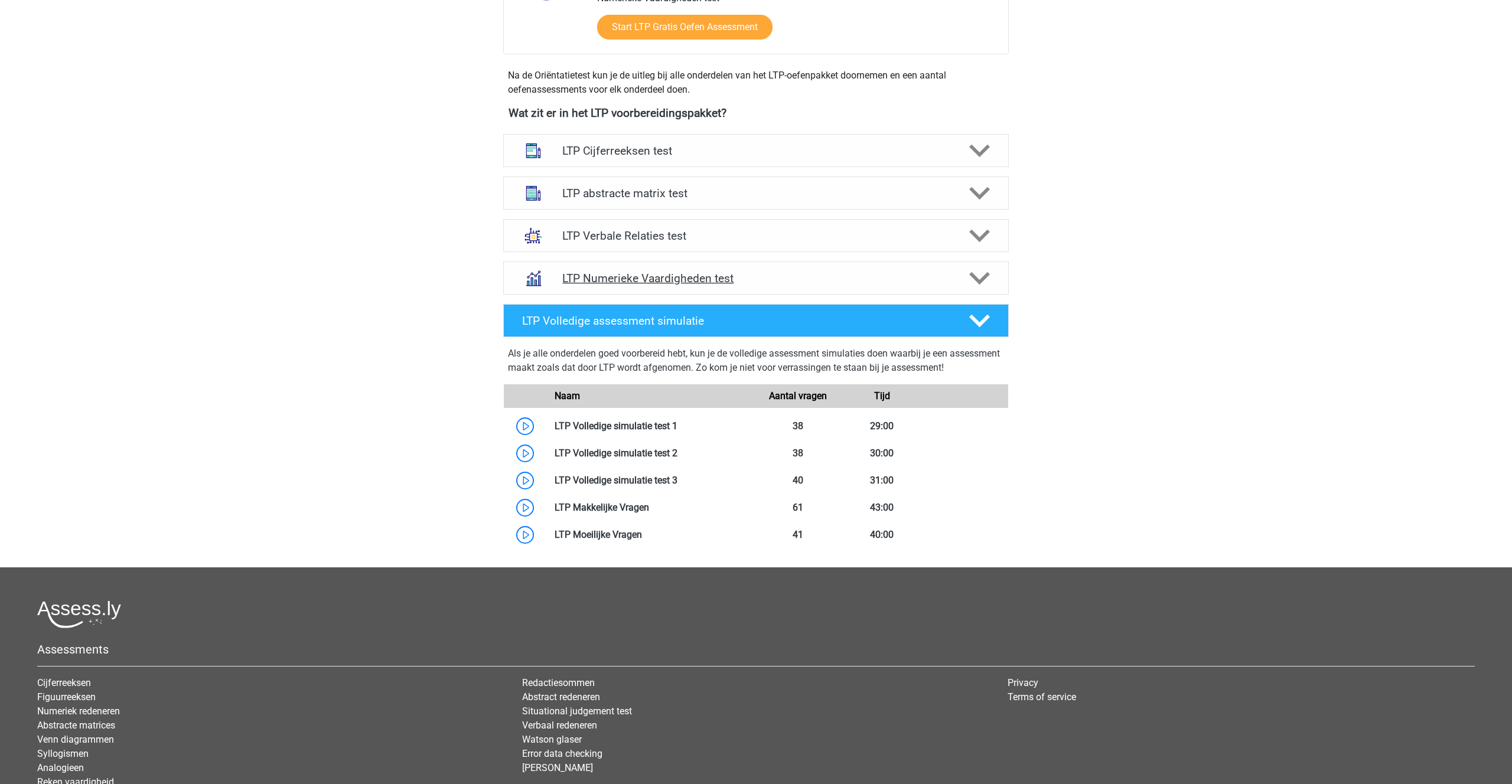
click at [635, 282] on h4 "LTP Numerieke Vaardigheden test" at bounding box center [755, 278] width 387 height 14
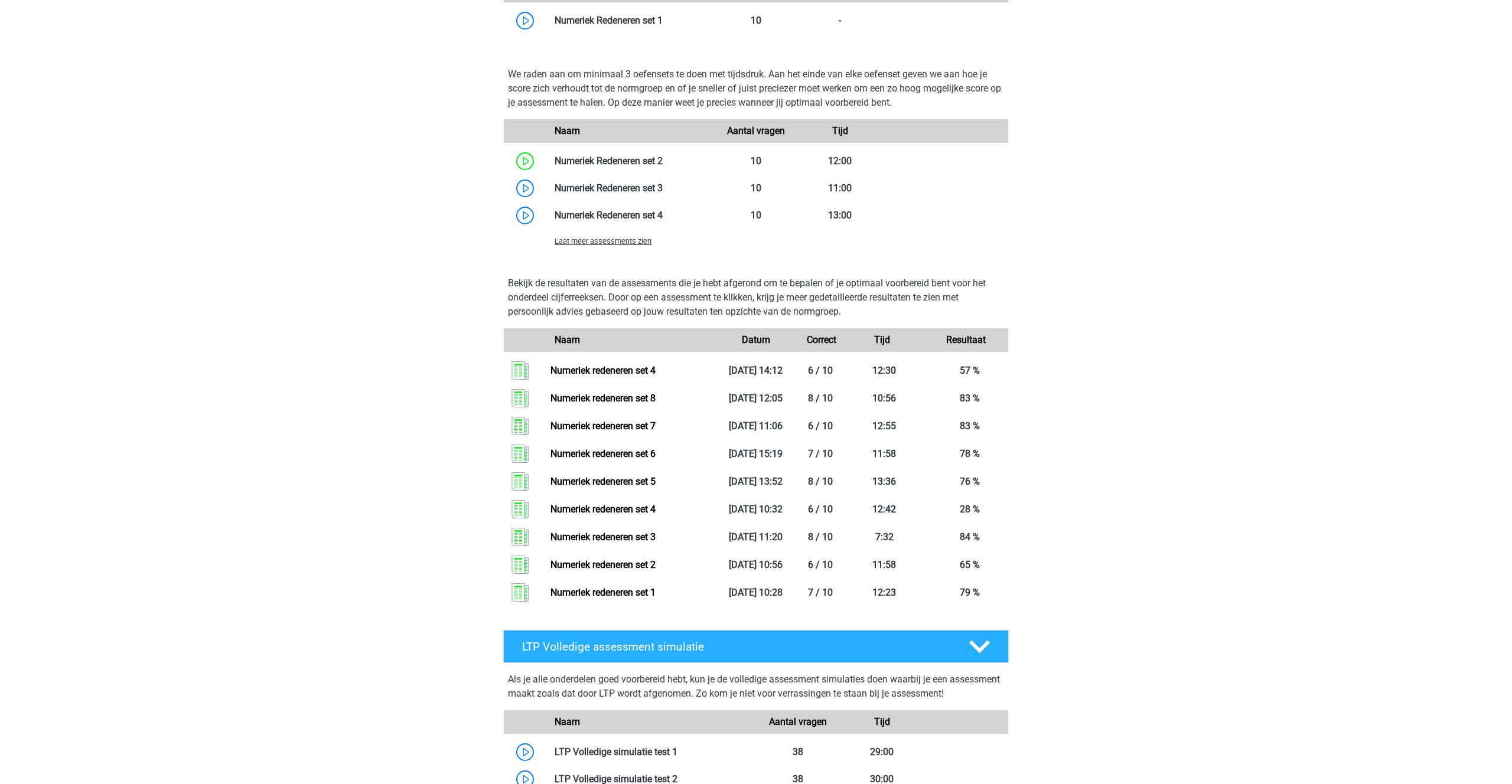
scroll to position [835, 0]
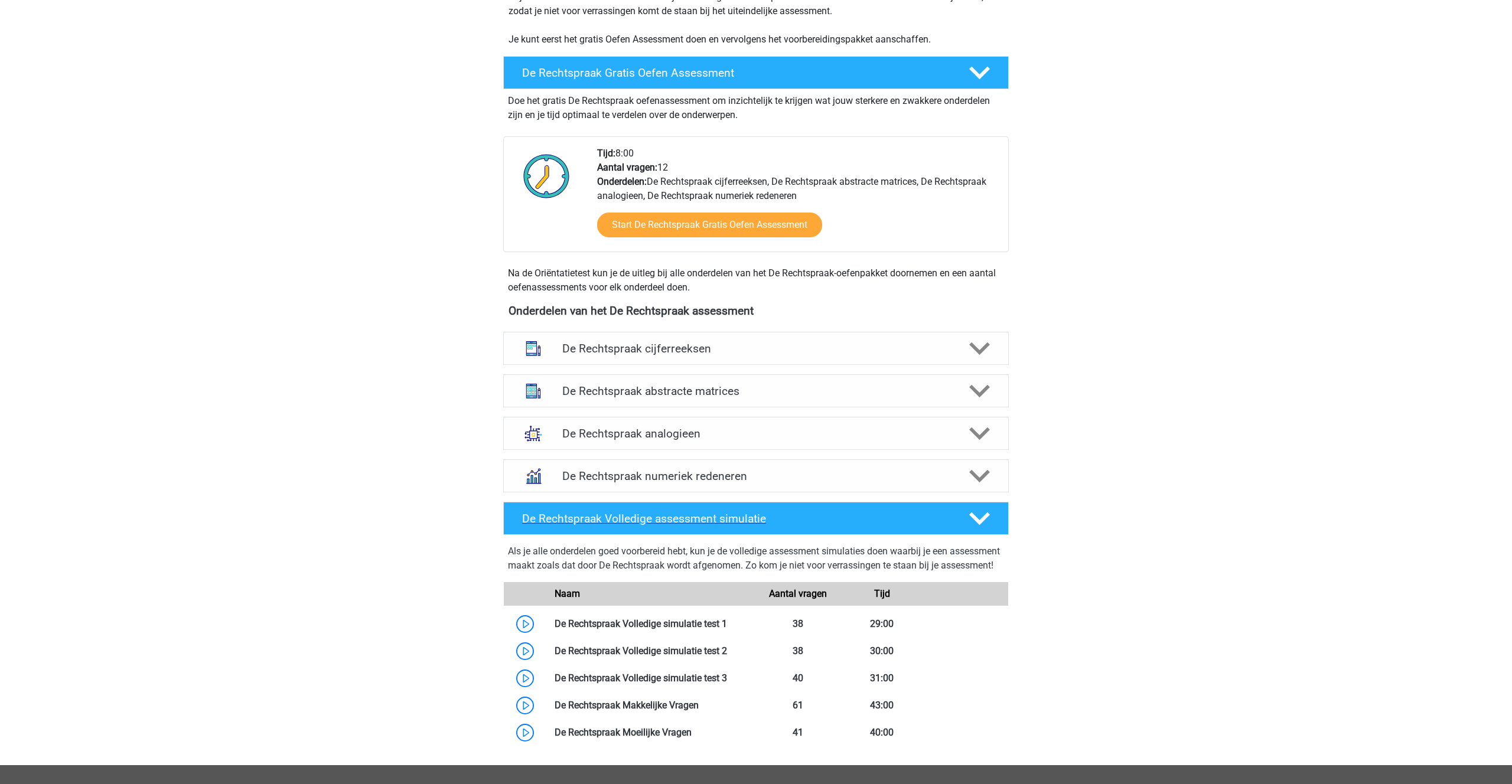
scroll to position [308, 0]
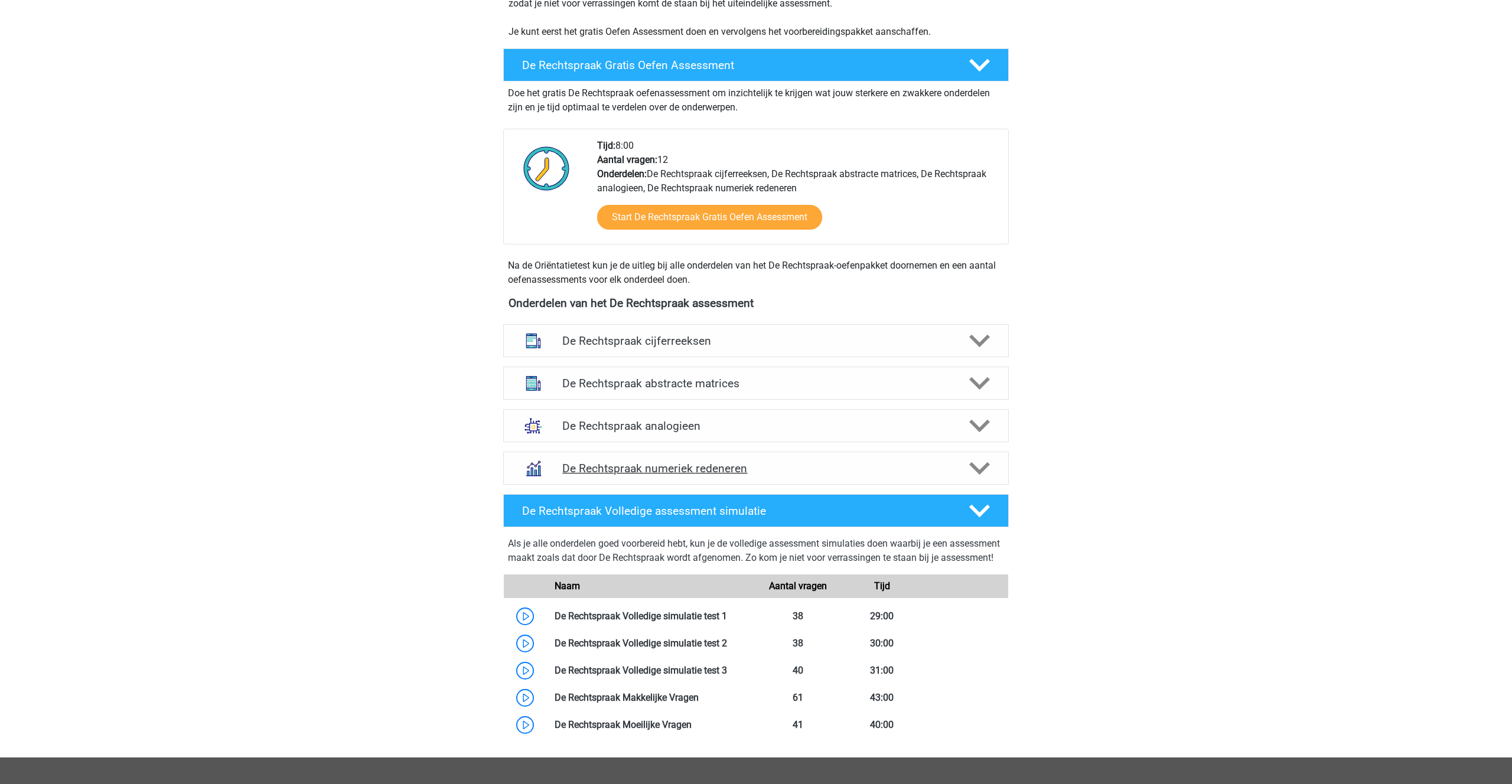
click at [653, 464] on h4 "De Rechtspraak numeriek redeneren" at bounding box center [755, 468] width 387 height 14
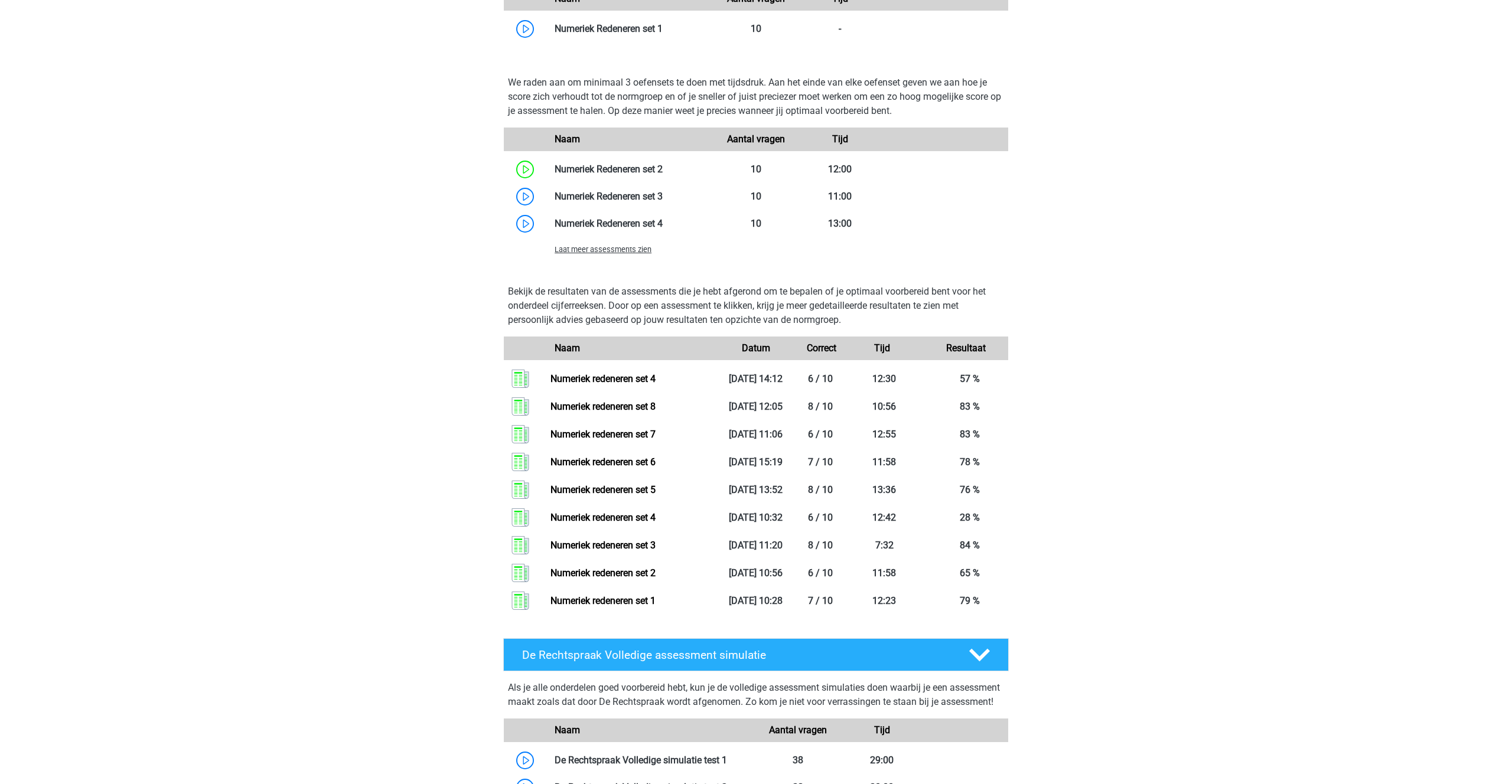
scroll to position [945, 0]
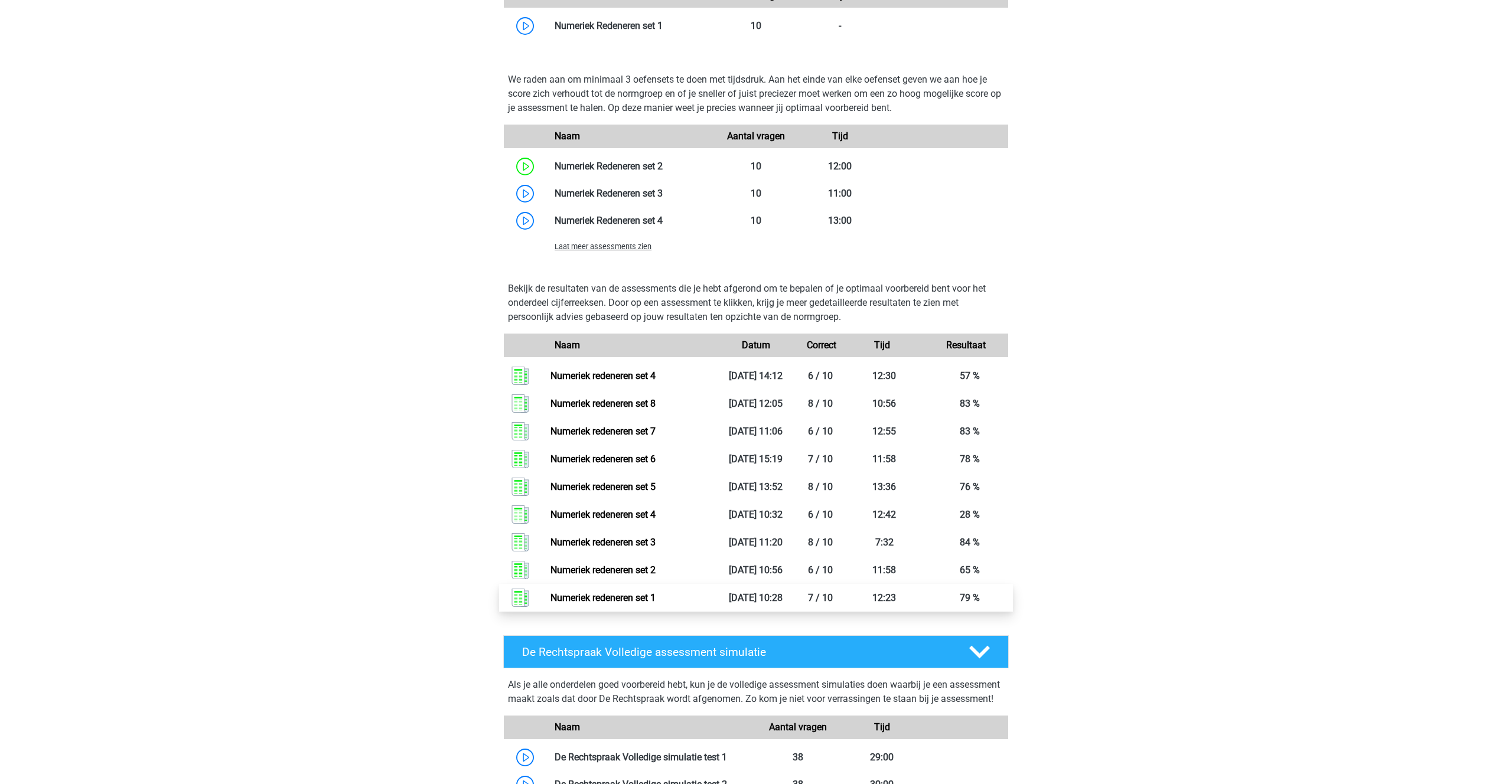
click at [614, 600] on link "Numeriek redeneren set 1" at bounding box center [603, 598] width 105 height 11
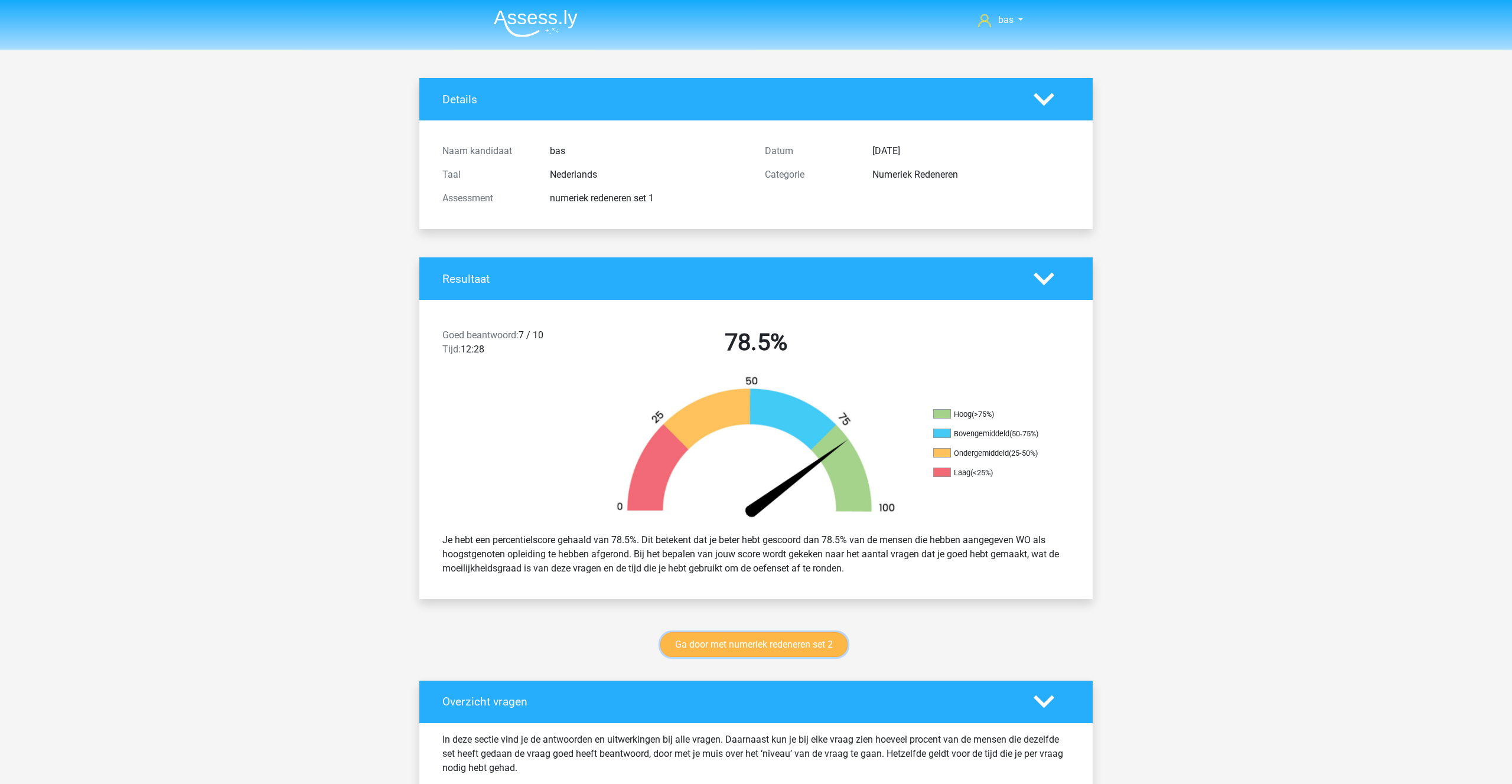
click at [733, 650] on link "Ga door met numeriek redeneren set 2" at bounding box center [754, 645] width 187 height 25
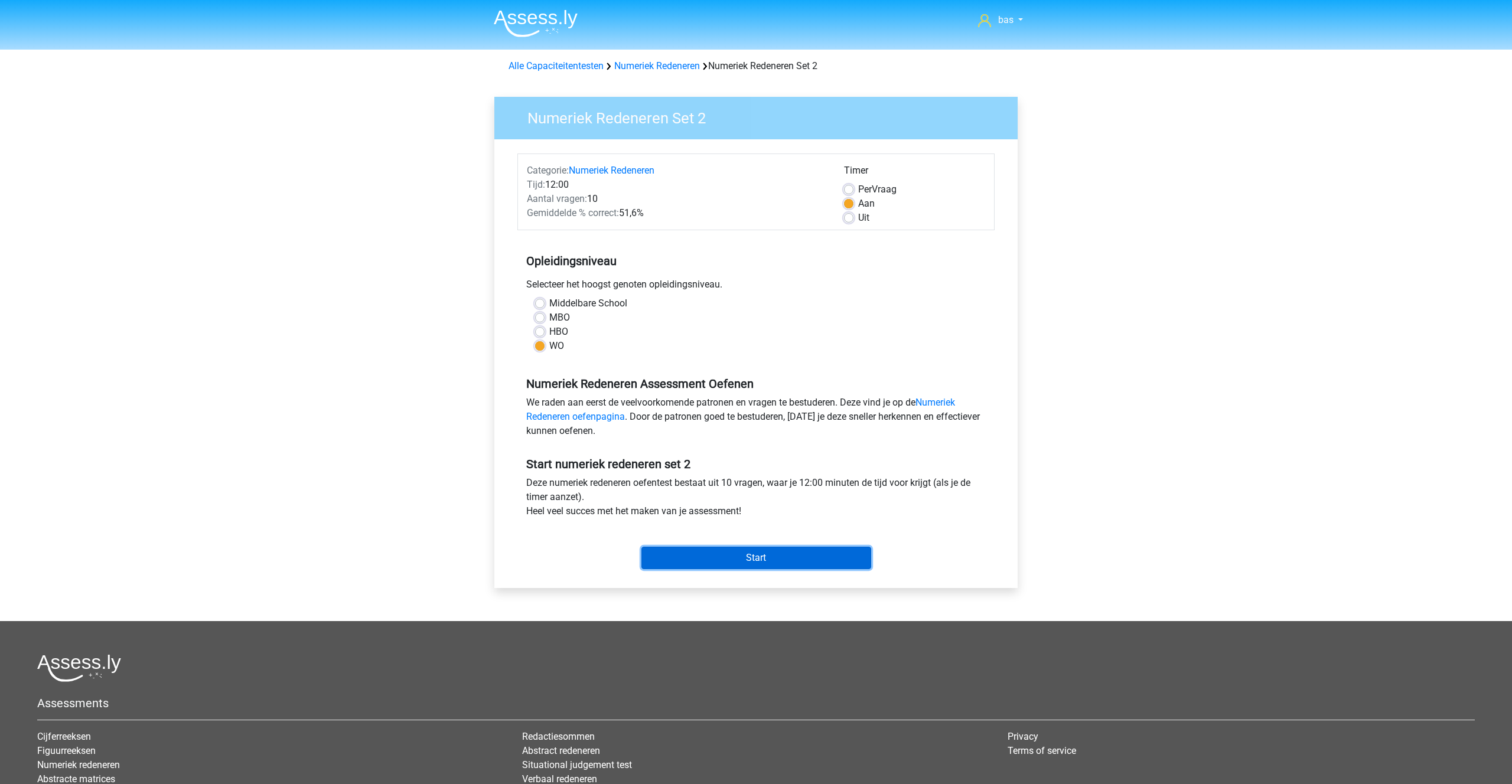
click at [743, 553] on input "Start" at bounding box center [756, 558] width 230 height 22
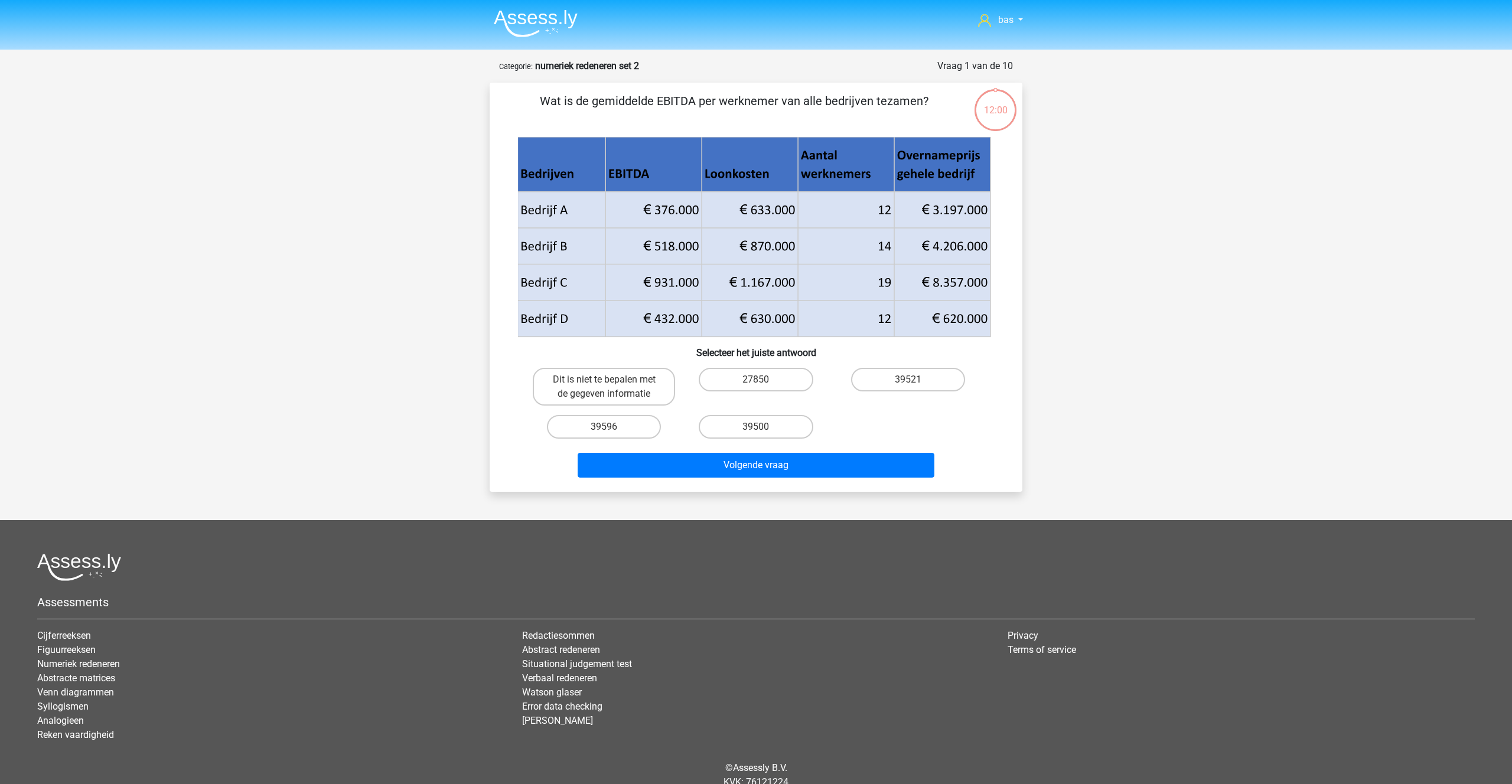
scroll to position [48, 0]
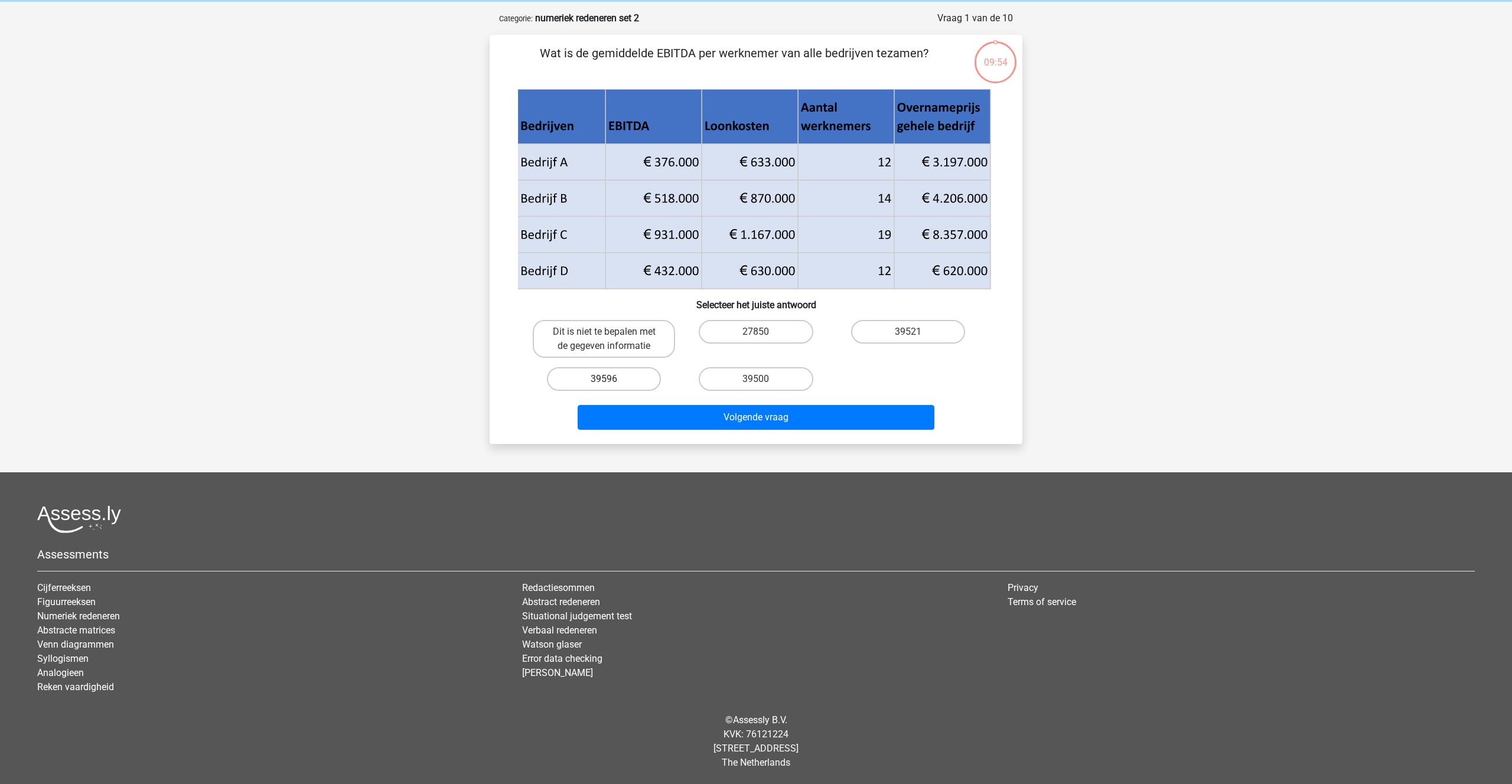
click at [602, 379] on label "39596" at bounding box center [603, 379] width 114 height 24
click at [604, 379] on input "39596" at bounding box center [608, 383] width 8 height 8
radio input "true"
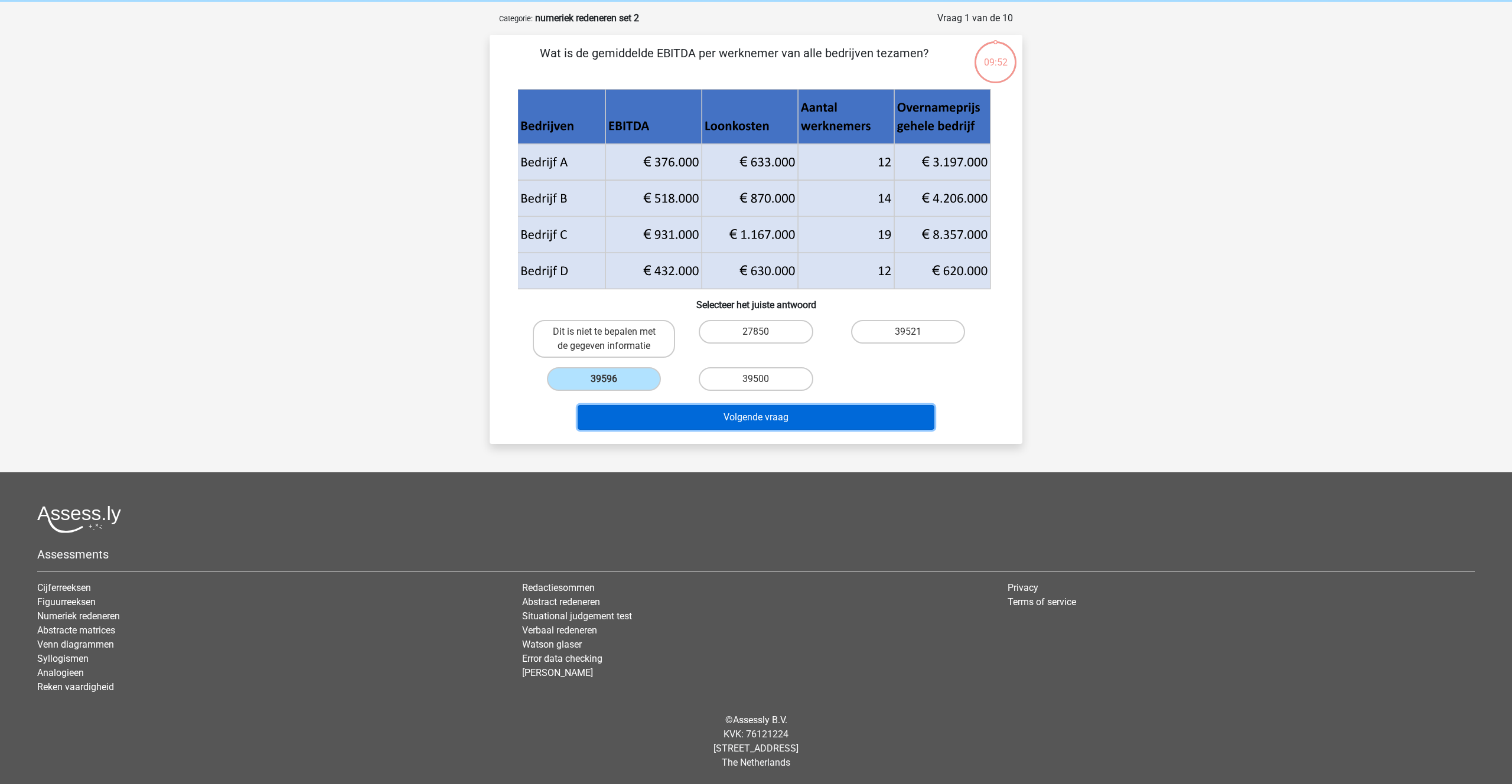
click at [727, 414] on button "Volgende vraag" at bounding box center [756, 418] width 357 height 25
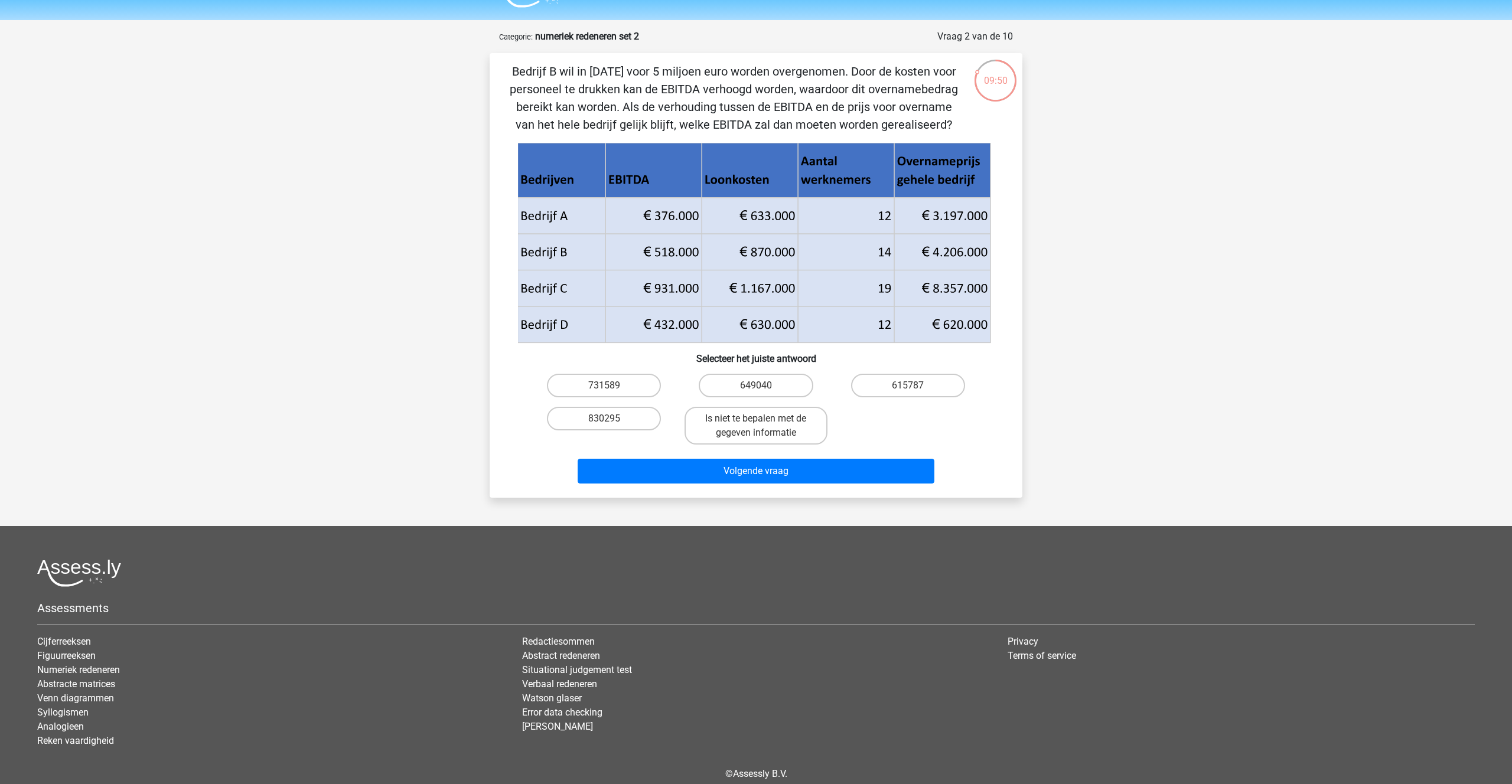
scroll to position [0, 0]
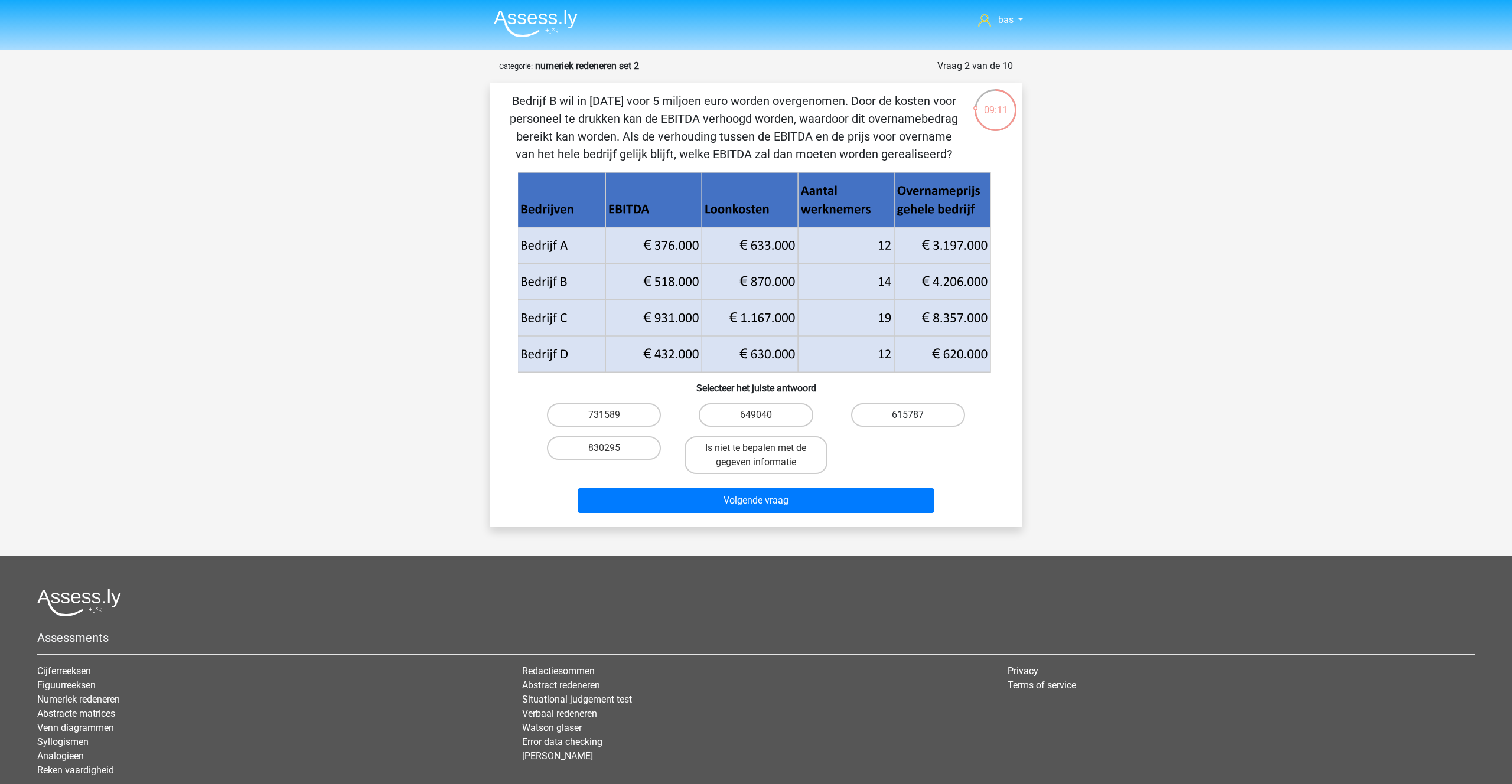
click at [905, 416] on label "615787" at bounding box center [908, 415] width 114 height 24
click at [908, 416] on input "615787" at bounding box center [912, 419] width 8 height 8
radio input "true"
click at [756, 497] on button "Volgende vraag" at bounding box center [756, 501] width 357 height 25
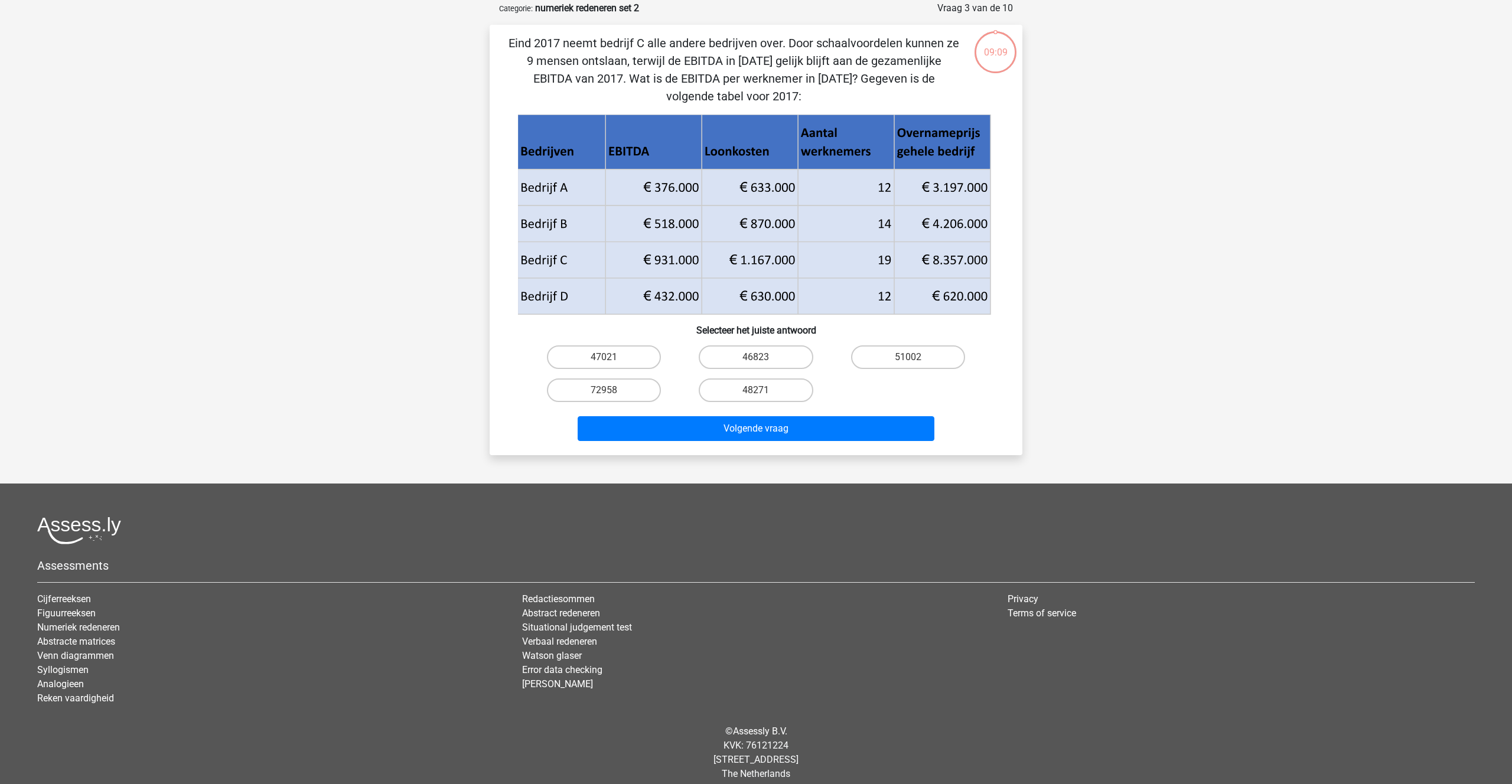
scroll to position [59, 0]
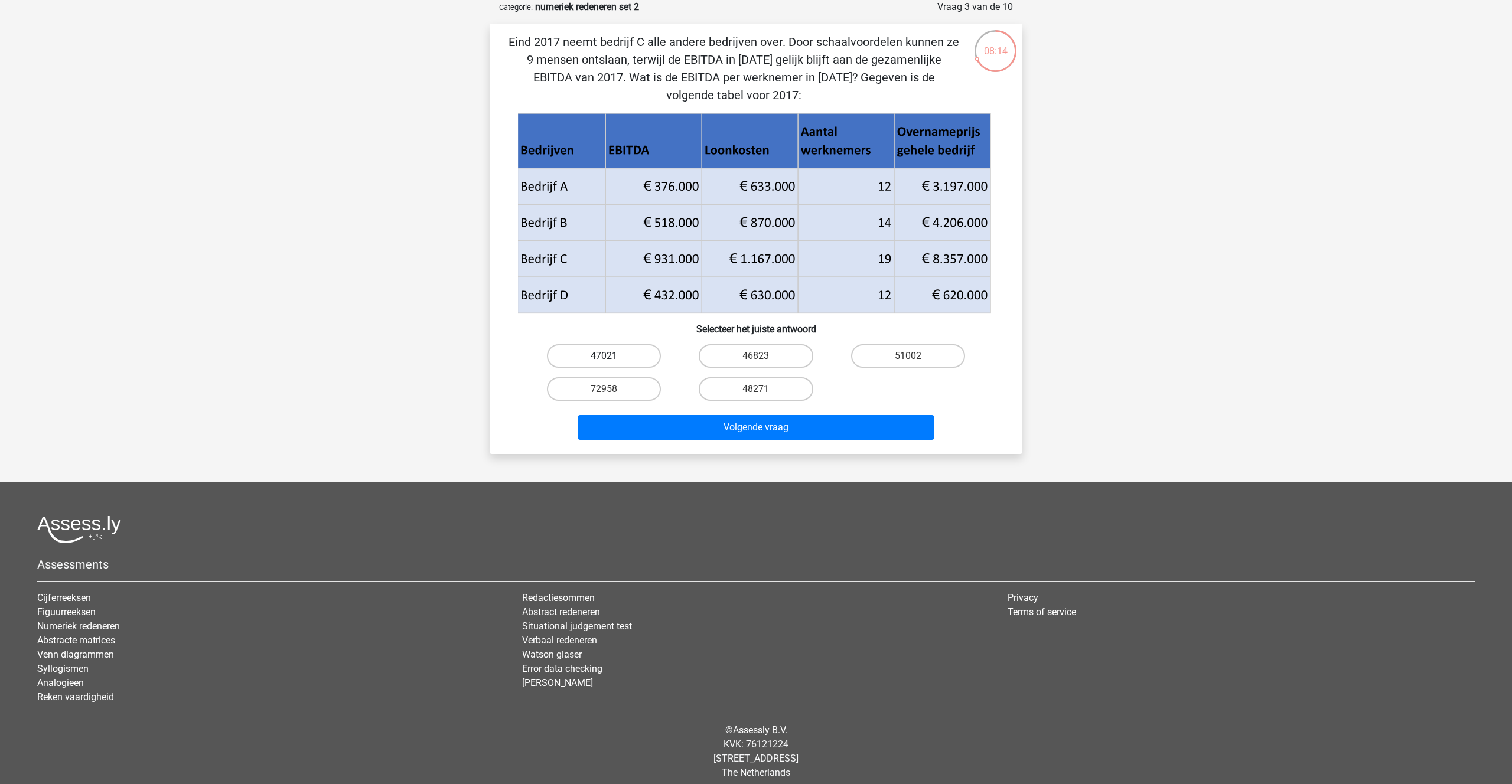
click at [638, 355] on label "47021" at bounding box center [603, 356] width 114 height 24
click at [612, 356] on input "47021" at bounding box center [608, 360] width 8 height 8
radio input "true"
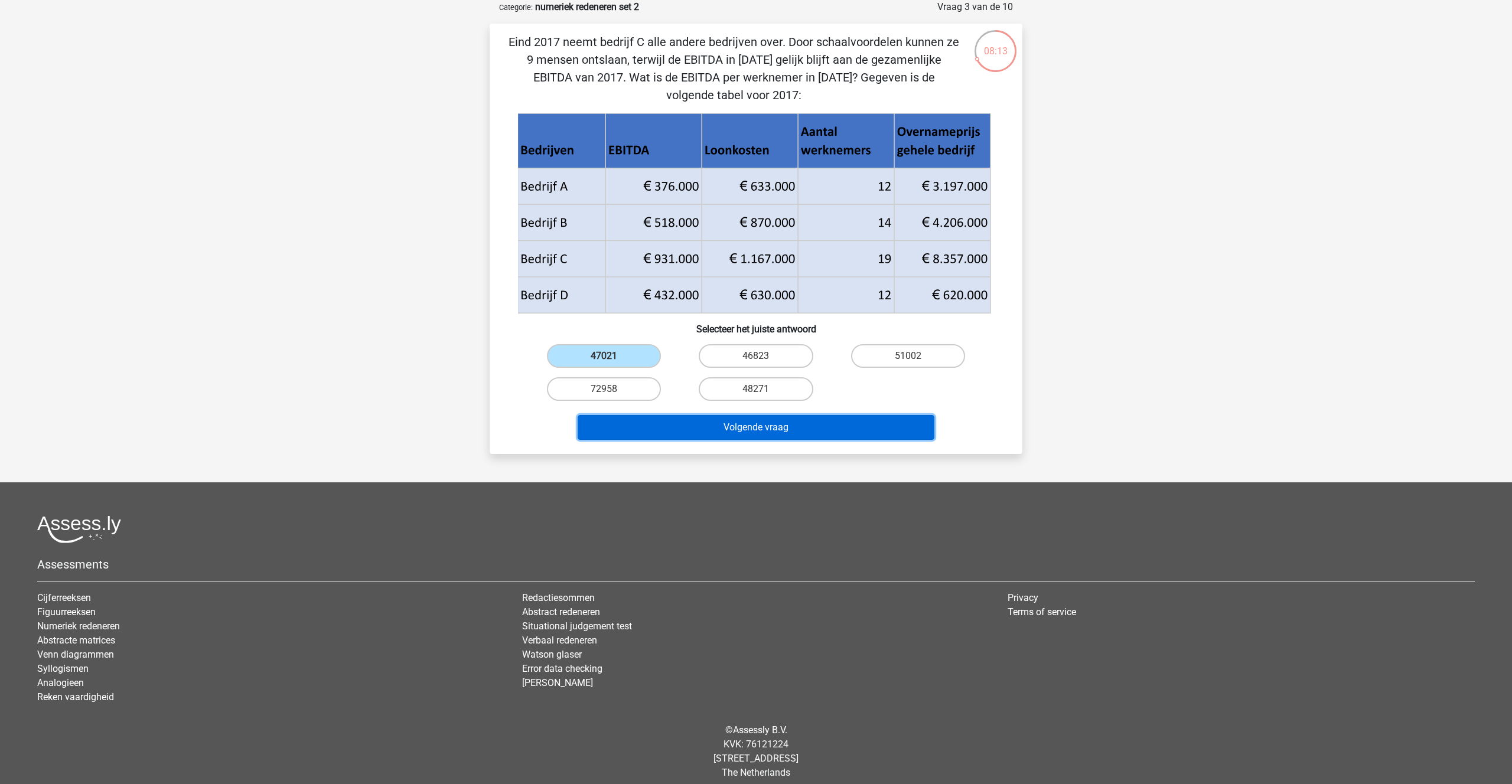
click at [731, 420] on button "Volgende vraag" at bounding box center [756, 428] width 357 height 25
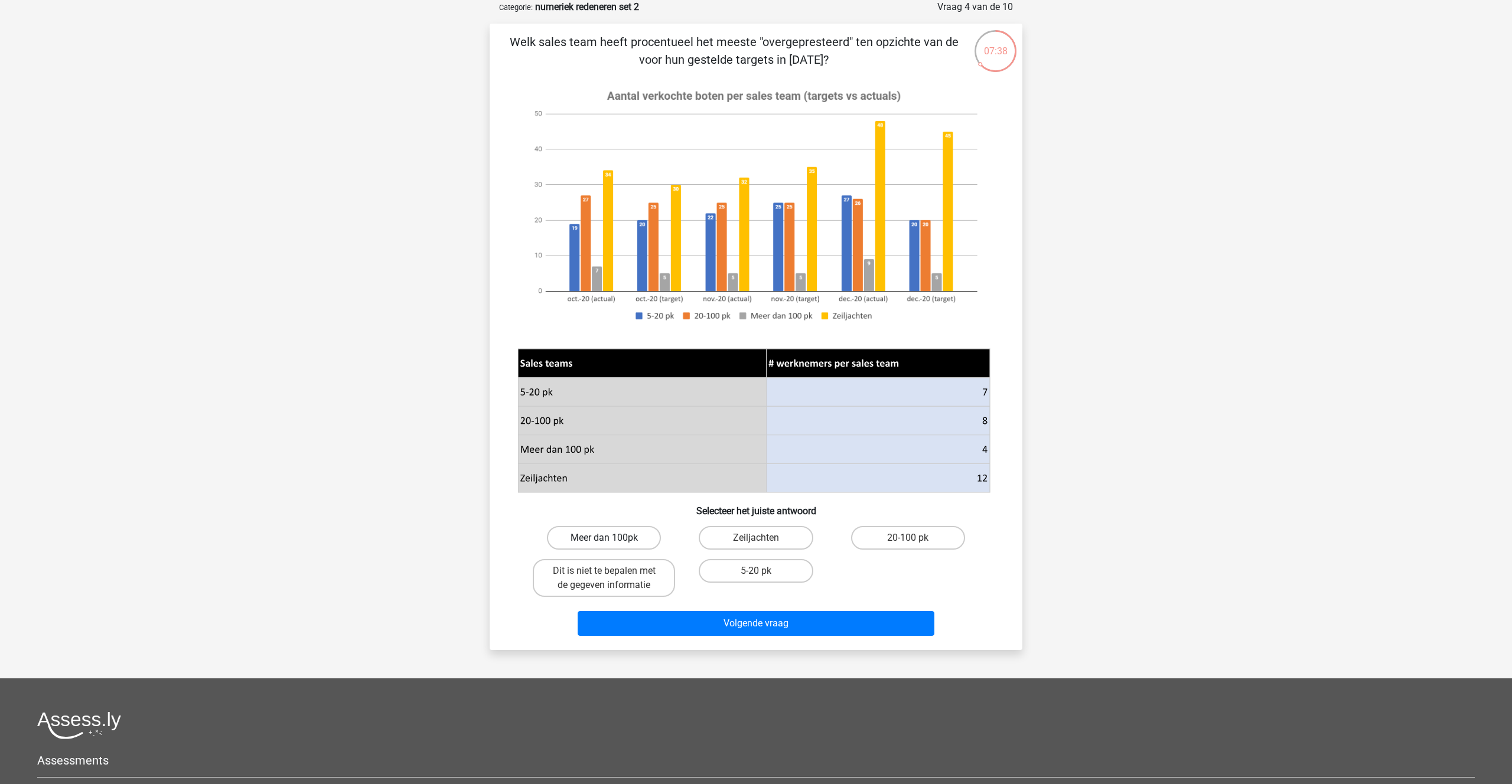
click at [614, 546] on label "Meer dan 100pk" at bounding box center [603, 538] width 114 height 24
click at [612, 546] on input "Meer dan 100pk" at bounding box center [608, 542] width 8 height 8
radio input "true"
click at [734, 618] on button "Volgende vraag" at bounding box center [756, 624] width 357 height 25
click at [881, 128] on image at bounding box center [754, 205] width 472 height 255
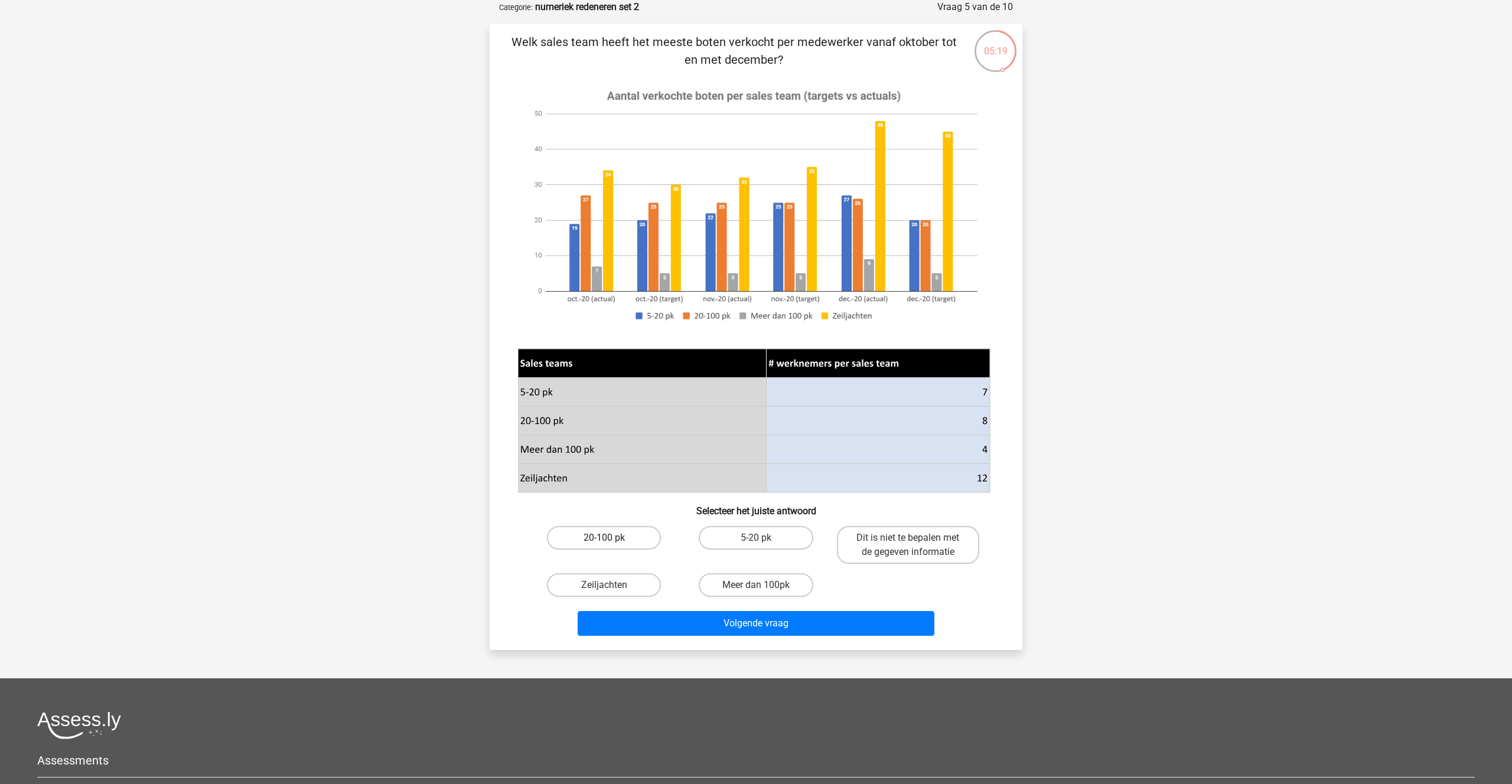
click at [630, 539] on label "20-100 pk" at bounding box center [603, 538] width 114 height 24
click at [612, 539] on input "20-100 pk" at bounding box center [608, 542] width 8 height 8
radio input "true"
click at [768, 630] on button "Volgende vraag" at bounding box center [756, 624] width 357 height 25
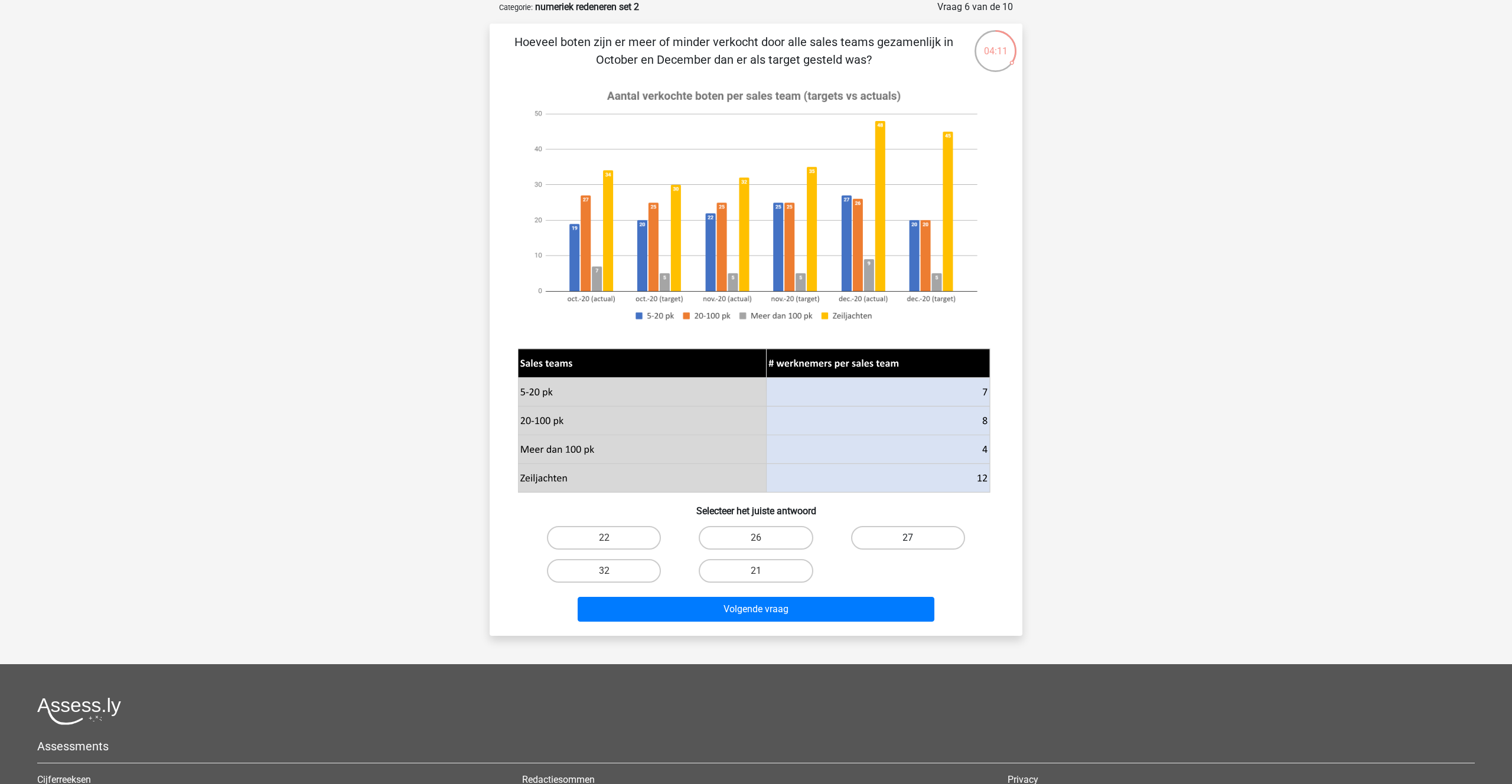
click at [896, 536] on label "27" at bounding box center [908, 538] width 114 height 24
click at [908, 538] on input "27" at bounding box center [912, 542] width 8 height 8
radio input "true"
click at [749, 613] on button "Volgende vraag" at bounding box center [756, 609] width 357 height 25
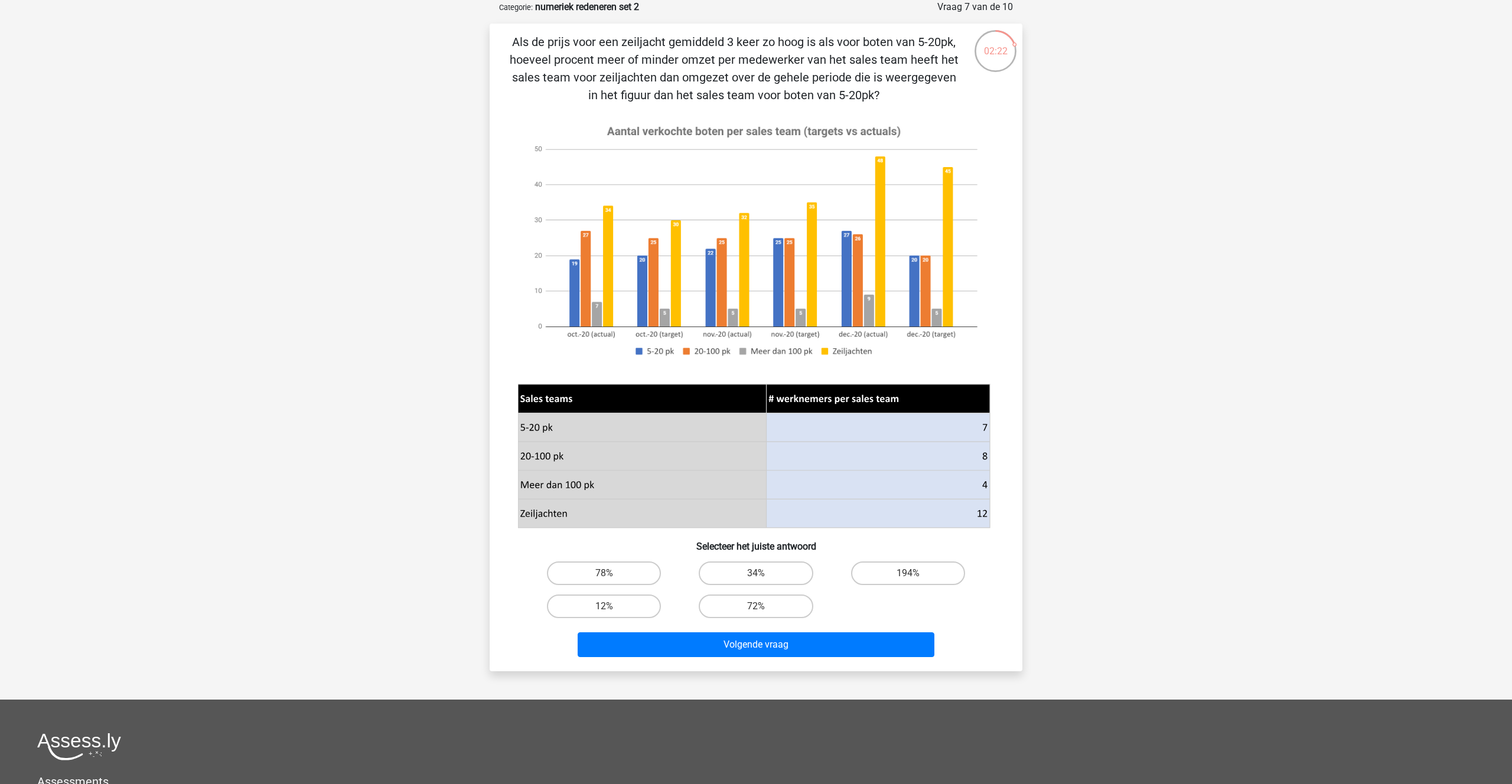
scroll to position [59, 0]
drag, startPoint x: 876, startPoint y: 576, endPoint x: 852, endPoint y: 585, distance: 25.6
click at [875, 576] on label "194%" at bounding box center [908, 574] width 114 height 24
click at [908, 576] on input "194%" at bounding box center [912, 578] width 8 height 8
radio input "true"
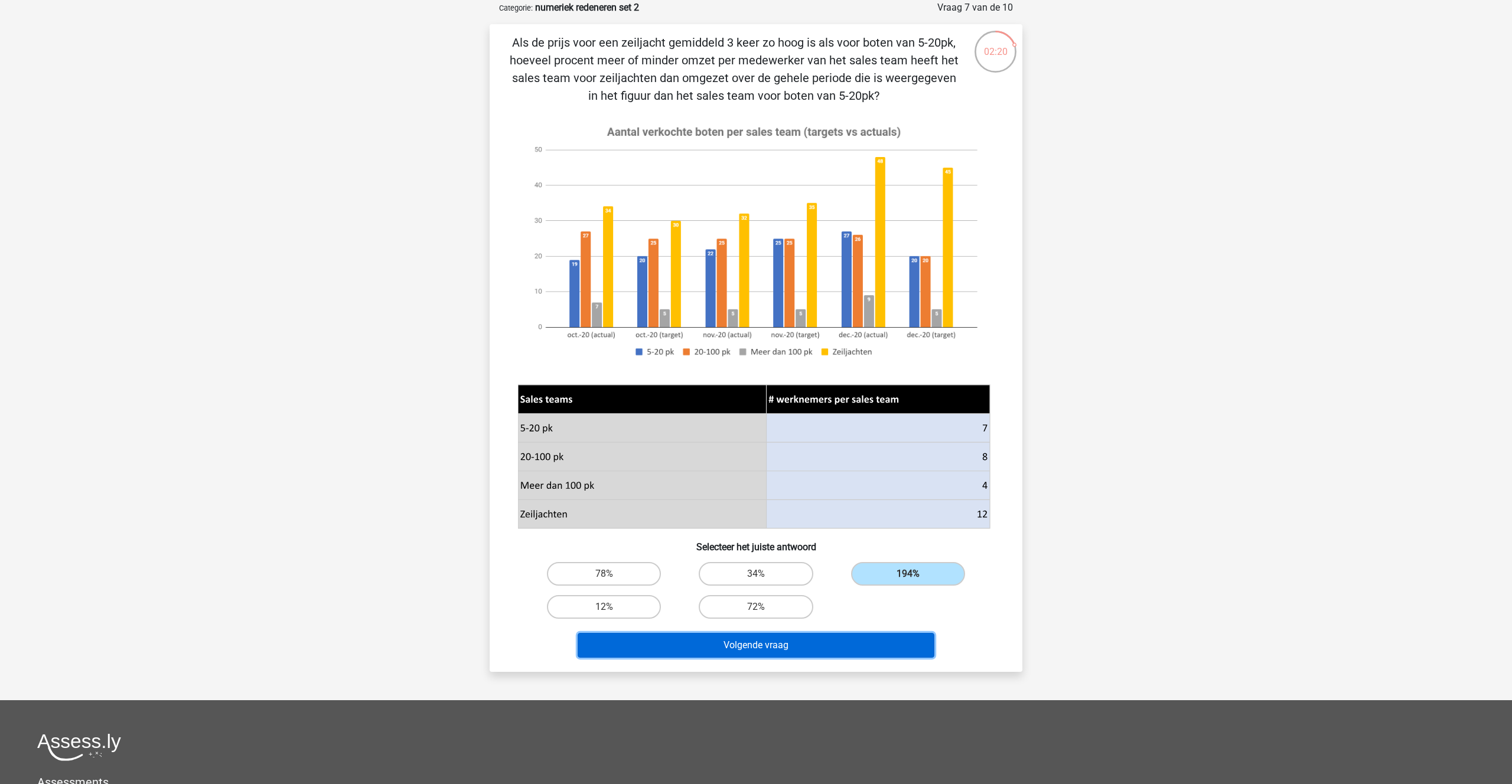
click at [732, 641] on button "Volgende vraag" at bounding box center [756, 646] width 357 height 25
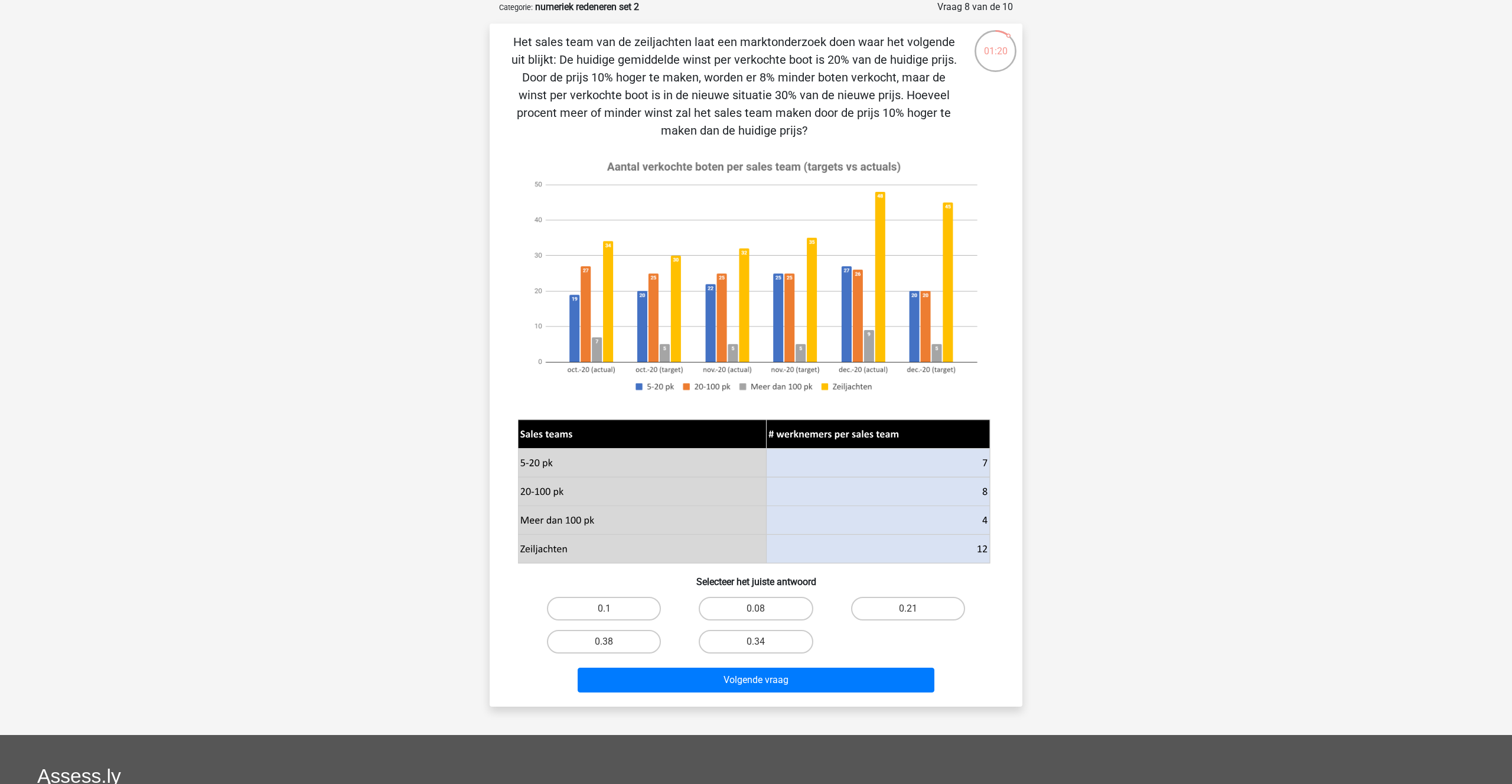
scroll to position [58, 0]
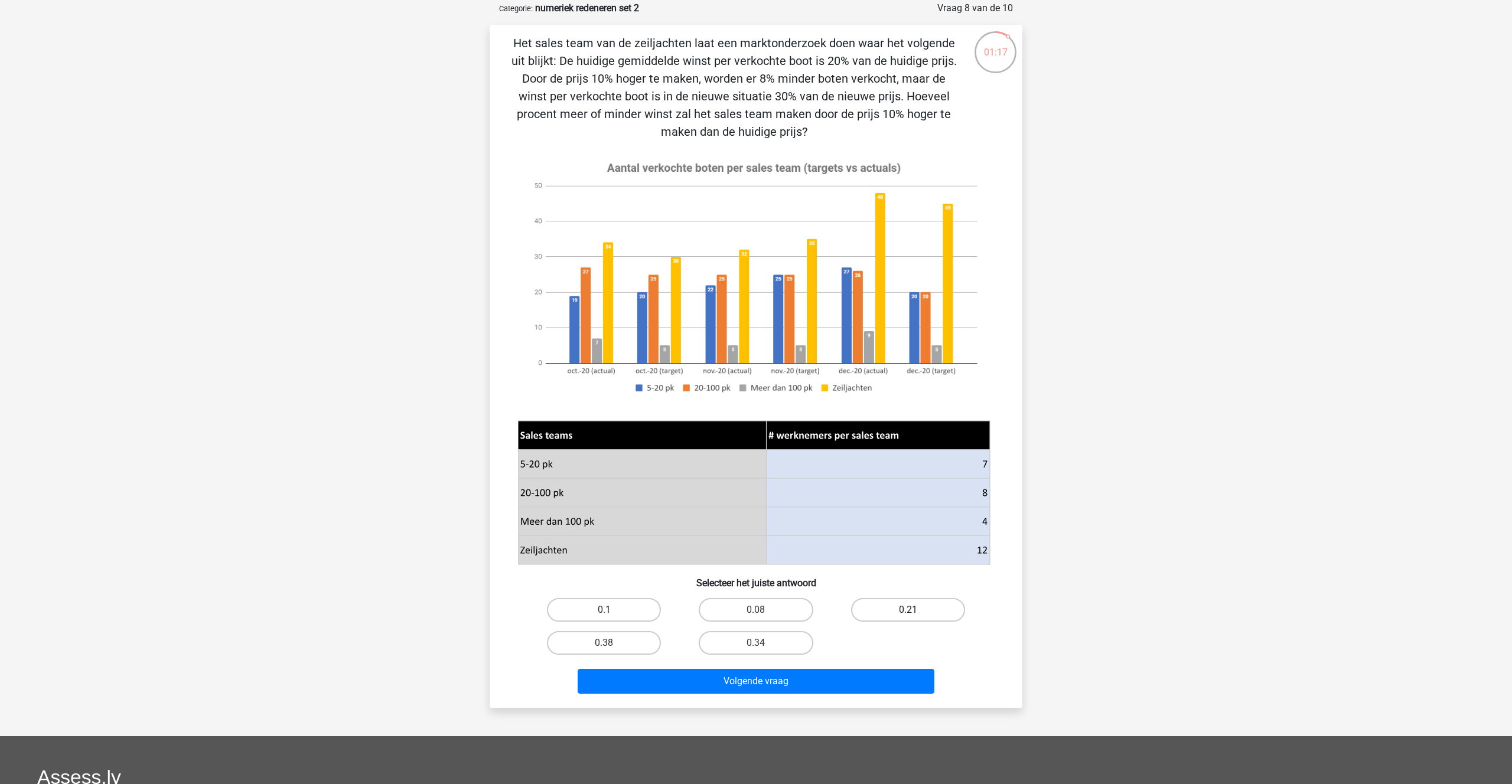
click at [892, 609] on label "0.21" at bounding box center [908, 610] width 114 height 24
click at [908, 610] on input "0.21" at bounding box center [912, 614] width 8 height 8
radio input "true"
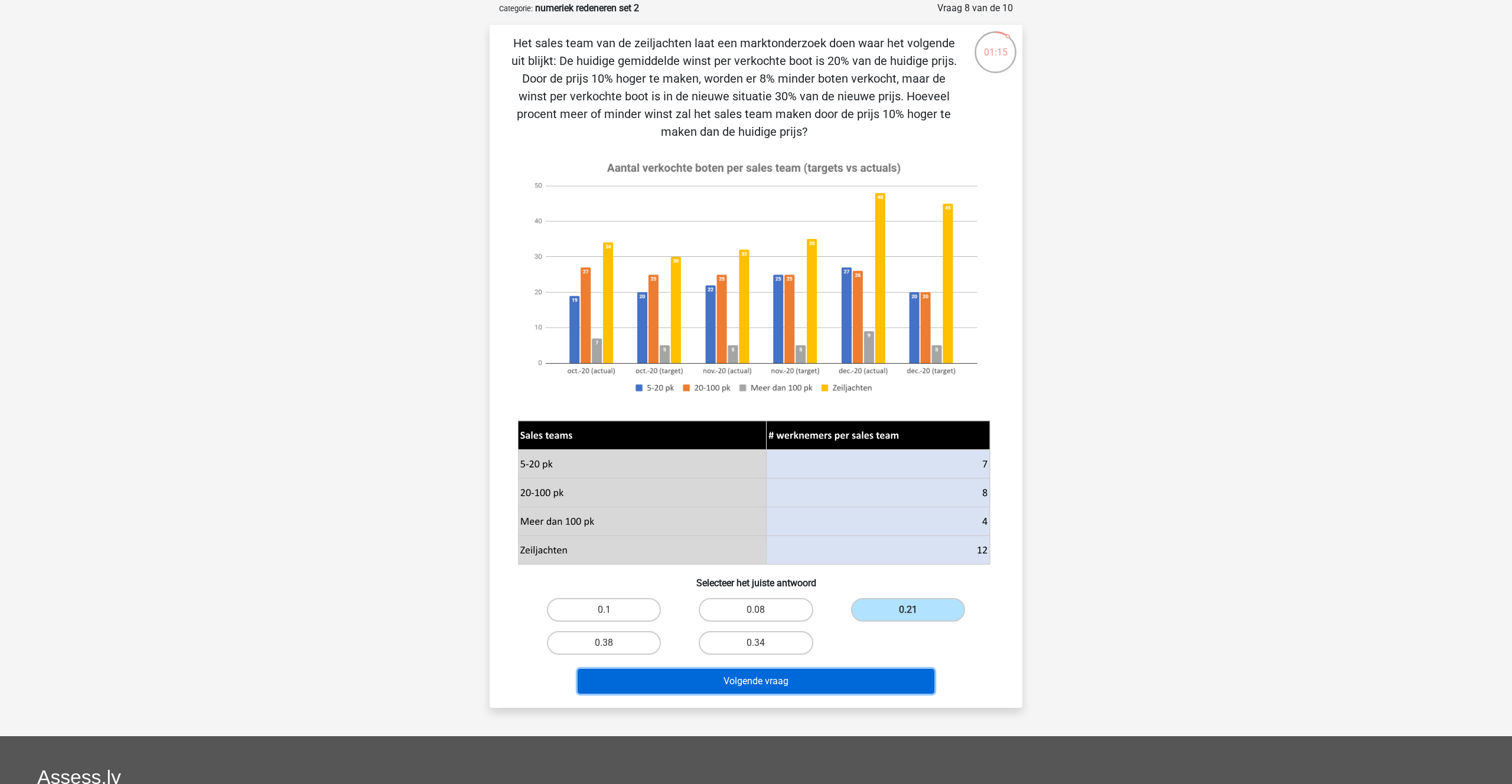
click at [738, 681] on button "Volgende vraag" at bounding box center [756, 682] width 357 height 25
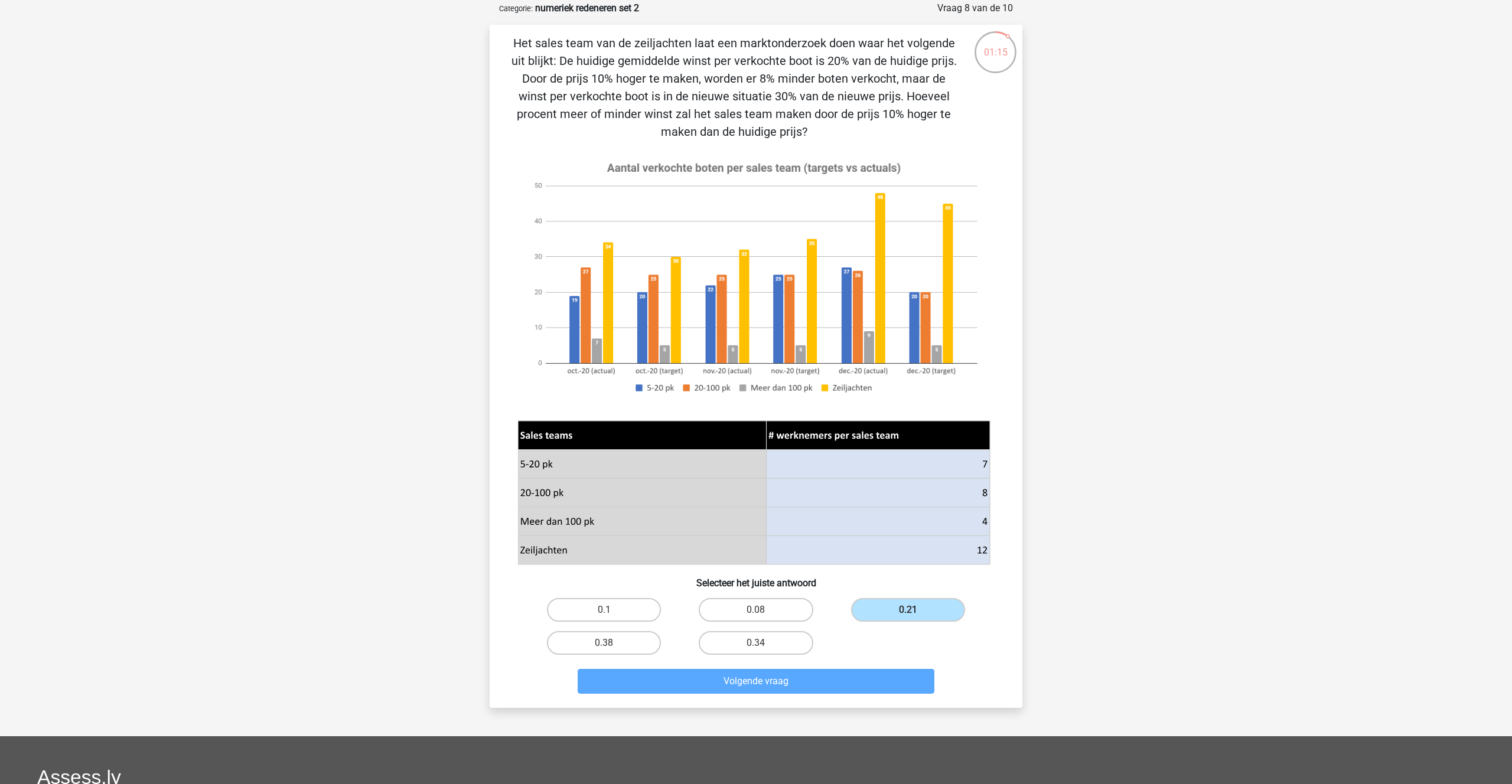
scroll to position [59, 0]
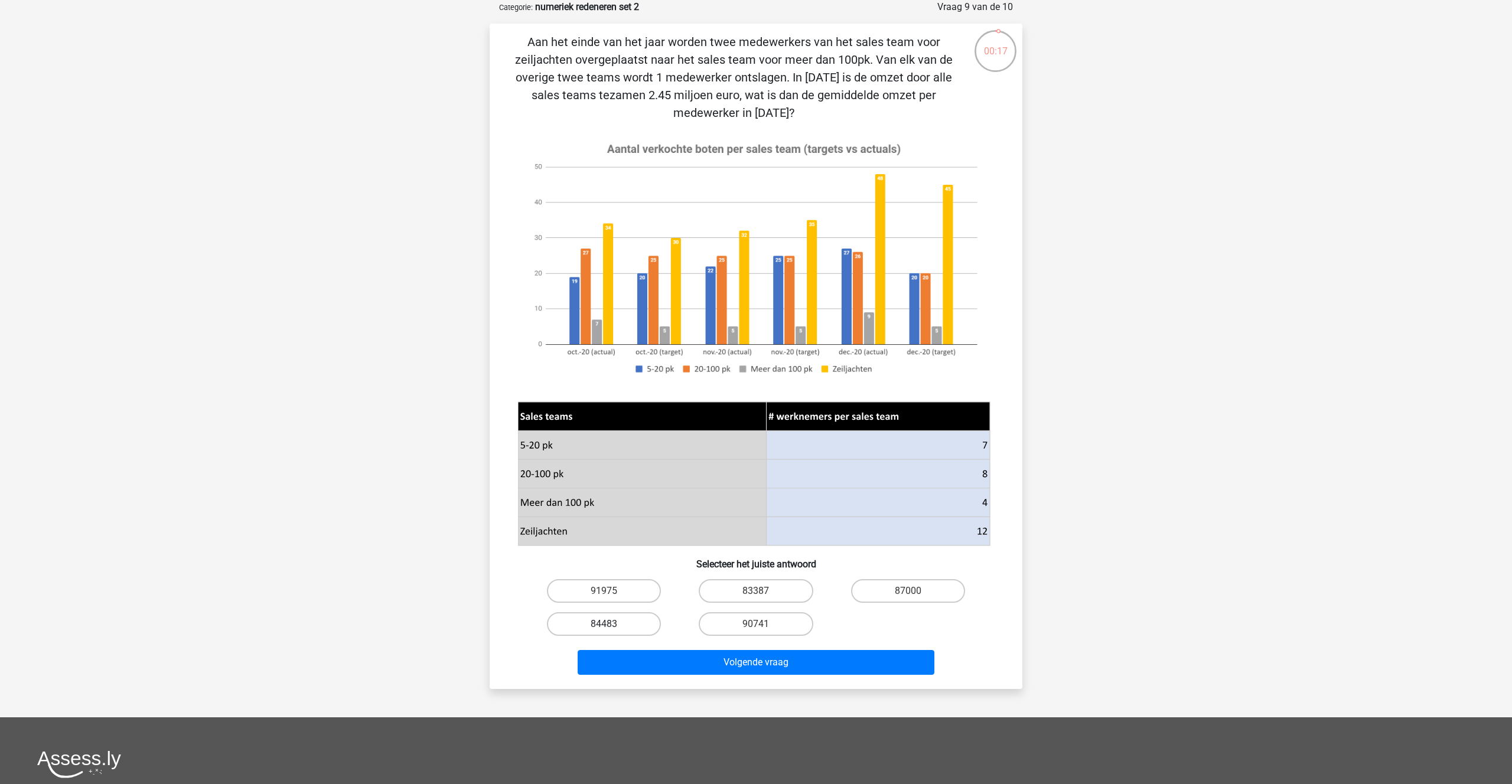
click at [599, 624] on label "84483" at bounding box center [603, 625] width 114 height 24
click at [604, 624] on input "84483" at bounding box center [608, 628] width 8 height 8
radio input "true"
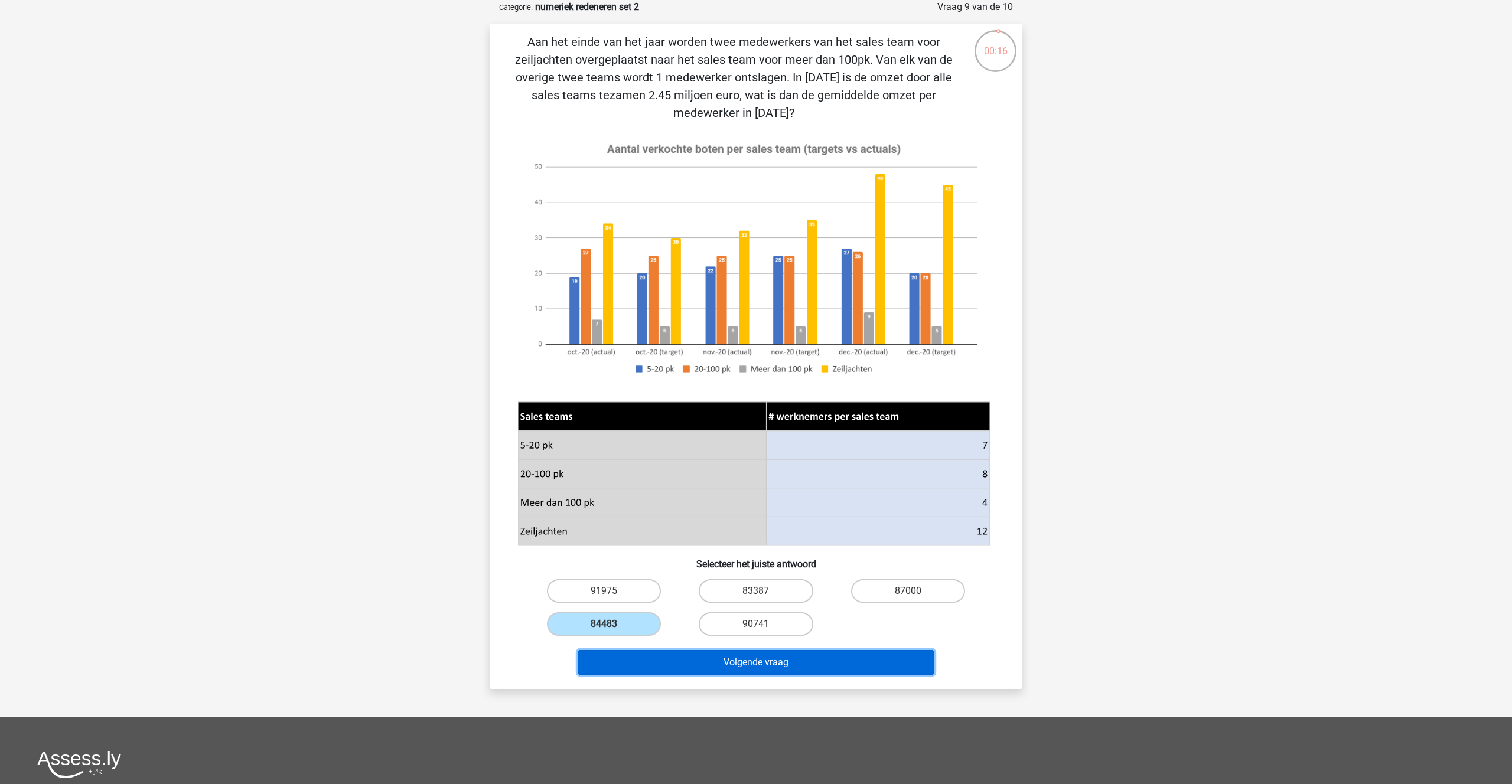
click at [761, 654] on button "Volgende vraag" at bounding box center [756, 663] width 357 height 25
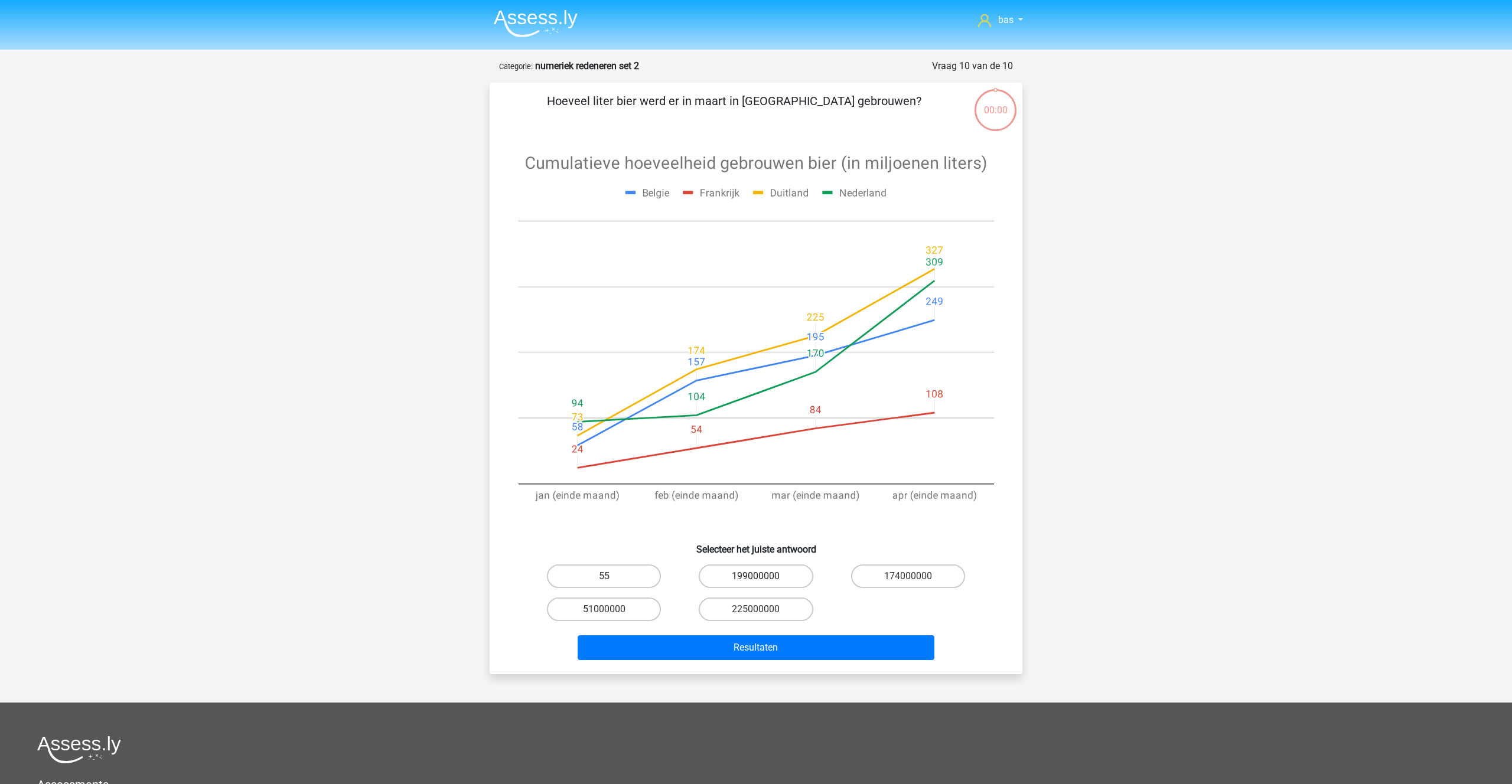
scroll to position [59, 0]
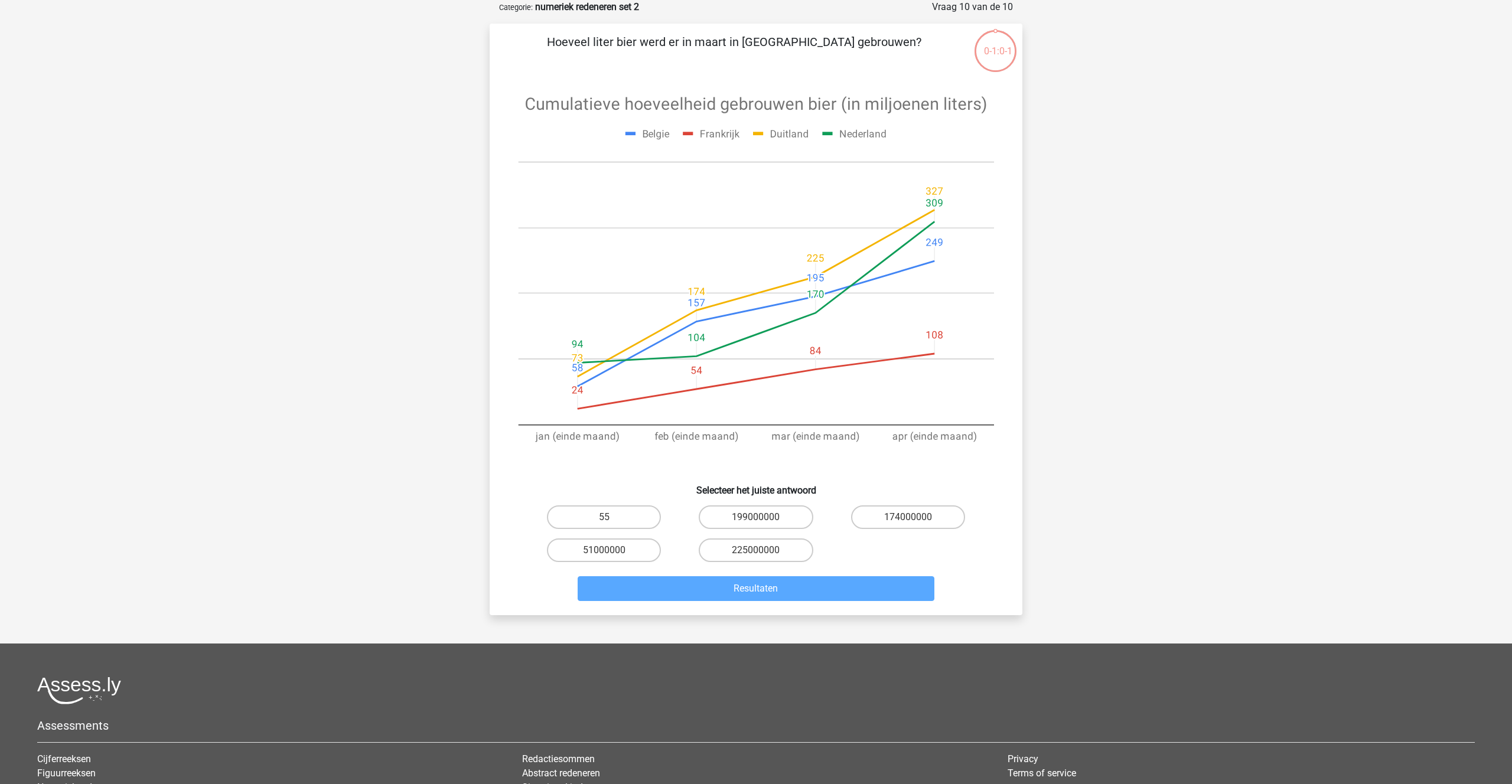
click at [609, 553] on input "51000000" at bounding box center [608, 554] width 8 height 8
radio input "true"
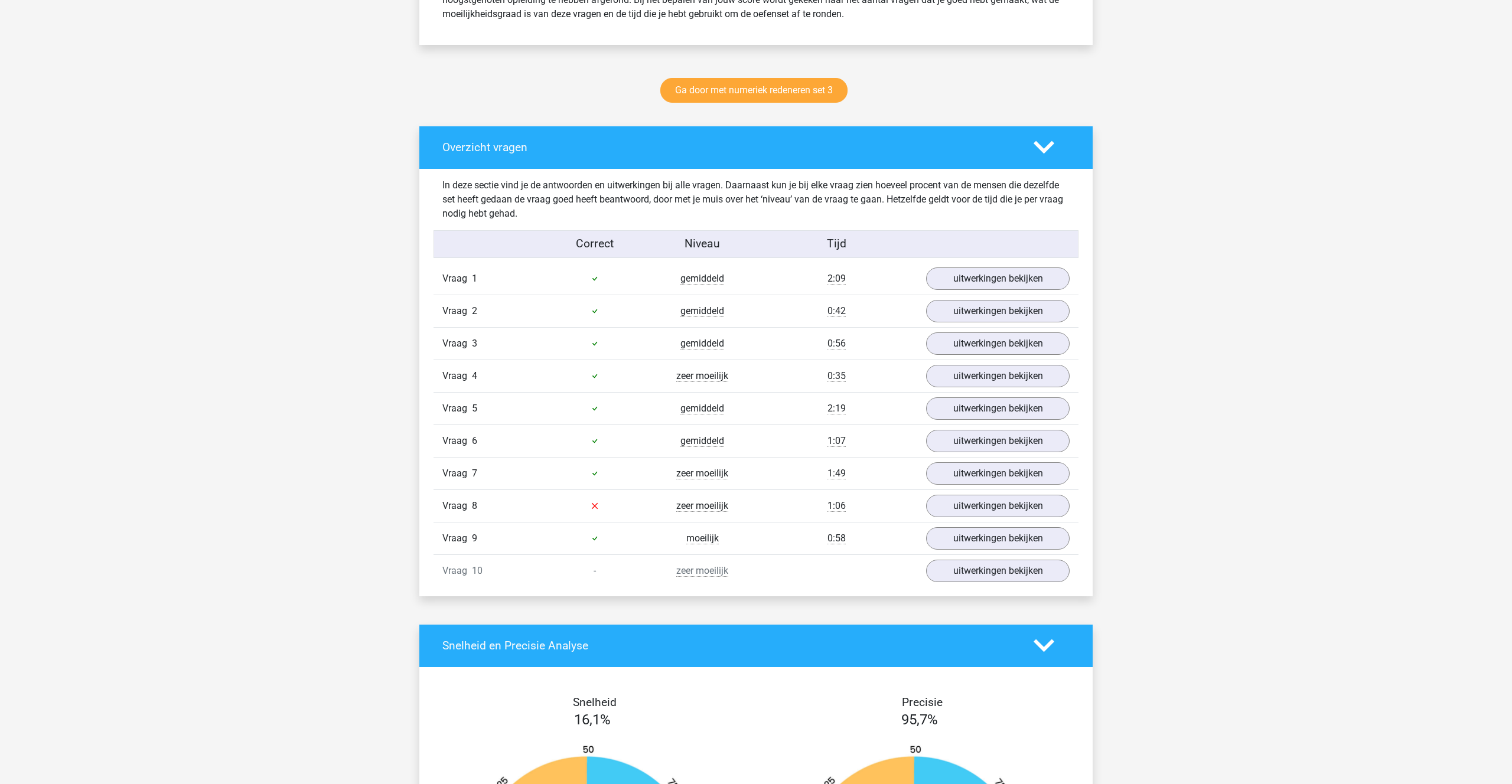
scroll to position [556, 0]
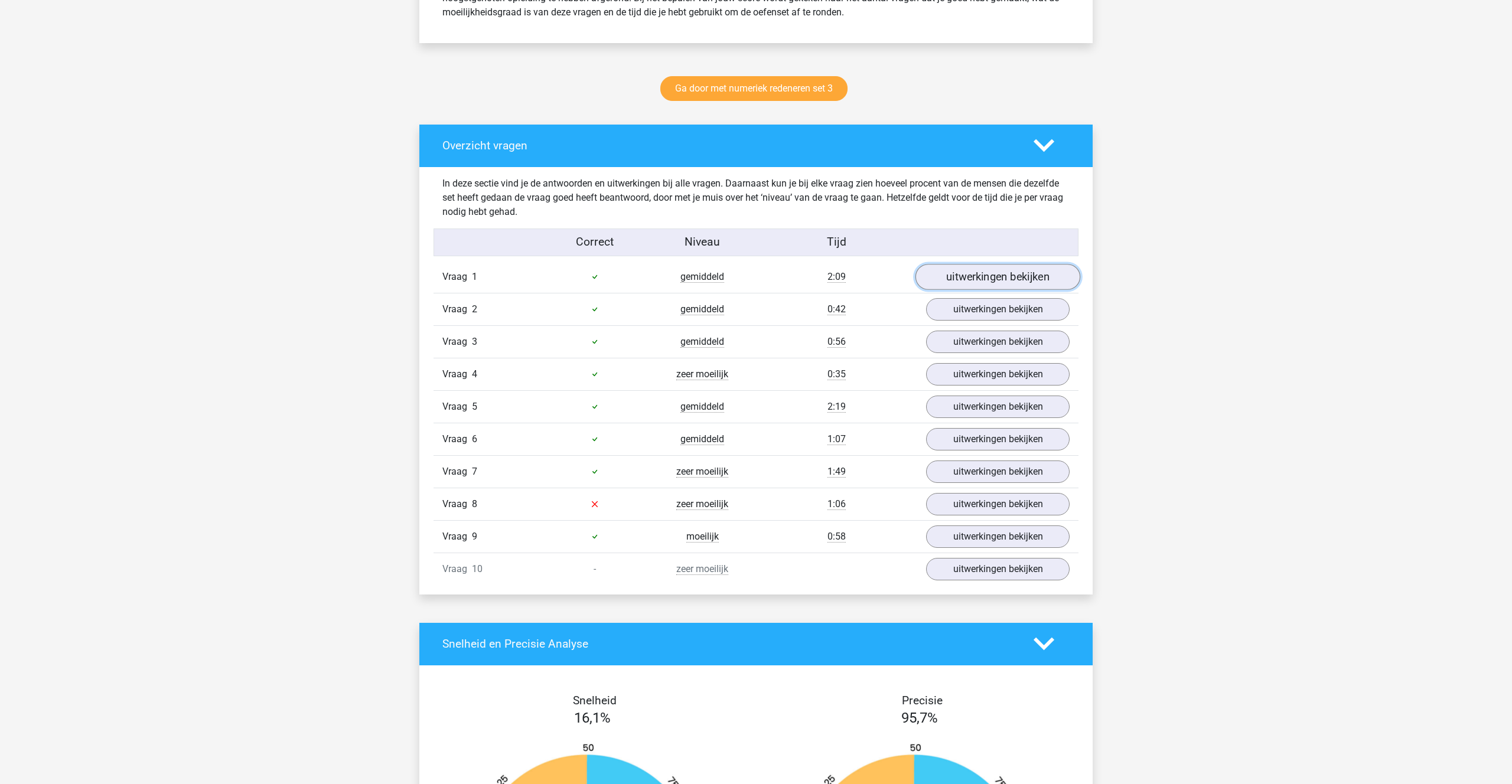
click at [984, 279] on link "uitwerkingen bekijken" at bounding box center [997, 277] width 165 height 26
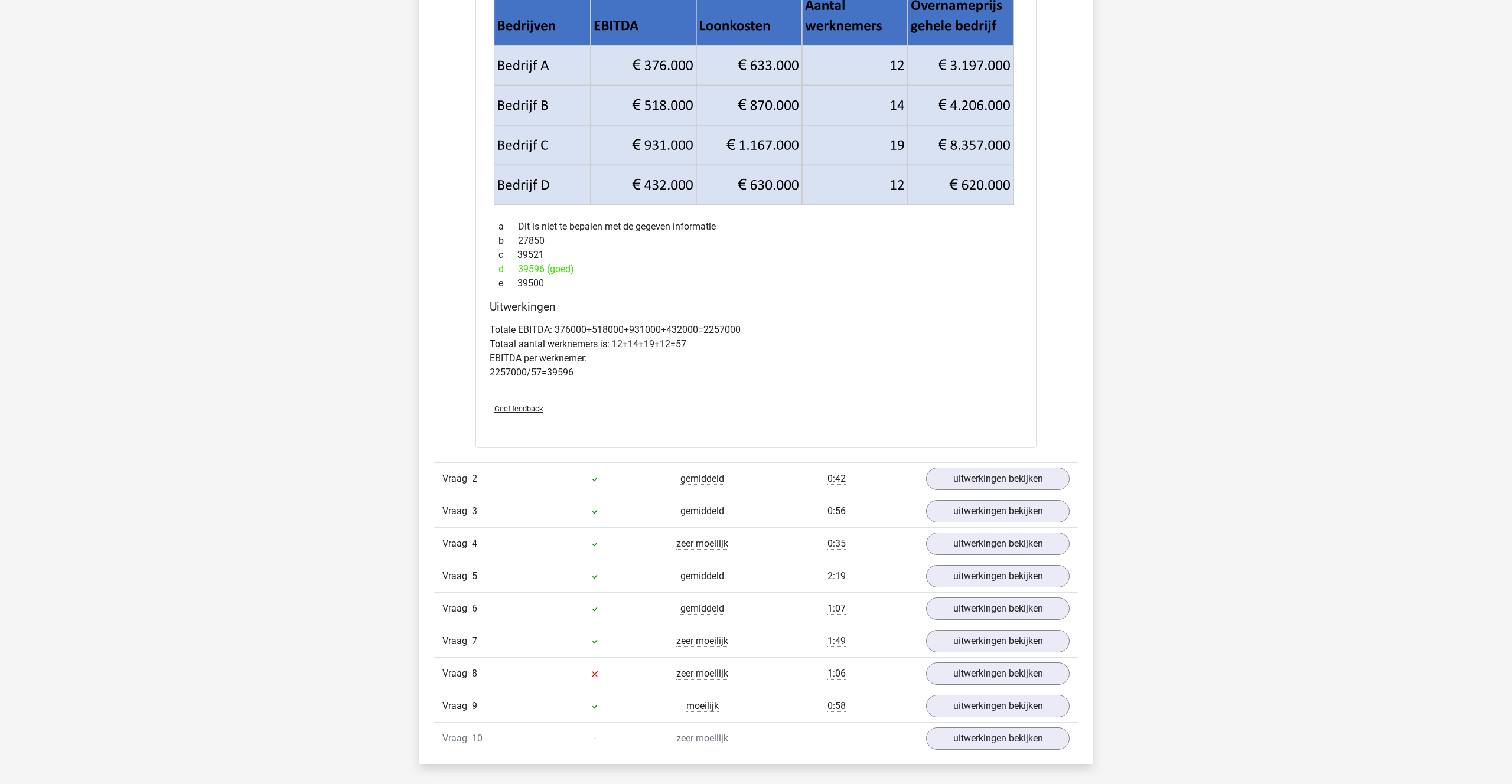
scroll to position [905, 0]
click at [994, 469] on link "uitwerkingen bekijken" at bounding box center [997, 476] width 165 height 26
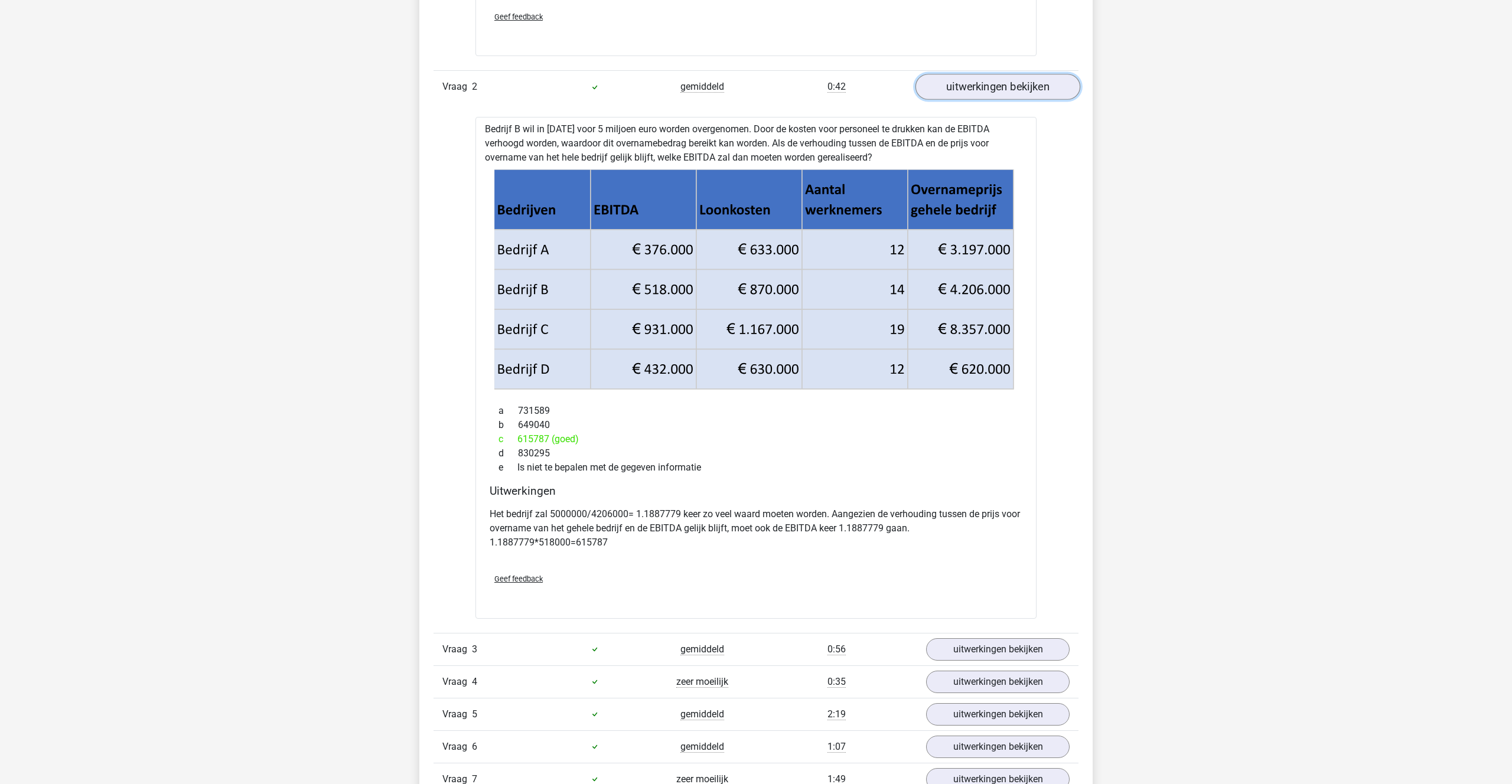
scroll to position [1297, 0]
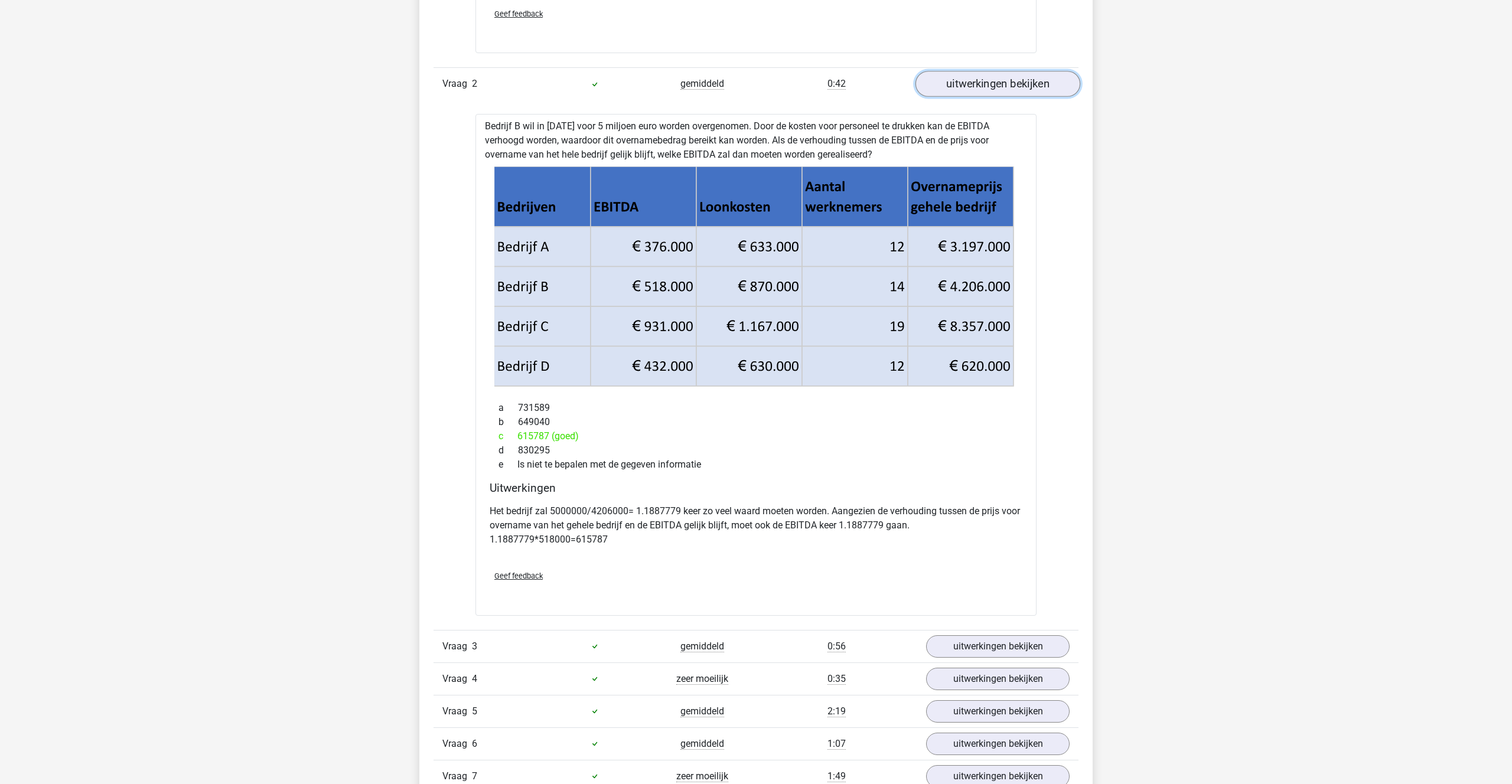
click at [984, 75] on link "uitwerkingen bekijken" at bounding box center [997, 84] width 165 height 26
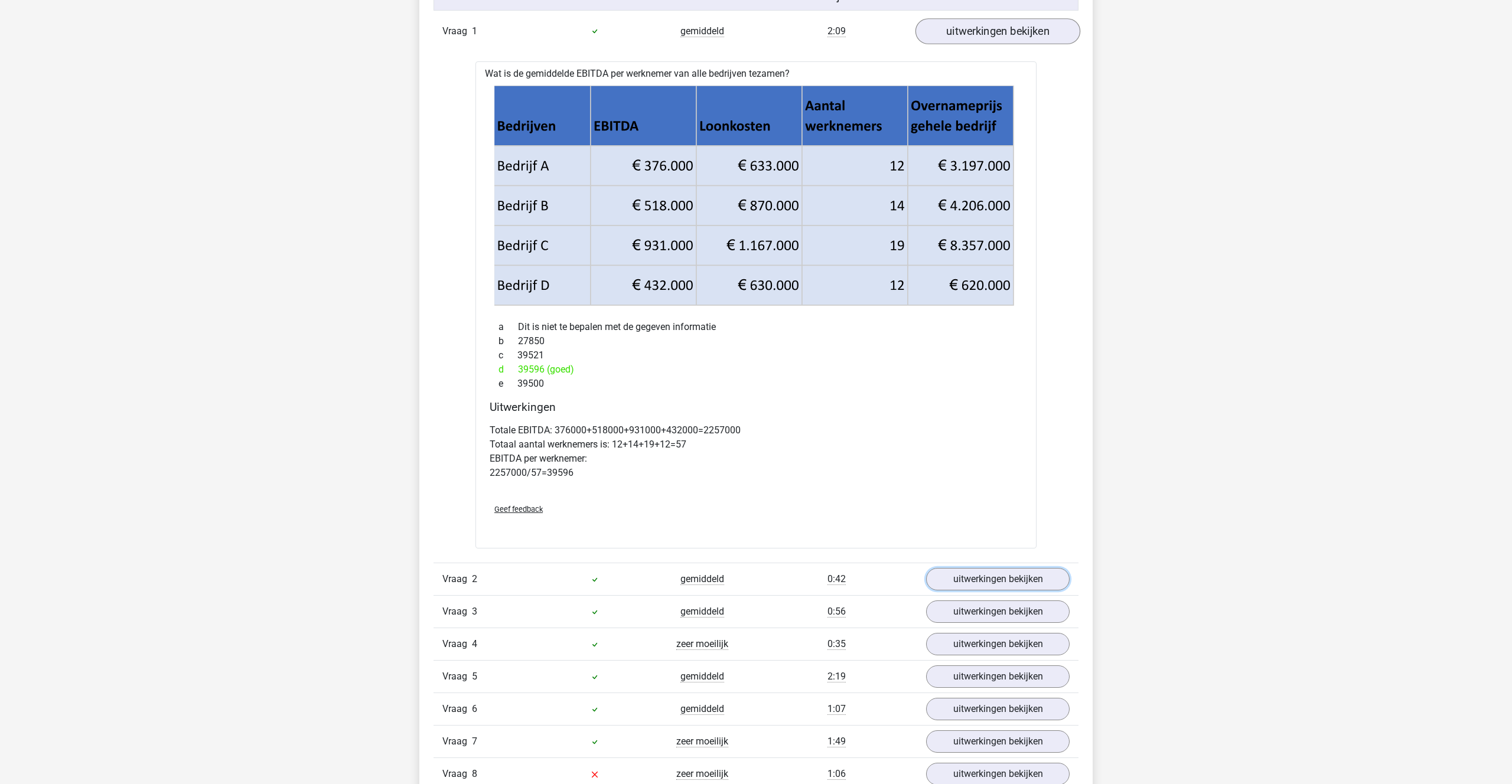
scroll to position [791, 0]
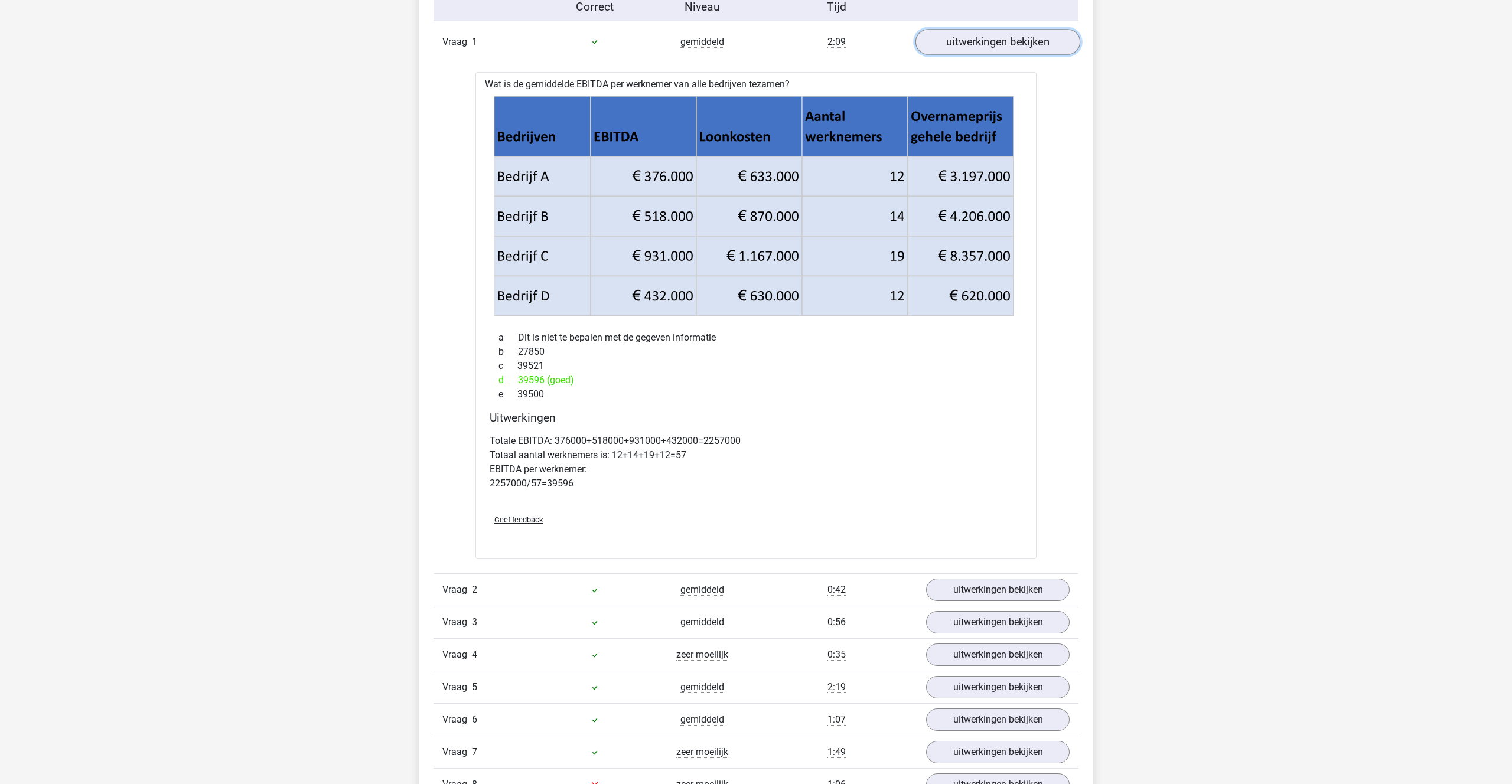
click at [981, 40] on link "uitwerkingen bekijken" at bounding box center [997, 42] width 165 height 26
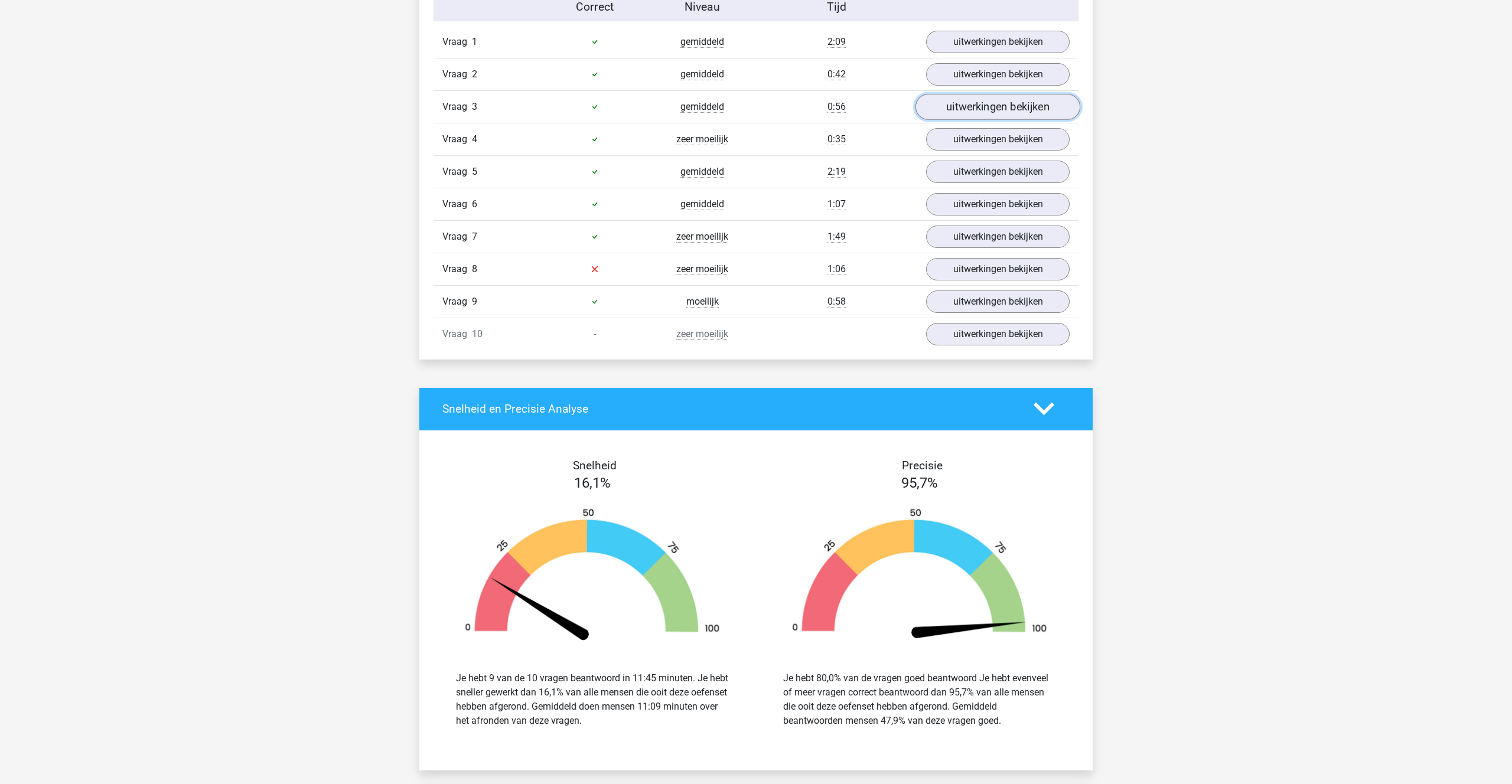
click at [984, 113] on link "uitwerkingen bekijken" at bounding box center [997, 107] width 165 height 26
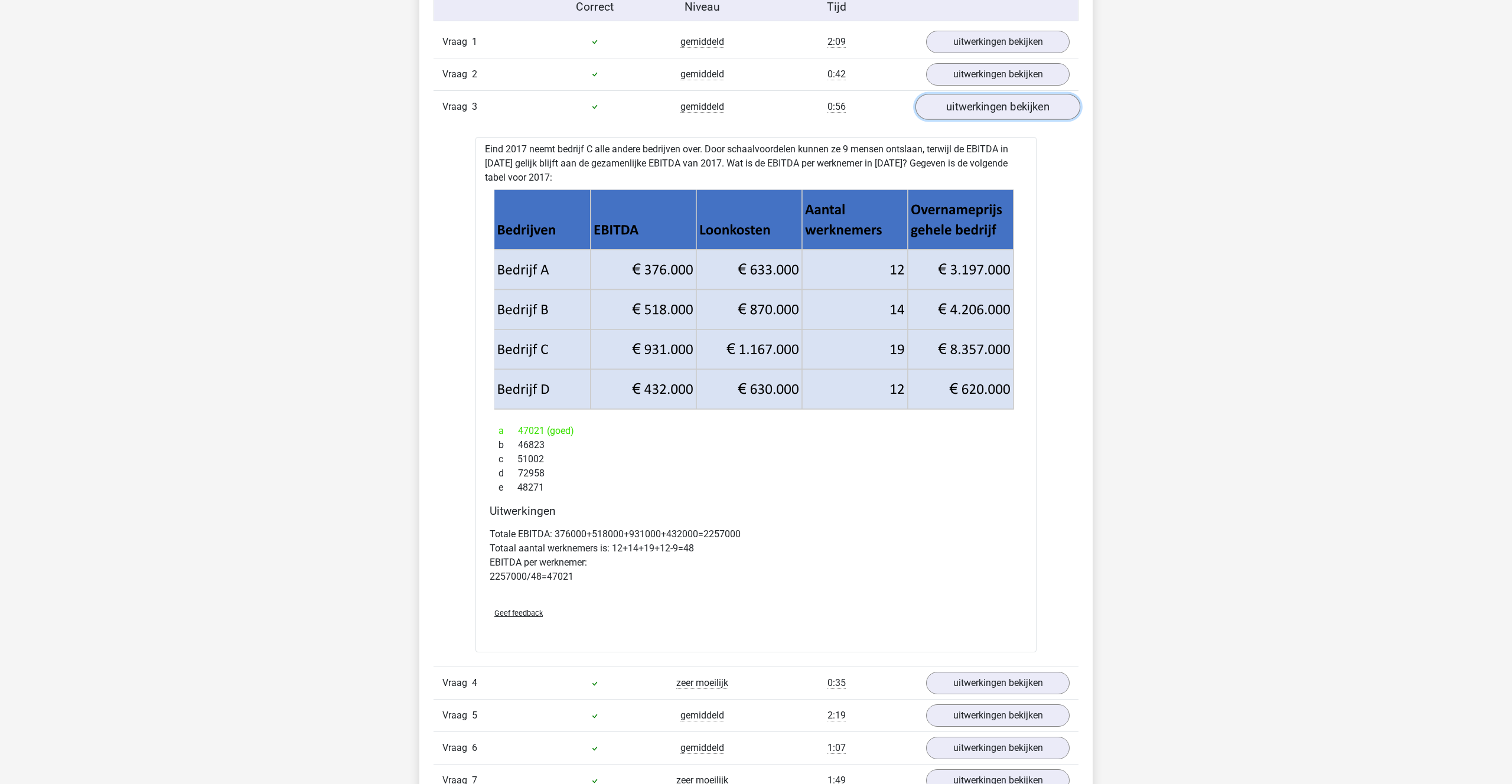
click at [987, 111] on link "uitwerkingen bekijken" at bounding box center [997, 107] width 165 height 26
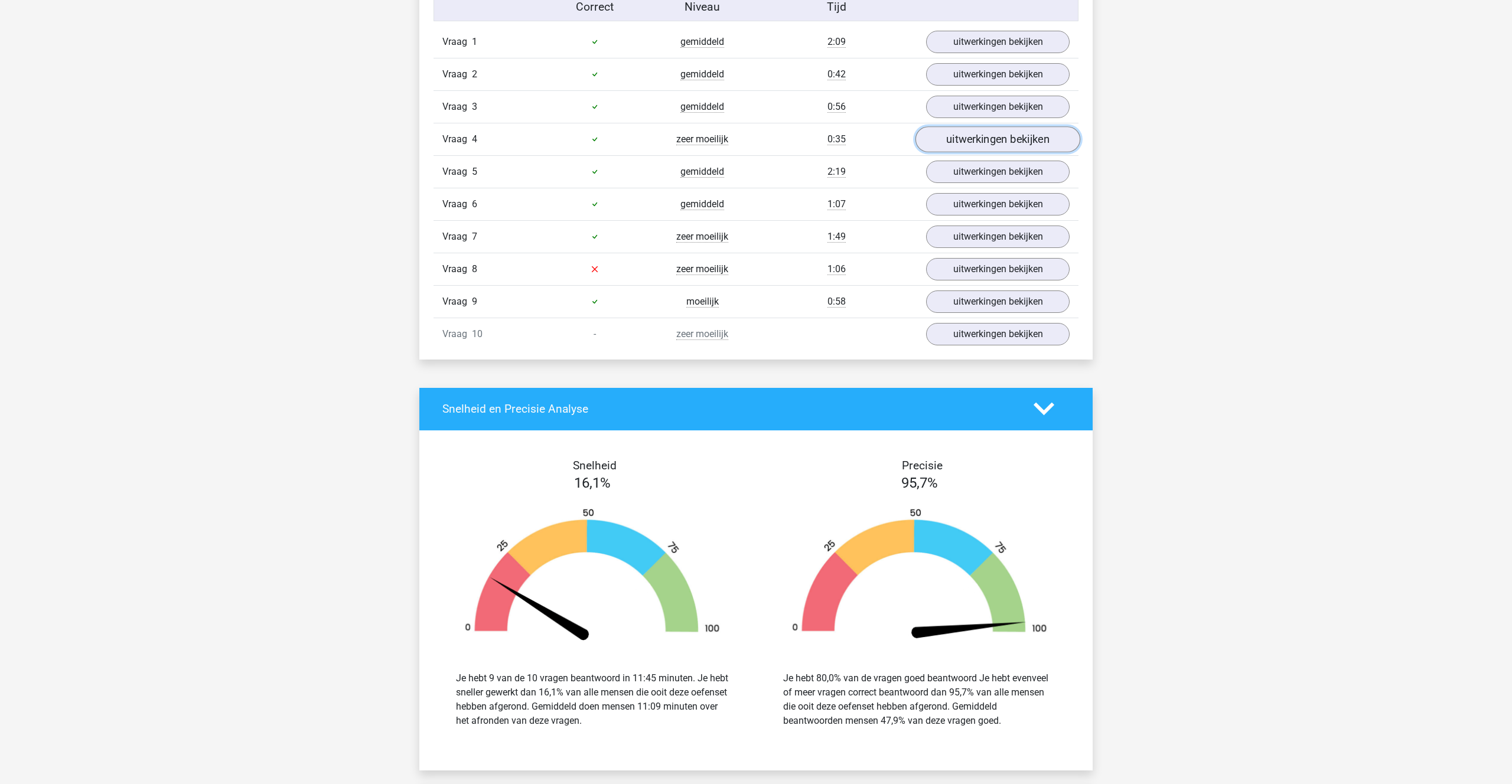
click at [988, 138] on link "uitwerkingen bekijken" at bounding box center [997, 139] width 165 height 26
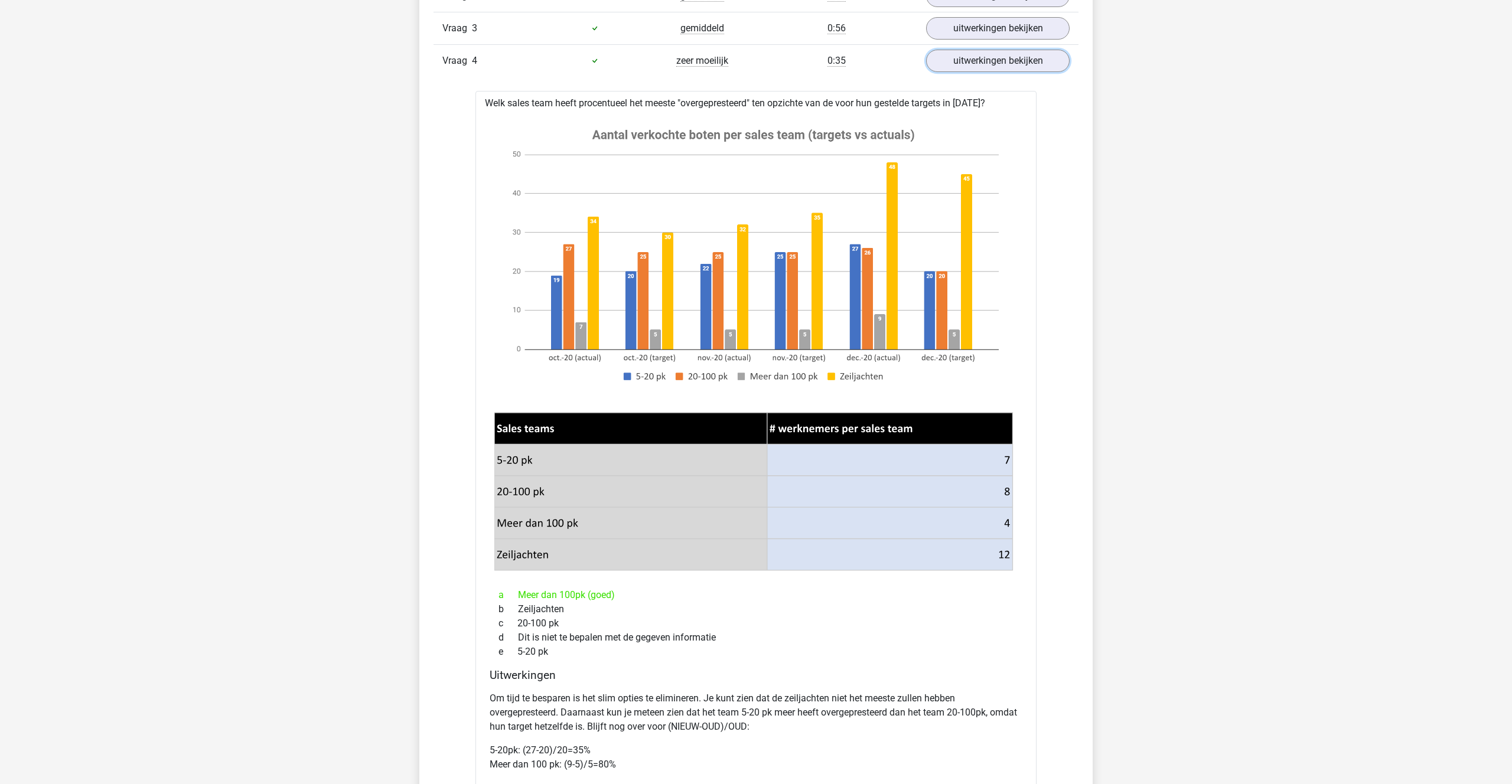
scroll to position [868, 0]
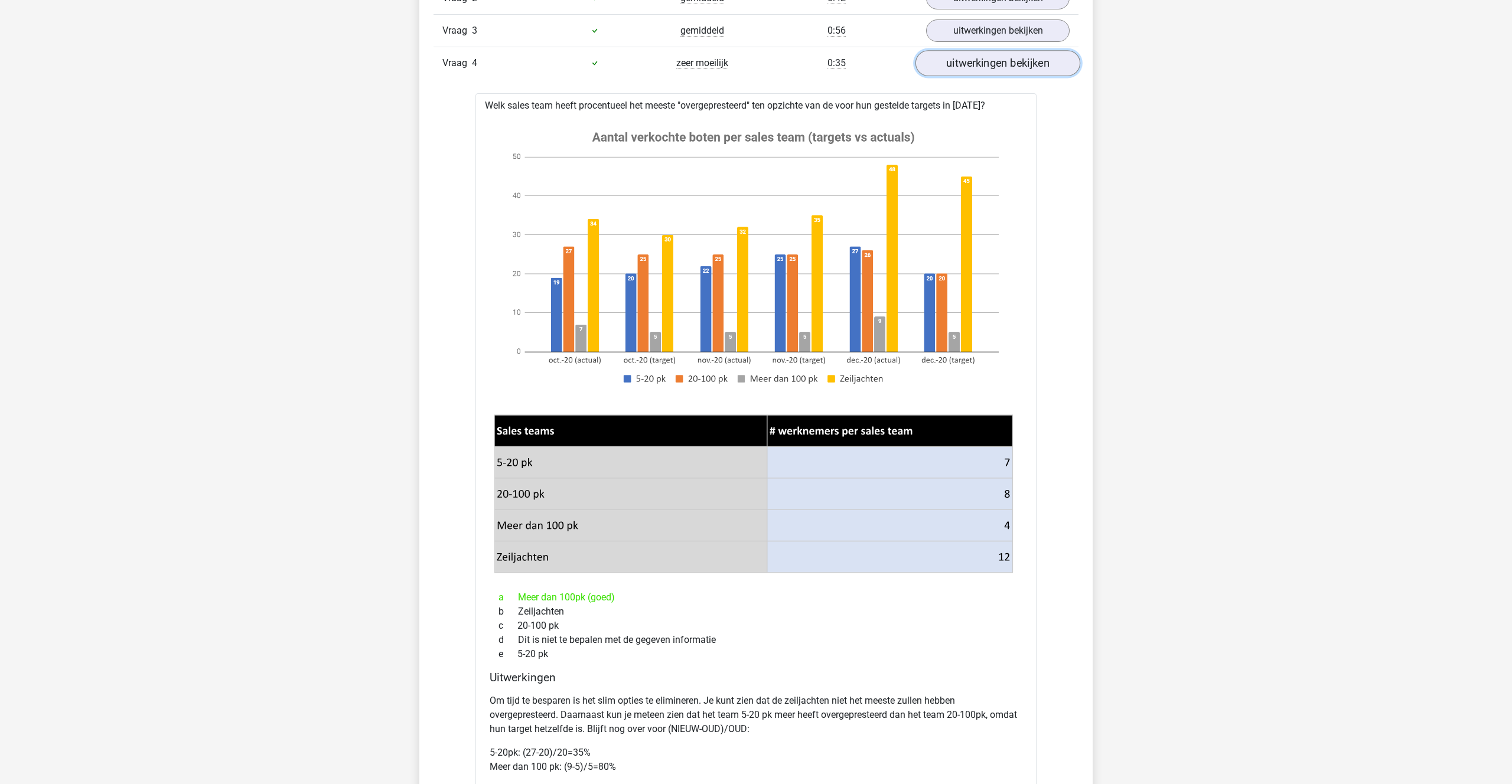
click at [999, 55] on link "uitwerkingen bekijken" at bounding box center [997, 63] width 165 height 26
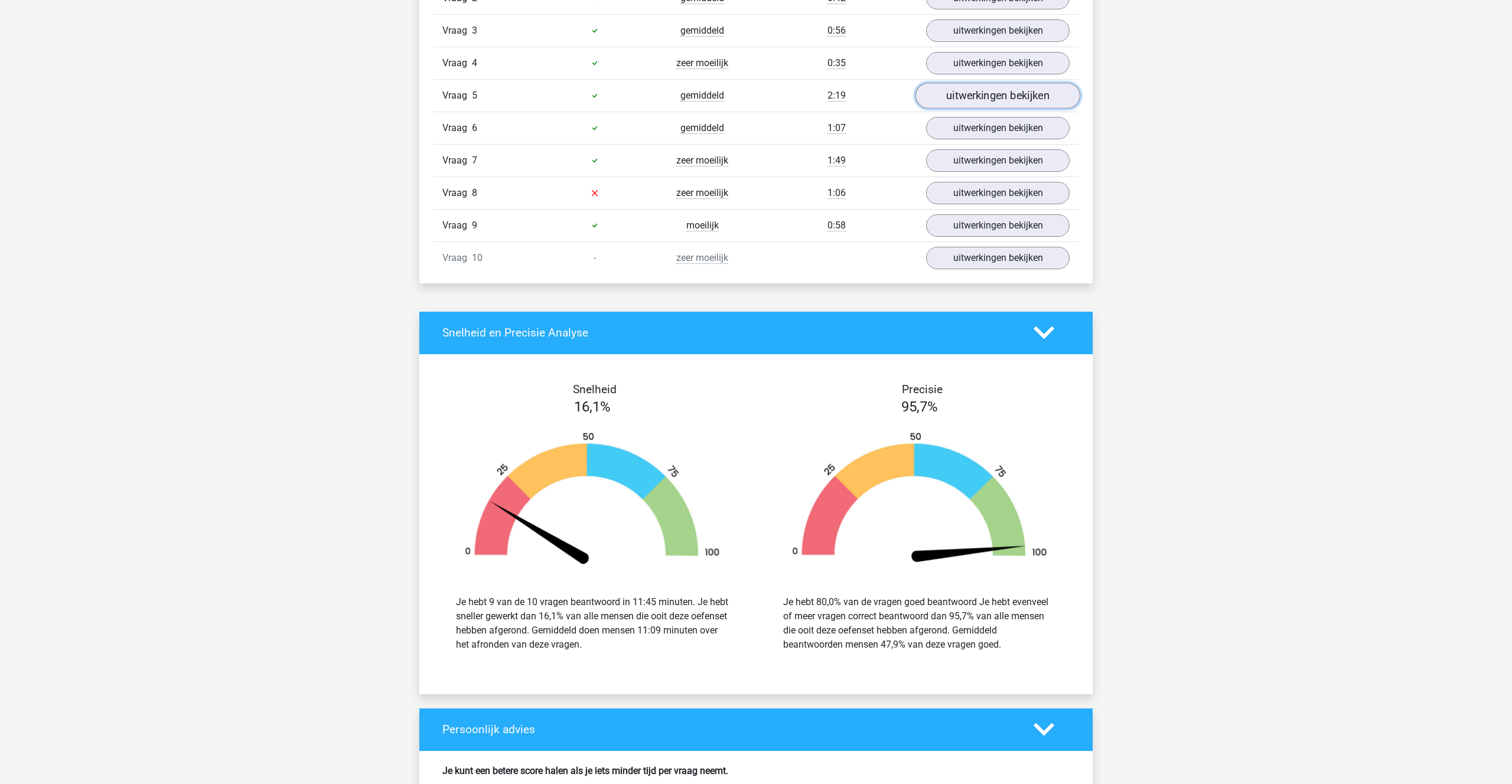
click at [989, 88] on link "uitwerkingen bekijken" at bounding box center [997, 95] width 165 height 26
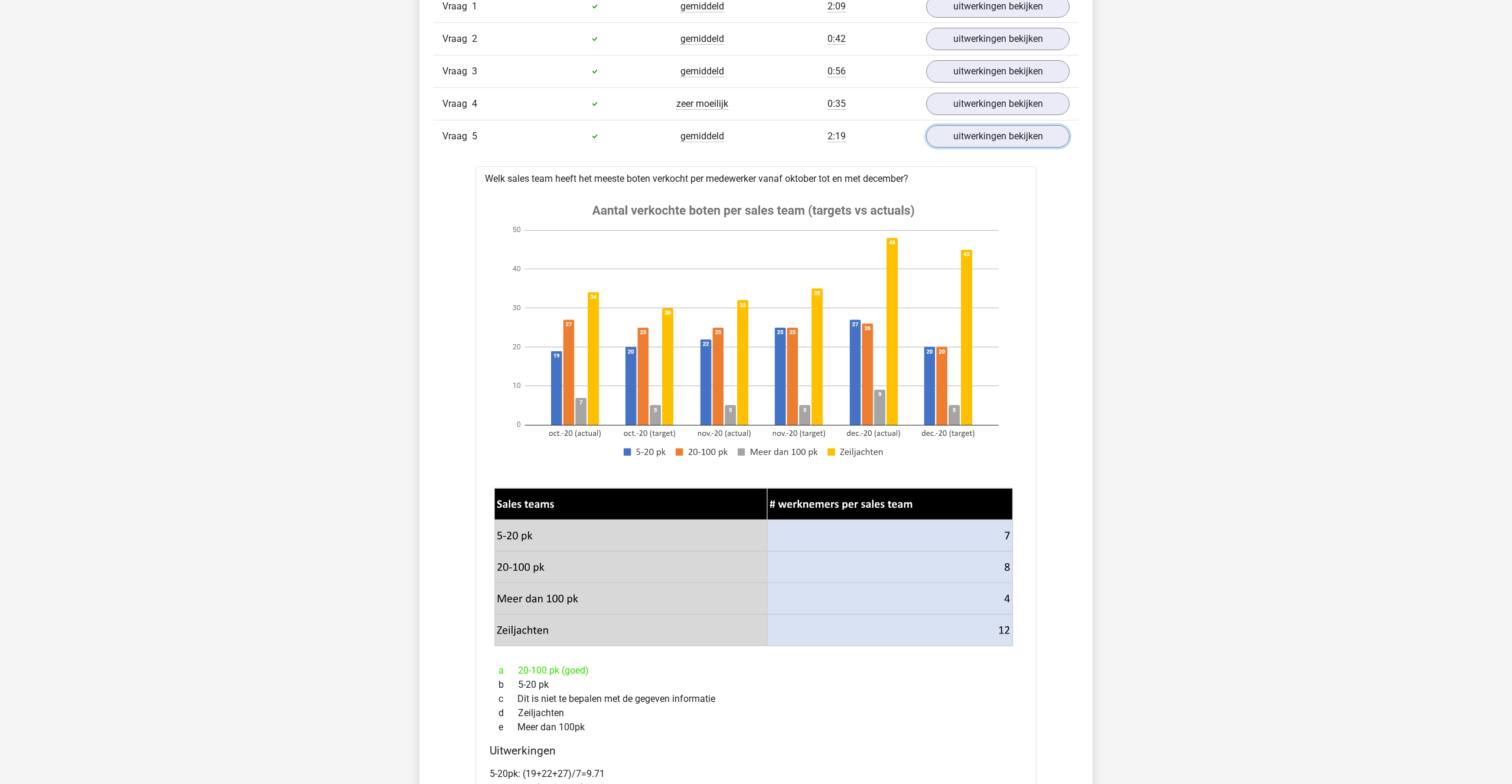
scroll to position [821, 0]
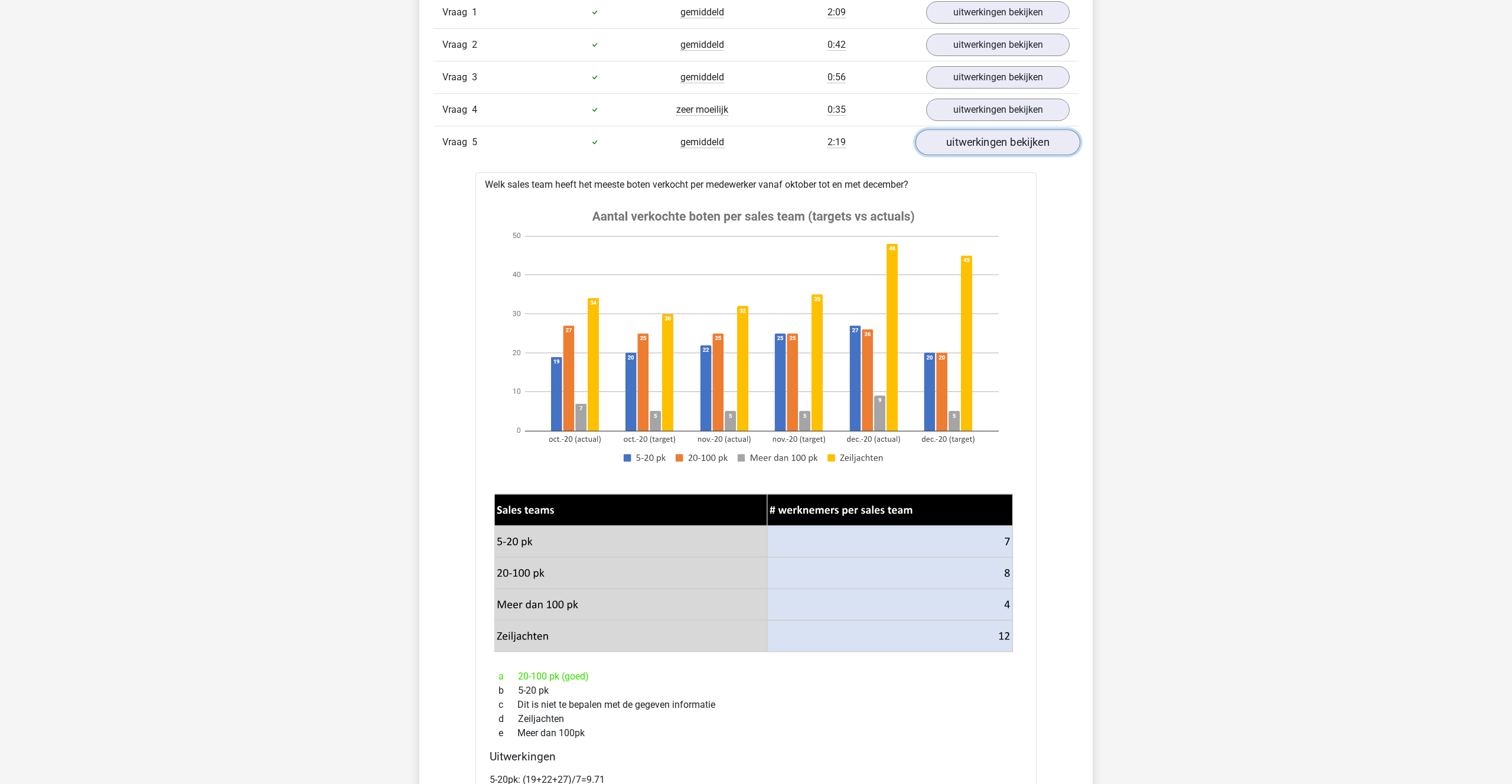
click at [1006, 130] on link "uitwerkingen bekijken" at bounding box center [997, 142] width 165 height 26
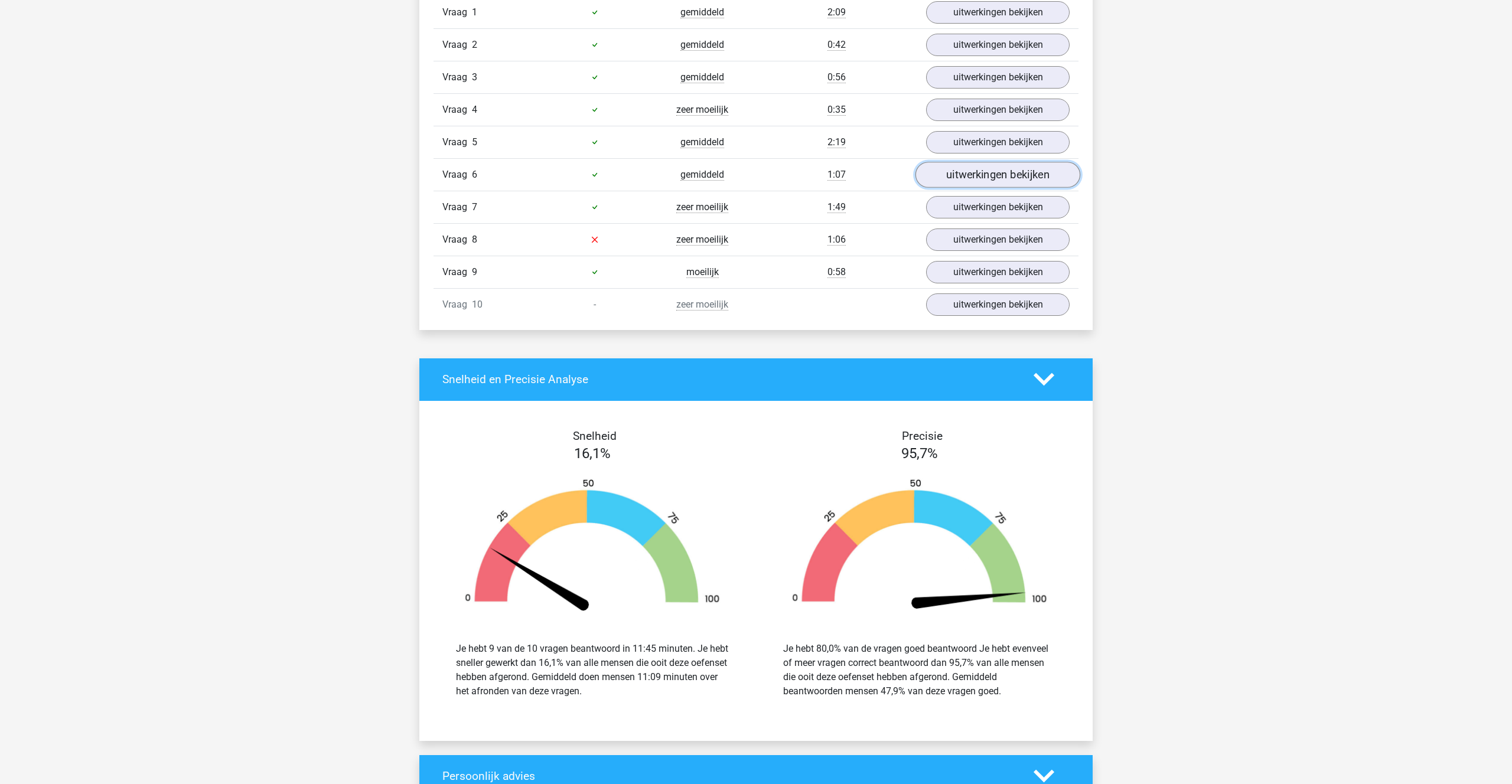
click at [995, 179] on link "uitwerkingen bekijken" at bounding box center [997, 175] width 165 height 26
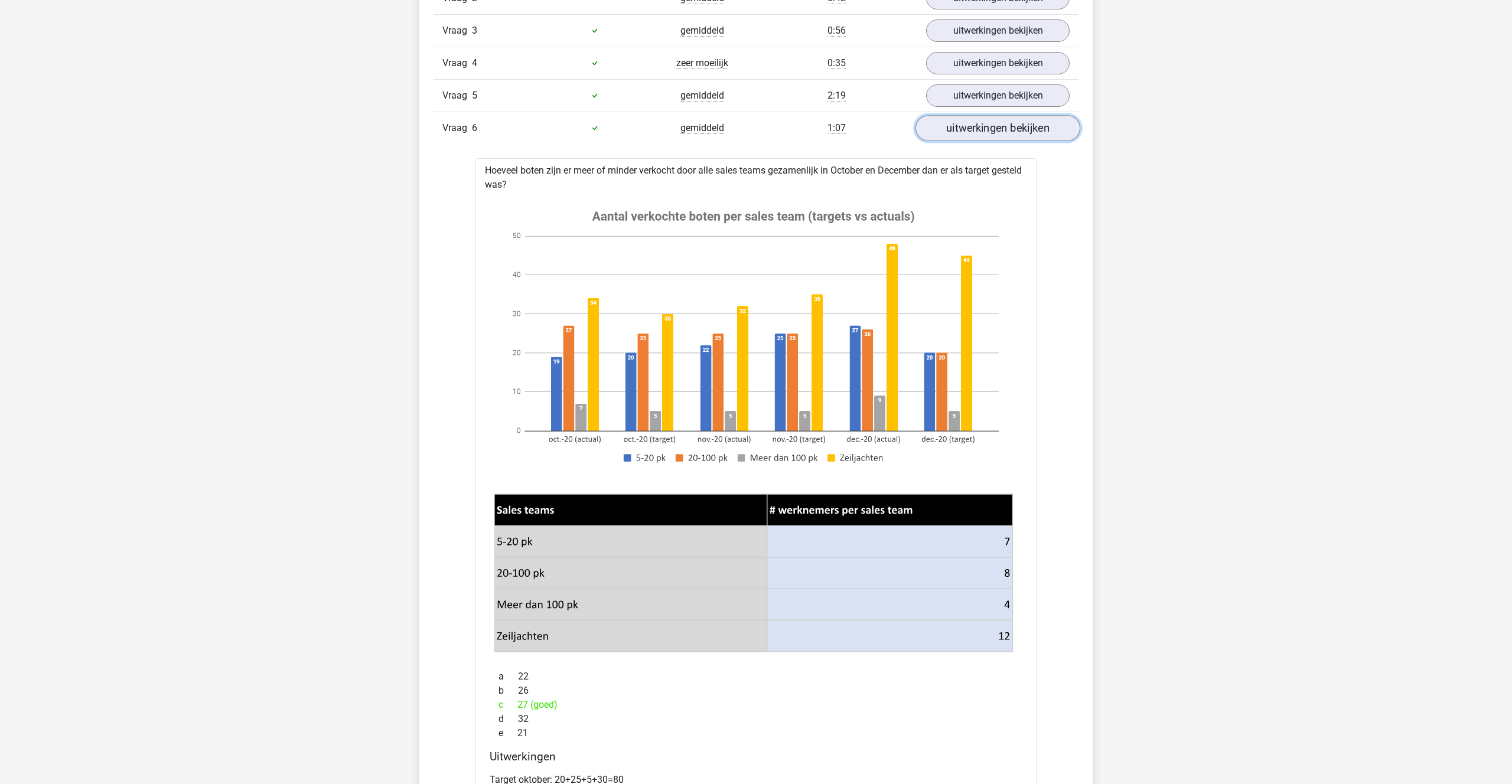
scroll to position [847, 0]
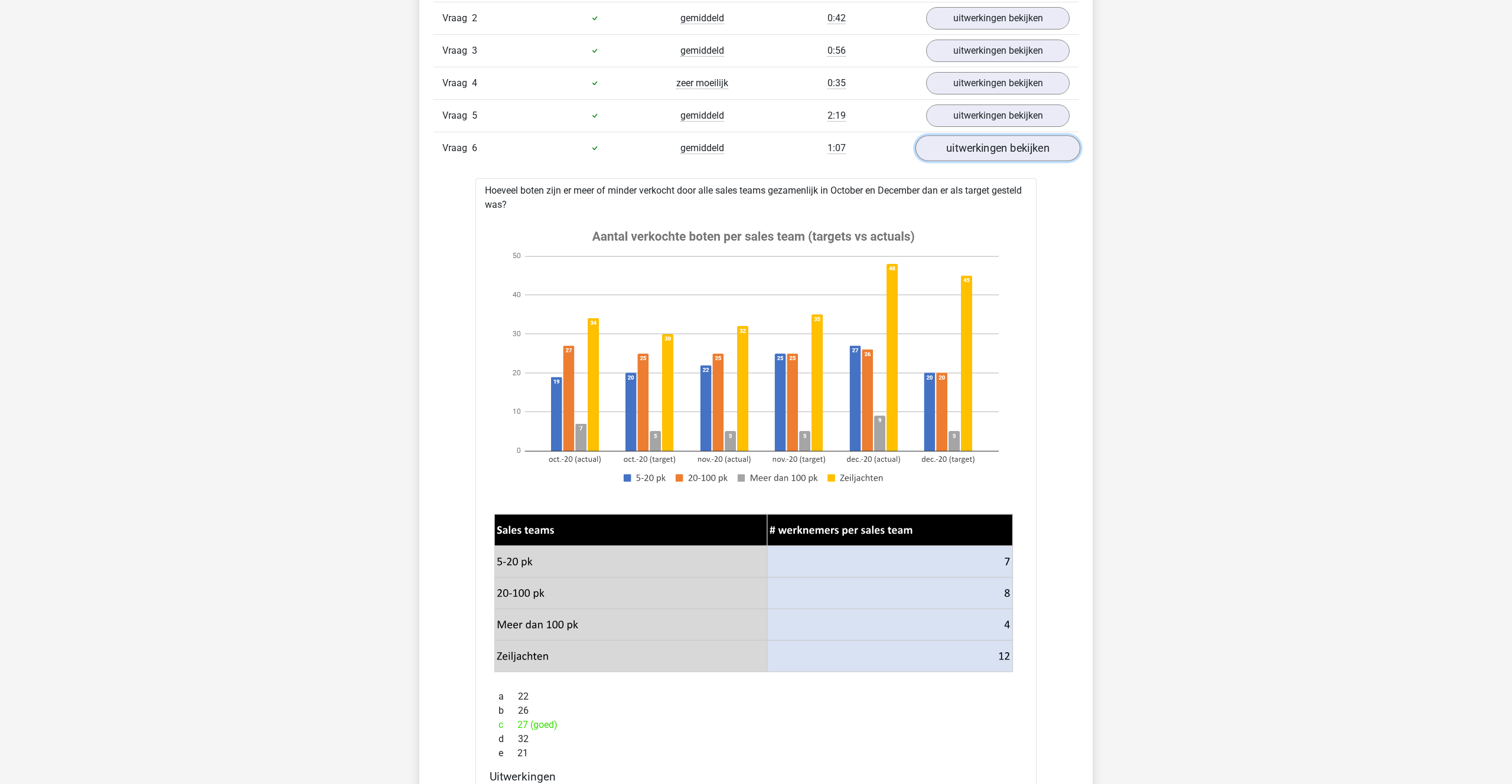
click at [982, 145] on link "uitwerkingen bekijken" at bounding box center [997, 148] width 165 height 26
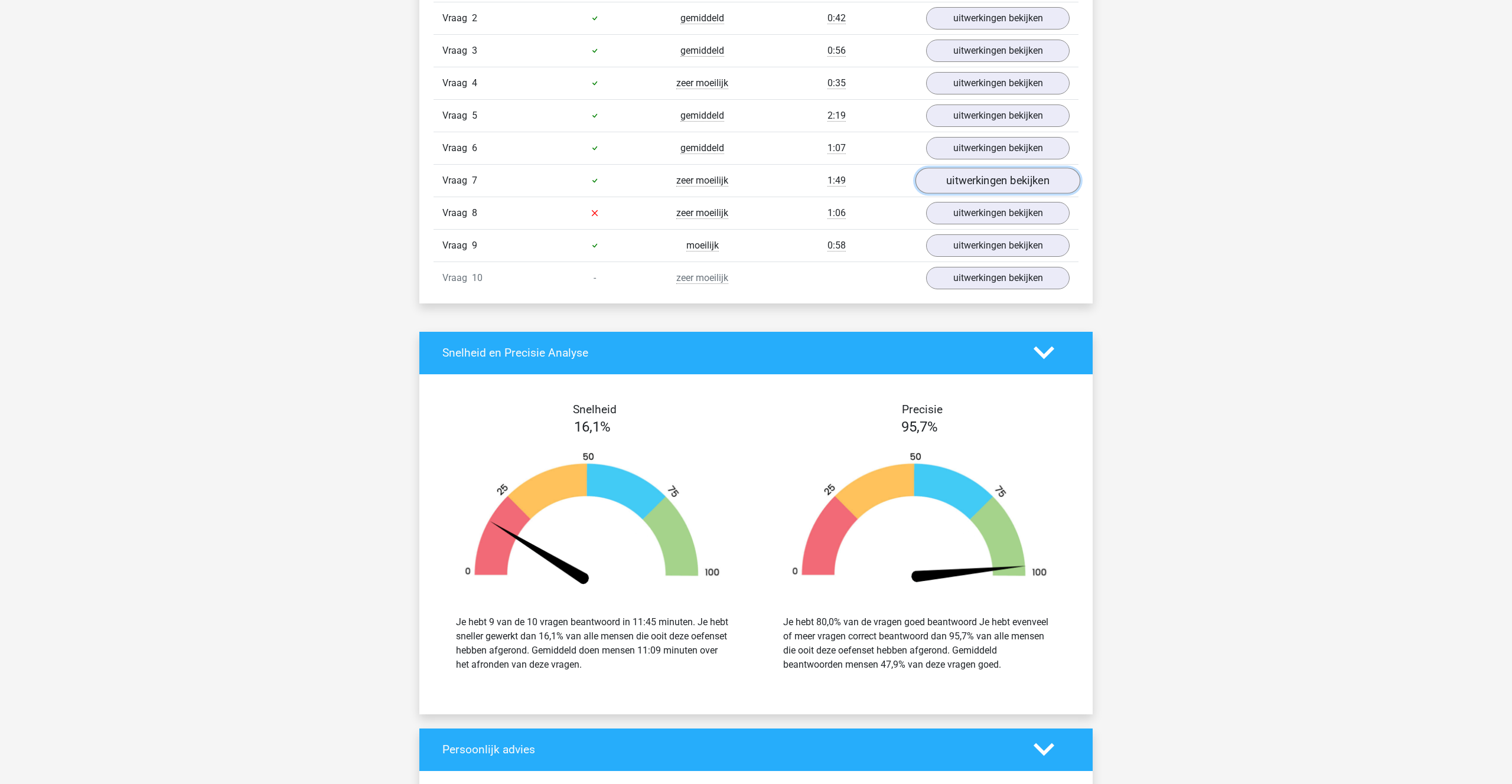
click at [966, 188] on link "uitwerkingen bekijken" at bounding box center [997, 181] width 165 height 26
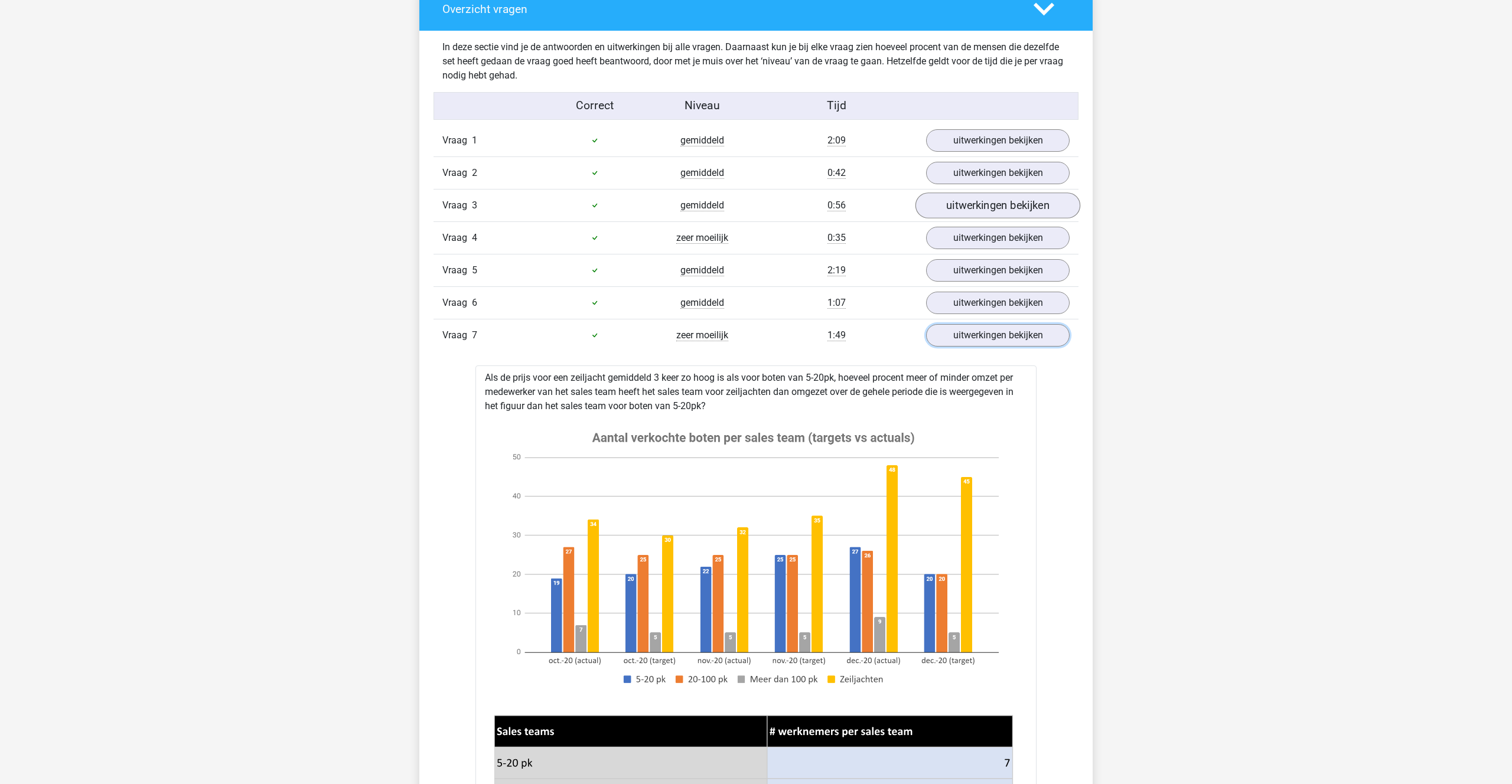
scroll to position [657, 0]
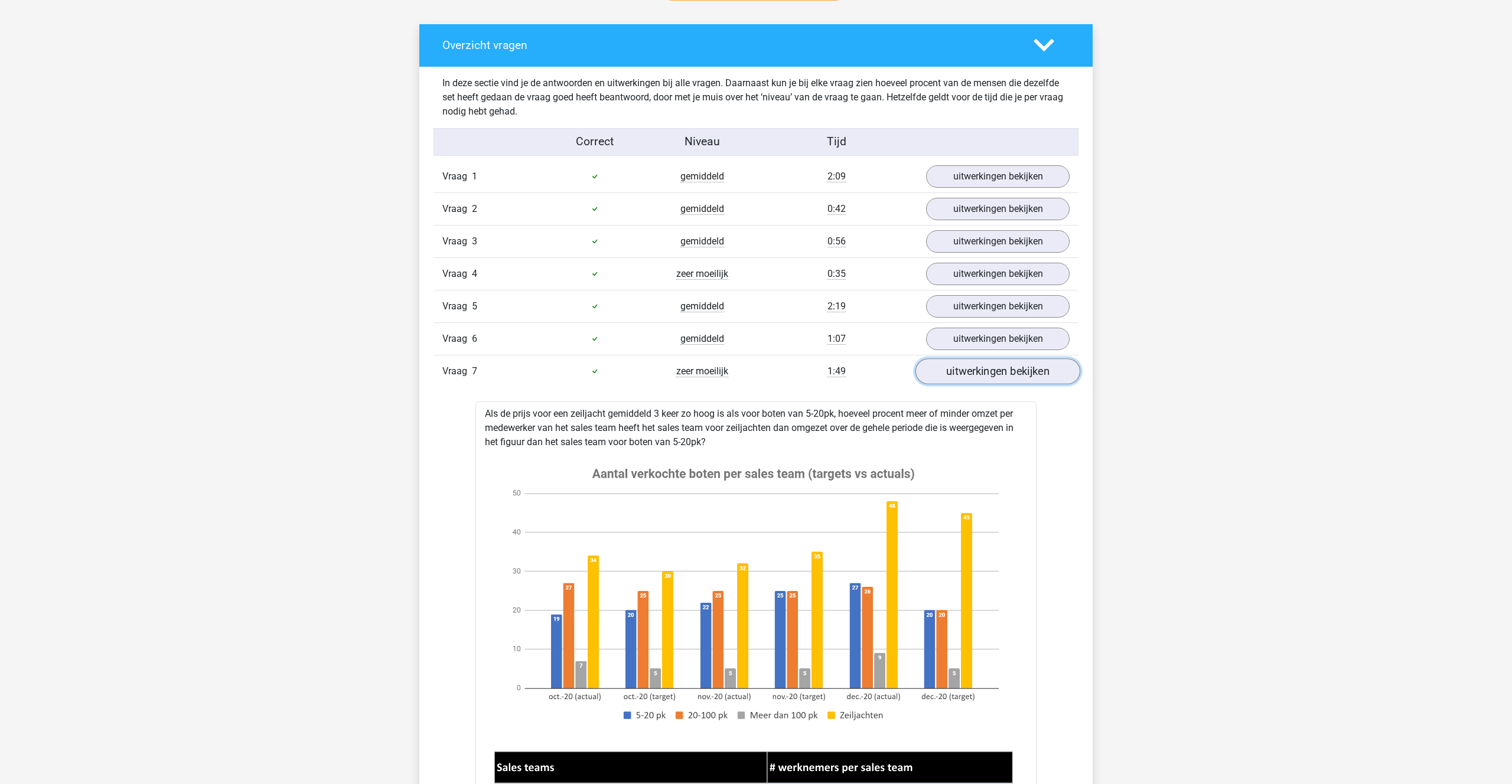
click at [986, 361] on link "uitwerkingen bekijken" at bounding box center [997, 371] width 165 height 26
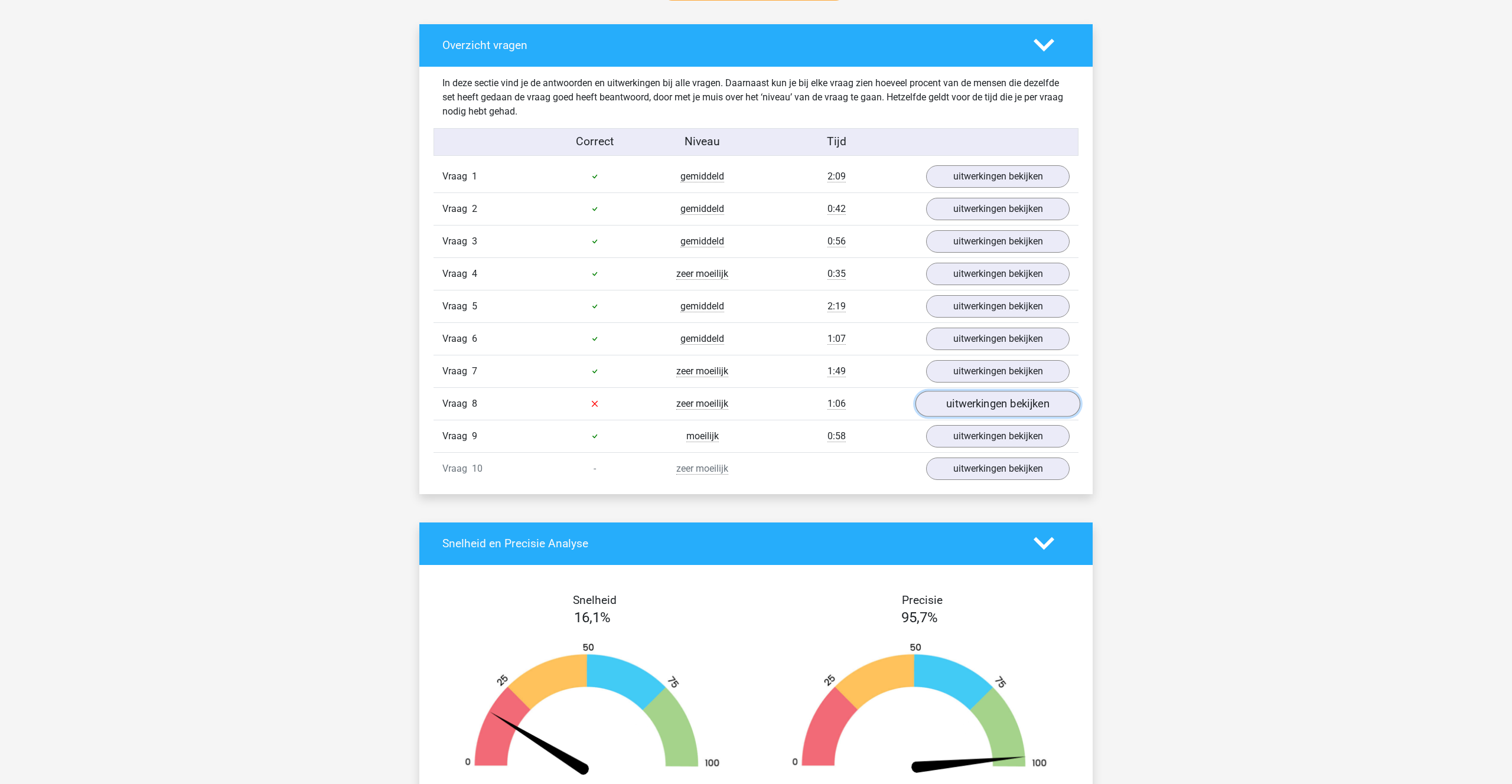
click at [957, 397] on link "uitwerkingen bekijken" at bounding box center [997, 403] width 165 height 26
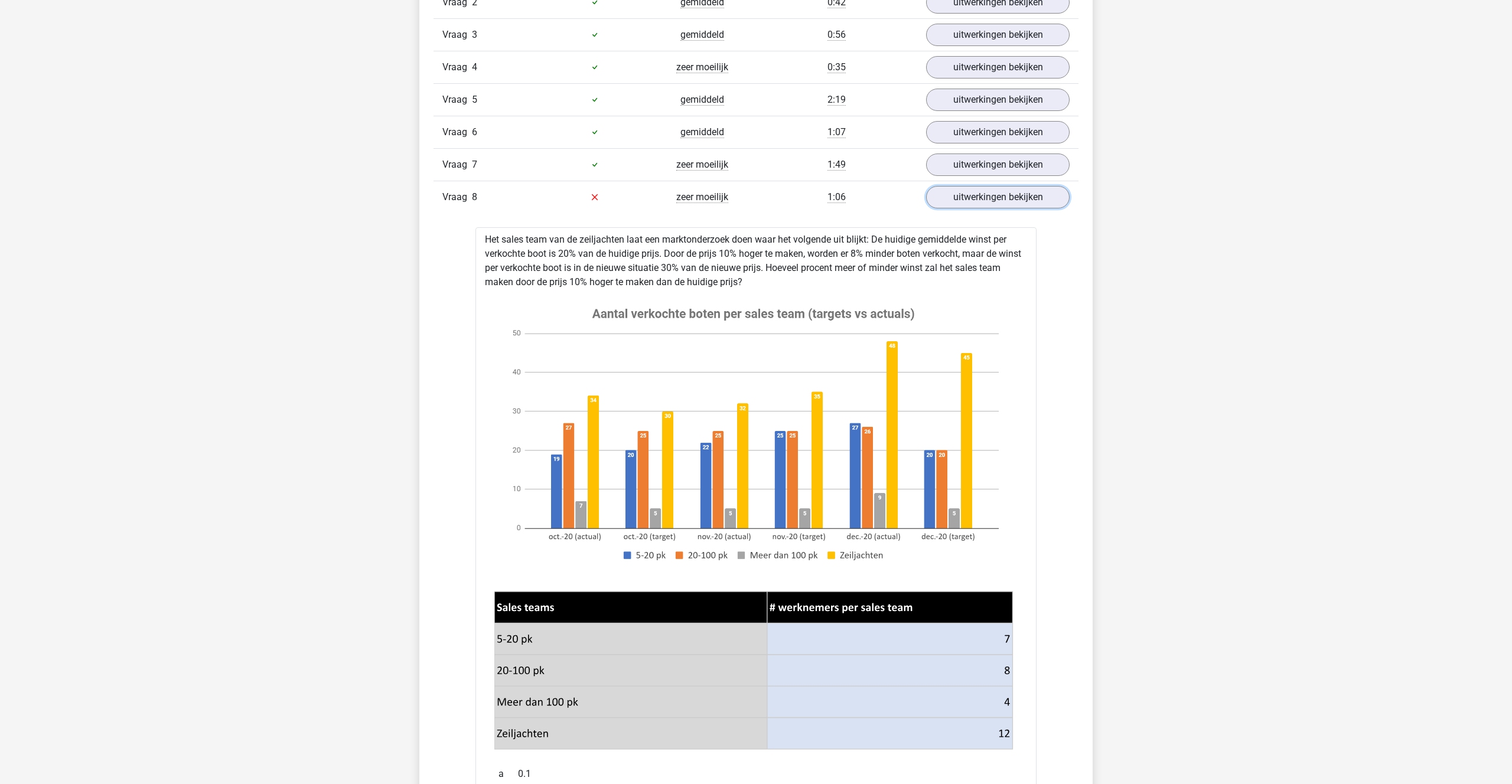
scroll to position [849, 0]
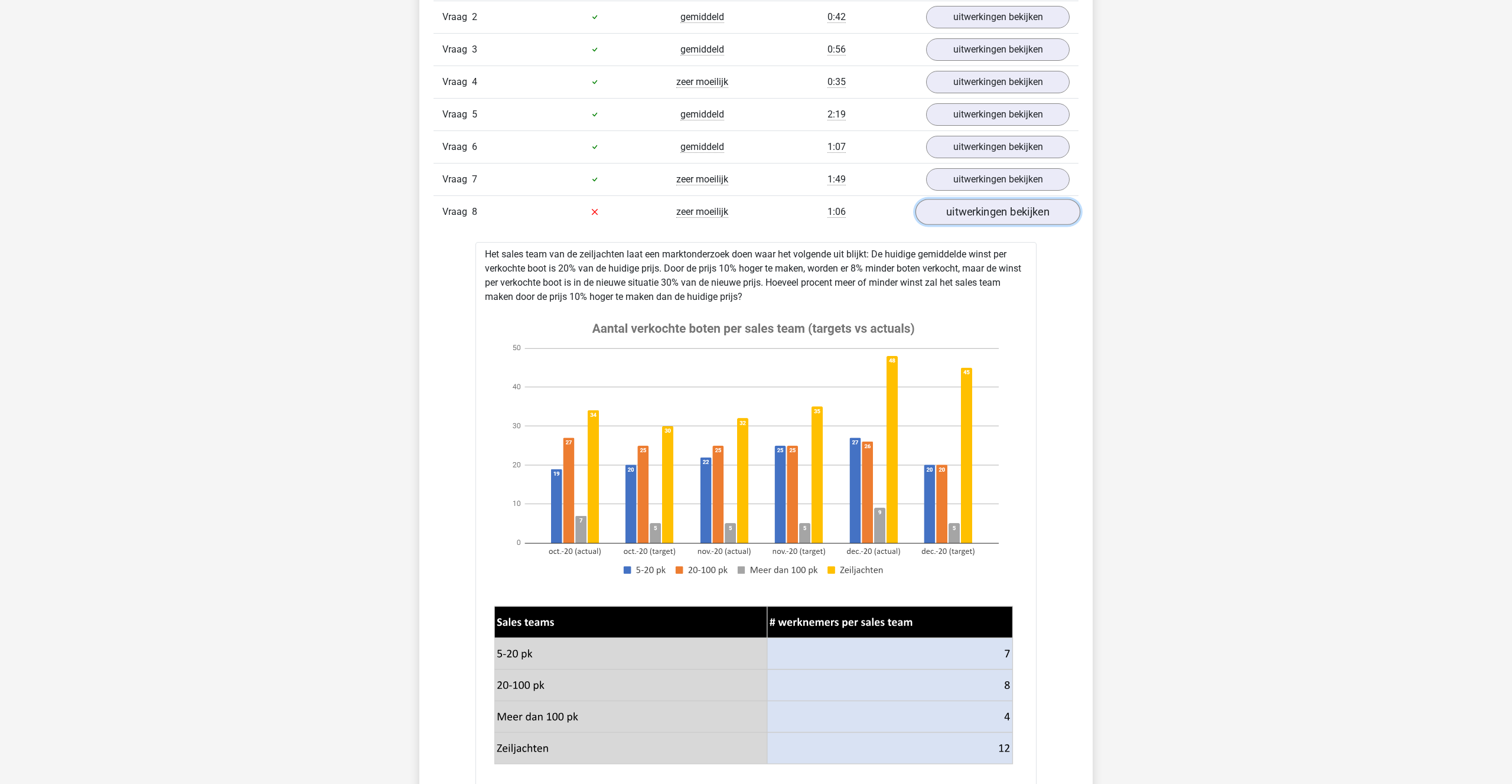
click at [983, 207] on link "uitwerkingen bekijken" at bounding box center [997, 211] width 165 height 26
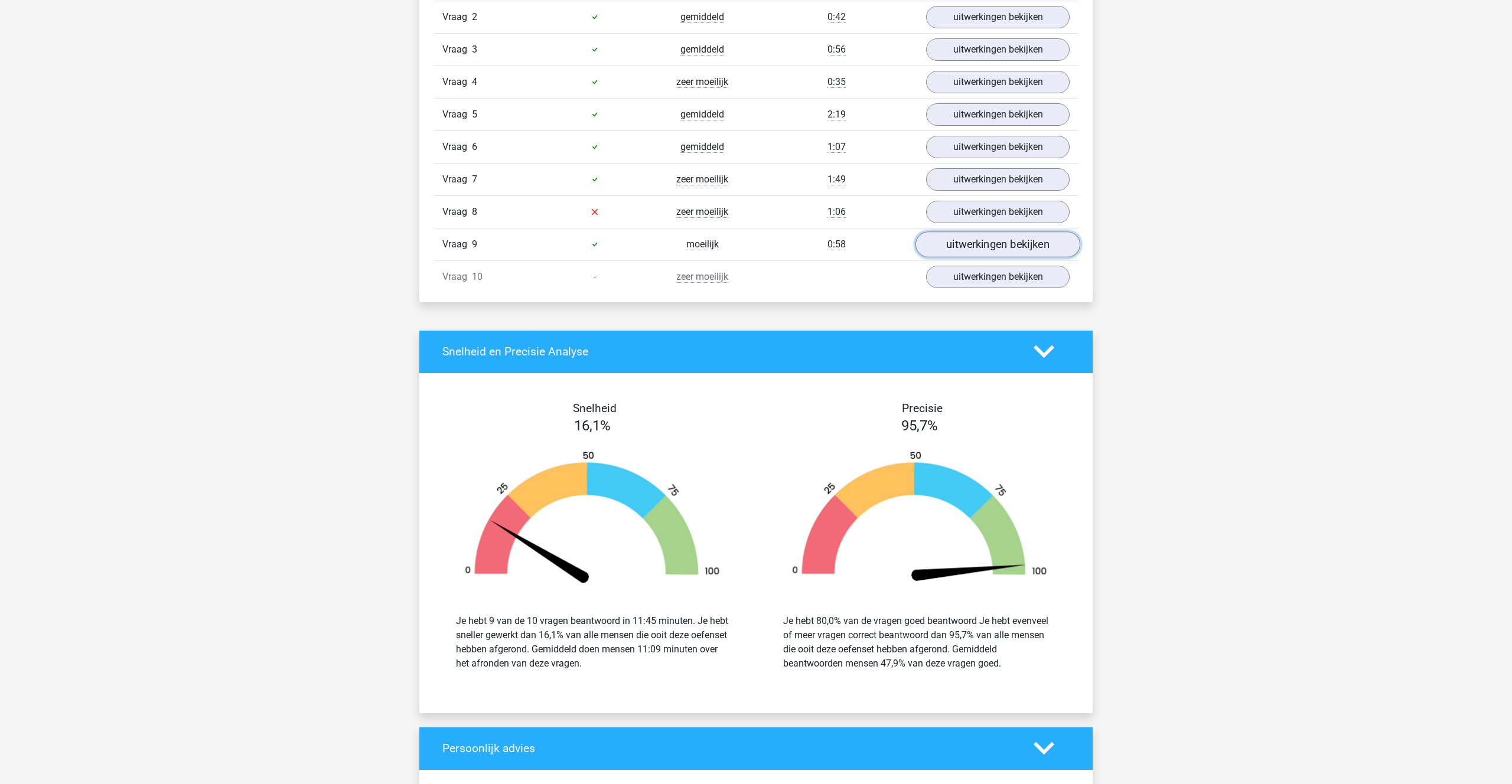
click at [980, 244] on link "uitwerkingen bekijken" at bounding box center [997, 244] width 165 height 26
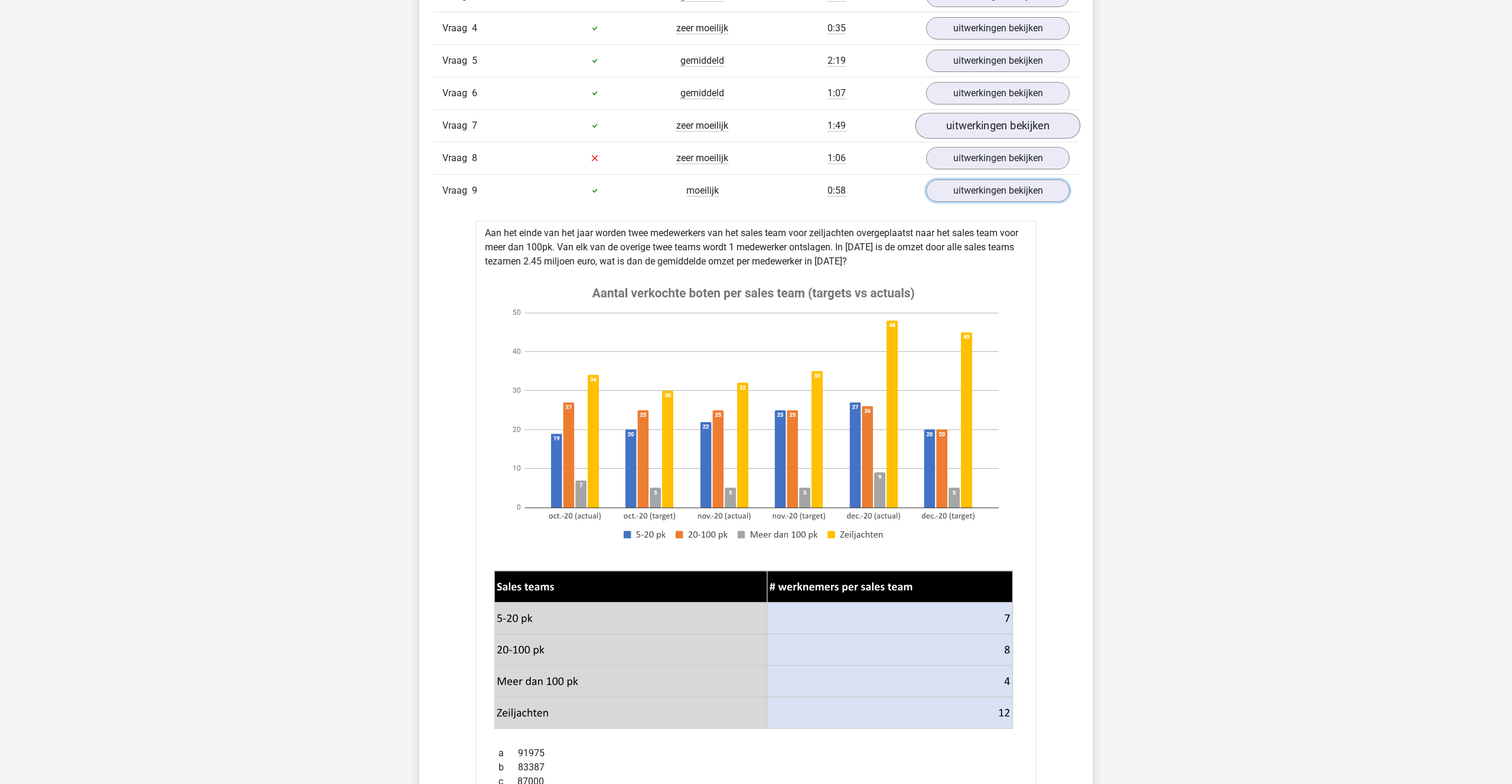
scroll to position [877, 0]
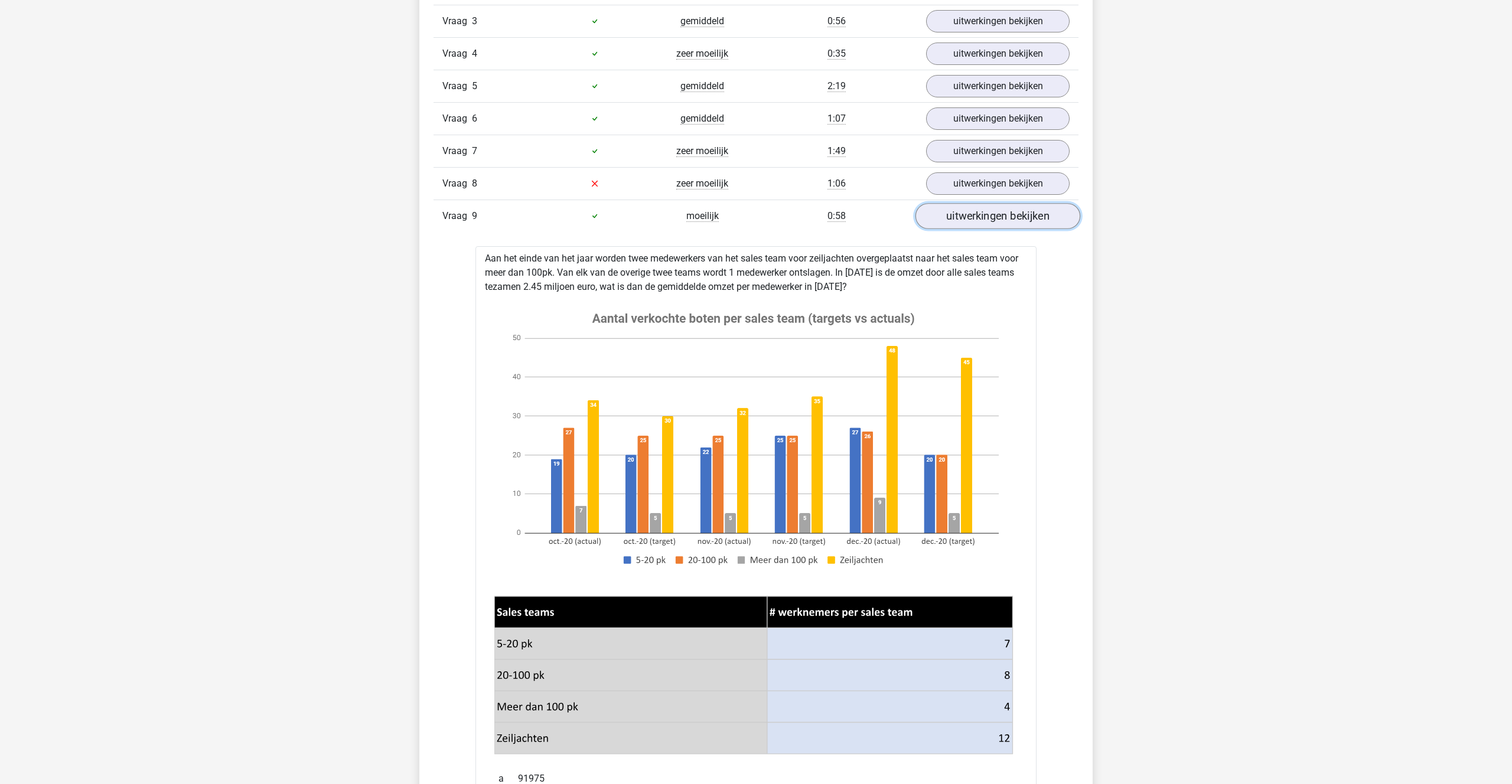
click at [977, 223] on link "uitwerkingen bekijken" at bounding box center [997, 215] width 165 height 26
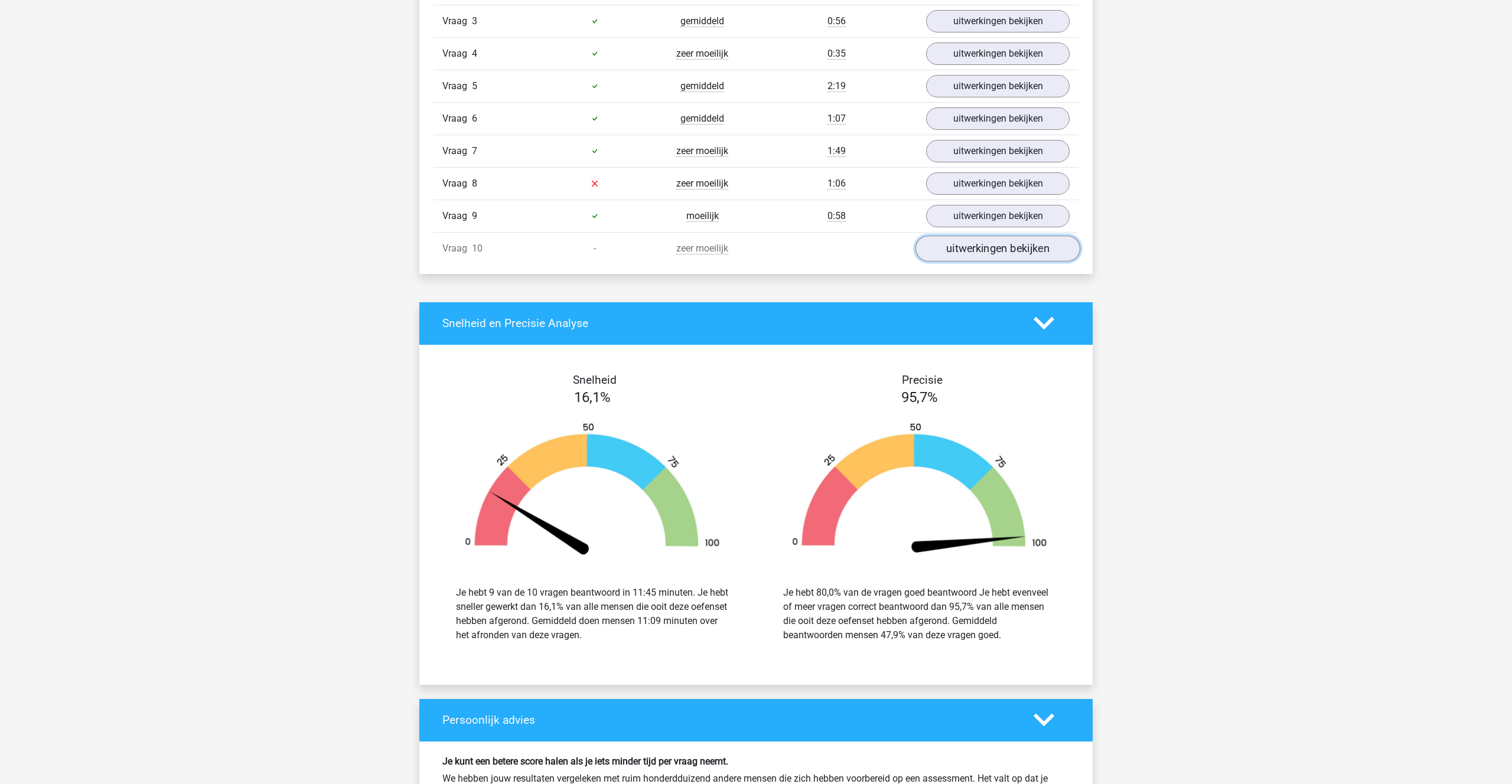
click at [995, 246] on link "uitwerkingen bekijken" at bounding box center [997, 248] width 165 height 26
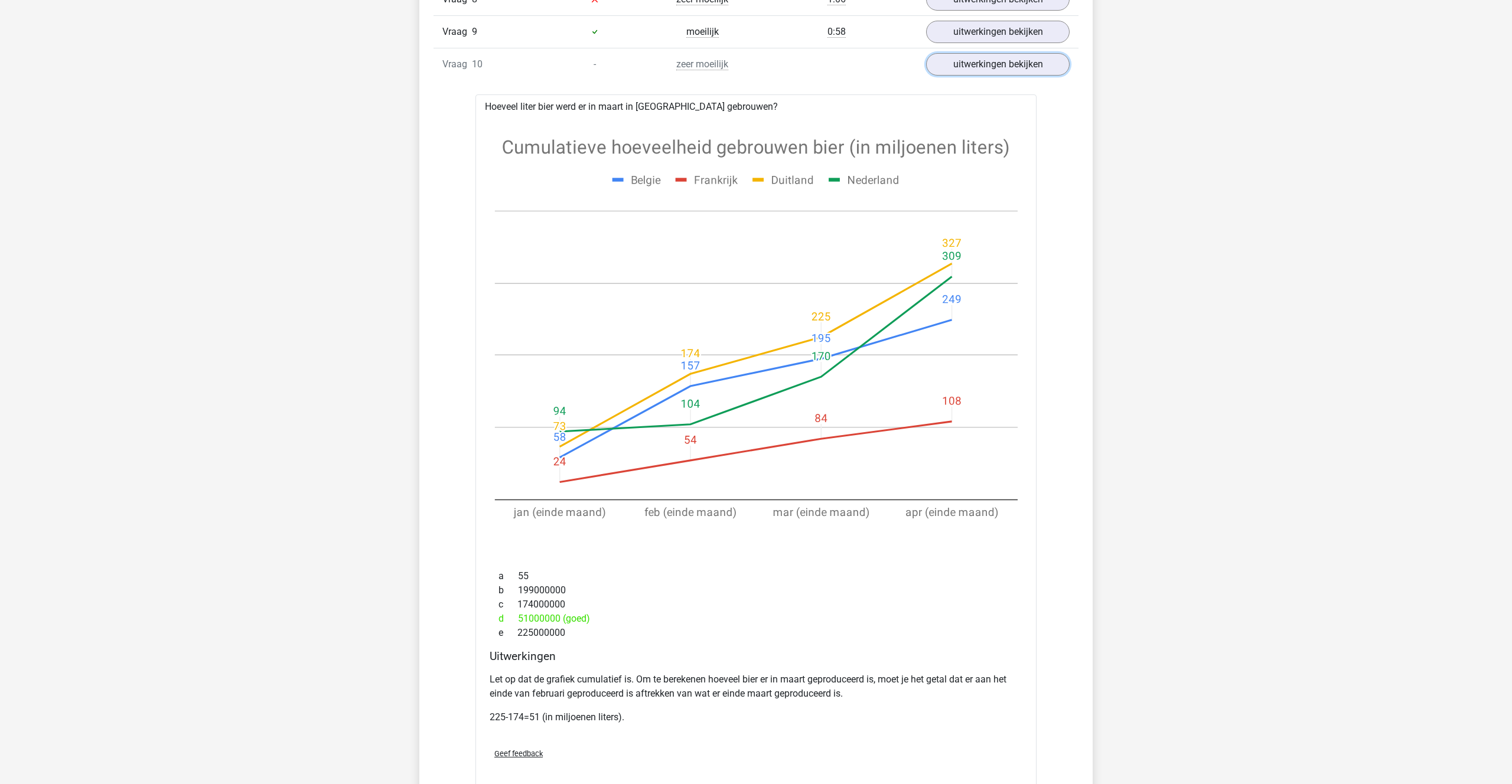
scroll to position [1062, 0]
click at [966, 71] on link "uitwerkingen bekijken" at bounding box center [997, 63] width 165 height 26
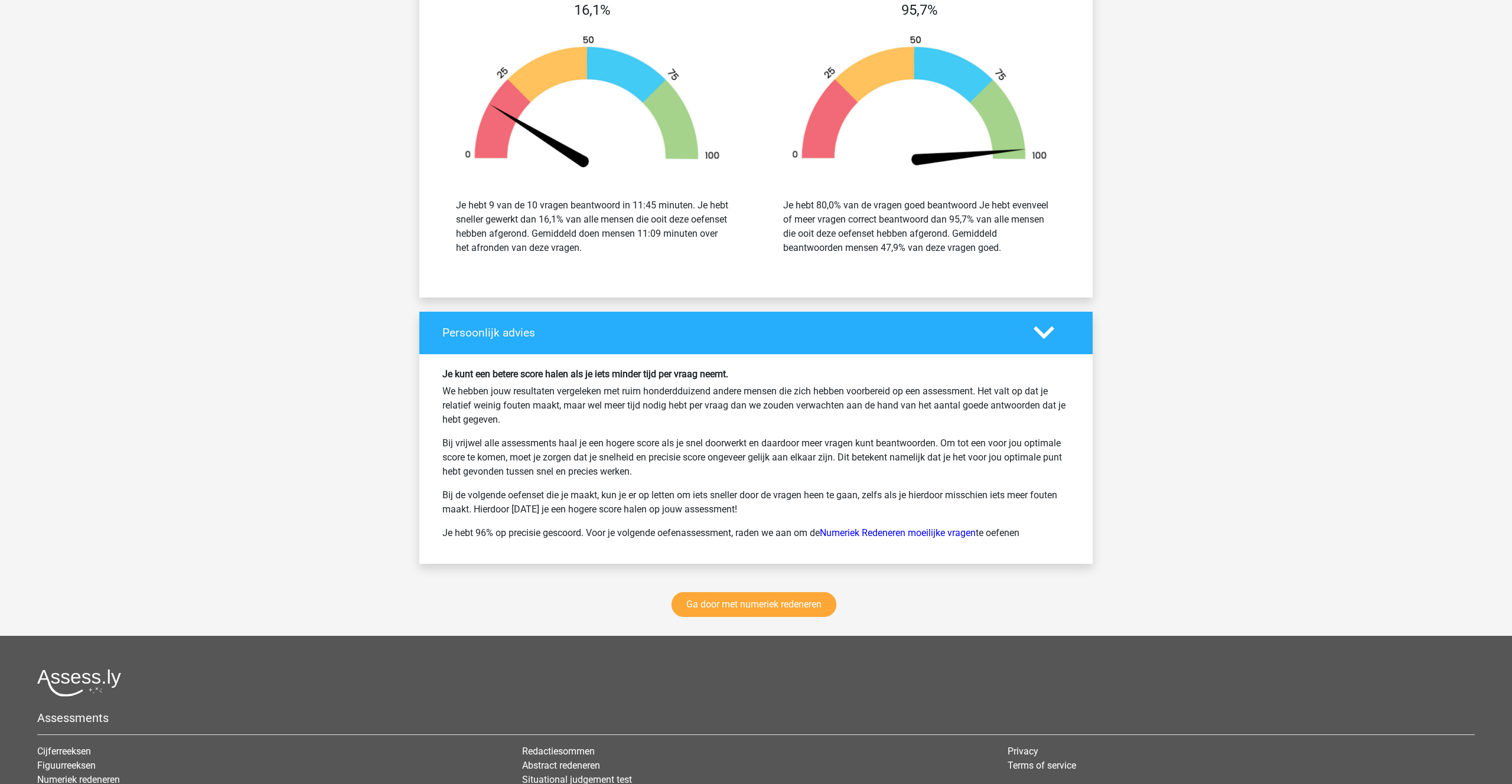
scroll to position [1312, 0]
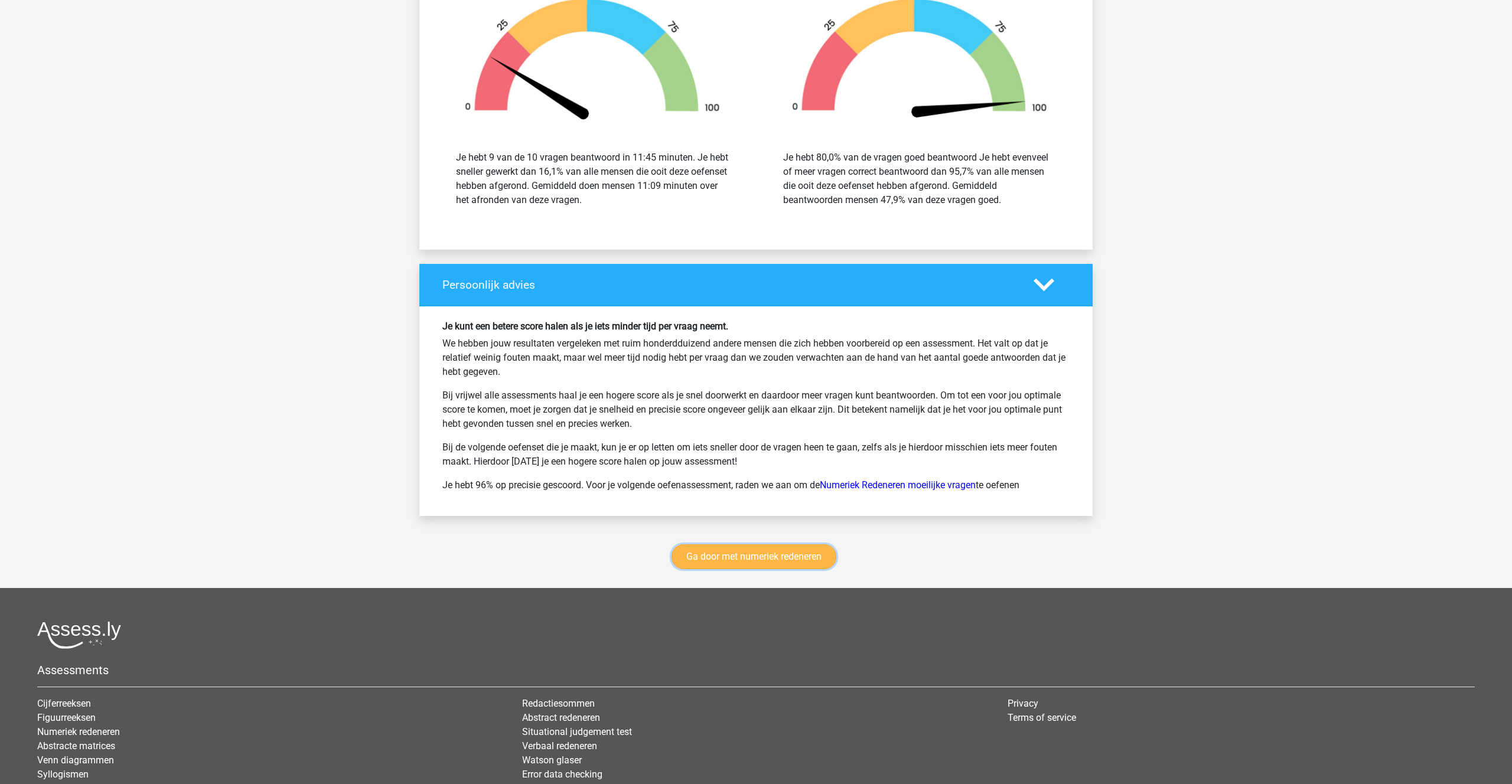
click at [773, 553] on link "Ga door met numeriek redeneren" at bounding box center [754, 557] width 165 height 25
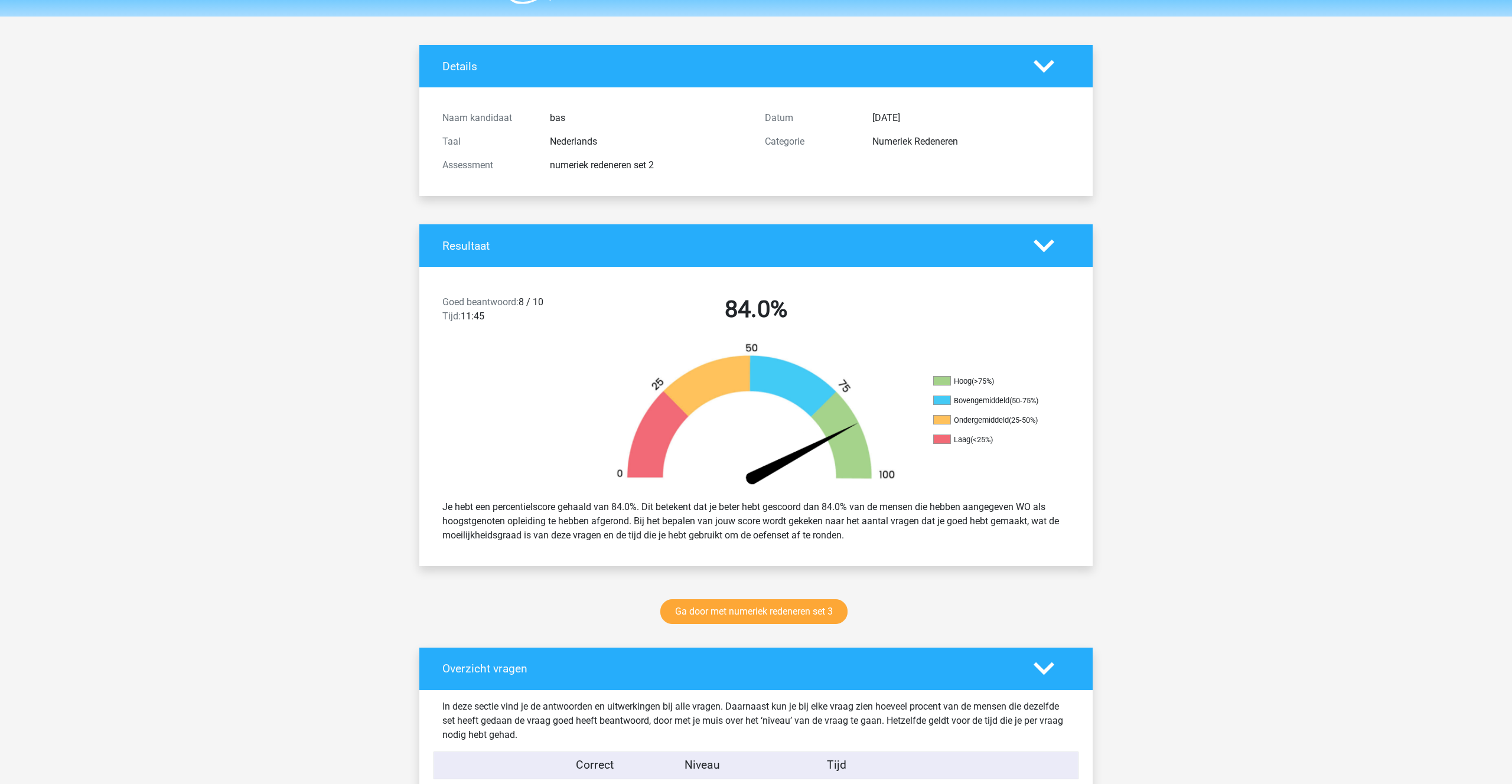
scroll to position [0, 0]
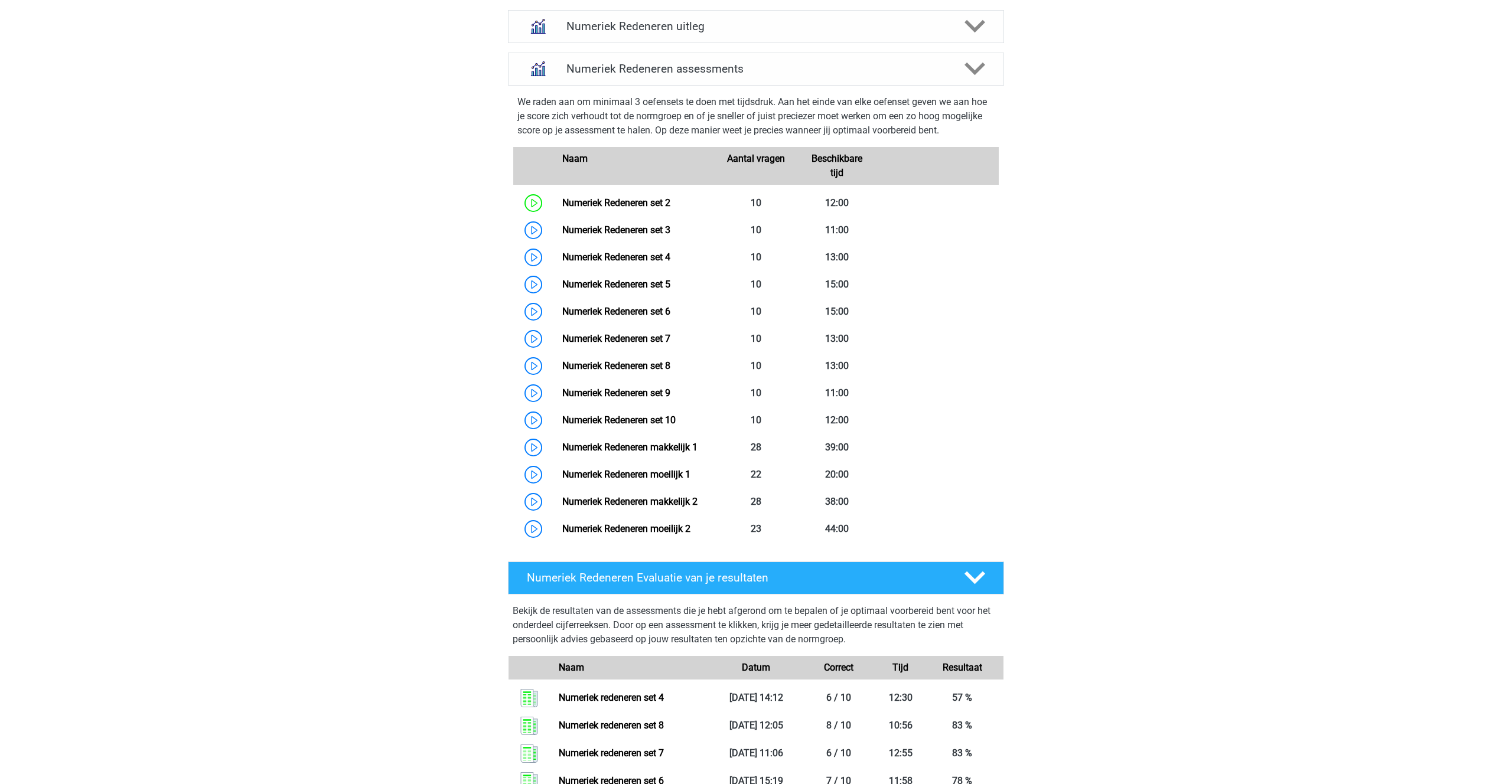
scroll to position [493, 0]
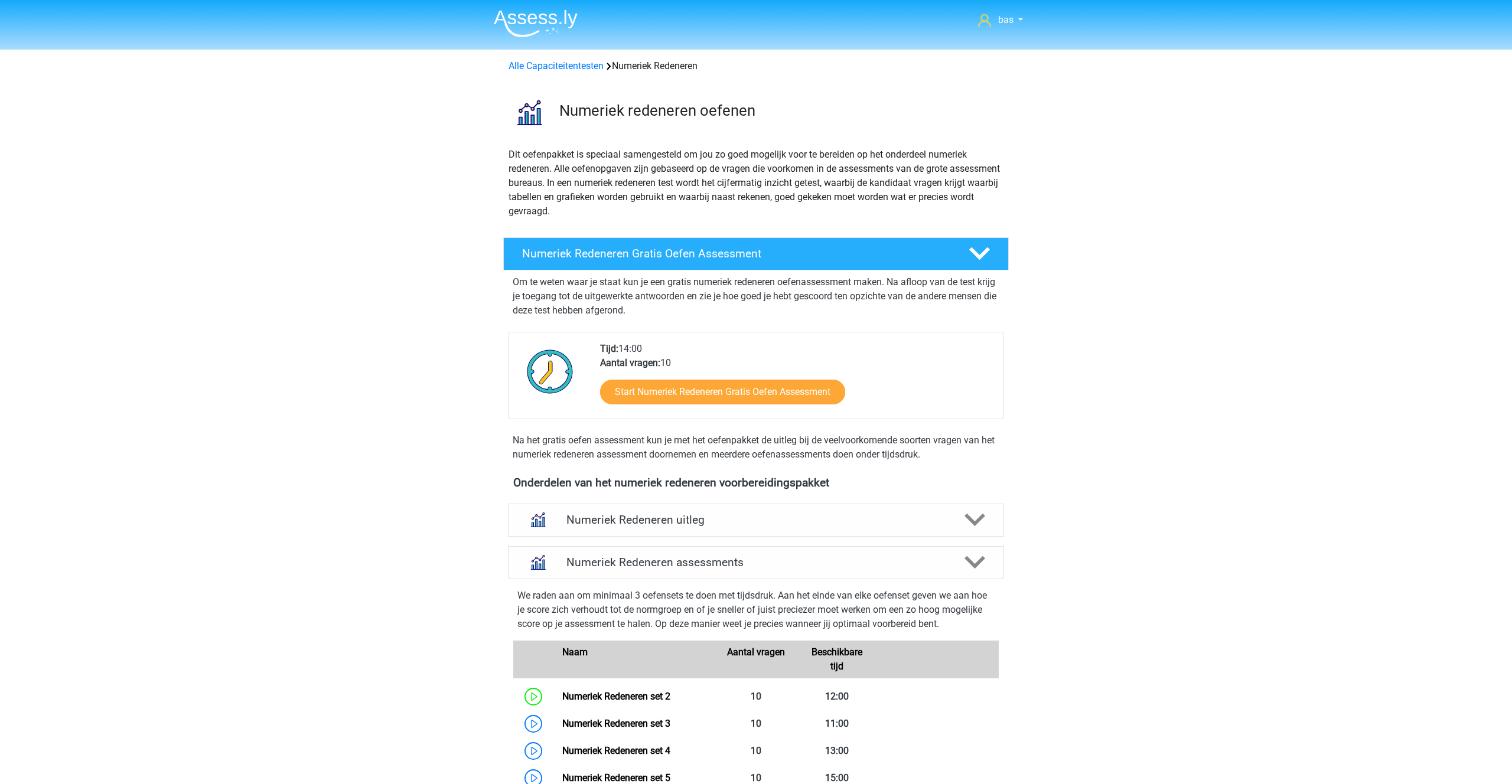
scroll to position [493, 0]
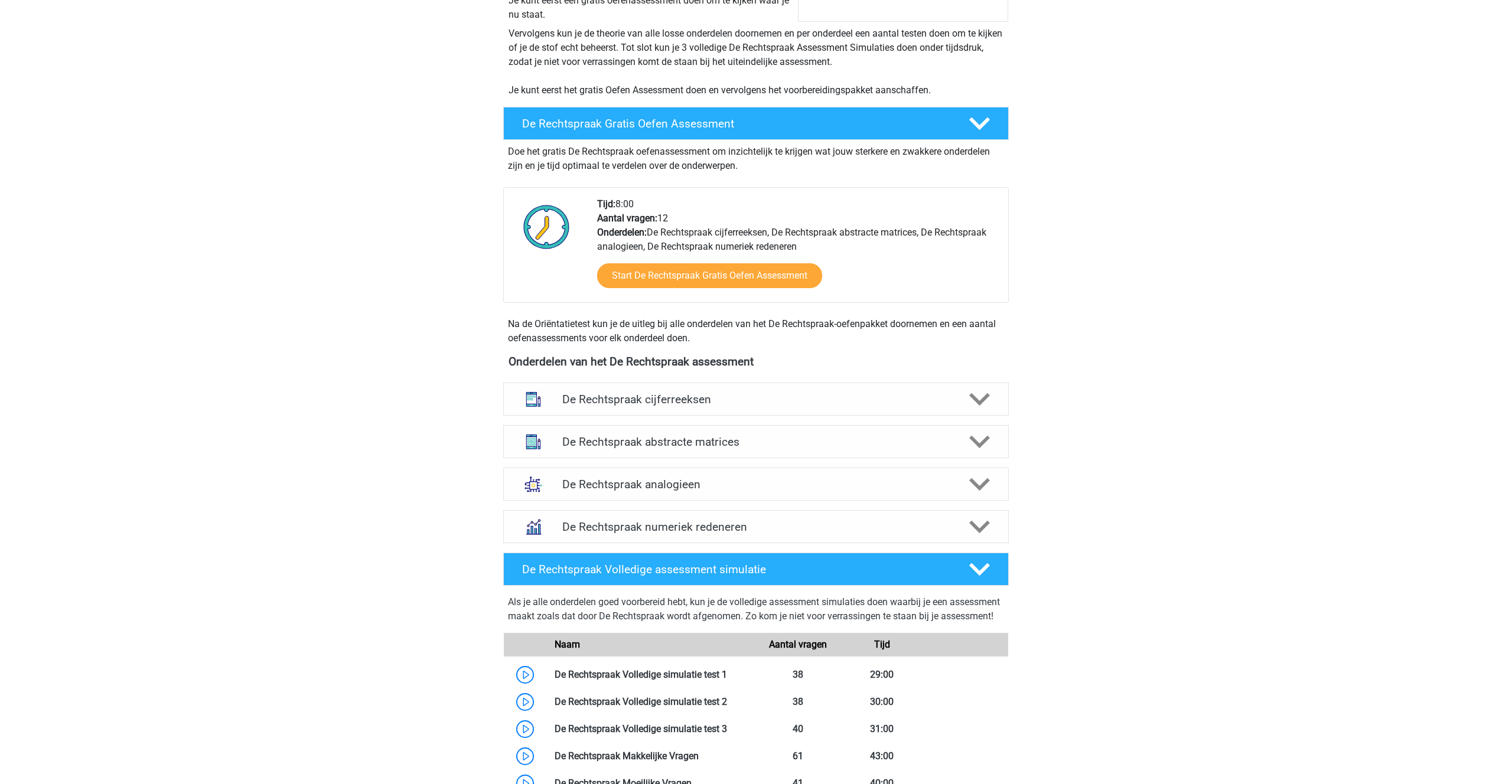
scroll to position [271, 0]
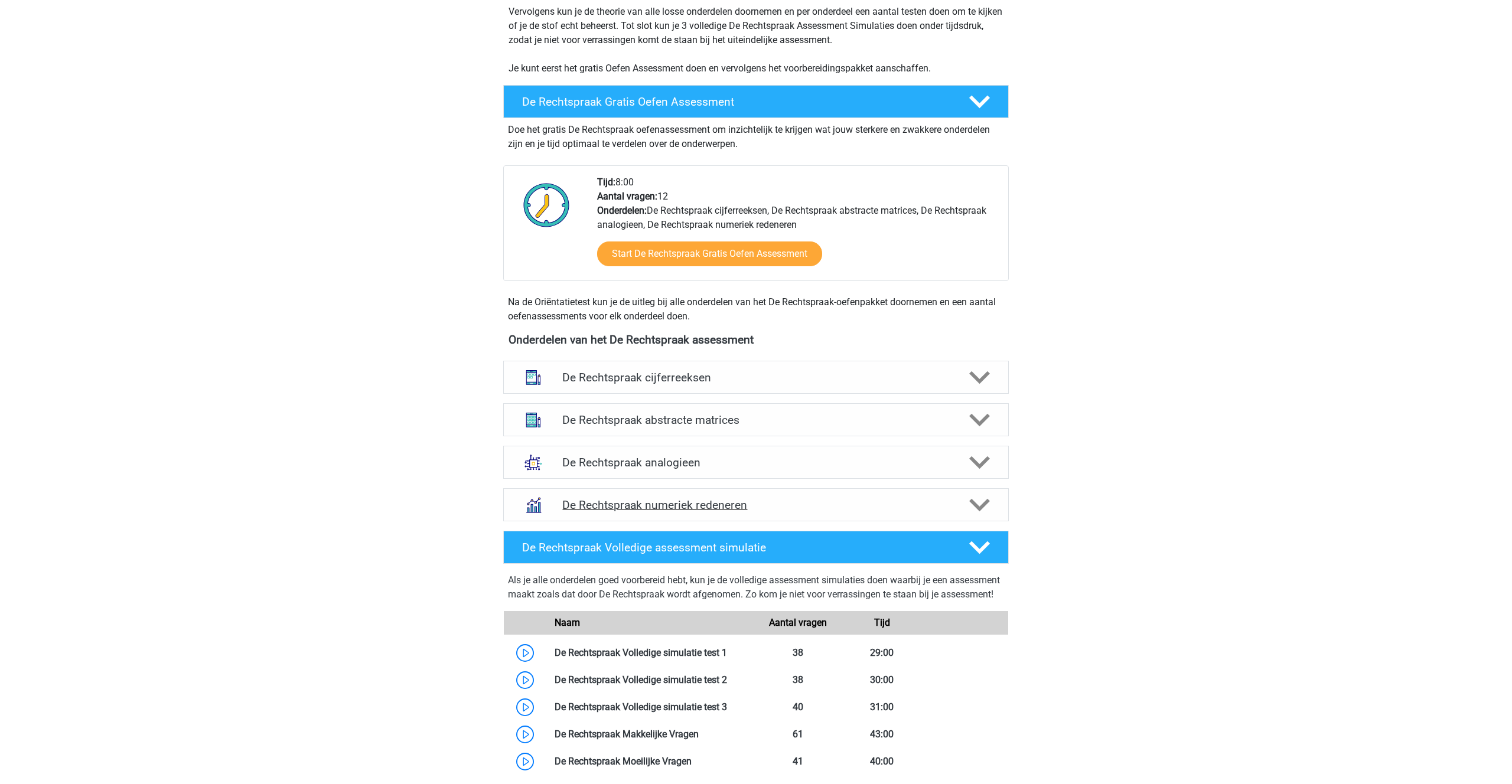
click at [565, 515] on div "De Rechtspraak numeriek redeneren" at bounding box center [756, 505] width 505 height 33
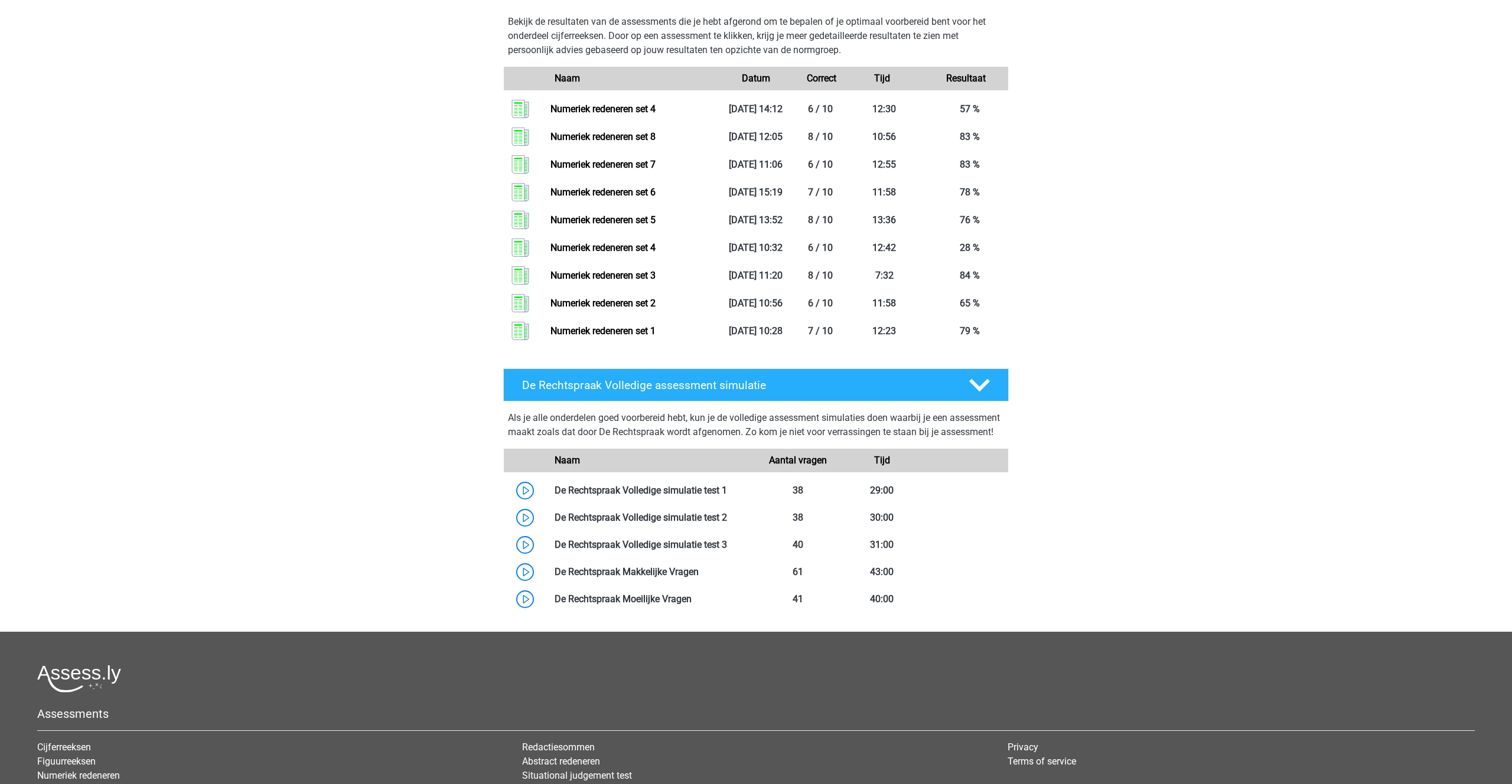
scroll to position [1213, 0]
